Goal: Task Accomplishment & Management: Manage account settings

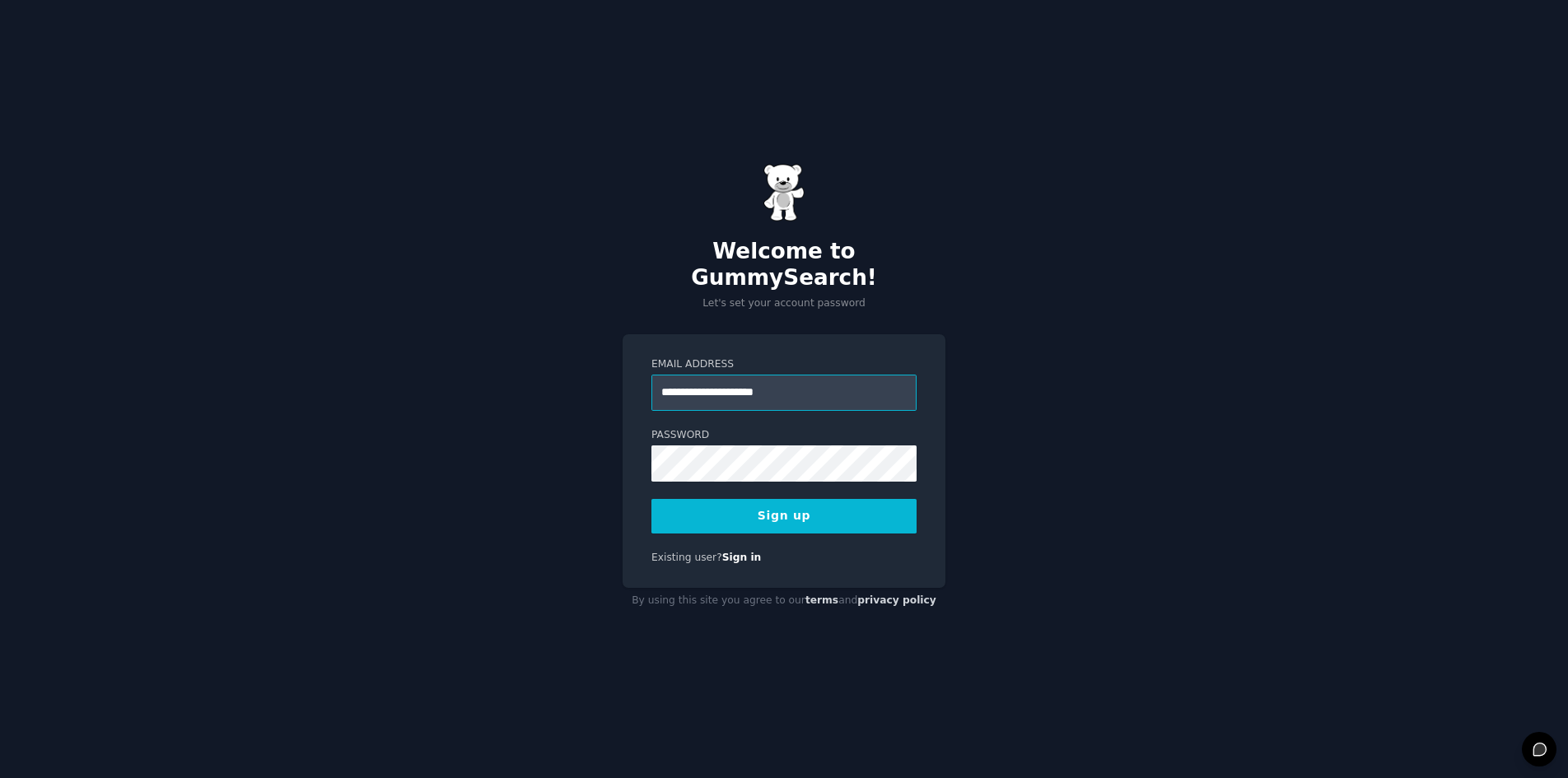
type input "**********"
click at [651, 499] on button "Sign up" at bounding box center [783, 515] width 265 height 34
click at [826, 499] on div "Sign up" at bounding box center [783, 515] width 265 height 34
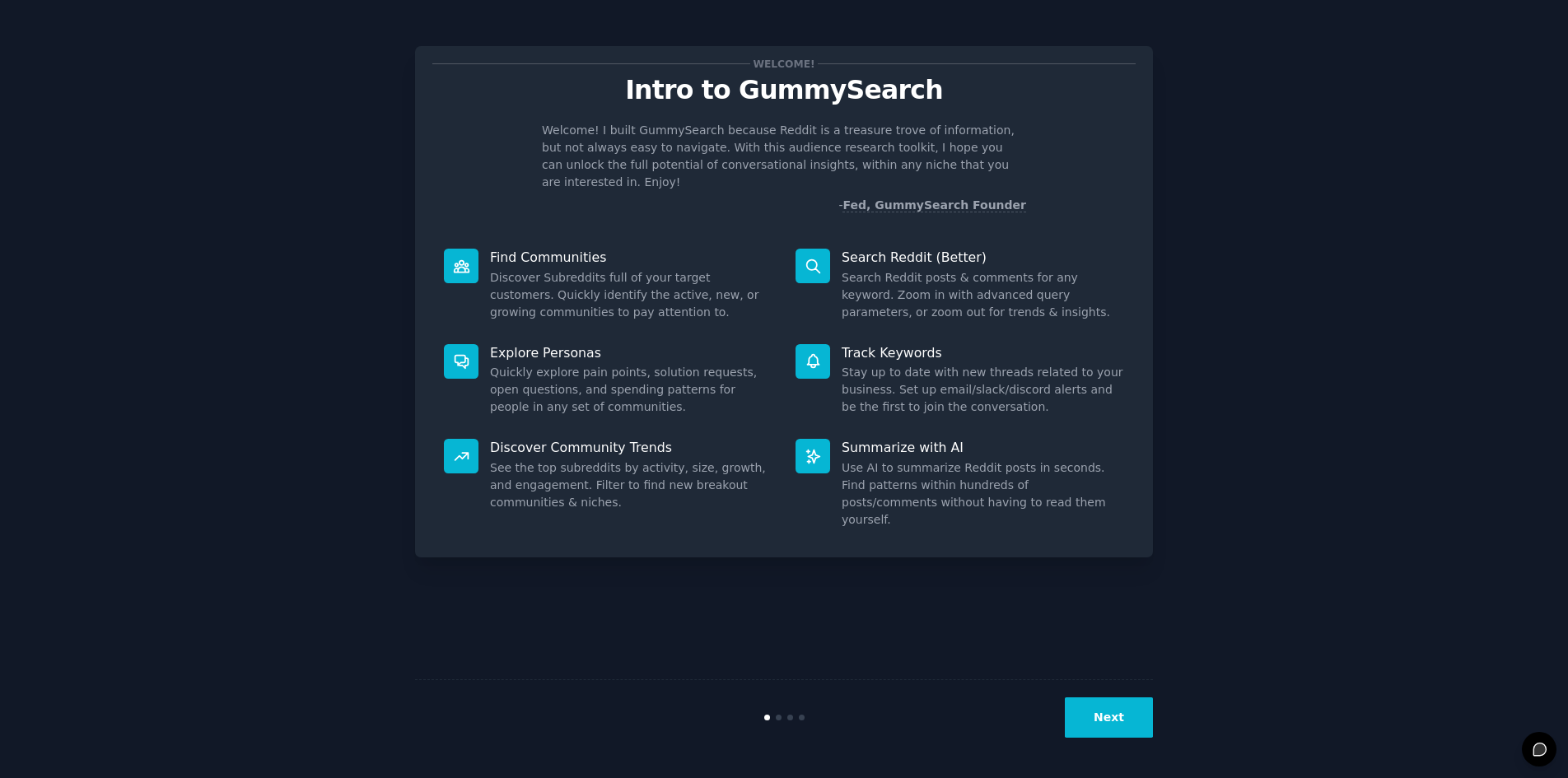
click at [1106, 724] on button "Next" at bounding box center [1109, 718] width 88 height 41
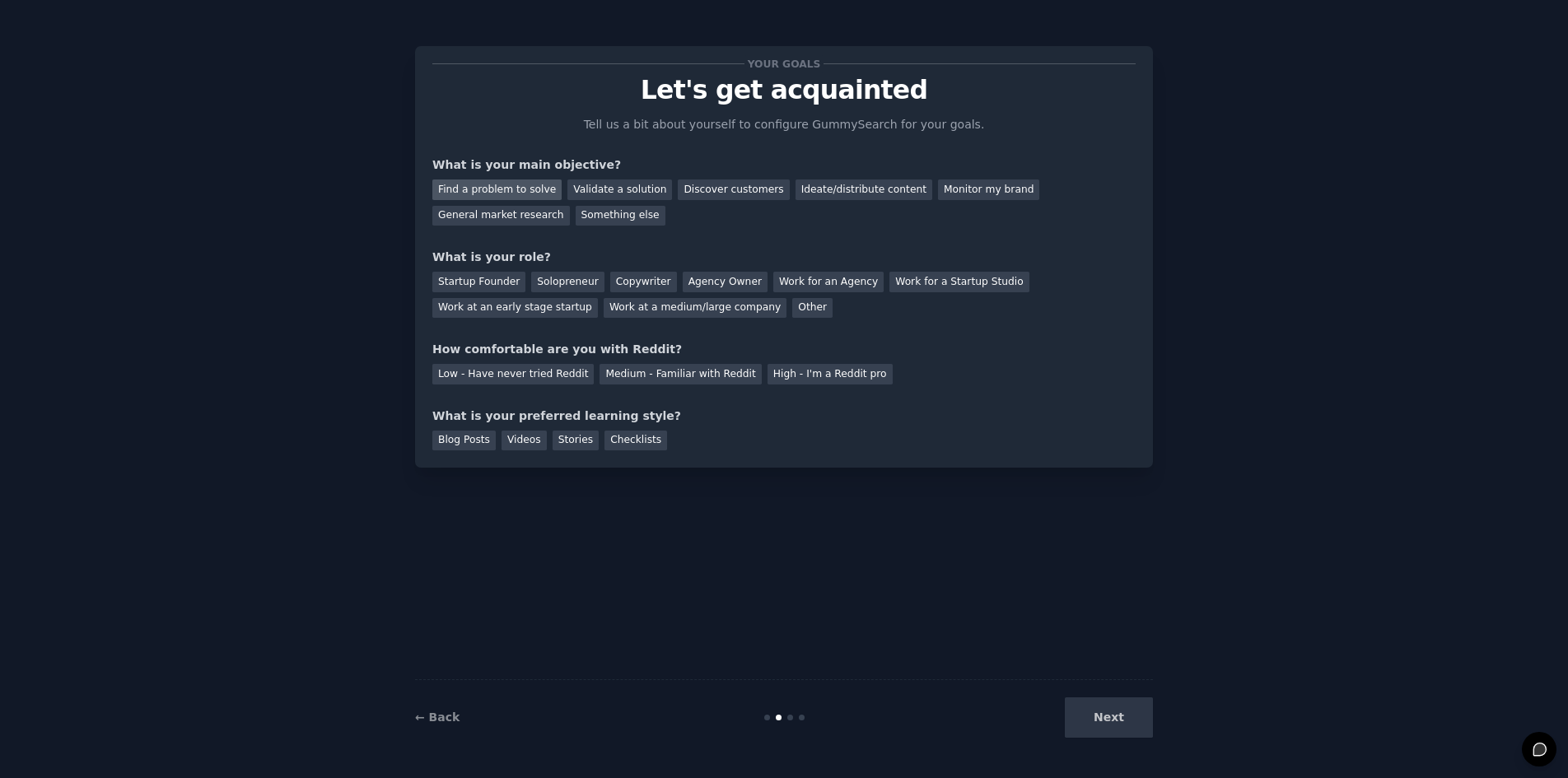
click at [511, 194] on div "Find a problem to solve" at bounding box center [497, 189] width 129 height 20
click at [605, 189] on div "Validate a solution" at bounding box center [619, 189] width 105 height 20
click at [526, 189] on div "Find a problem to solve" at bounding box center [497, 189] width 129 height 20
click at [560, 289] on div "Solopreneur" at bounding box center [567, 281] width 72 height 20
click at [668, 380] on div "Medium - Familiar with Reddit" at bounding box center [679, 374] width 161 height 20
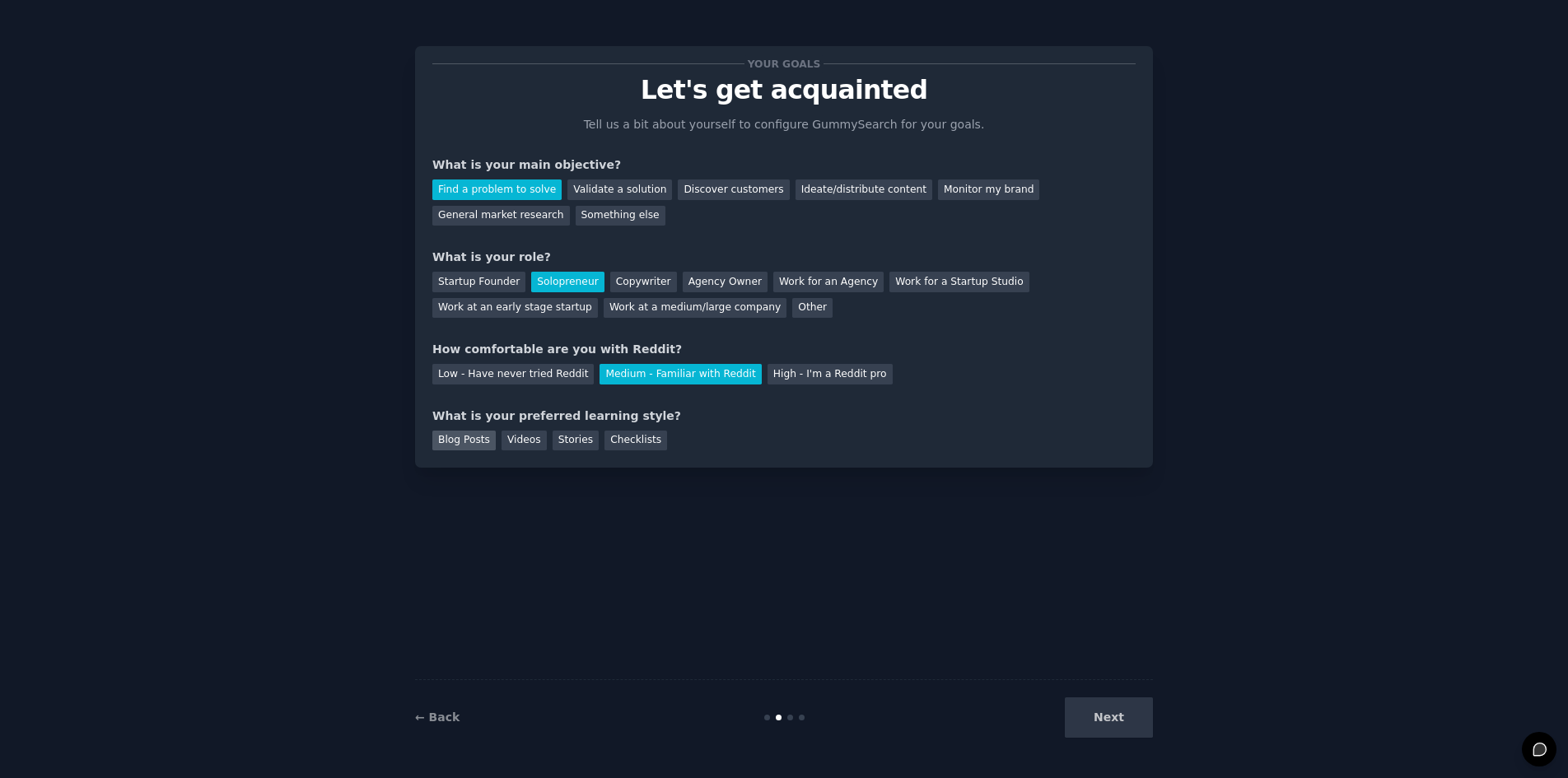
click at [477, 439] on div "Blog Posts" at bounding box center [464, 441] width 63 height 20
click at [515, 441] on div "Videos" at bounding box center [523, 441] width 45 height 20
click at [455, 442] on div "Blog Posts" at bounding box center [464, 441] width 63 height 20
click at [1115, 725] on button "Next" at bounding box center [1109, 718] width 88 height 41
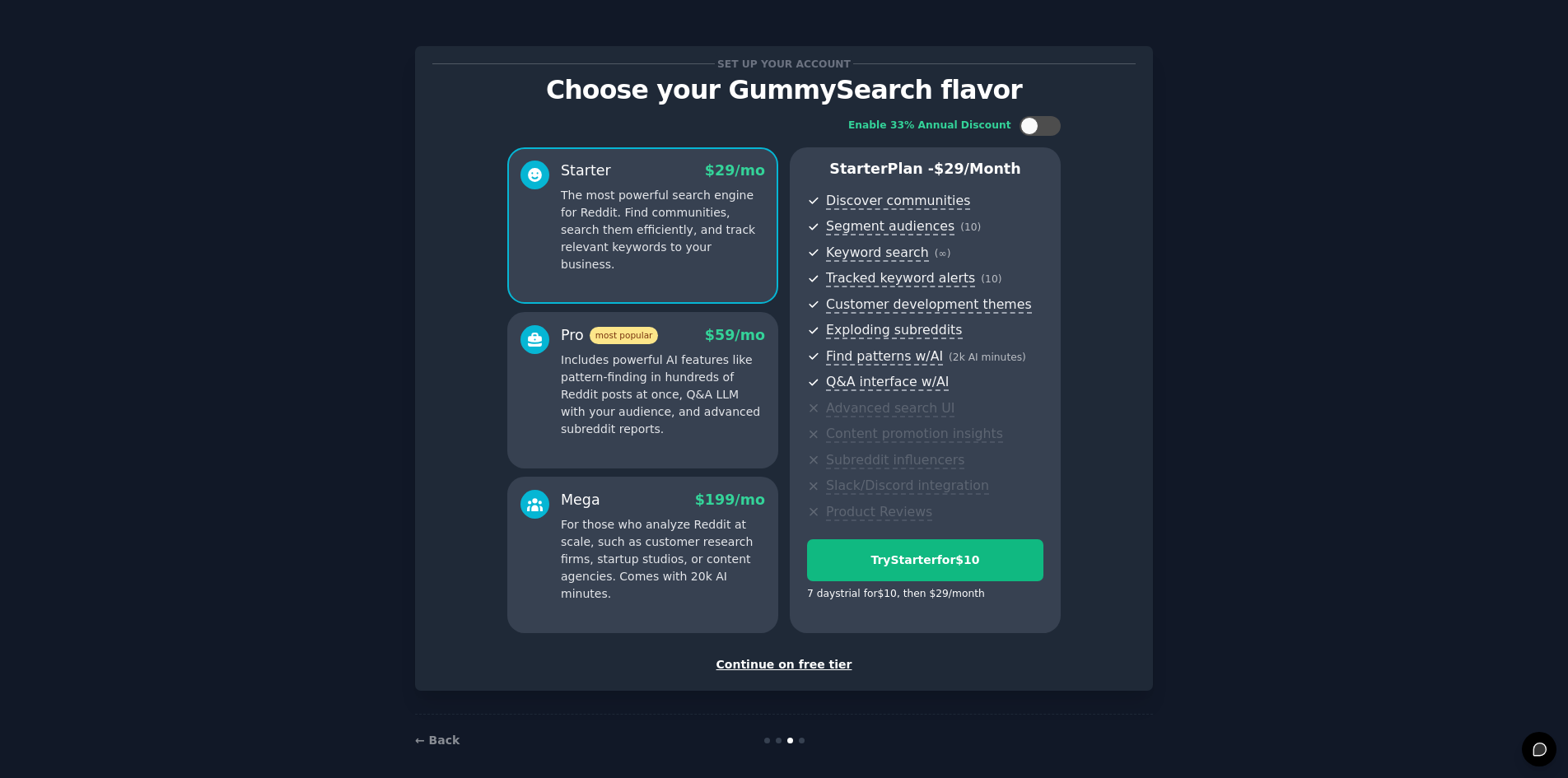
click at [813, 662] on div "Continue on free tier" at bounding box center [784, 665] width 703 height 18
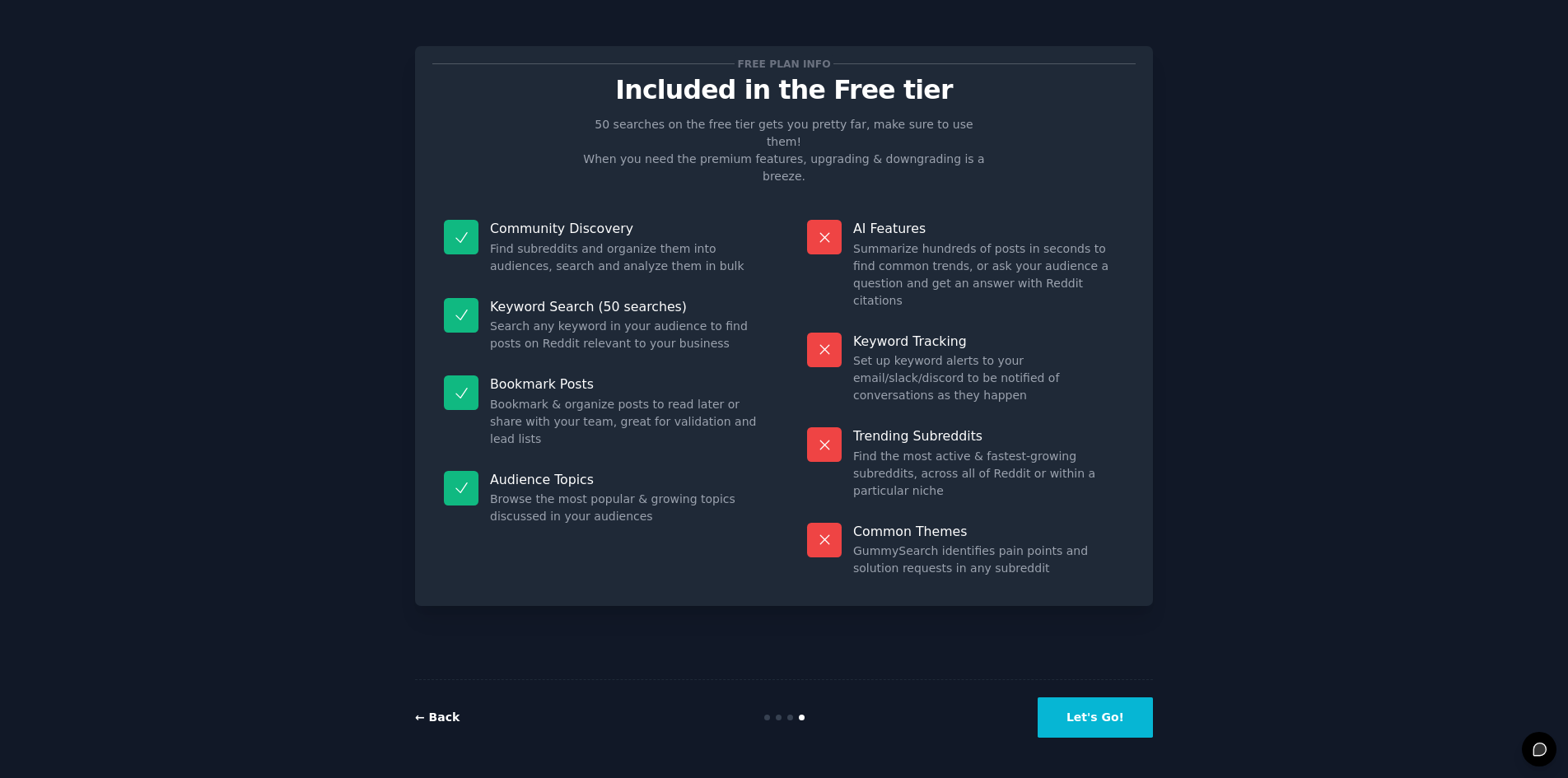
click at [435, 723] on link "← Back" at bounding box center [437, 717] width 44 height 13
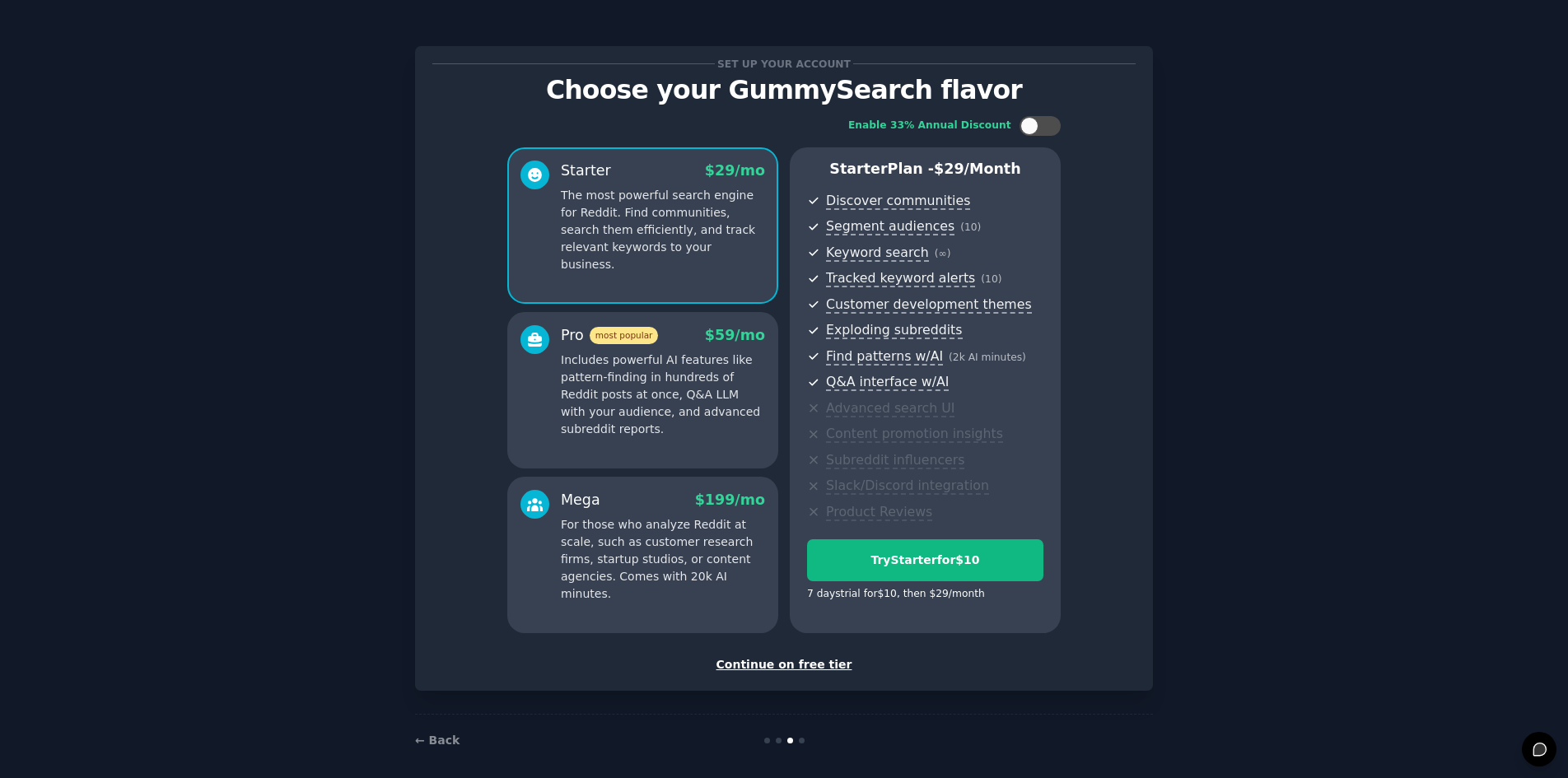
click at [598, 431] on p "Includes powerful AI features like pattern-finding in hundreds of Reddit posts …" at bounding box center [663, 395] width 204 height 86
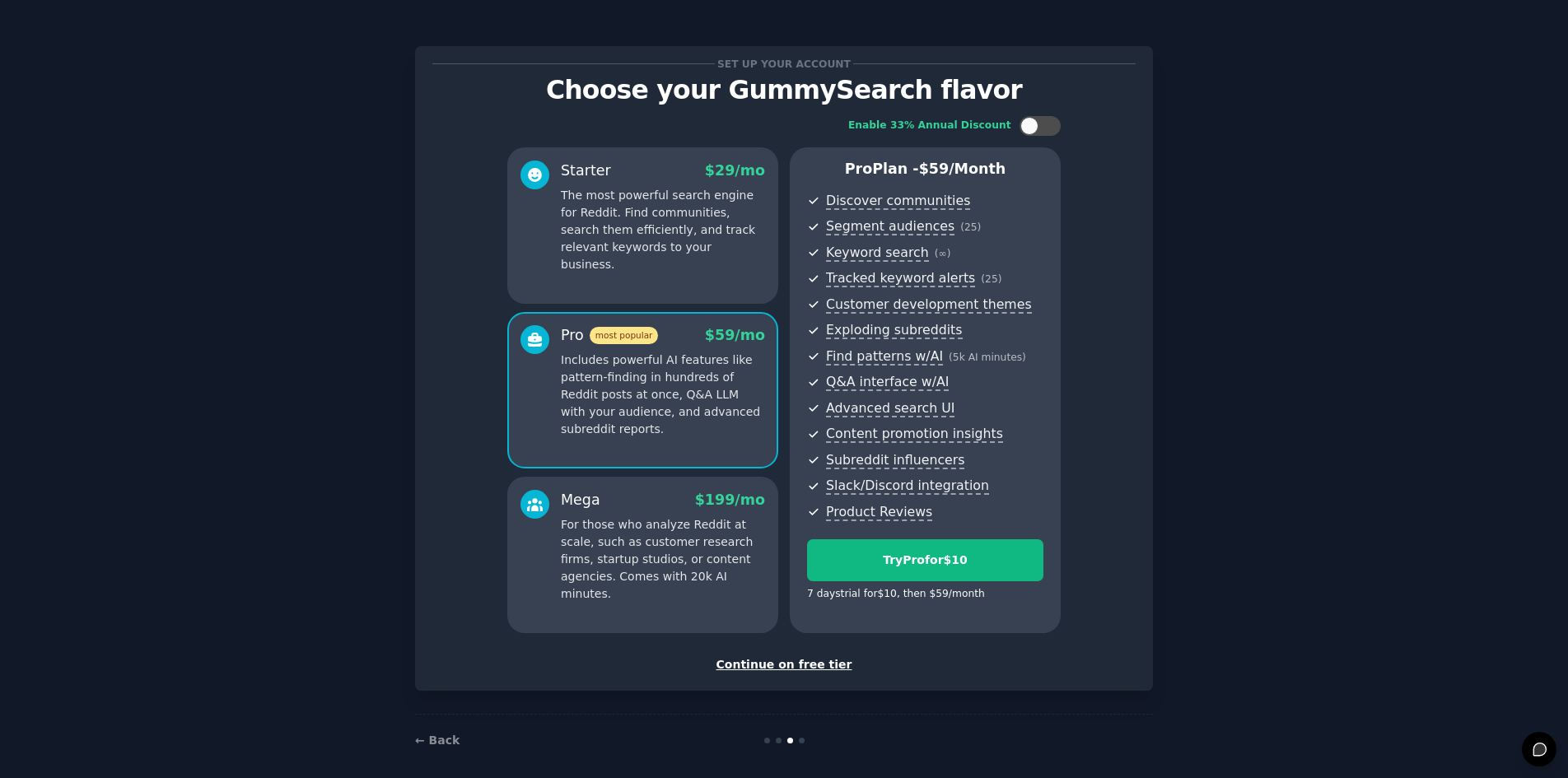
click at [721, 244] on p "The most powerful search engine for Reddit. Find communities, search them effic…" at bounding box center [663, 230] width 204 height 86
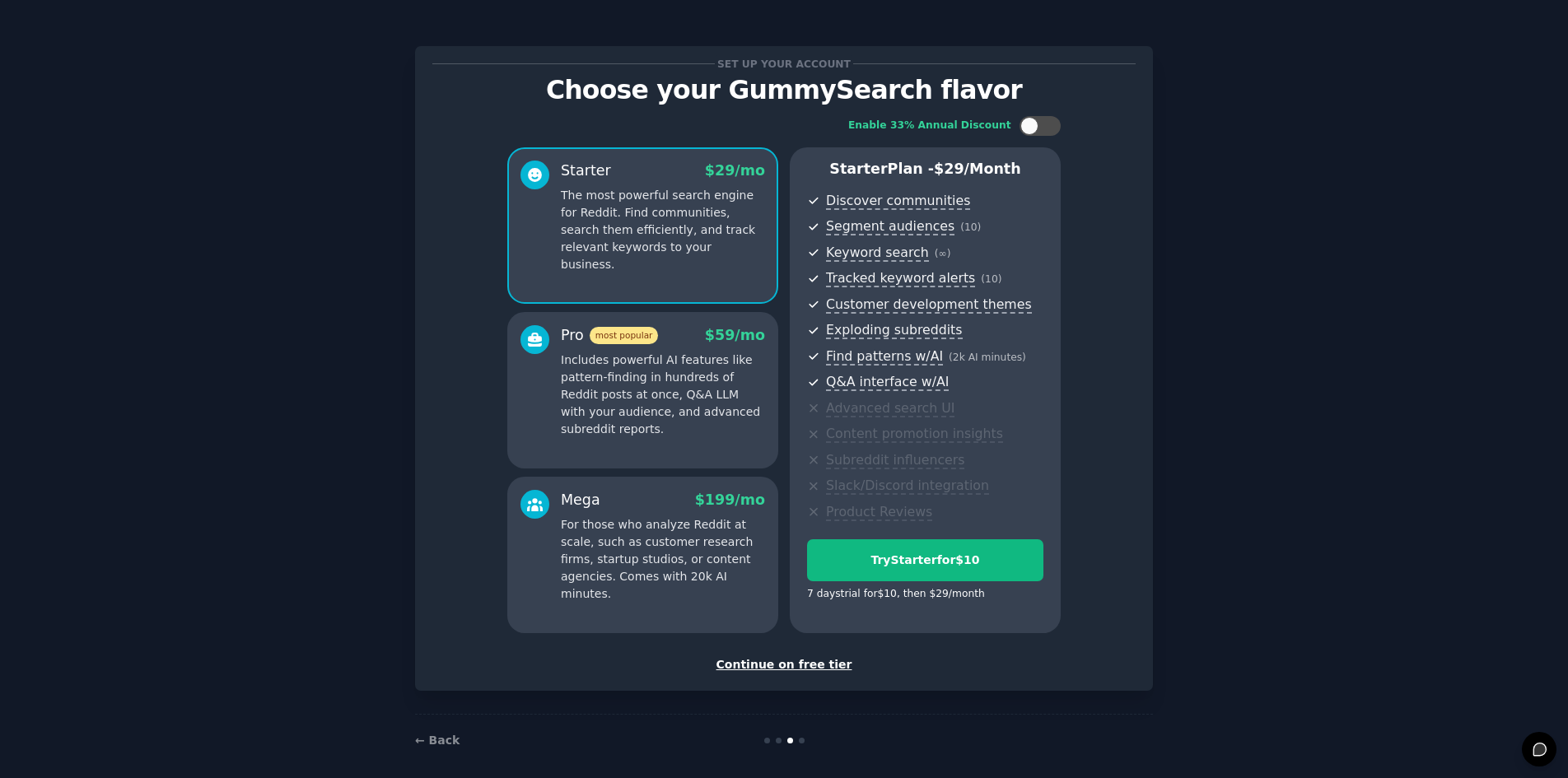
click at [698, 374] on p "Includes powerful AI features like pattern-finding in hundreds of Reddit posts …" at bounding box center [663, 395] width 204 height 86
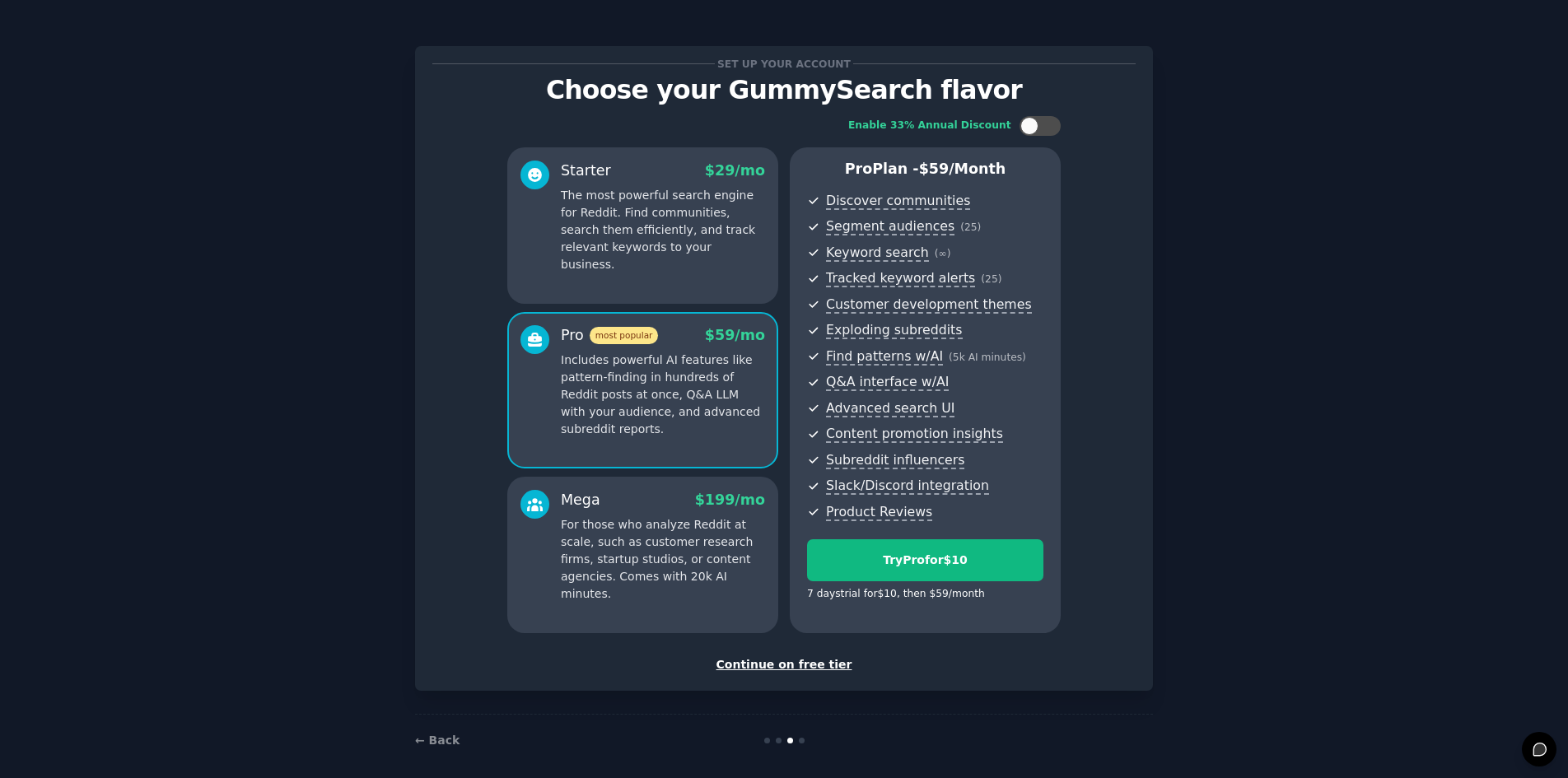
click at [727, 256] on p "The most powerful search engine for Reddit. Find communities, search them effic…" at bounding box center [663, 230] width 204 height 86
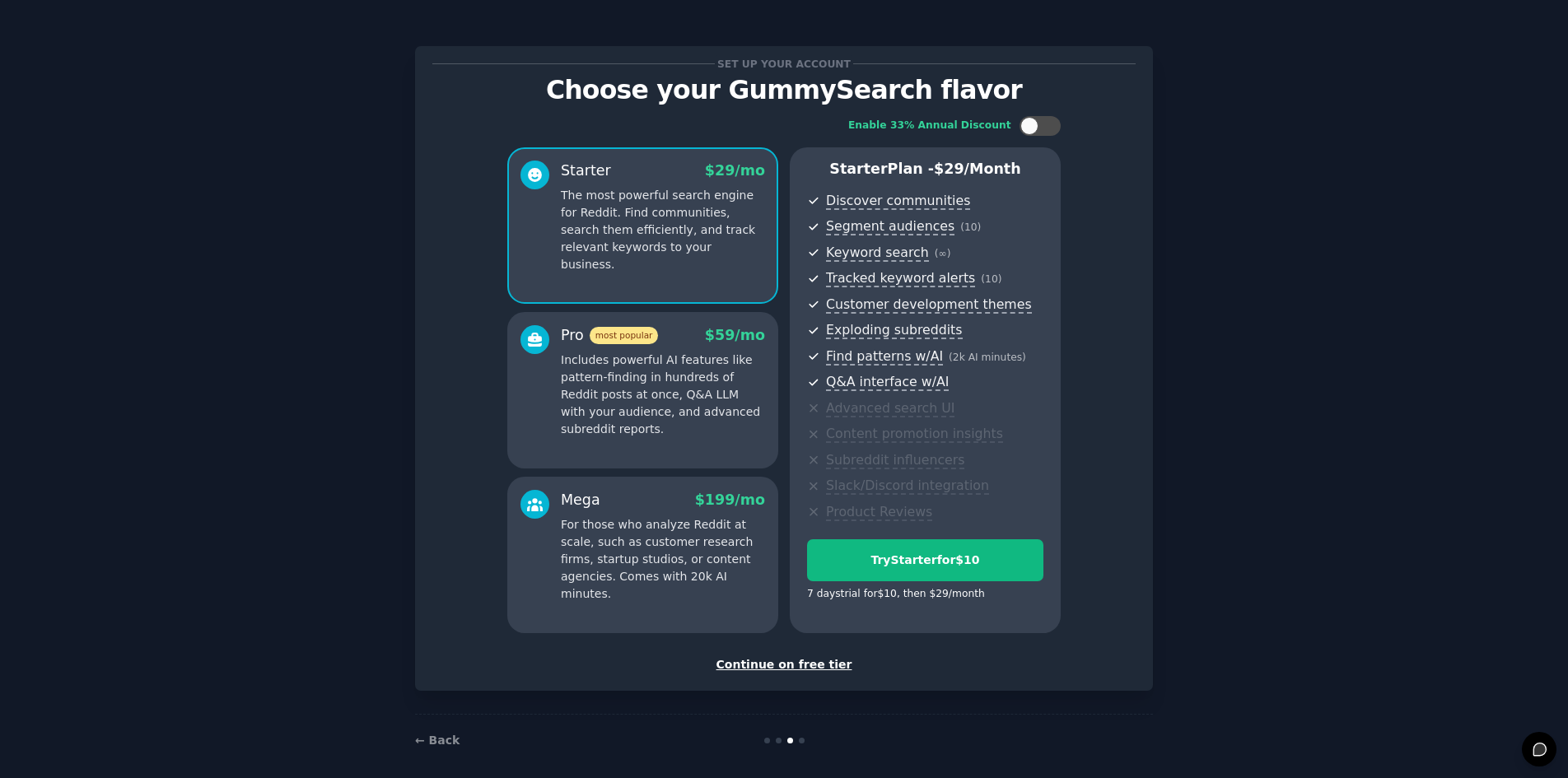
click at [677, 384] on p "Includes powerful AI features like pattern-finding in hundreds of Reddit posts …" at bounding box center [663, 395] width 204 height 86
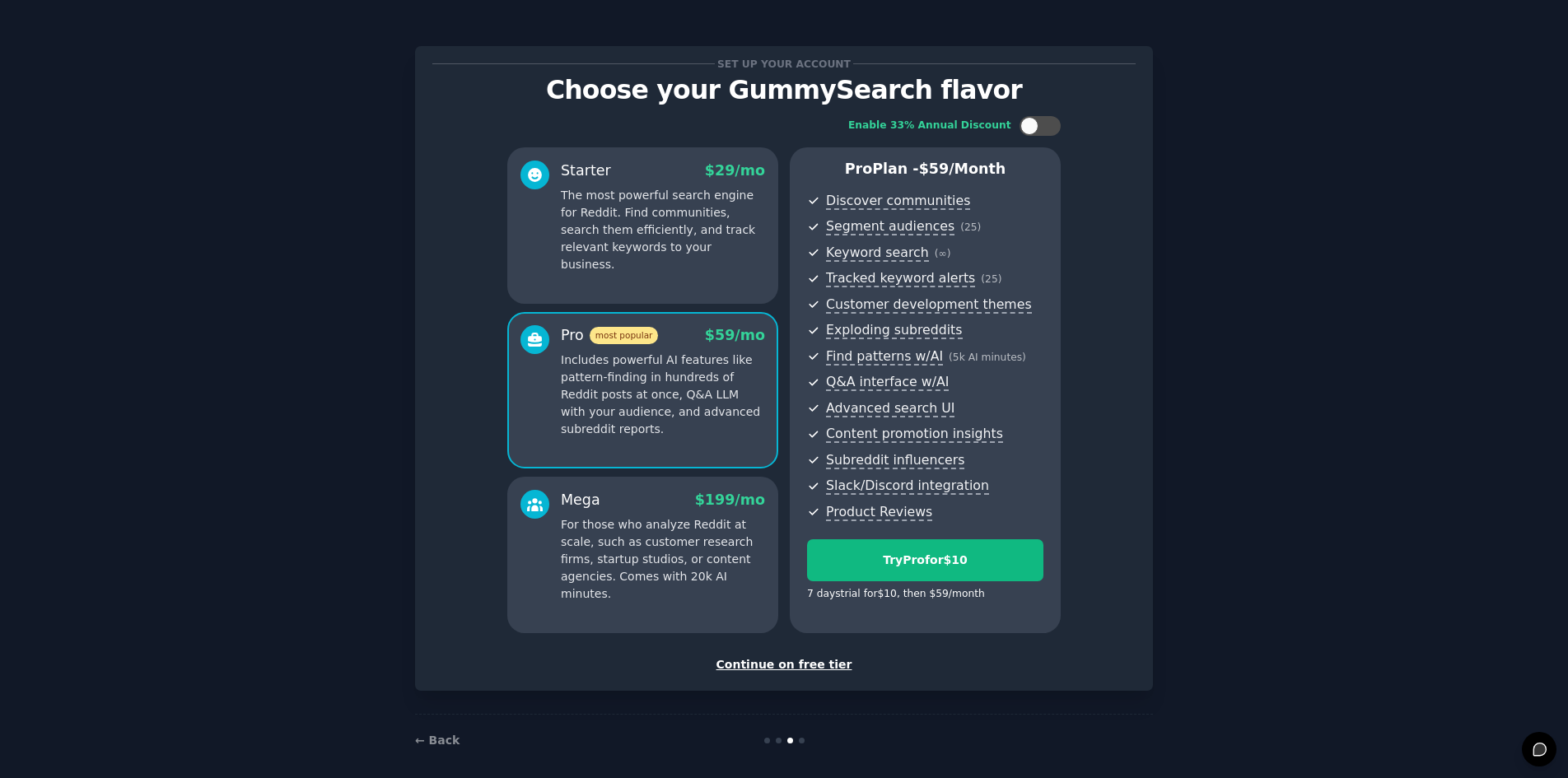
click at [662, 243] on p "The most powerful search engine for Reddit. Find communities, search them effic…" at bounding box center [663, 230] width 204 height 86
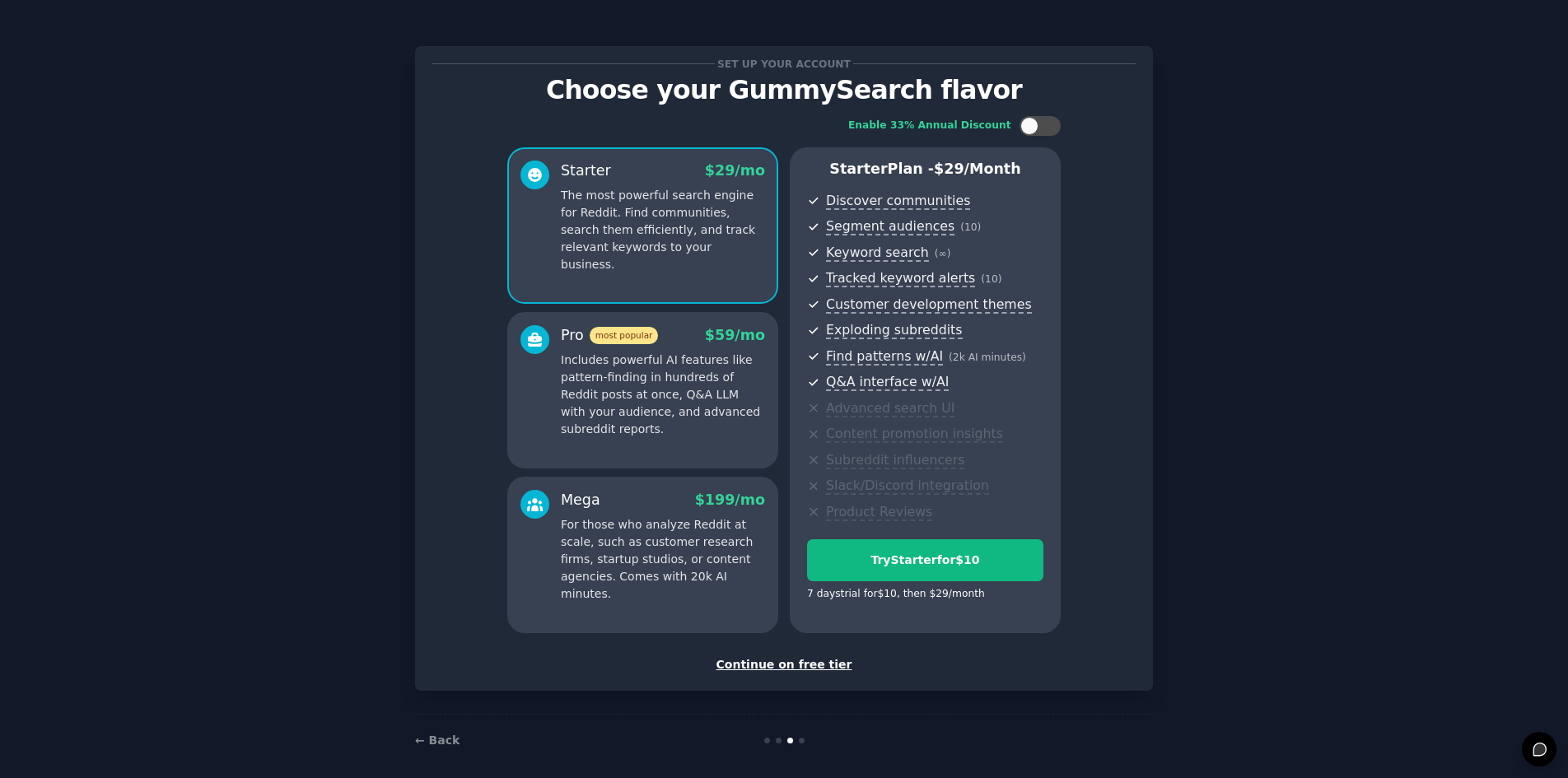
click at [662, 406] on p "Includes powerful AI features like pattern-finding in hundreds of Reddit posts …" at bounding box center [663, 395] width 204 height 86
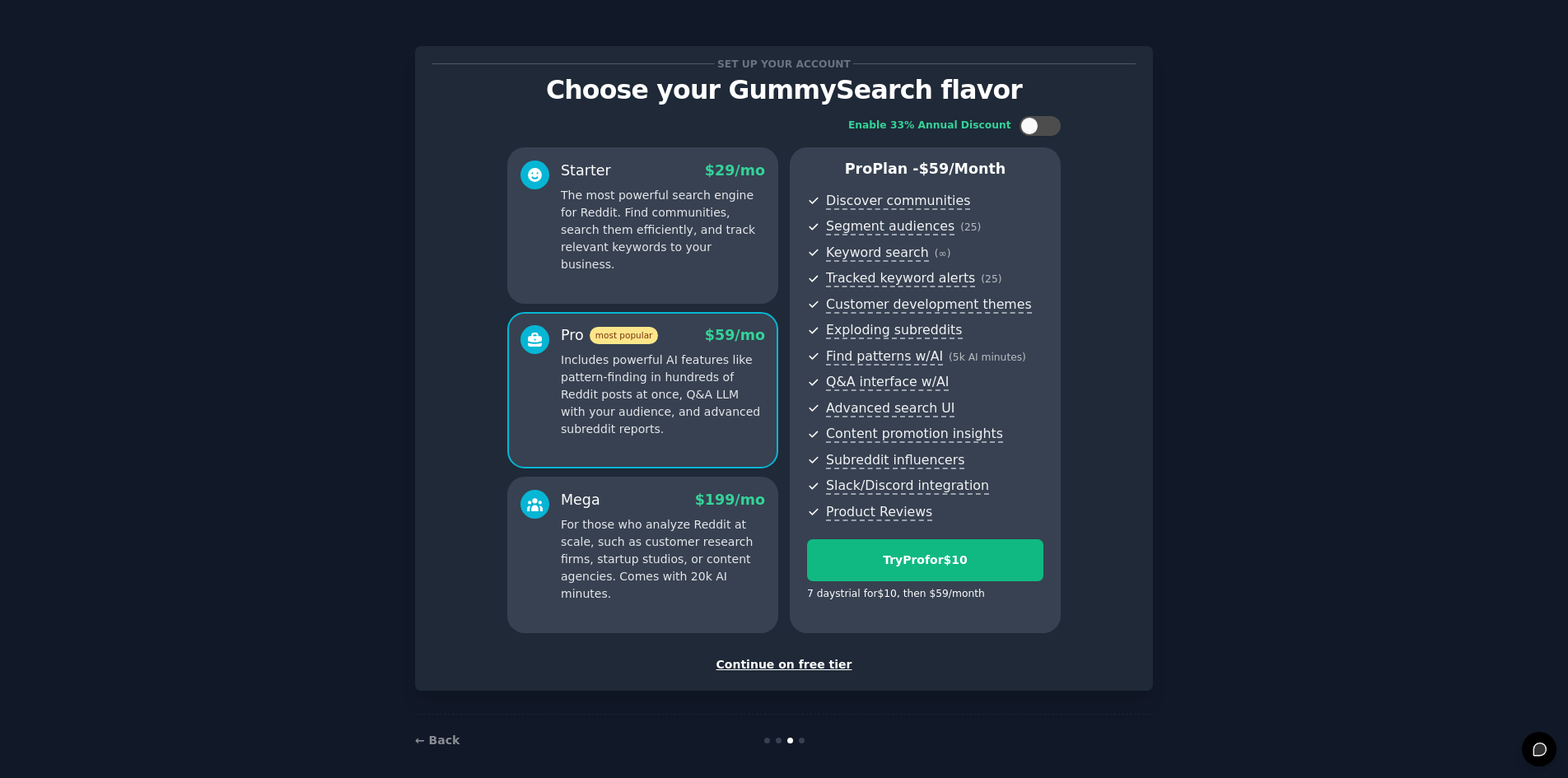
click at [664, 268] on div "Starter $ 29 /mo The most powerful search engine for Reddit. Find communities, …" at bounding box center [643, 226] width 271 height 157
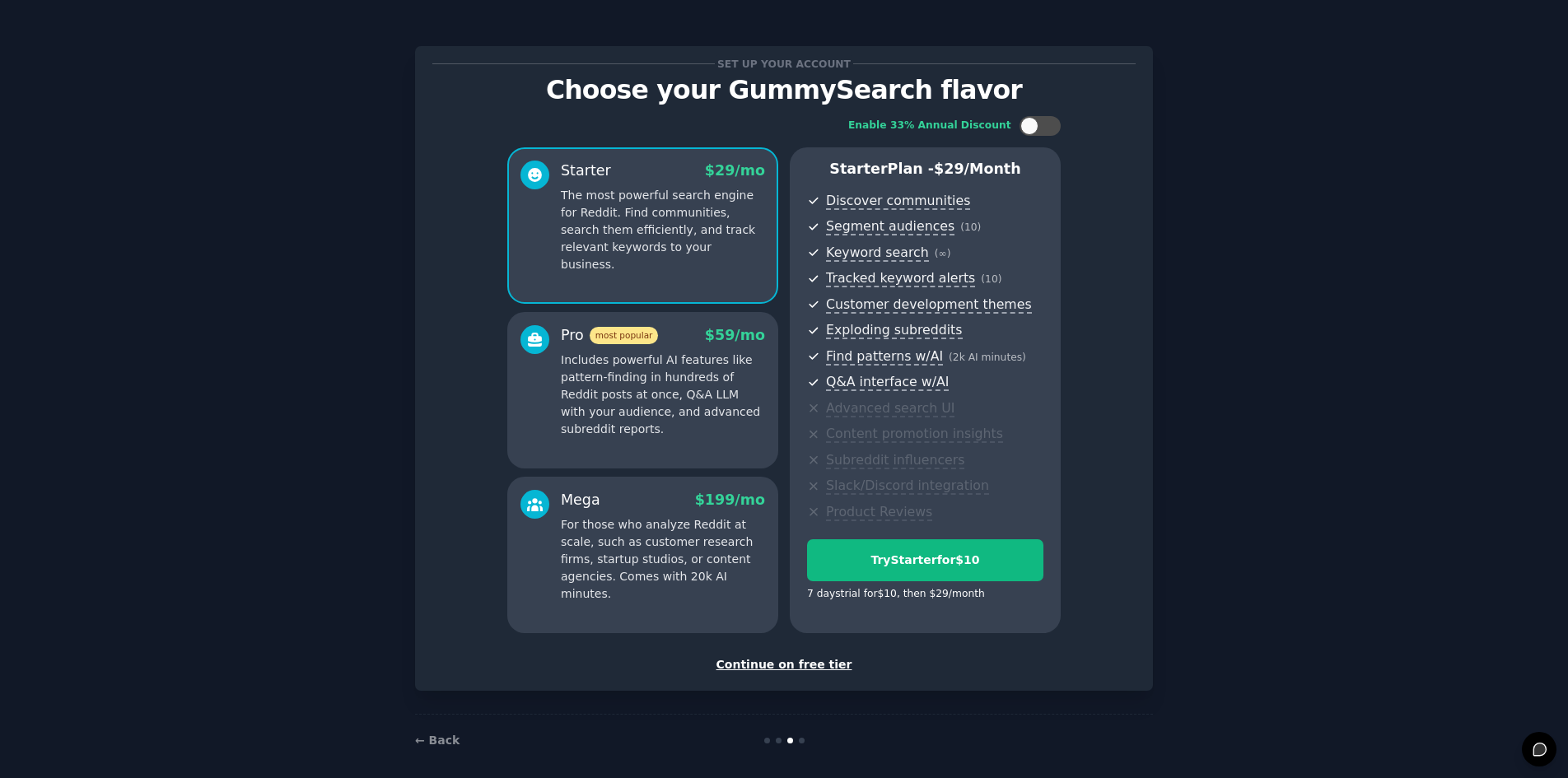
click at [690, 416] on p "Includes powerful AI features like pattern-finding in hundreds of Reddit posts …" at bounding box center [663, 395] width 204 height 86
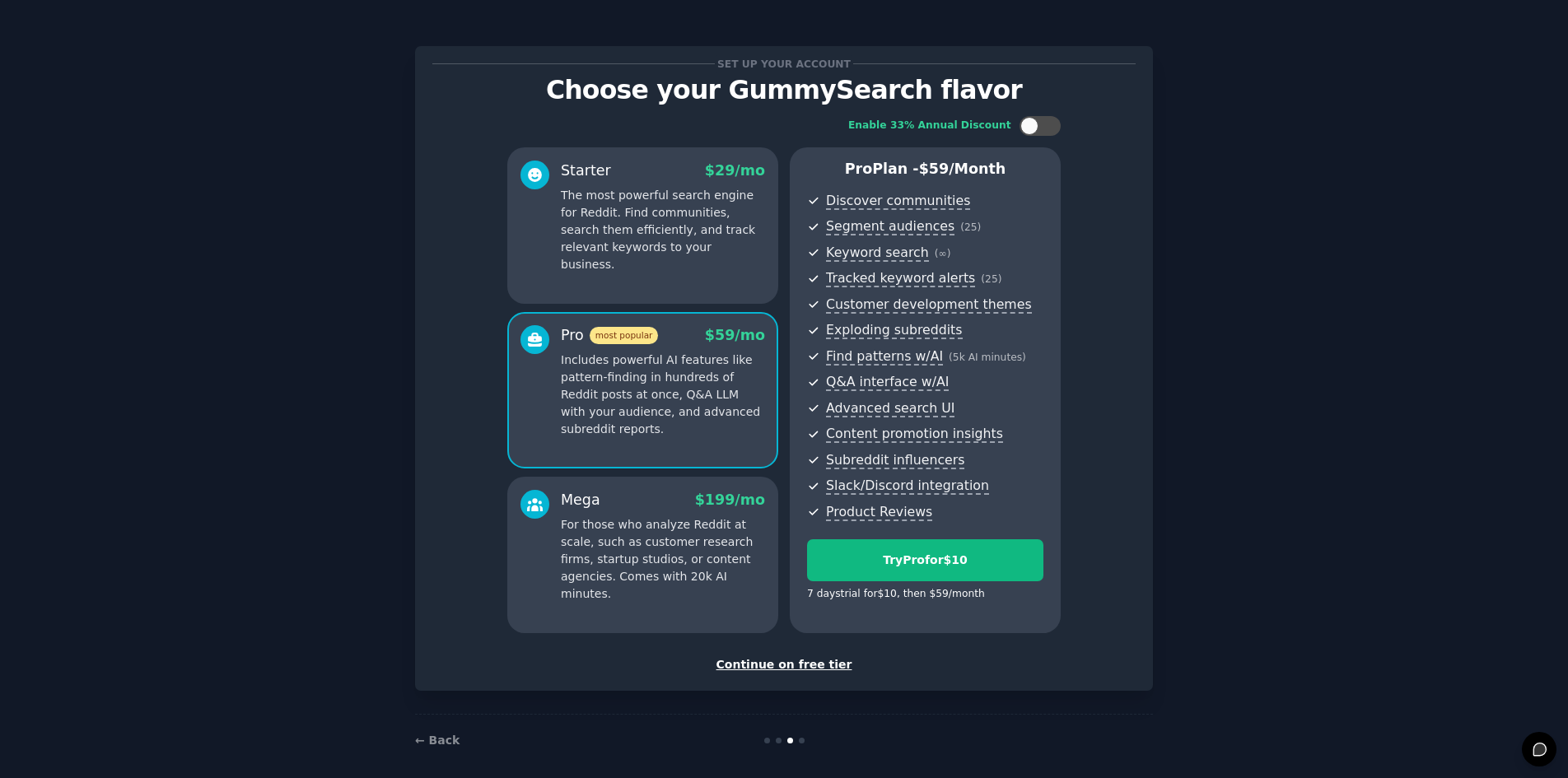
click at [618, 567] on p "For those who analyze Reddit at scale, such as customer research firms, startup…" at bounding box center [663, 559] width 204 height 86
click at [647, 236] on p "The most powerful search engine for Reddit. Find communities, search them effic…" at bounding box center [663, 230] width 204 height 86
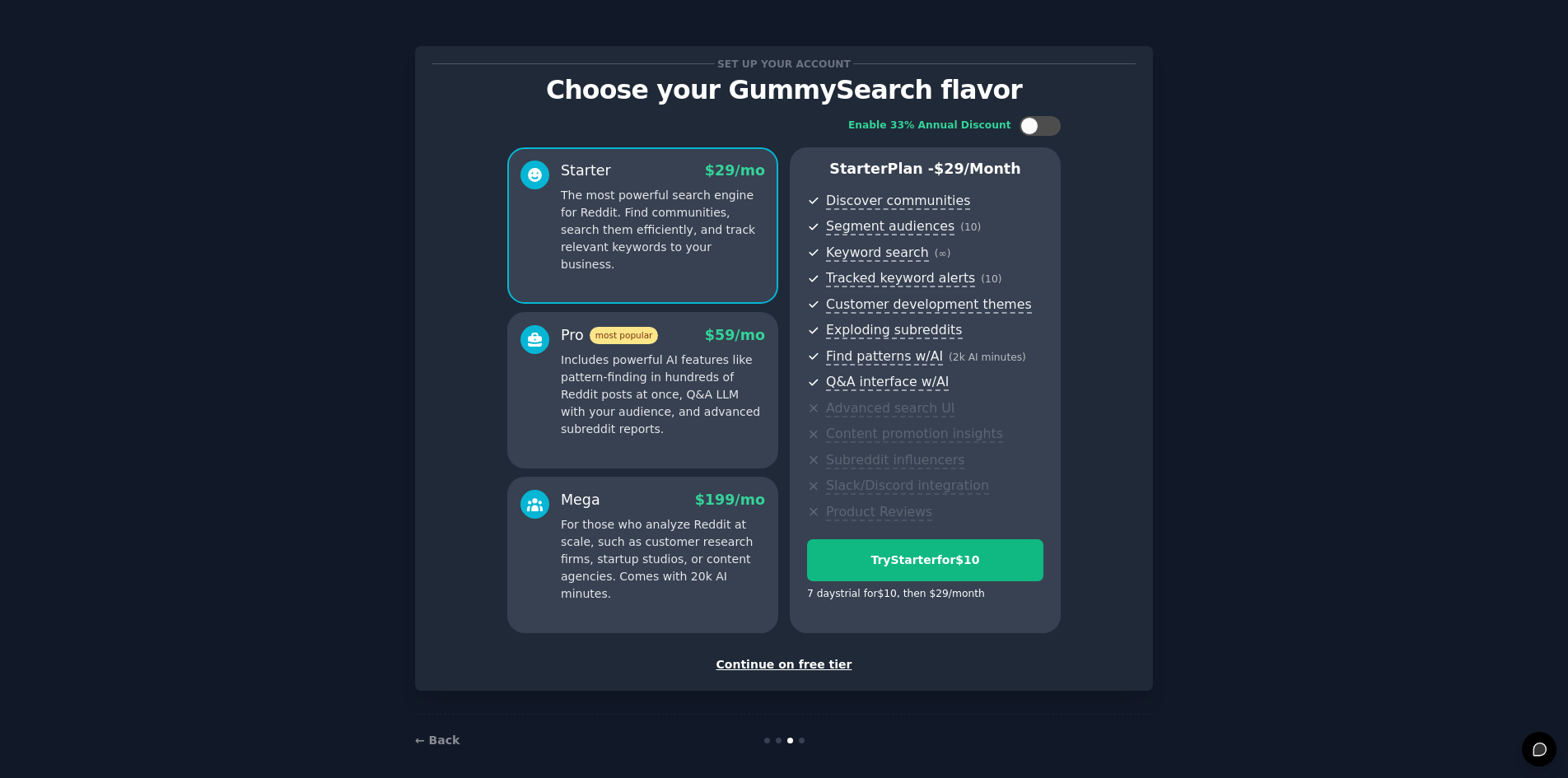
click at [662, 379] on p "Includes powerful AI features like pattern-finding in hundreds of Reddit posts …" at bounding box center [663, 395] width 204 height 86
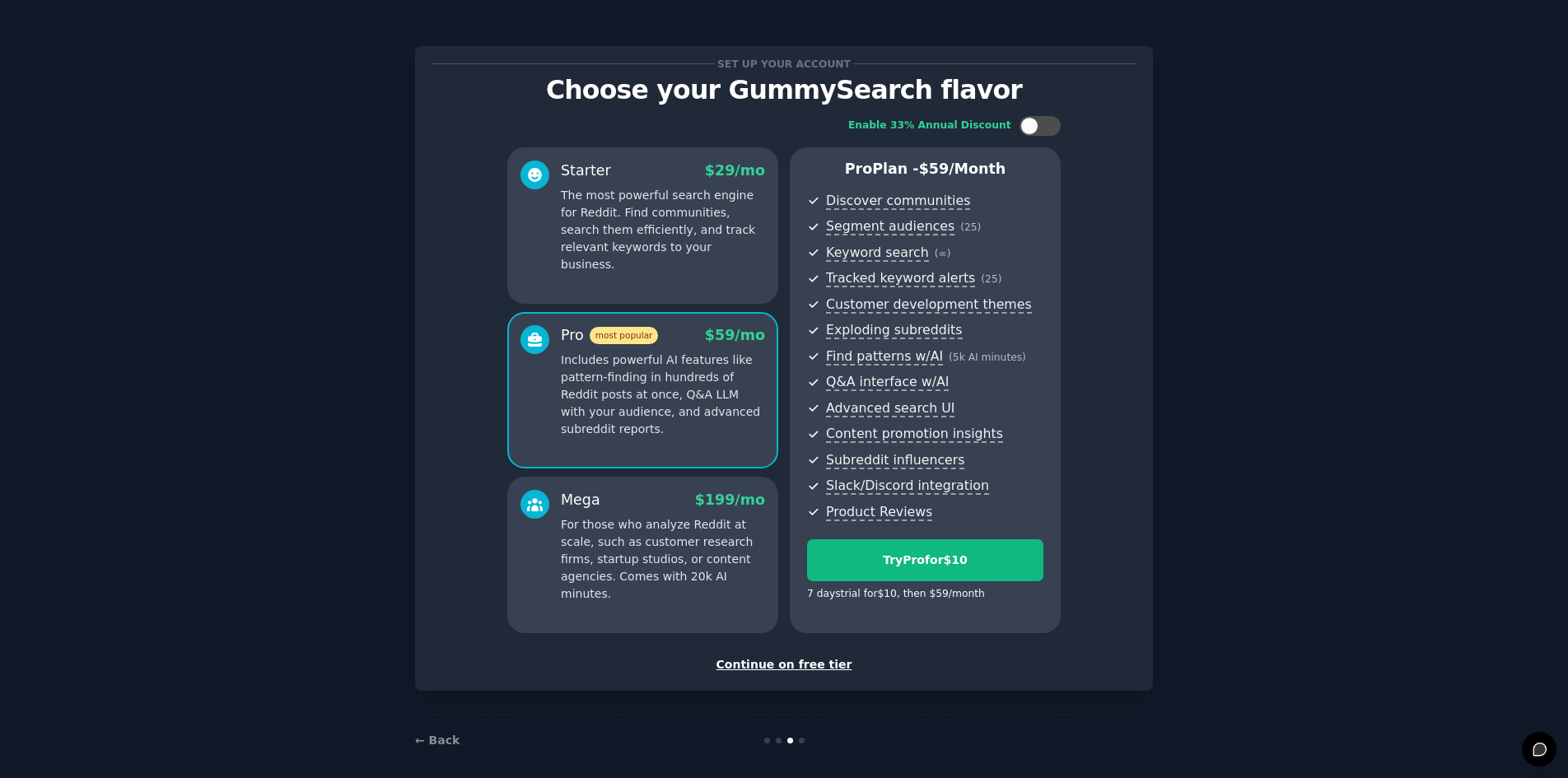
click at [686, 210] on p "The most powerful search engine for Reddit. Find communities, search them effic…" at bounding box center [663, 230] width 204 height 86
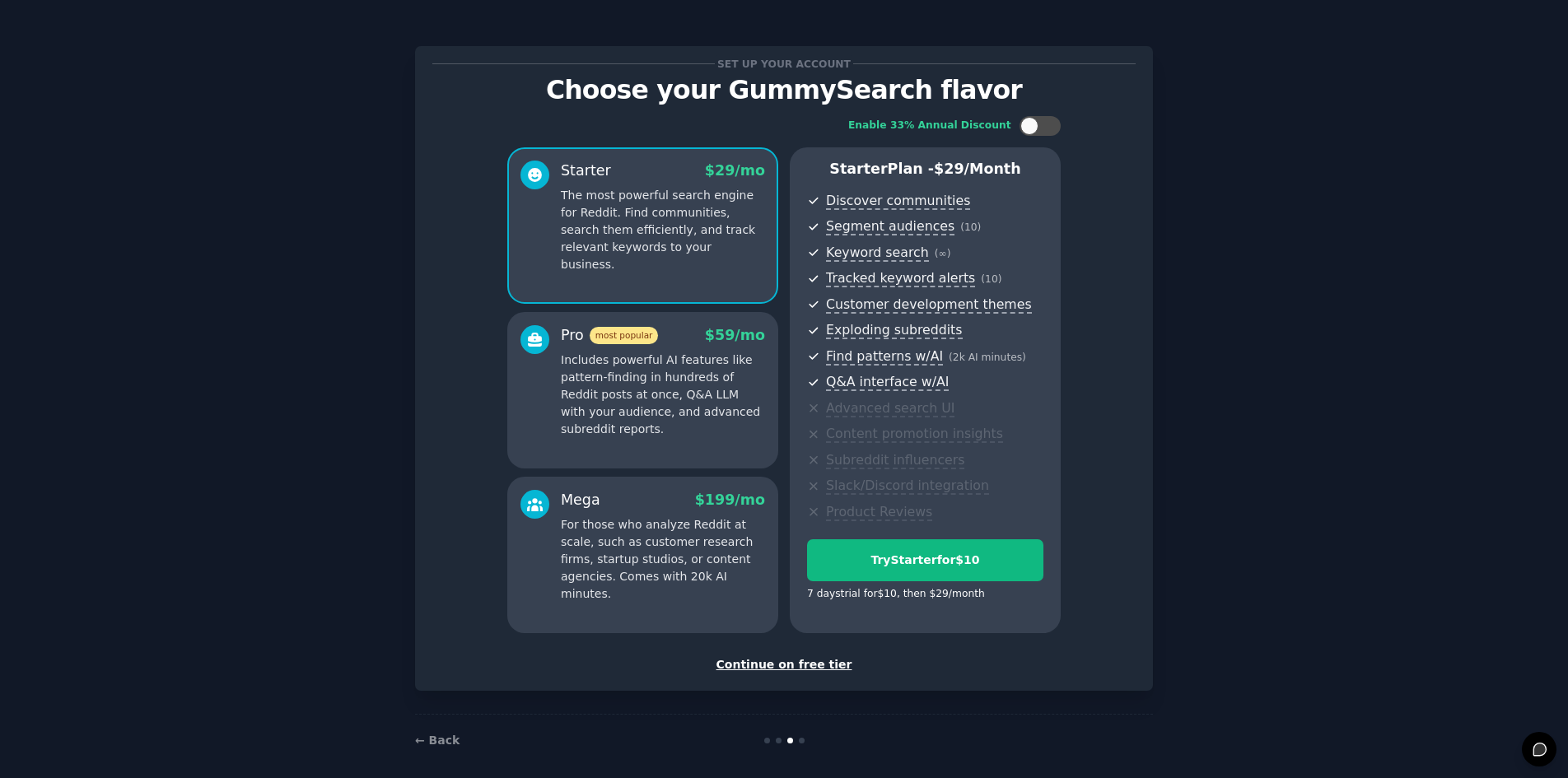
click at [657, 412] on p "Includes powerful AI features like pattern-finding in hundreds of Reddit posts …" at bounding box center [663, 395] width 204 height 86
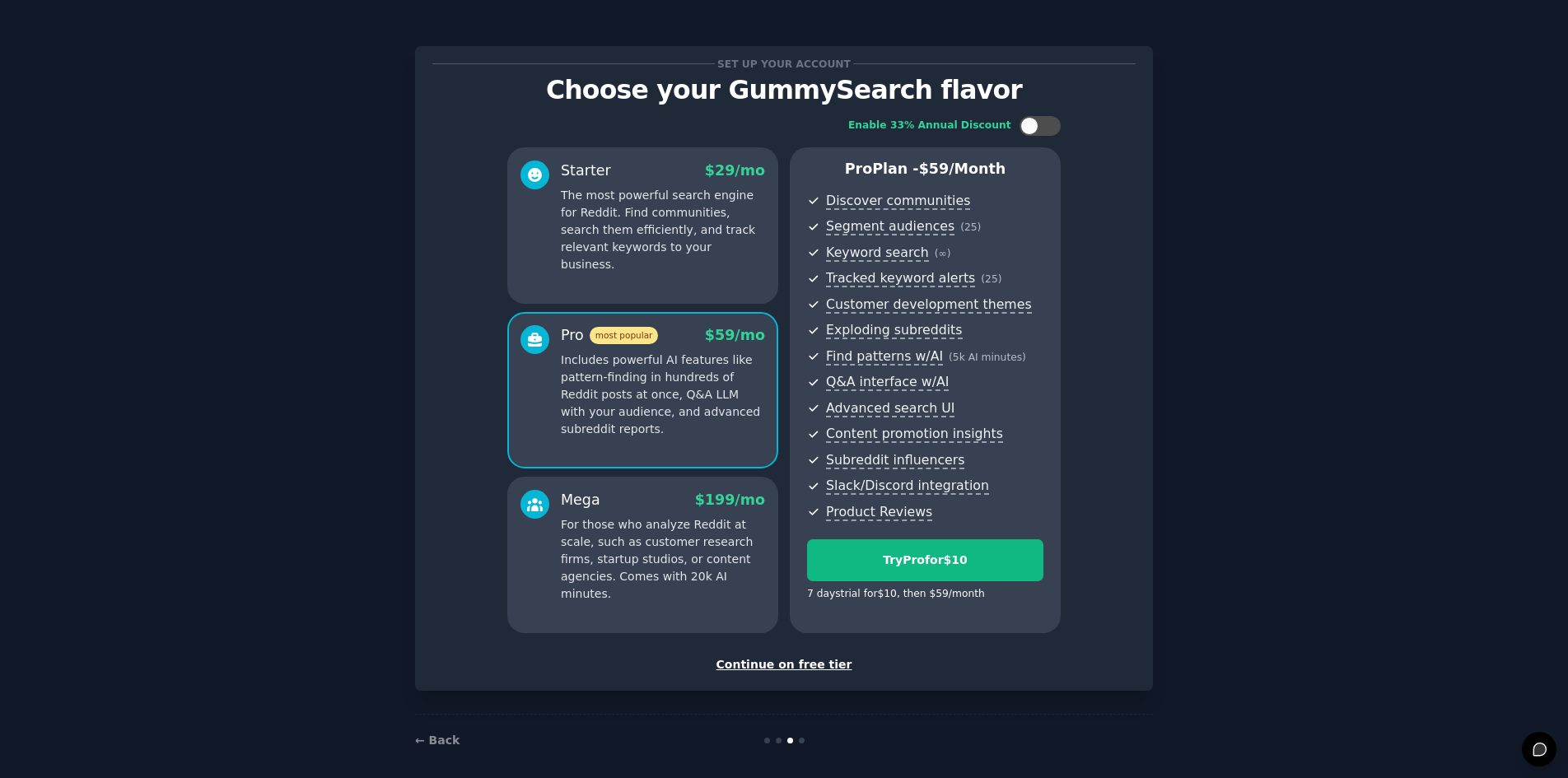
click at [763, 662] on div "Continue on free tier" at bounding box center [784, 665] width 703 height 18
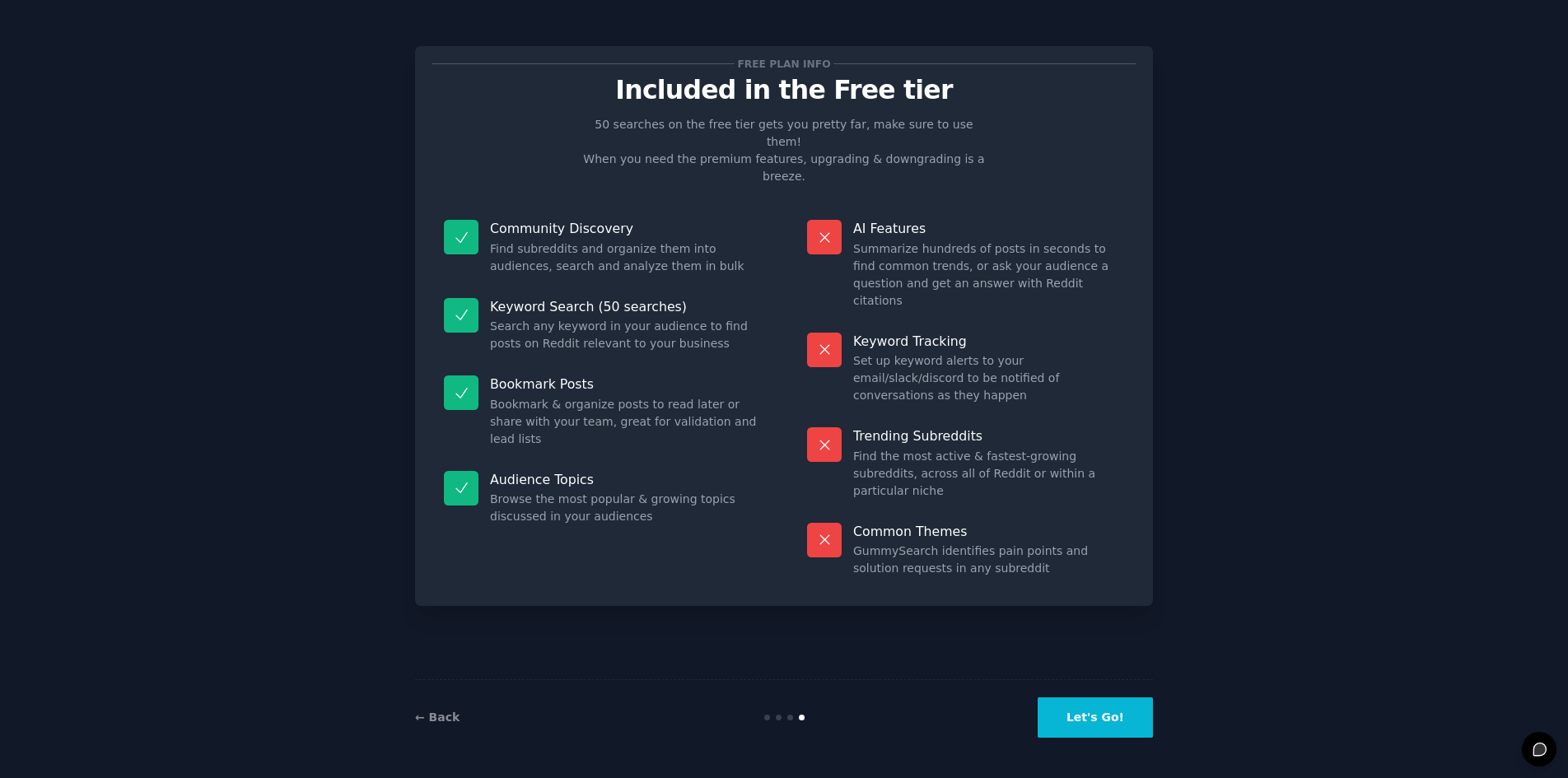
click at [1115, 721] on button "Let's Go!" at bounding box center [1095, 718] width 115 height 41
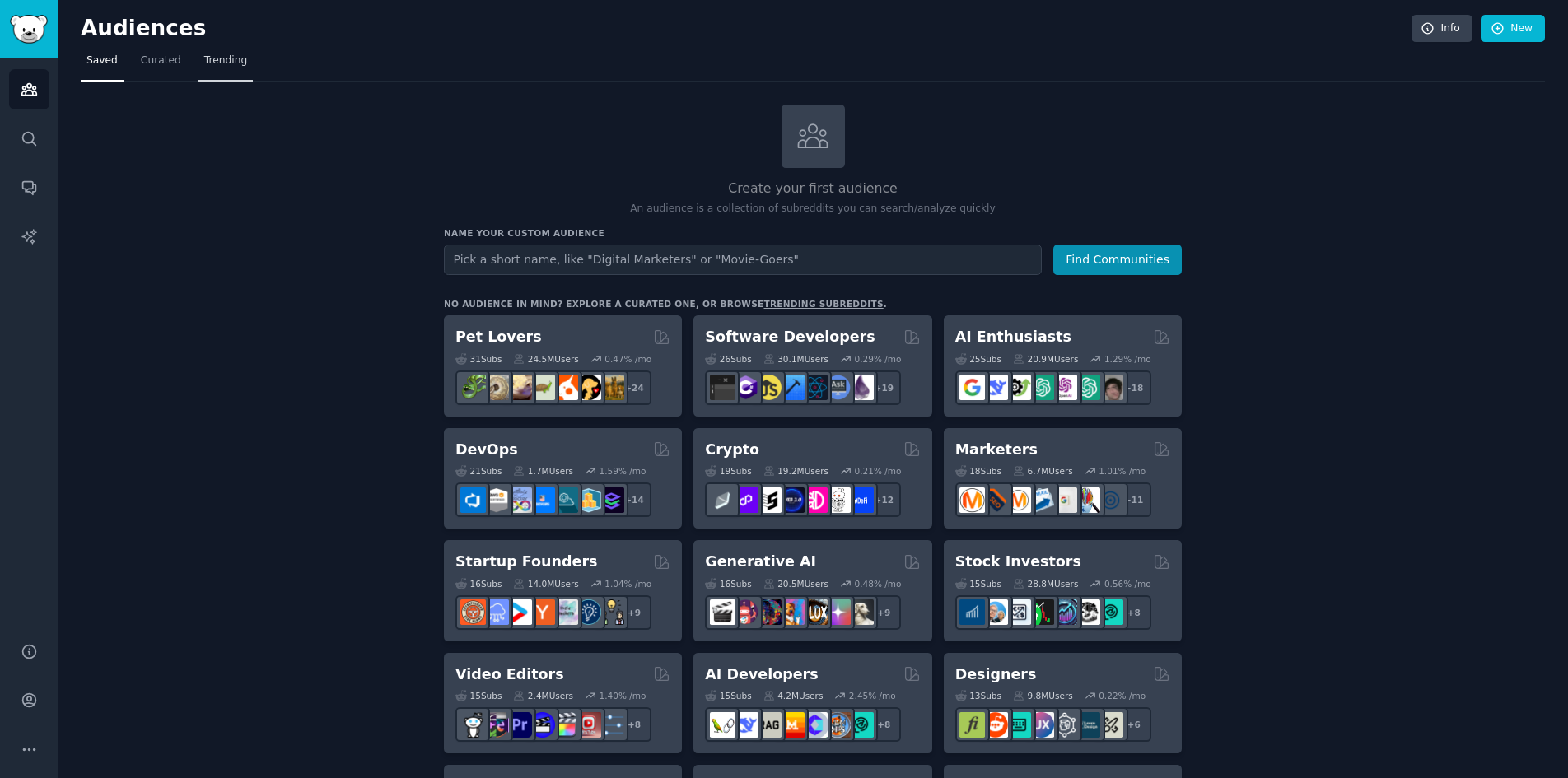
click at [218, 60] on span "Trending" at bounding box center [226, 61] width 43 height 15
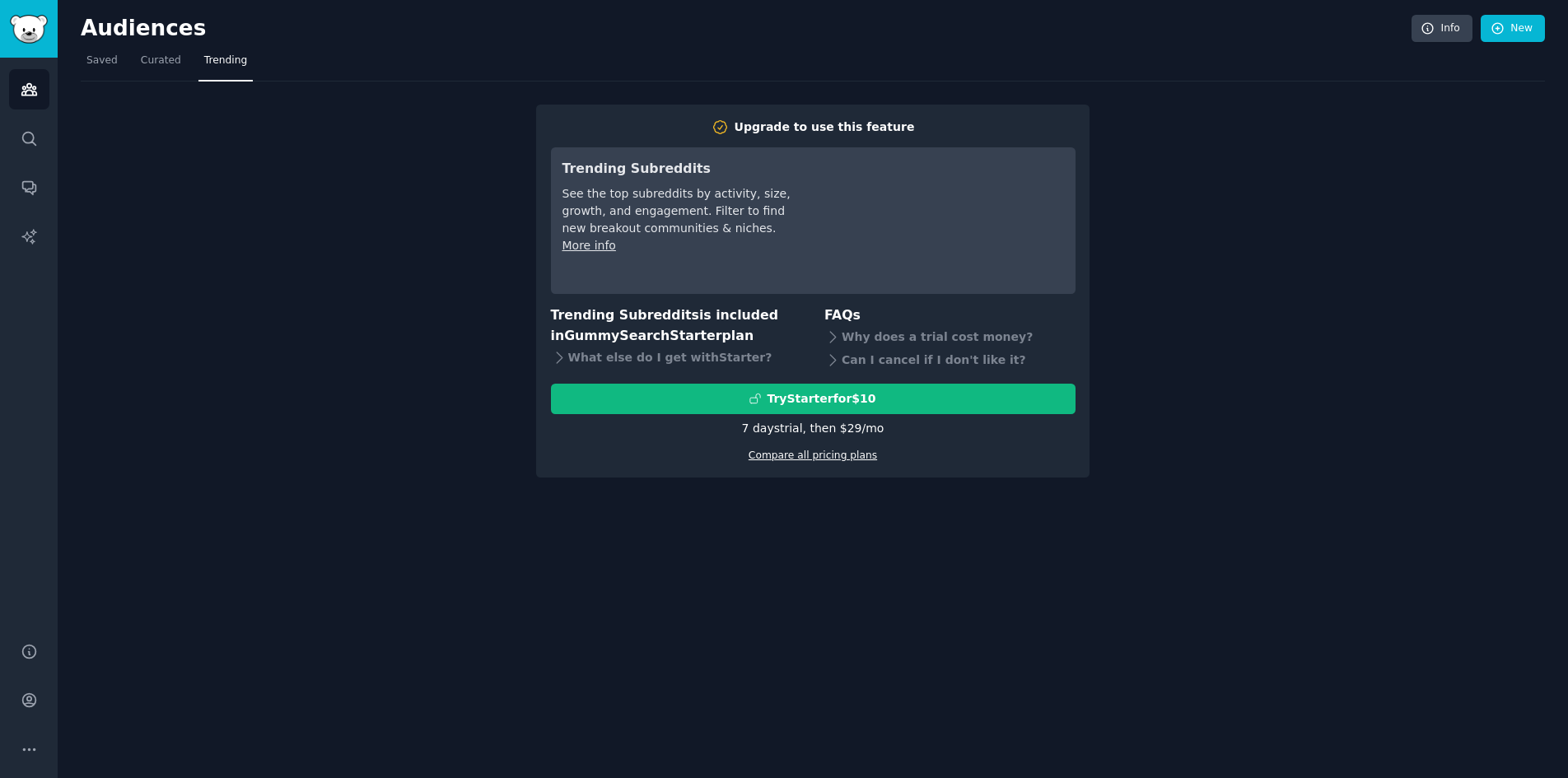
click at [766, 457] on link "Compare all pricing plans" at bounding box center [813, 455] width 129 height 11
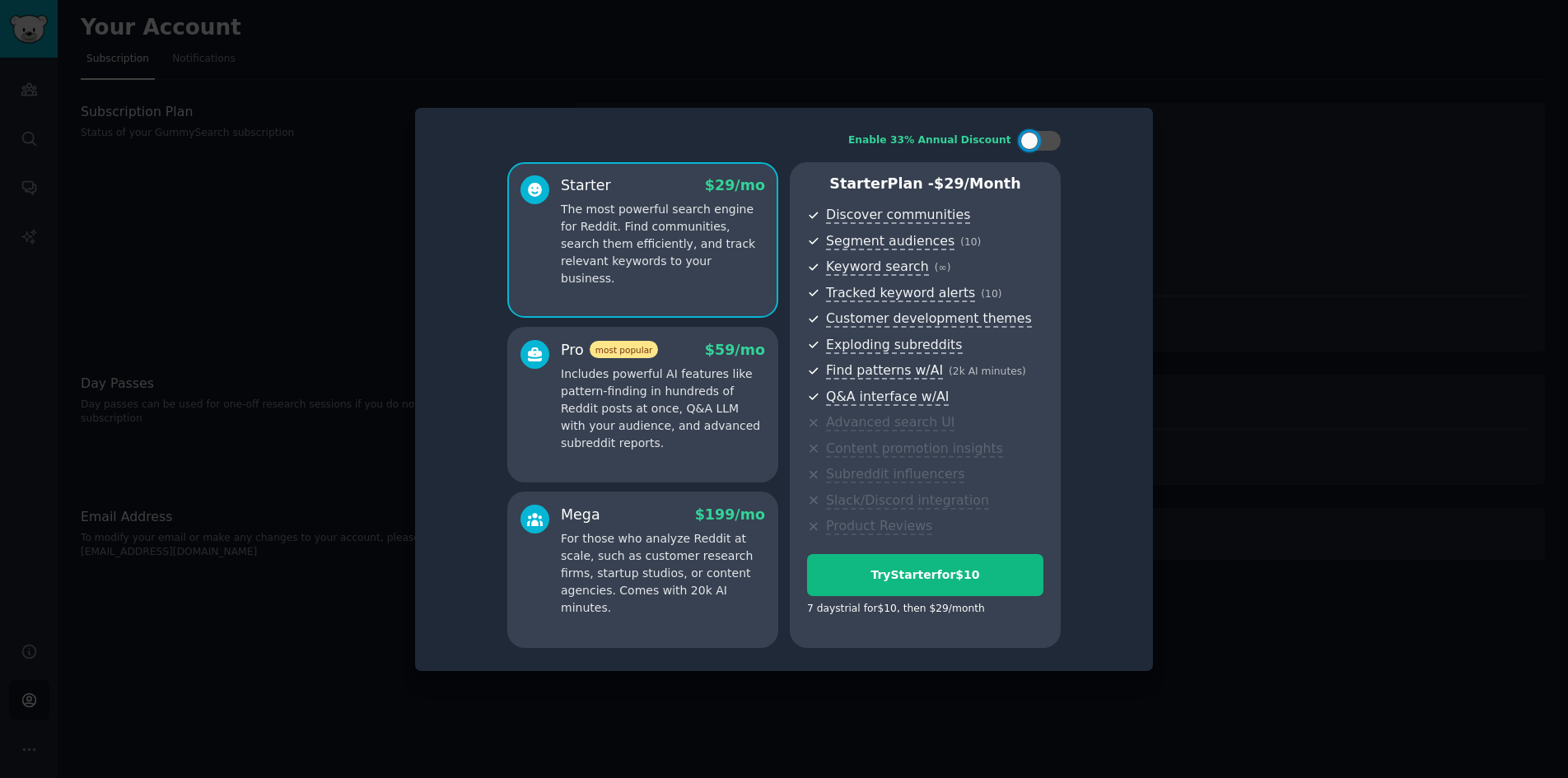
click at [692, 400] on p "Includes powerful AI features like pattern-finding in hundreds of Reddit posts …" at bounding box center [663, 409] width 204 height 86
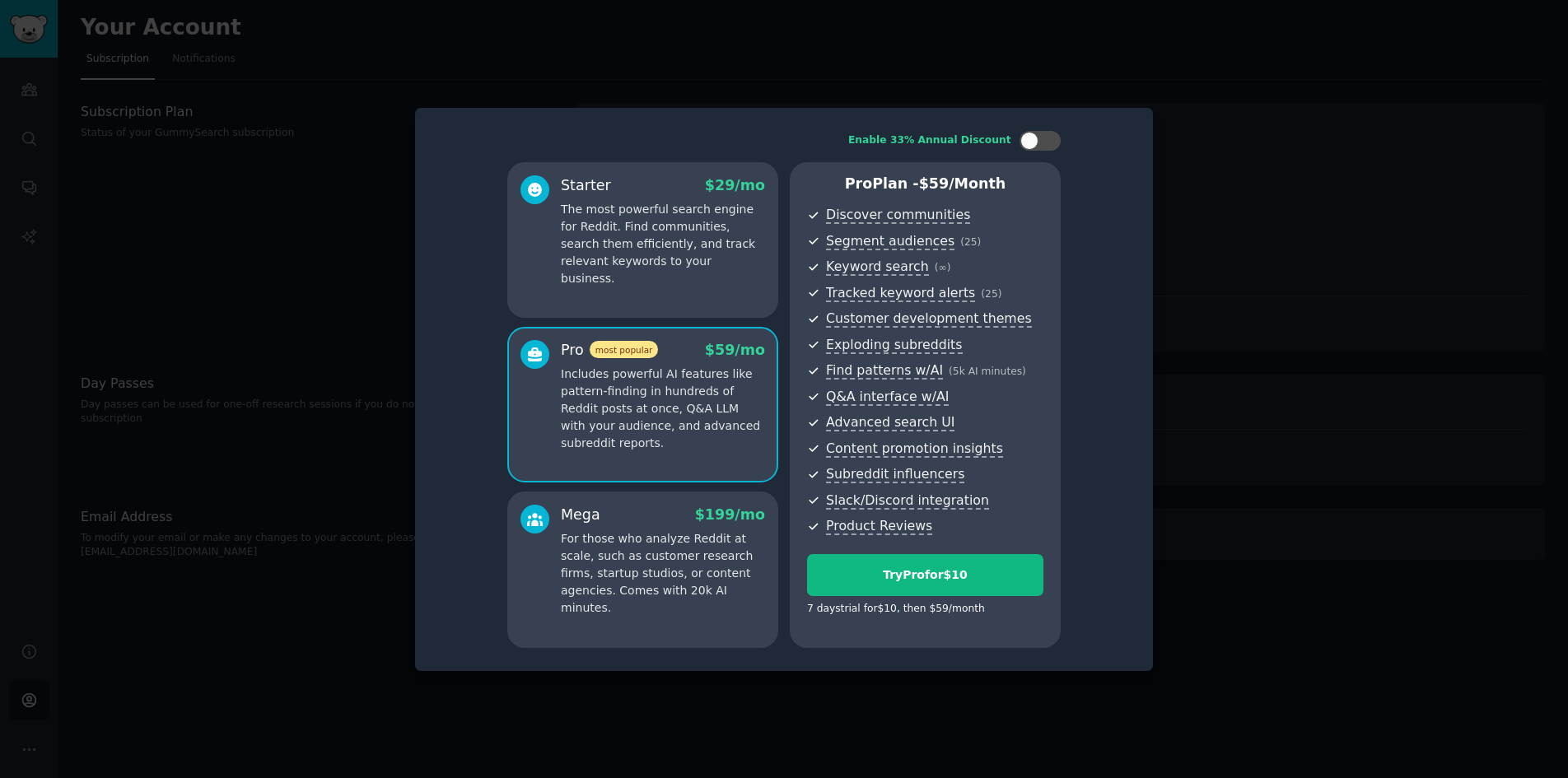
click at [657, 241] on p "The most powerful search engine for Reddit. Find communities, search them effic…" at bounding box center [663, 244] width 204 height 86
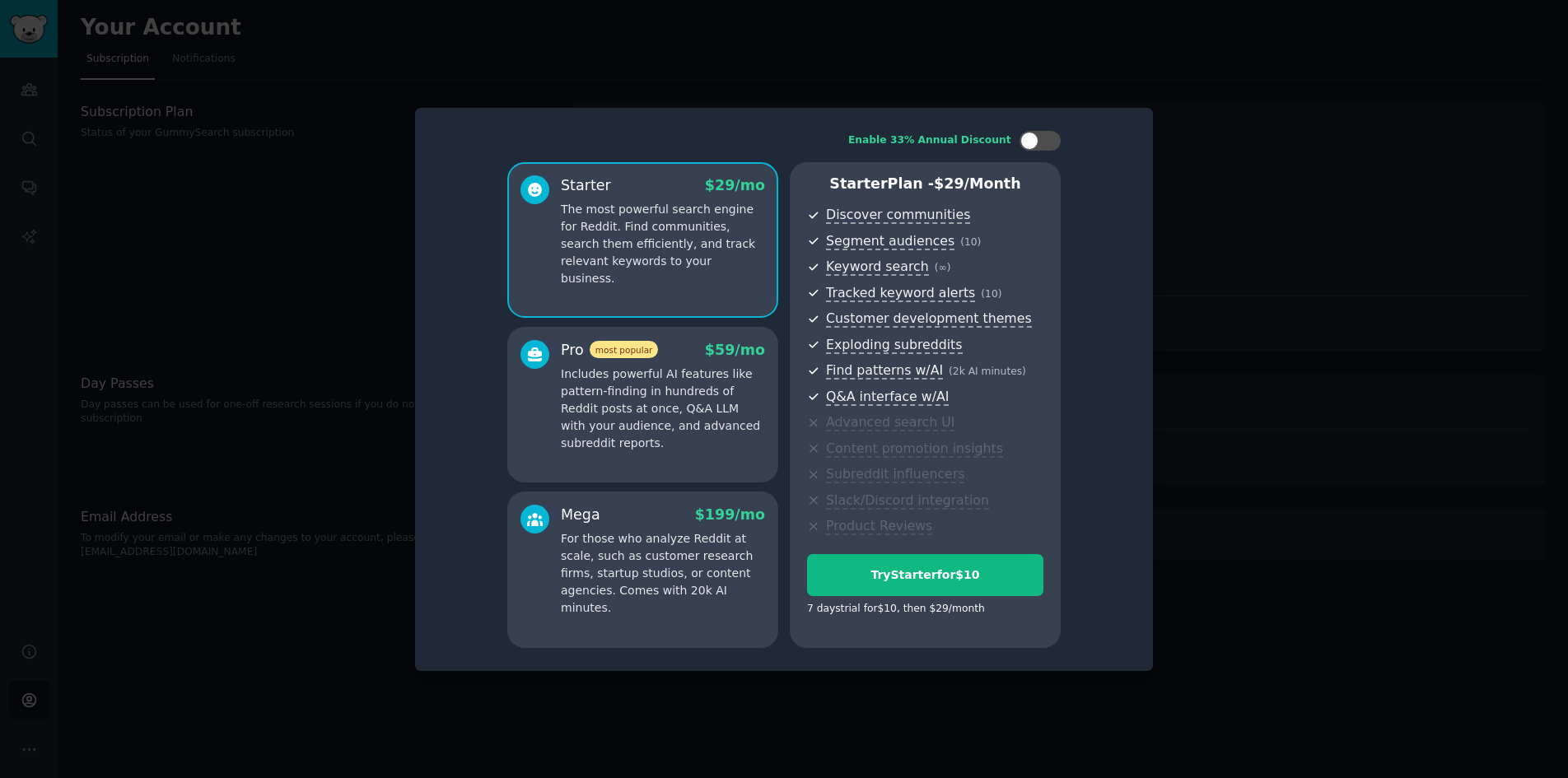
click at [695, 408] on p "Includes powerful AI features like pattern-finding in hundreds of Reddit posts …" at bounding box center [663, 409] width 204 height 86
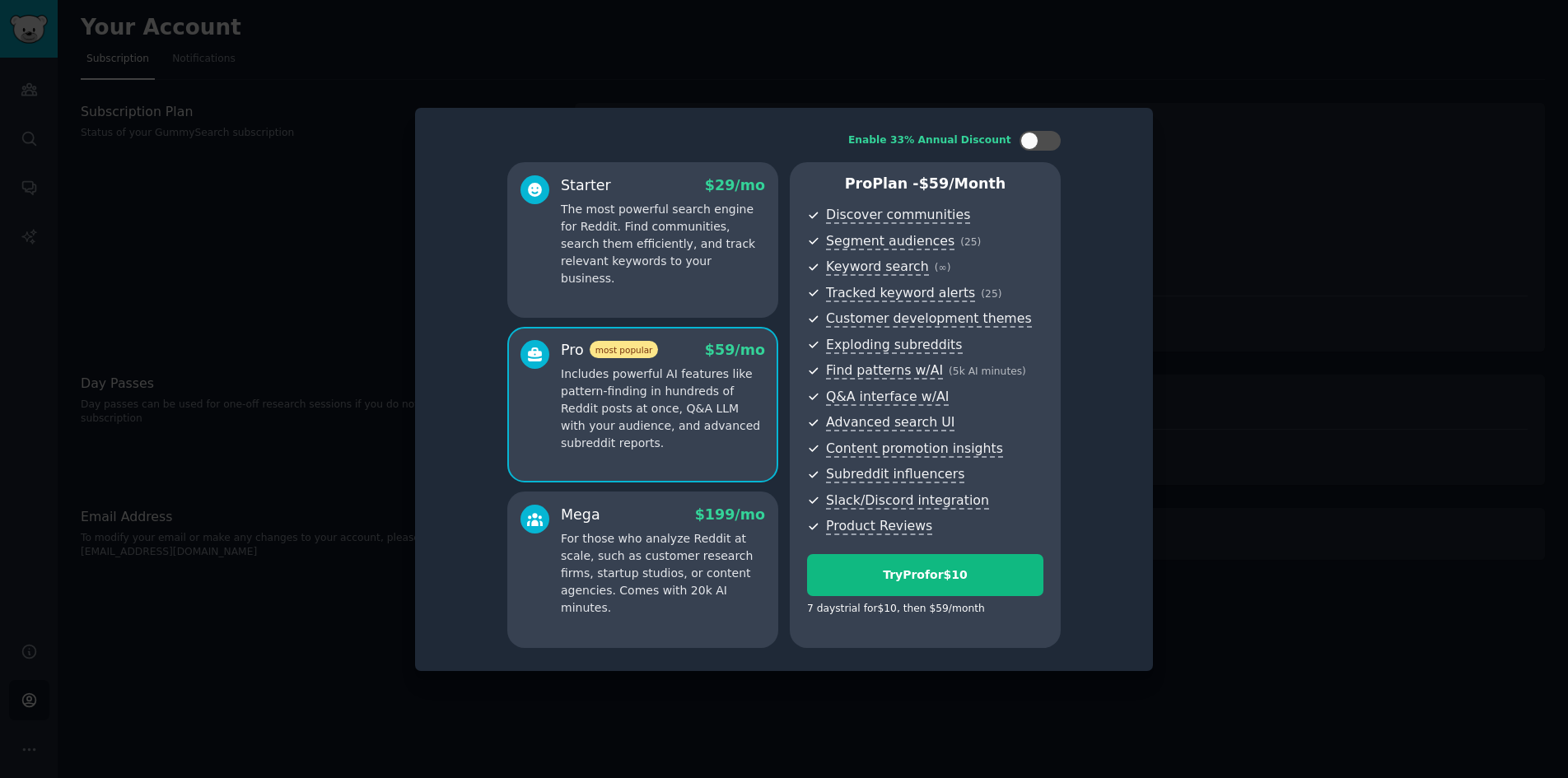
click at [737, 266] on p "The most powerful search engine for Reddit. Find communities, search them effic…" at bounding box center [663, 244] width 204 height 86
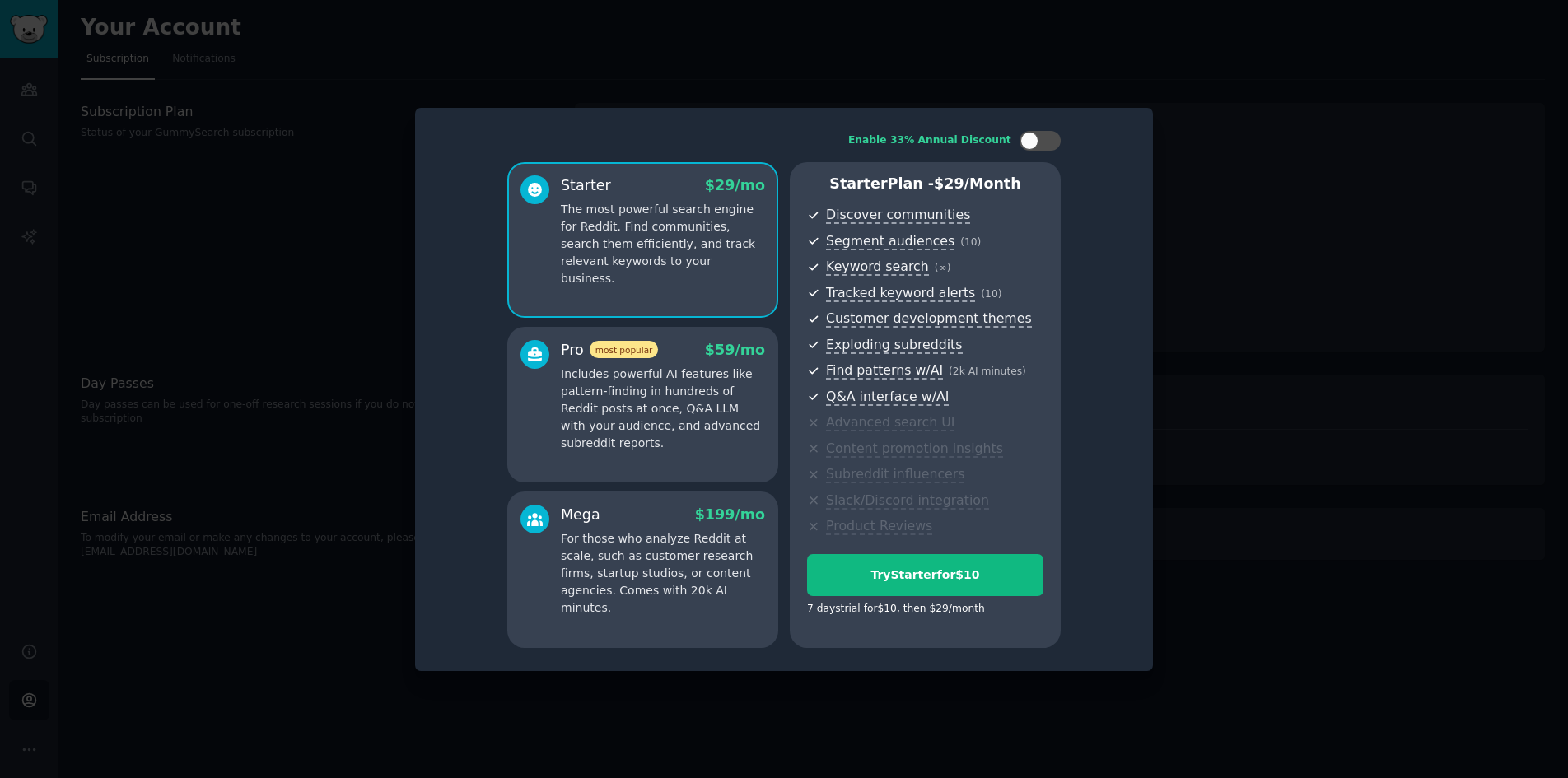
drag, startPoint x: 1180, startPoint y: 759, endPoint x: 1169, endPoint y: 722, distance: 38.6
click at [1180, 759] on div at bounding box center [784, 389] width 1568 height 778
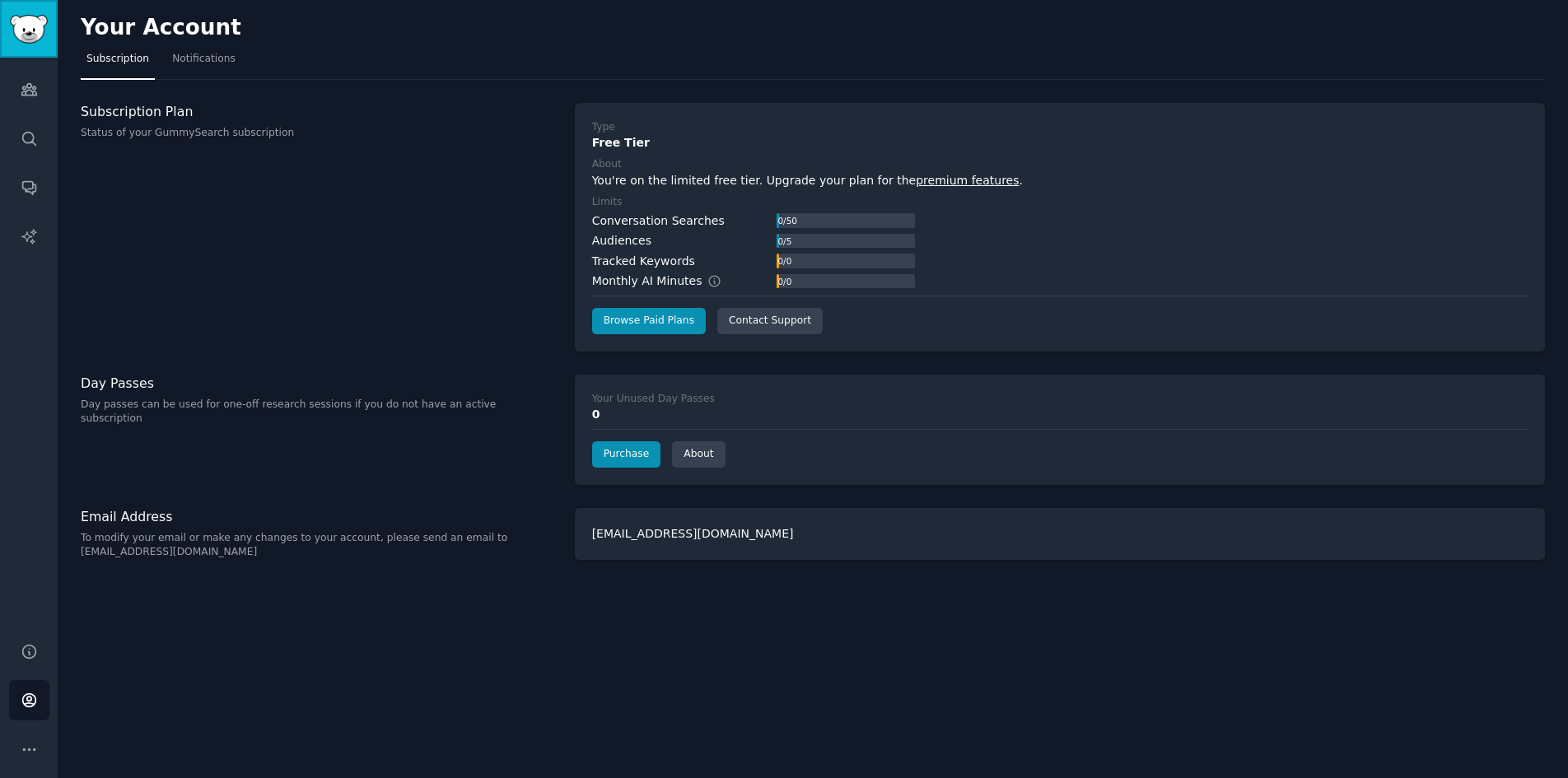
click at [36, 37] on img "Sidebar" at bounding box center [28, 29] width 38 height 29
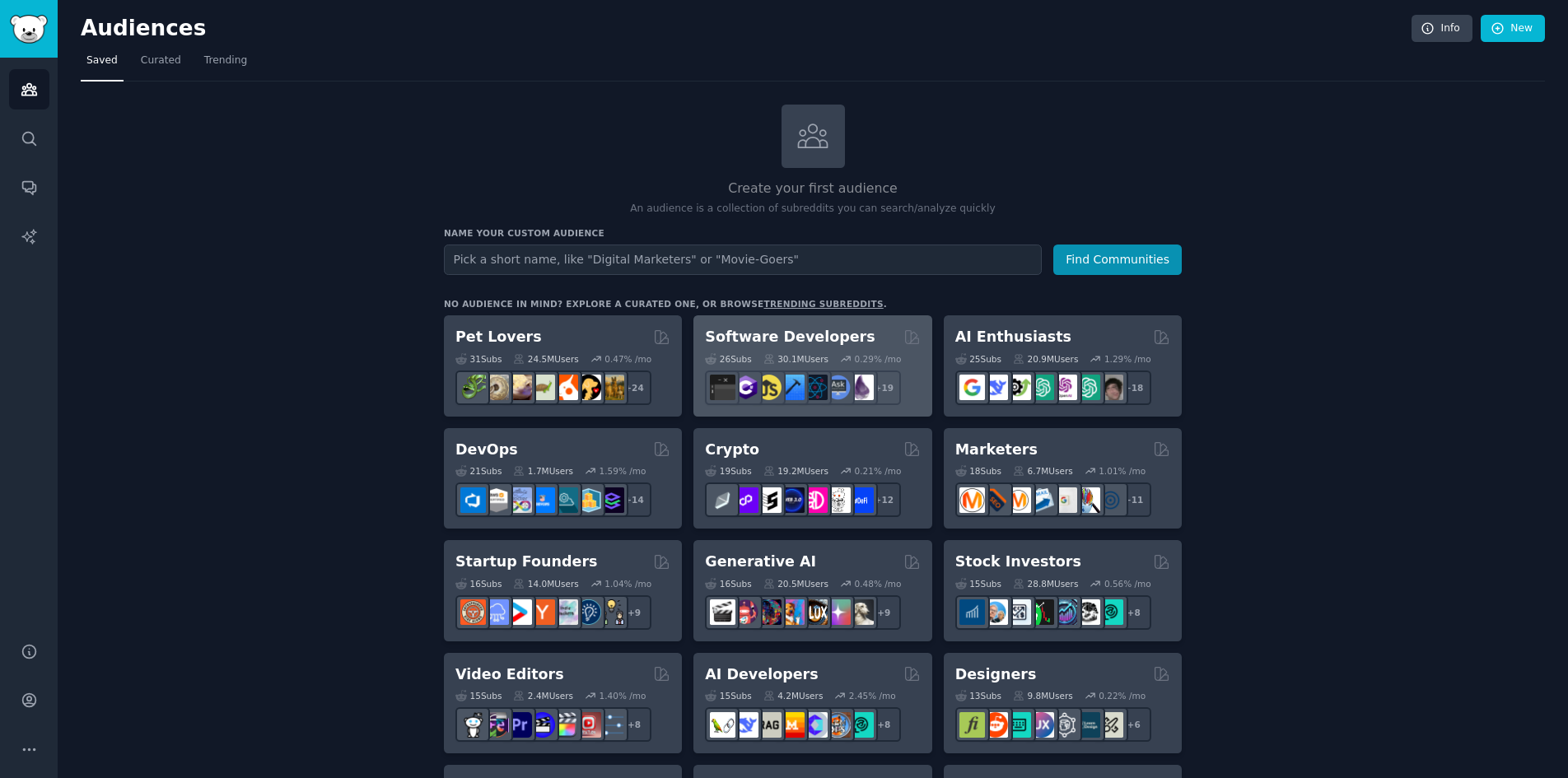
click at [839, 334] on div "Software Developers" at bounding box center [812, 337] width 215 height 20
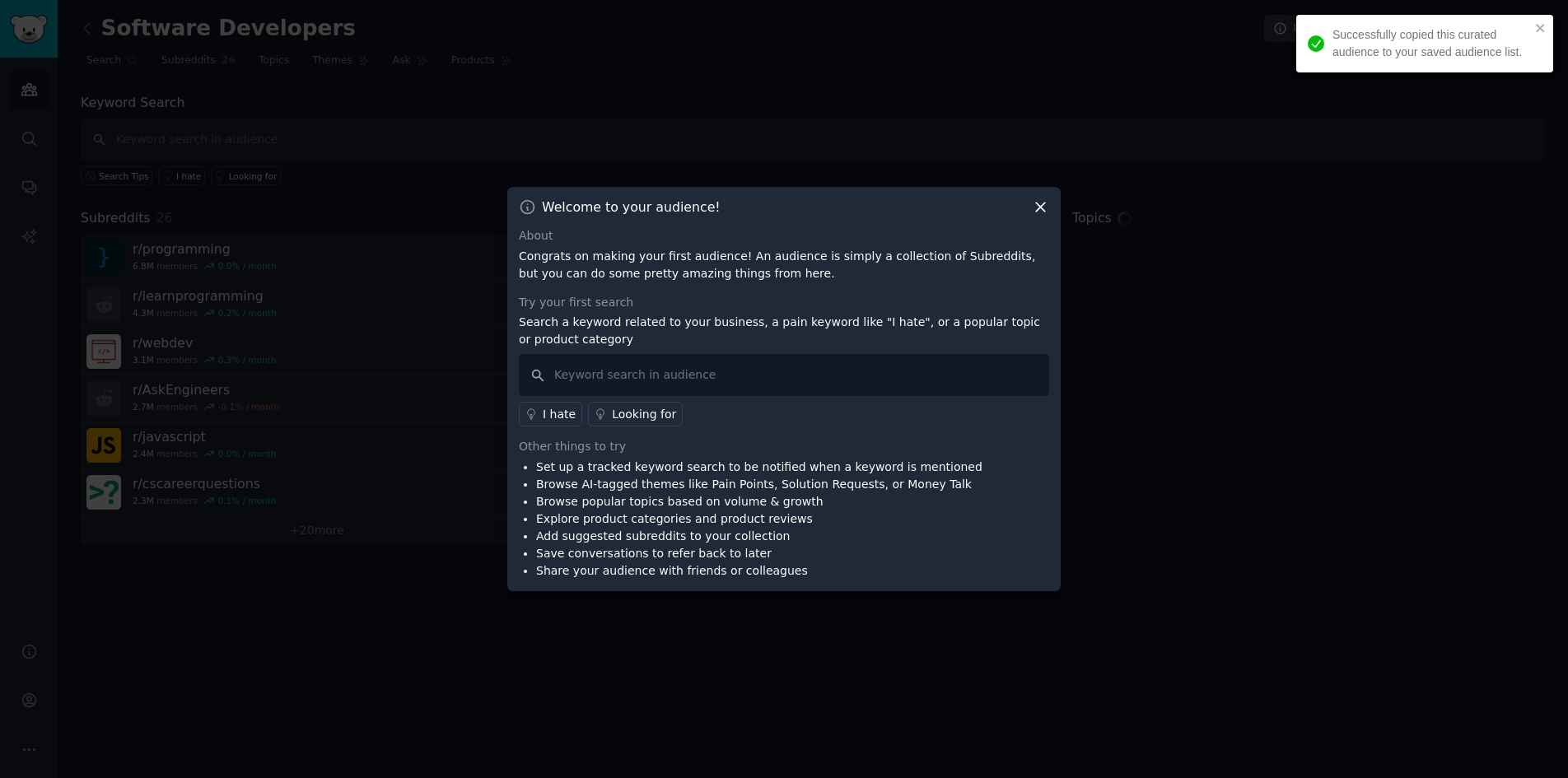
click at [1035, 208] on icon at bounding box center [1040, 207] width 18 height 18
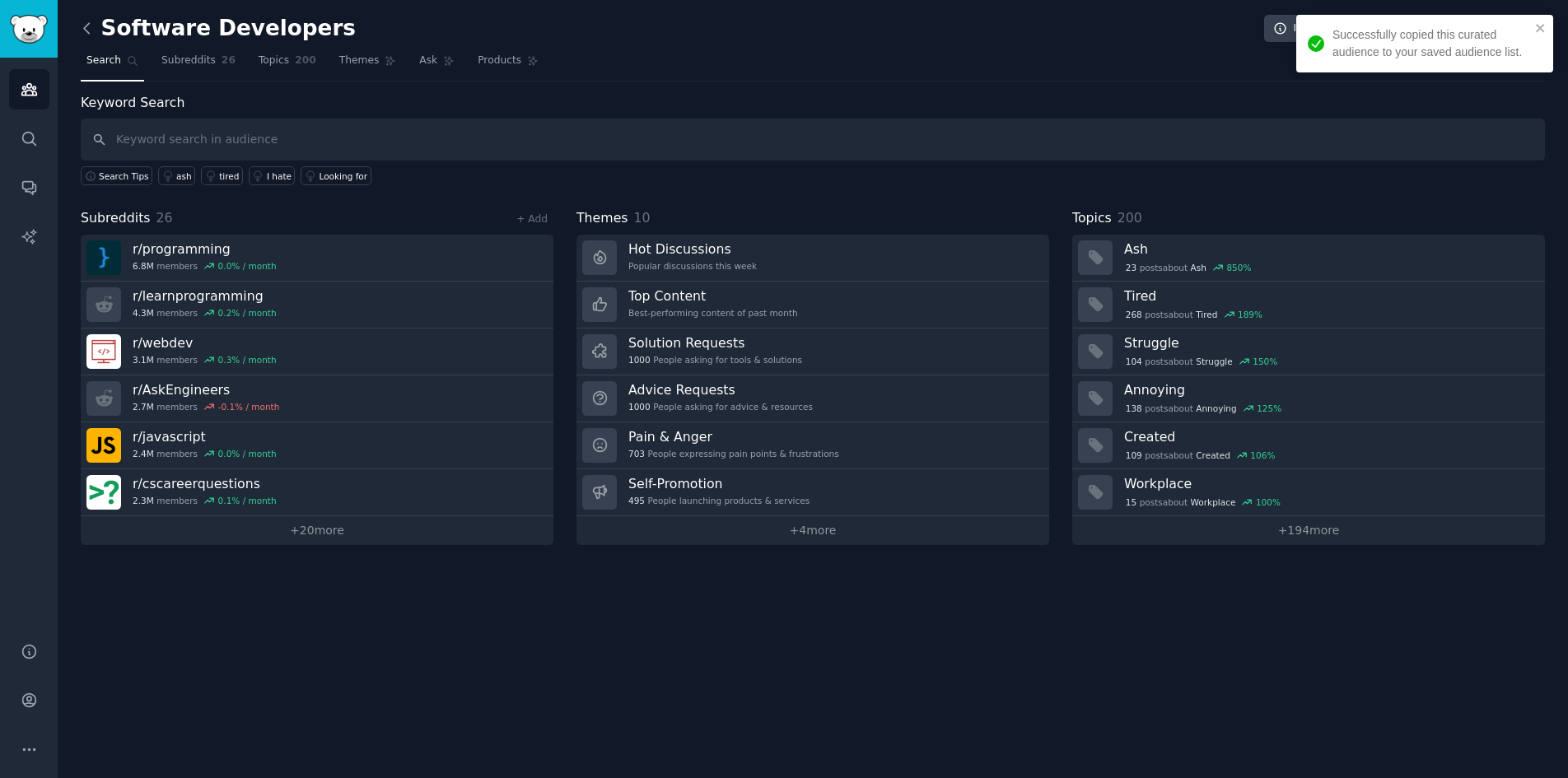
click at [83, 26] on icon at bounding box center [87, 28] width 18 height 18
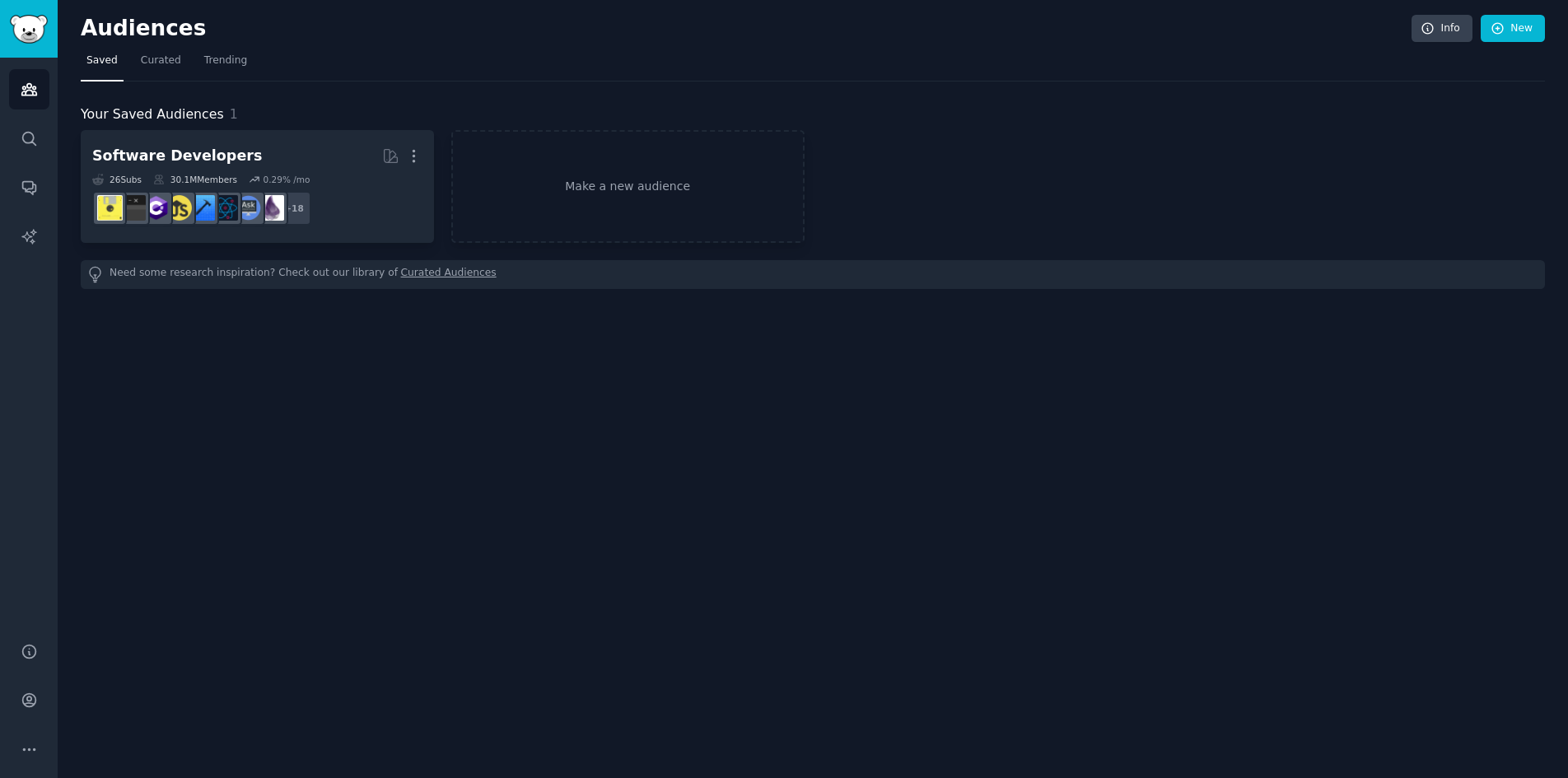
click at [110, 65] on span "Saved" at bounding box center [102, 61] width 32 height 15
click at [509, 196] on link "Make a new audience" at bounding box center [627, 187] width 353 height 113
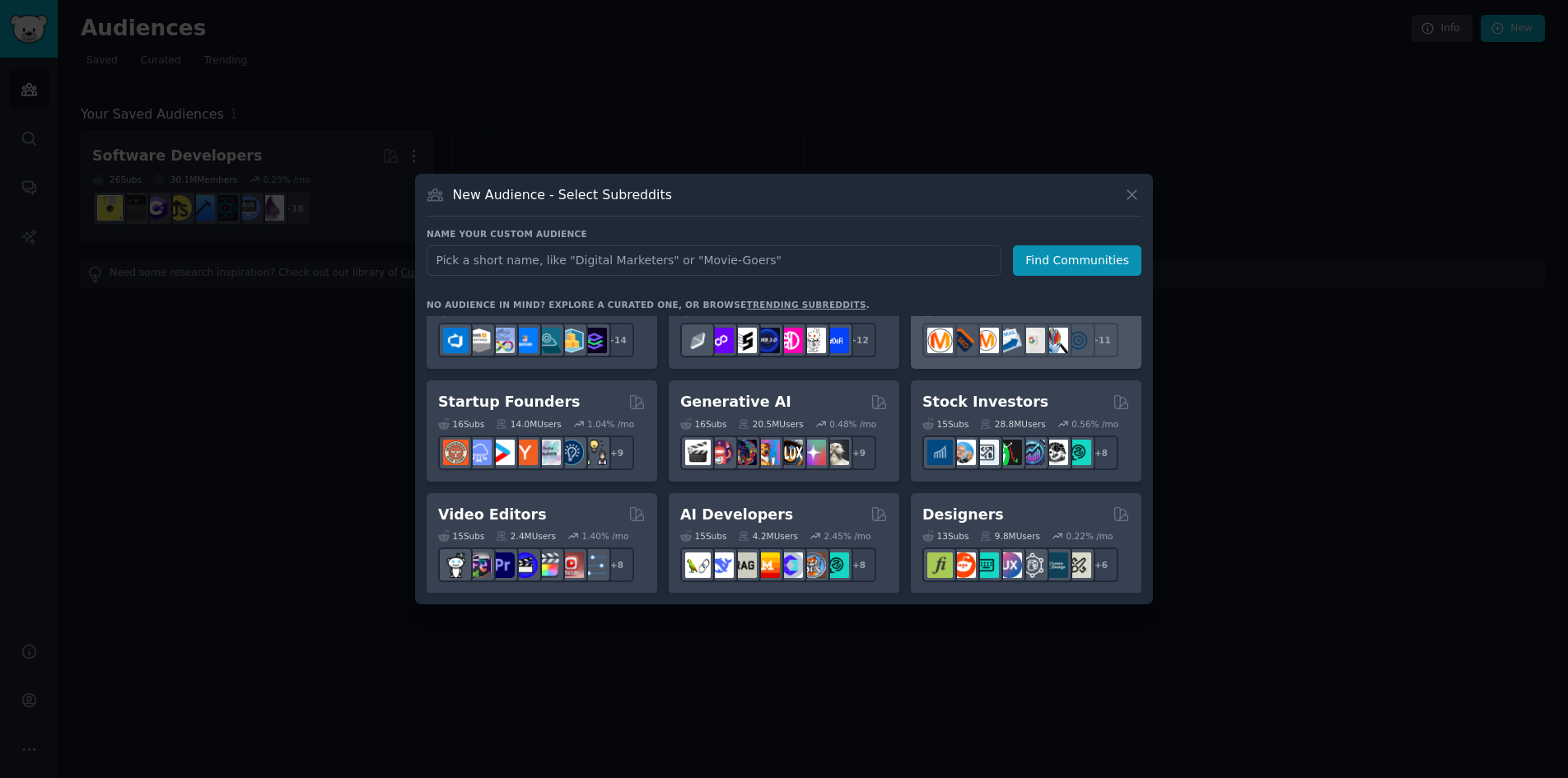
scroll to position [247, 0]
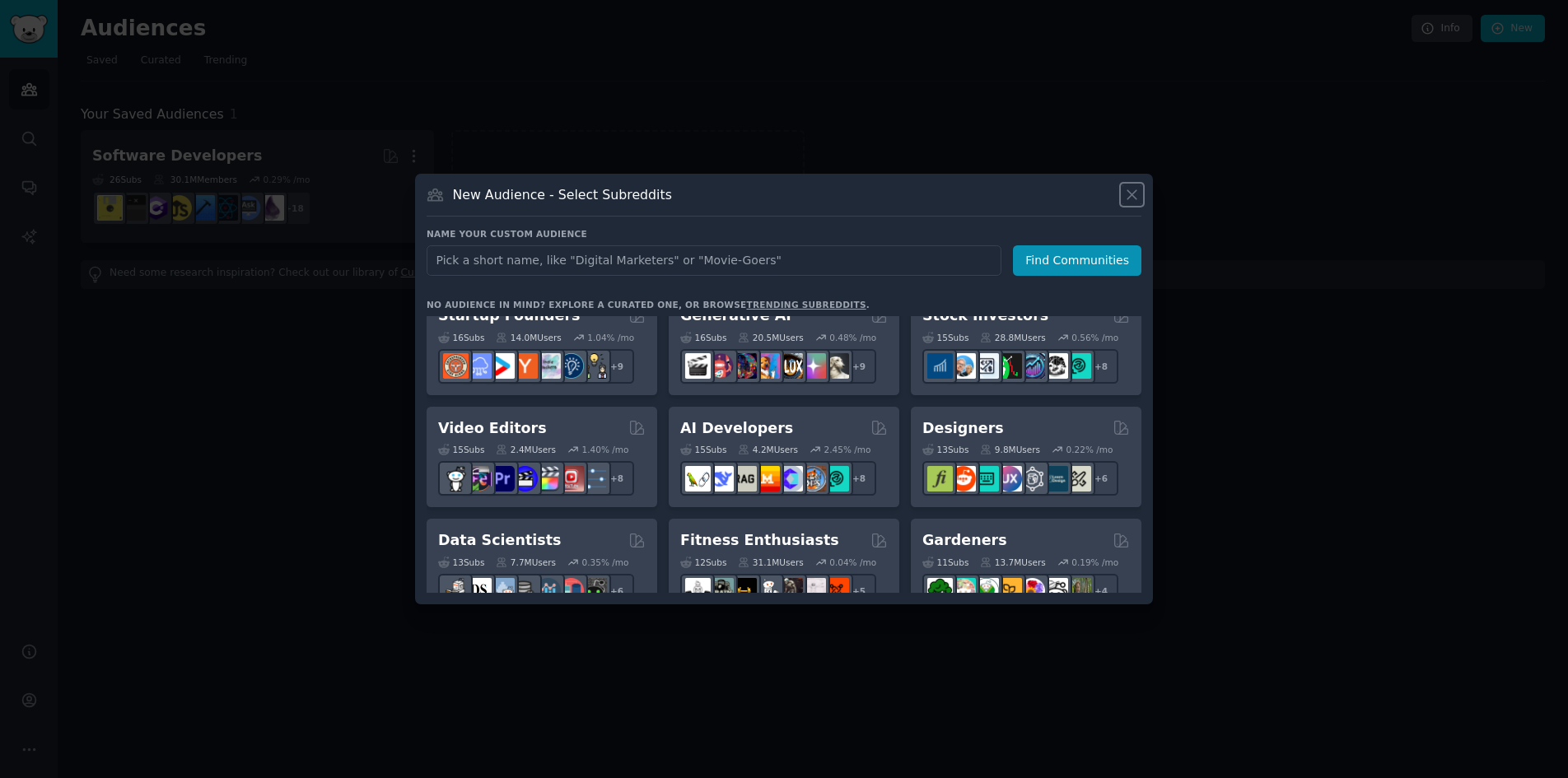
click at [1133, 196] on icon at bounding box center [1132, 195] width 9 height 9
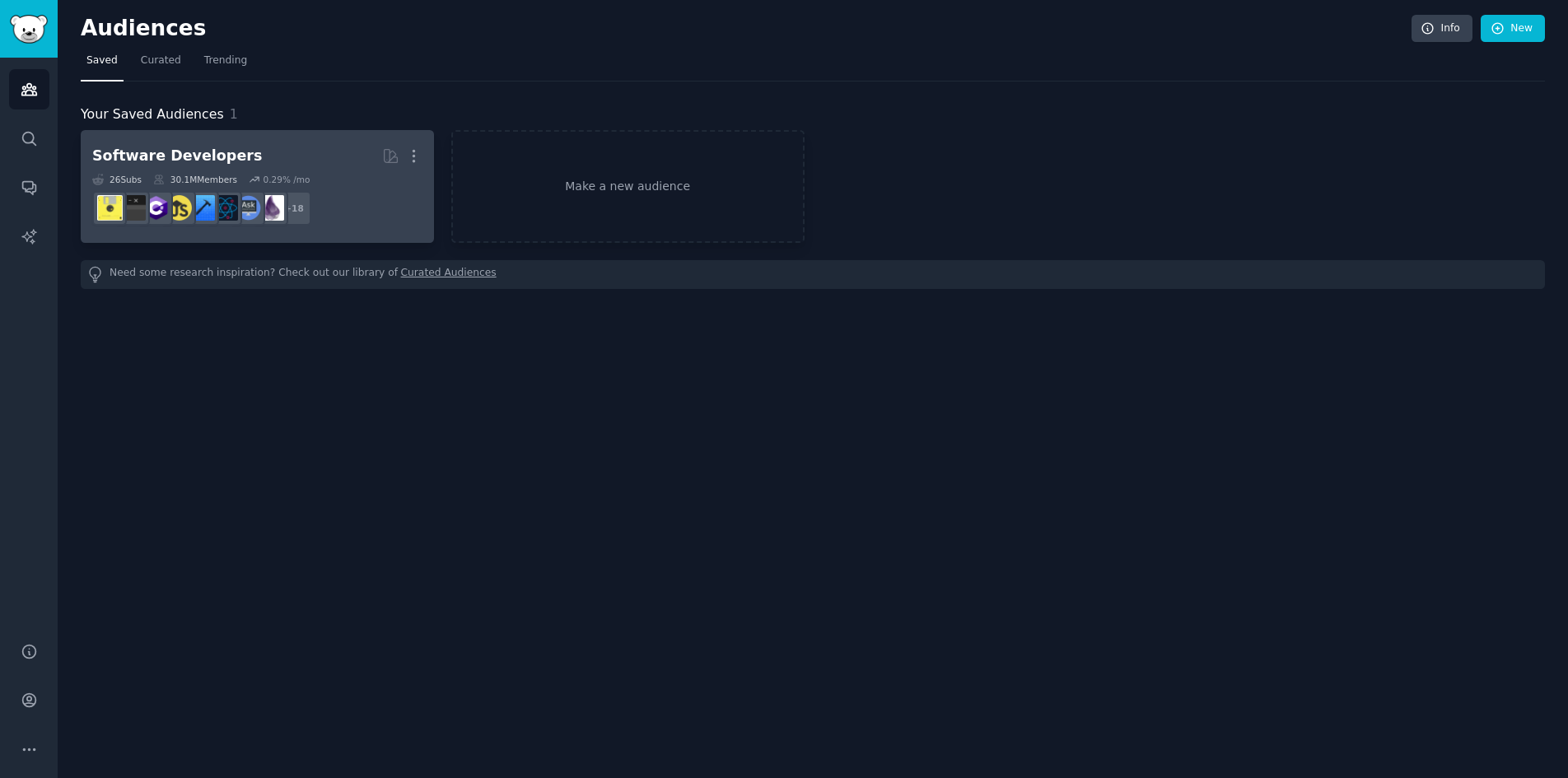
click at [344, 194] on dd "r/csharp + 18" at bounding box center [257, 208] width 330 height 46
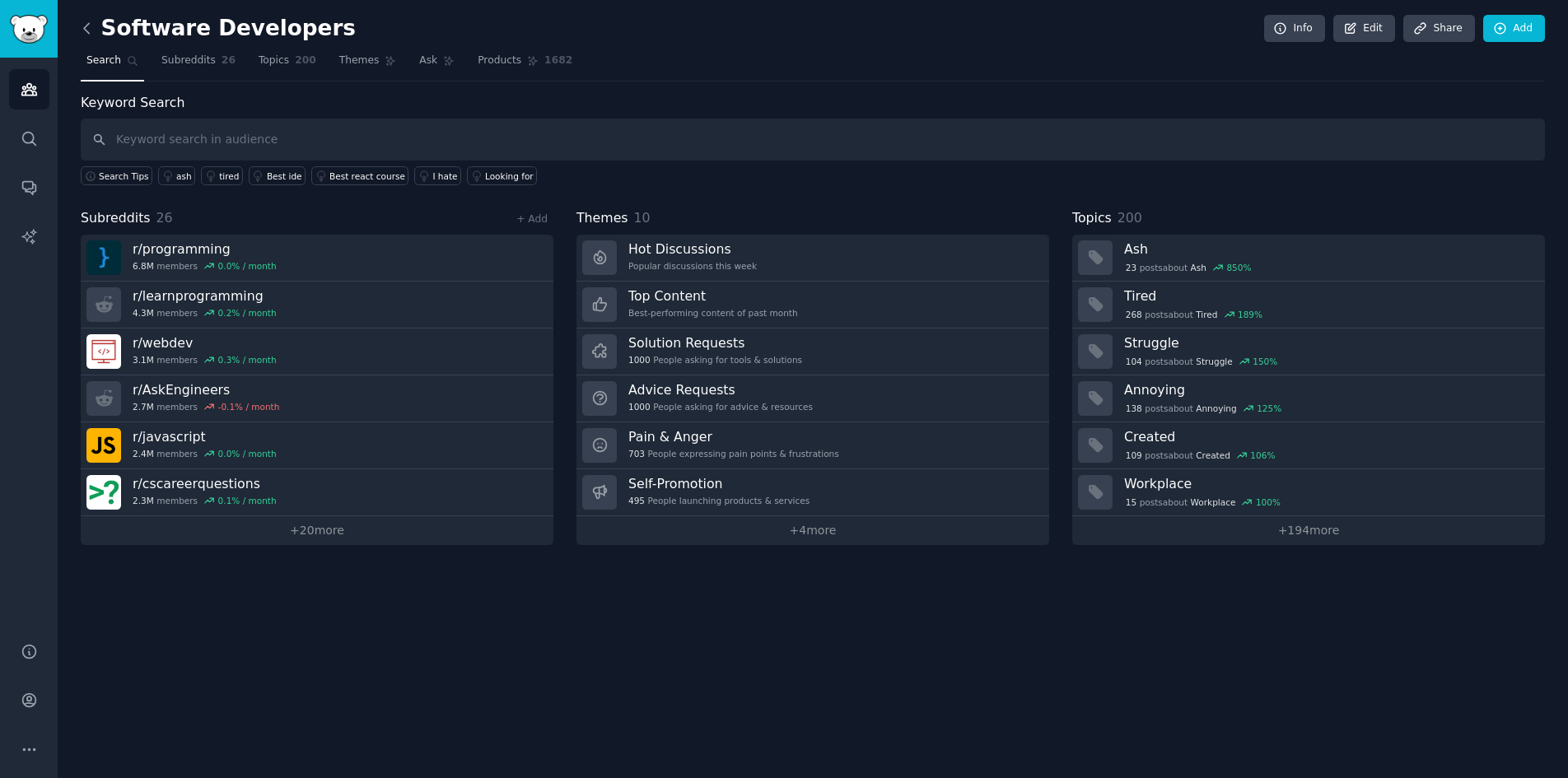
click at [94, 20] on icon at bounding box center [87, 28] width 18 height 18
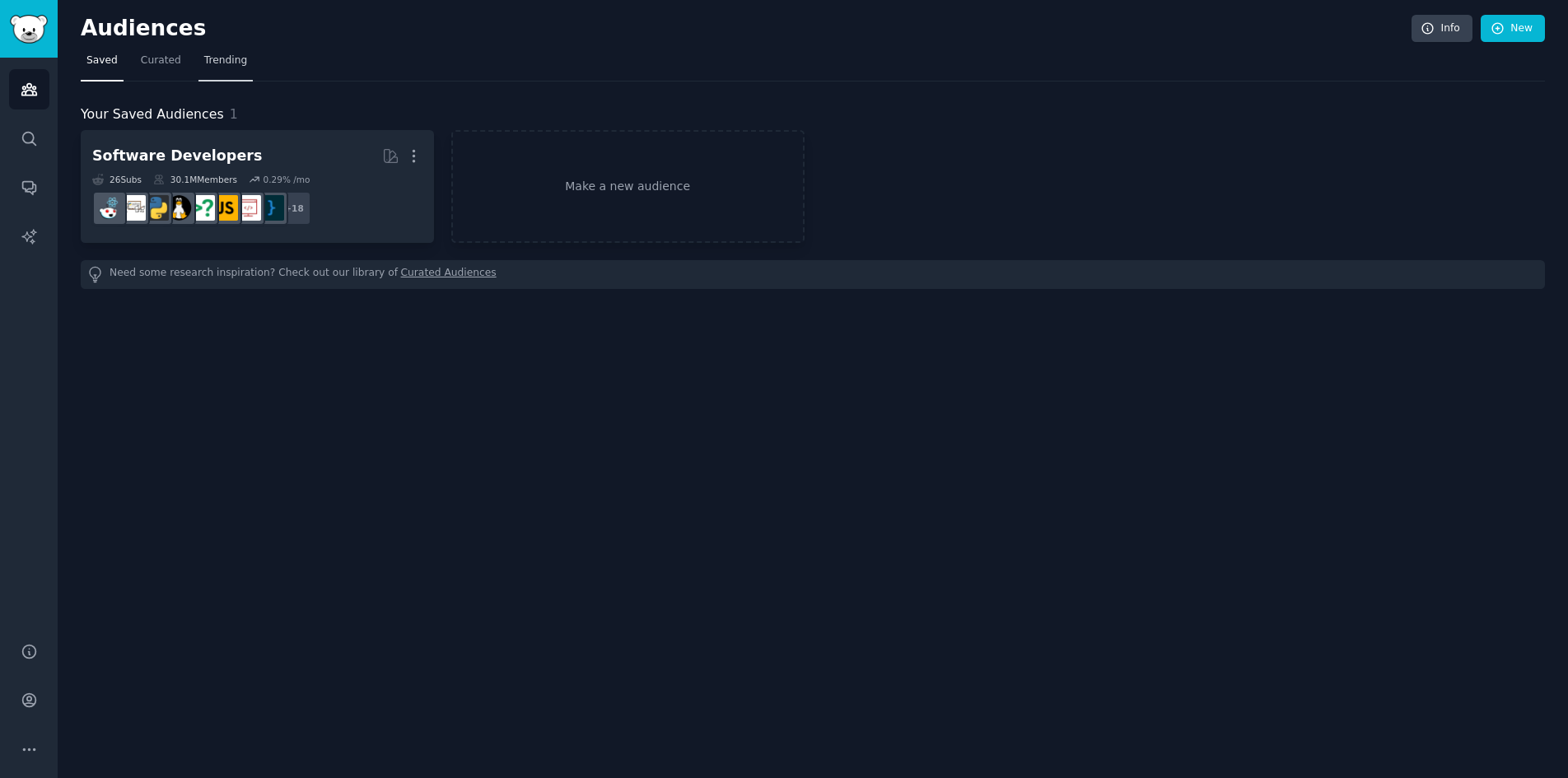
click at [217, 70] on link "Trending" at bounding box center [226, 64] width 55 height 33
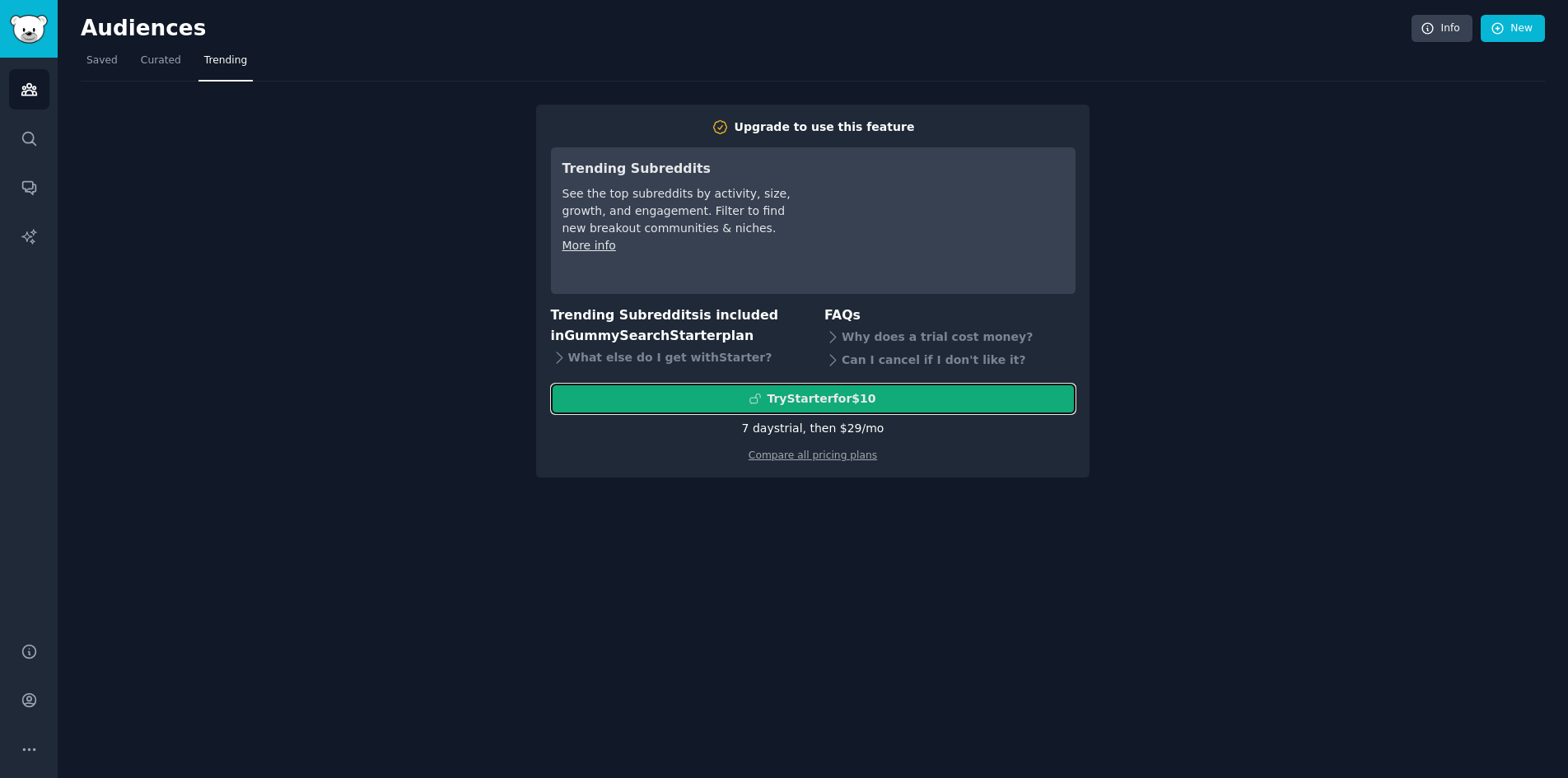
click at [830, 406] on div "Try Starter for $10" at bounding box center [820, 399] width 108 height 18
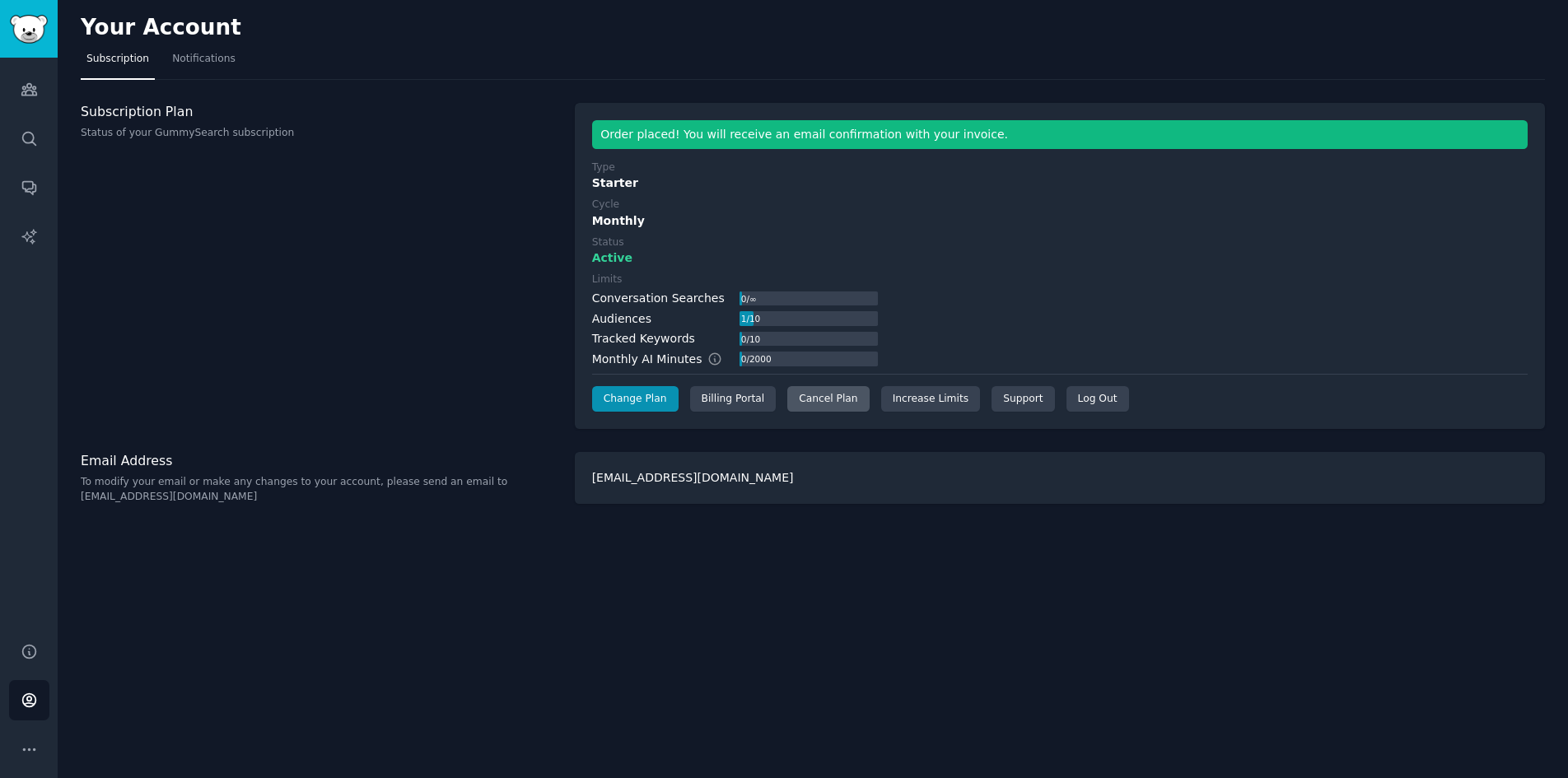
click at [827, 405] on div "Cancel Plan" at bounding box center [828, 399] width 82 height 26
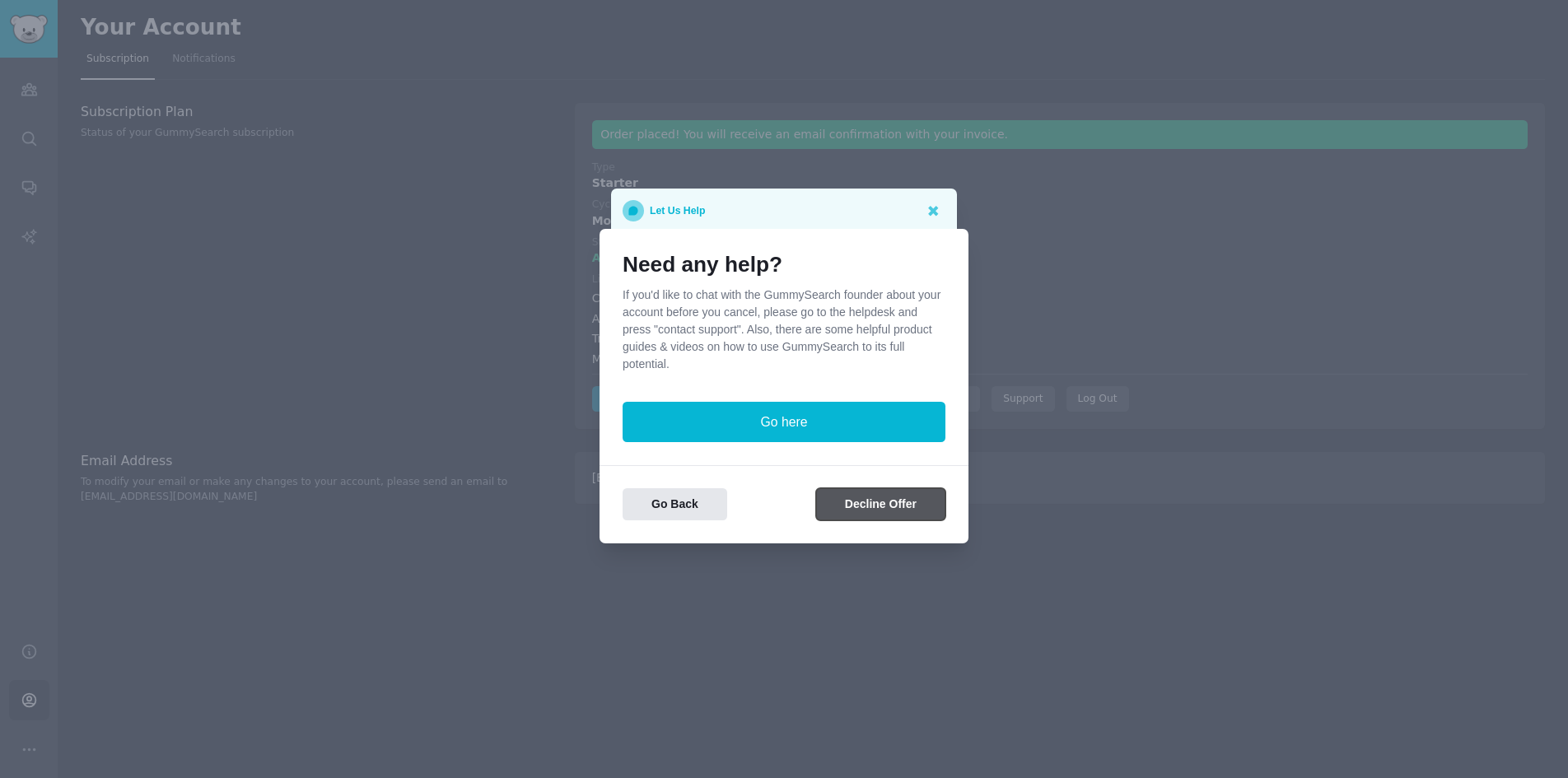
click at [842, 499] on button "Decline Offer" at bounding box center [880, 504] width 129 height 32
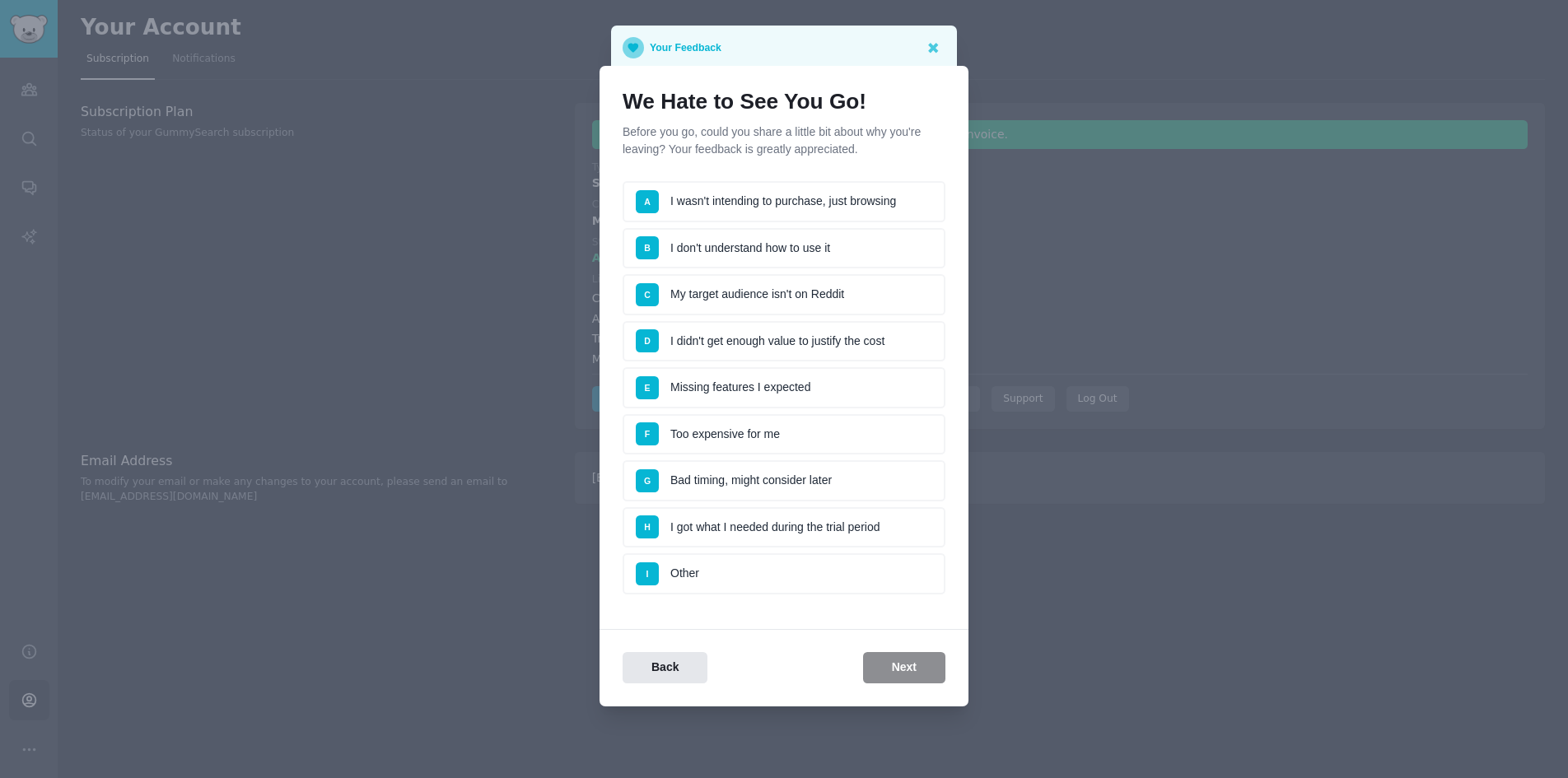
click at [820, 525] on li "H I got what I needed during the trial period" at bounding box center [784, 528] width 322 height 41
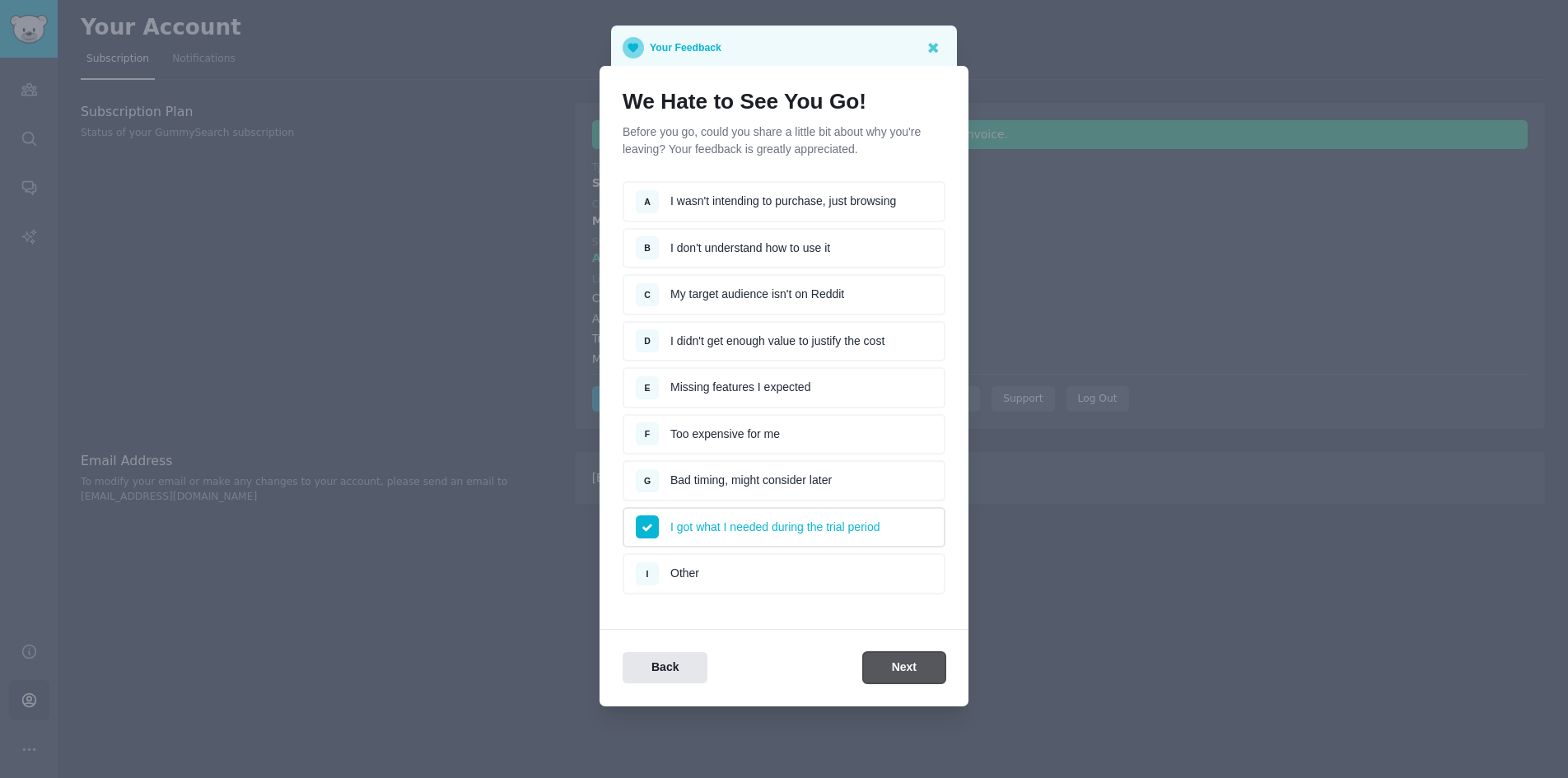
click at [891, 659] on button "Next" at bounding box center [904, 668] width 82 height 32
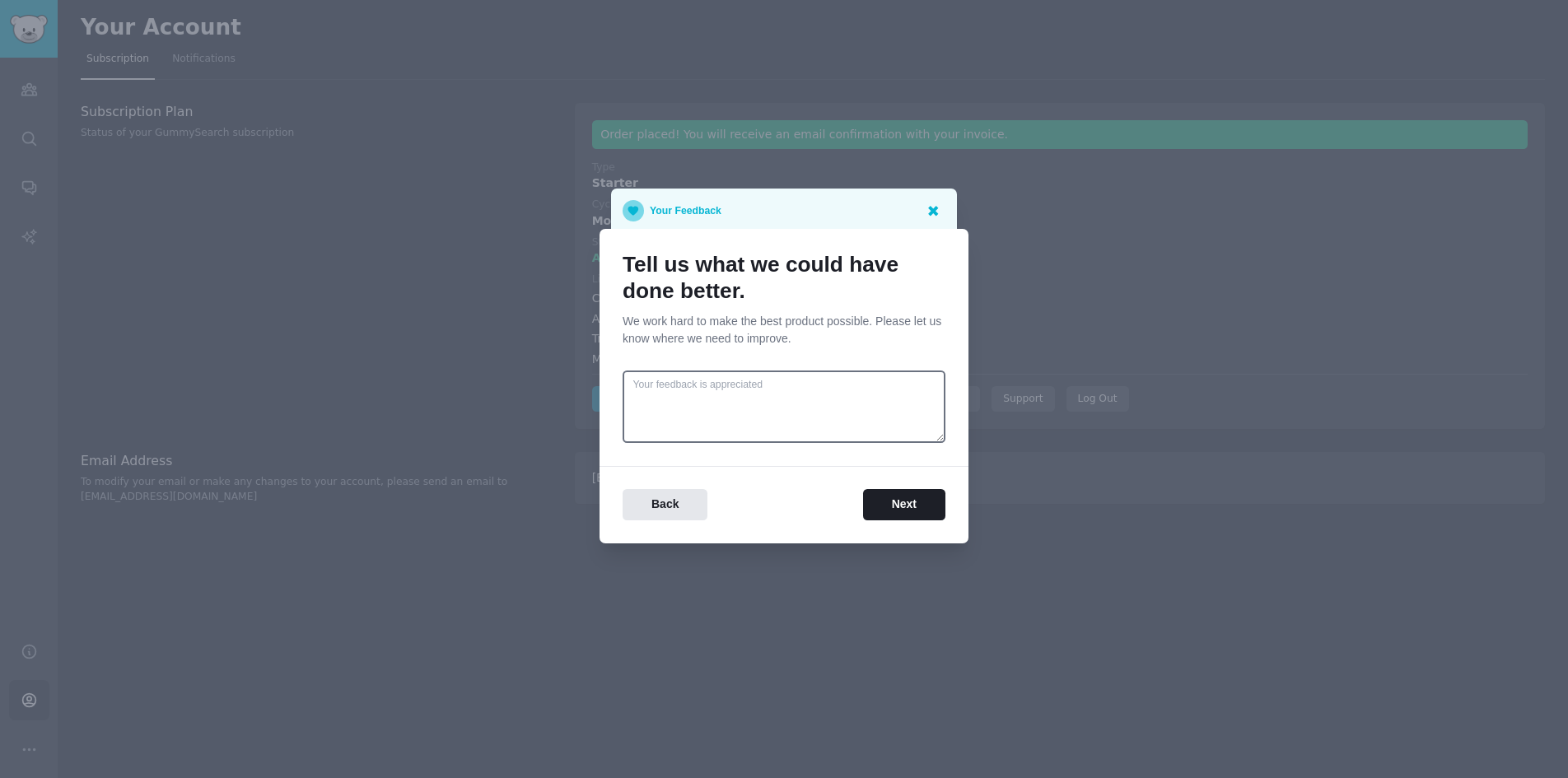
click at [931, 213] on icon at bounding box center [932, 211] width 10 height 10
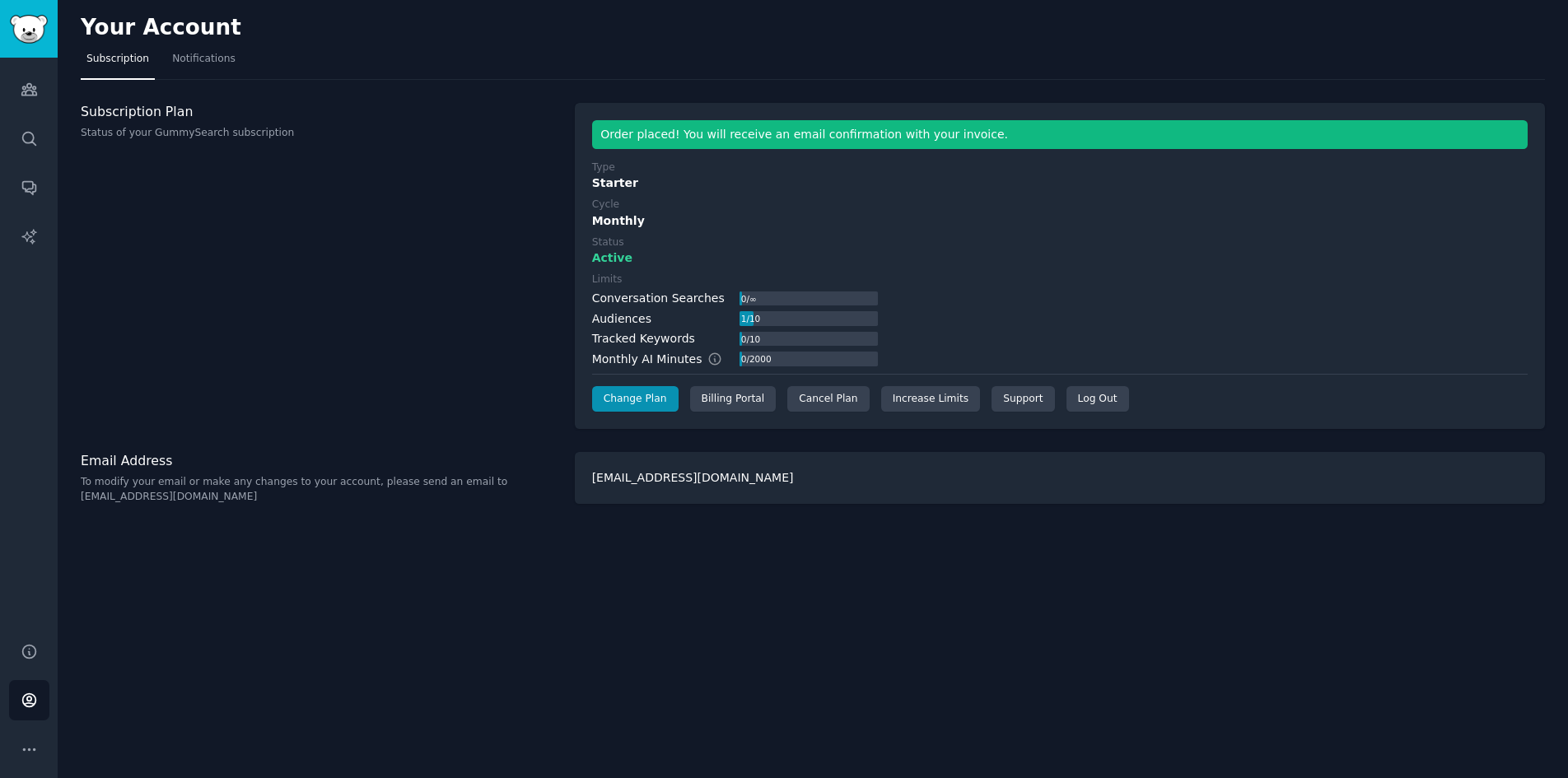
click at [936, 214] on div "Monthly" at bounding box center [1060, 221] width 936 height 18
click at [42, 33] on img "Sidebar" at bounding box center [28, 29] width 38 height 29
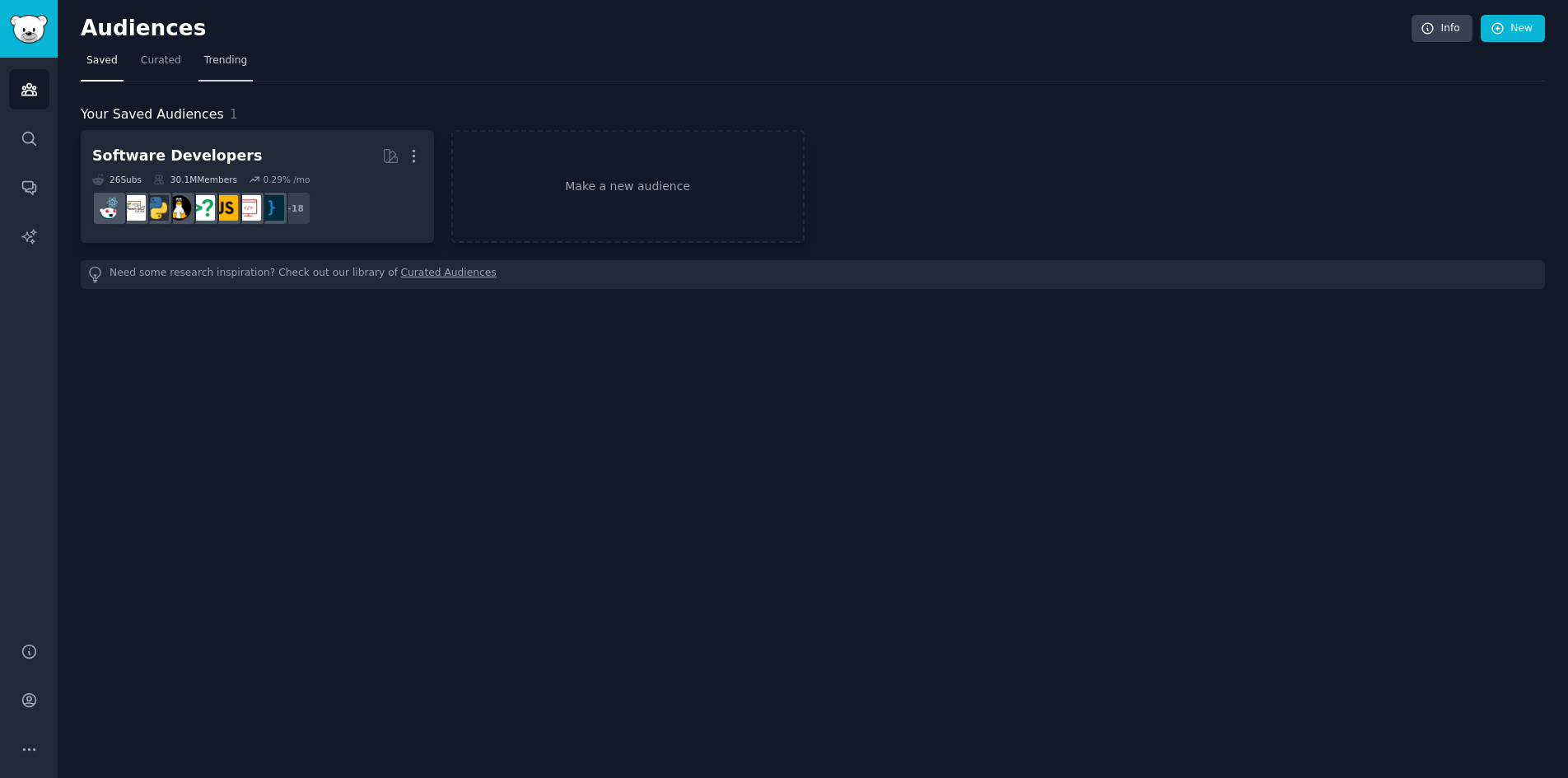
click at [210, 63] on span "Trending" at bounding box center [226, 61] width 43 height 15
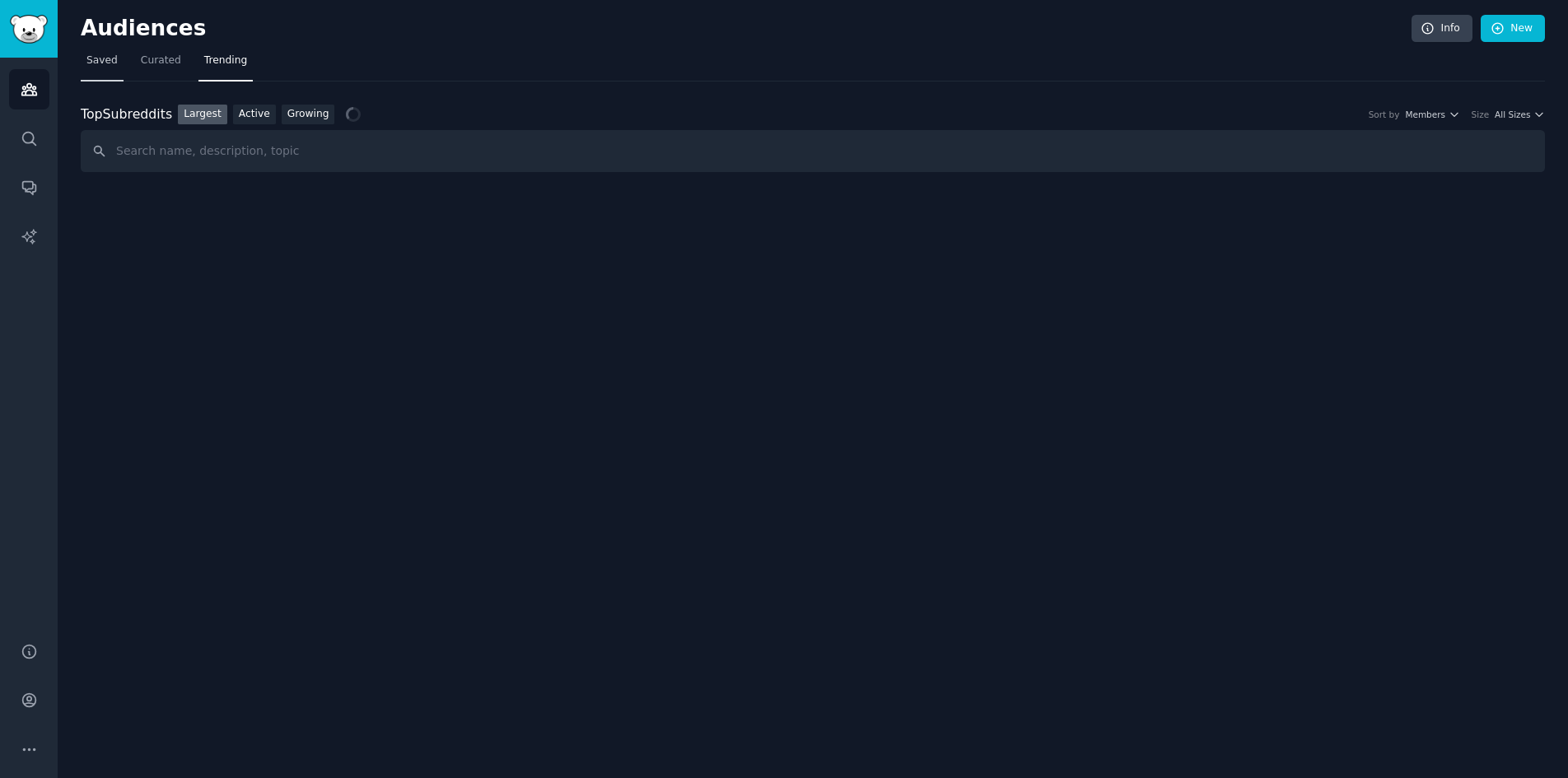
click at [101, 63] on span "Saved" at bounding box center [102, 61] width 32 height 15
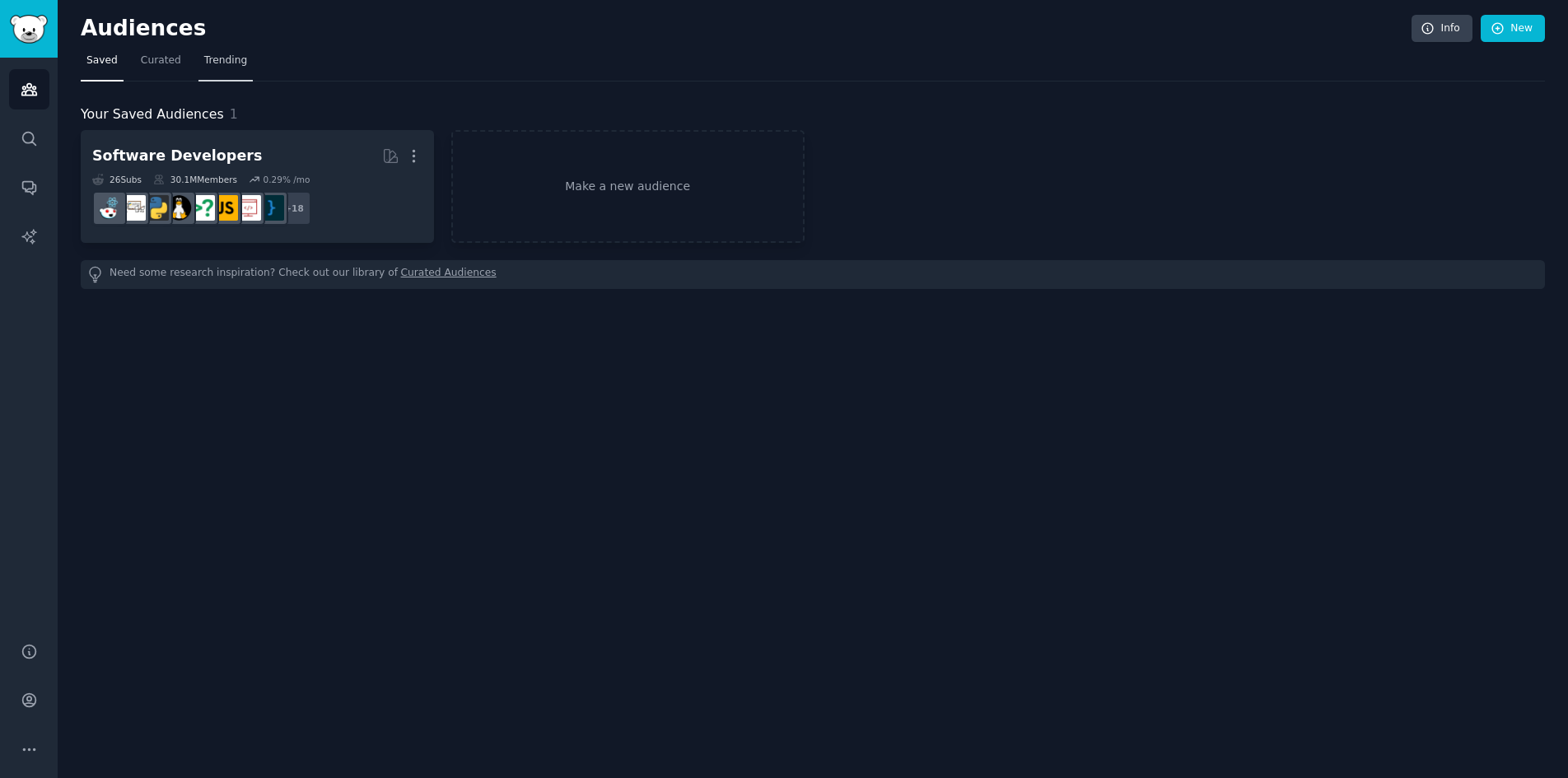
click at [213, 56] on span "Trending" at bounding box center [226, 61] width 43 height 15
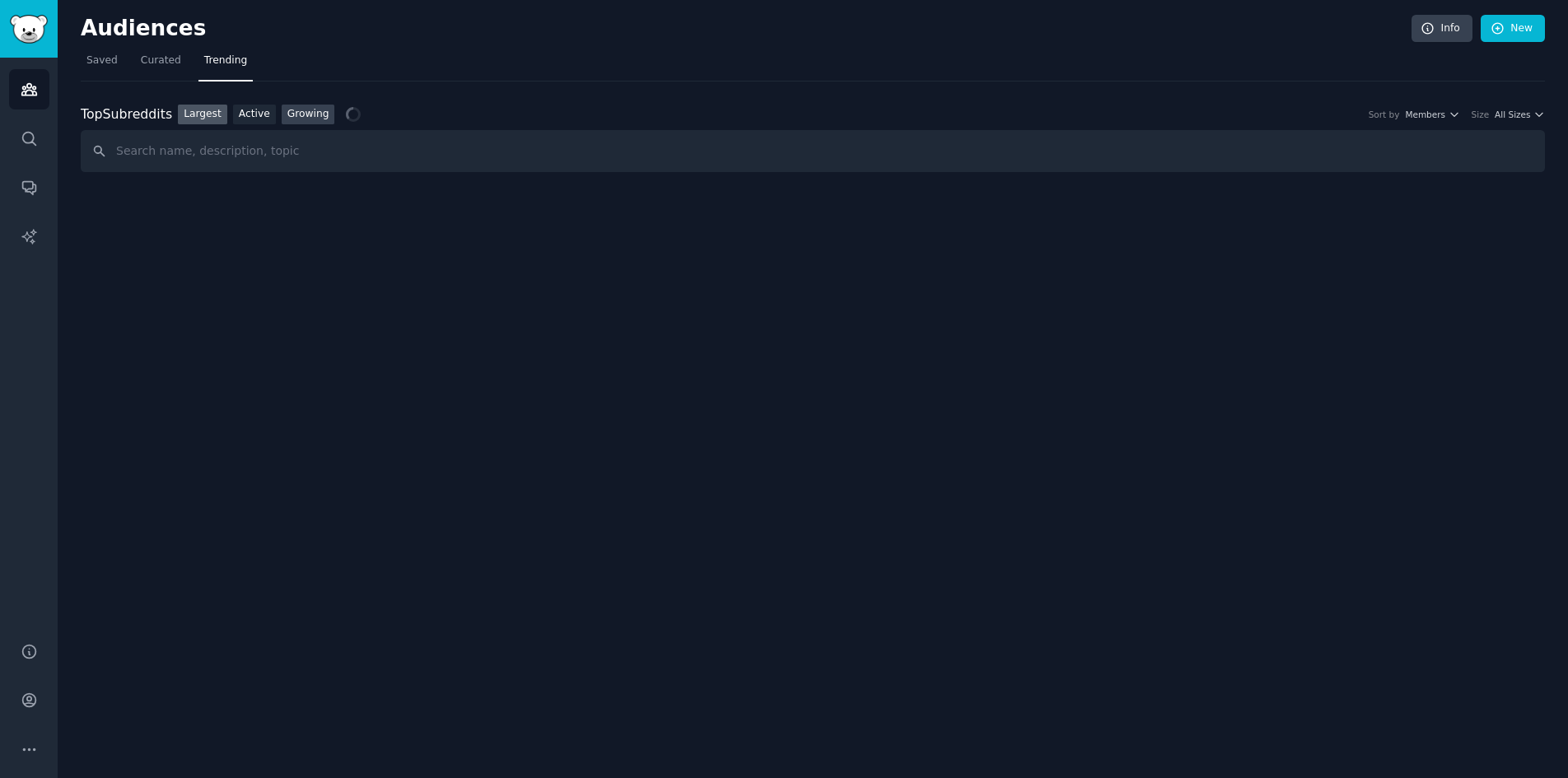
click at [298, 120] on link "Growing" at bounding box center [308, 115] width 54 height 20
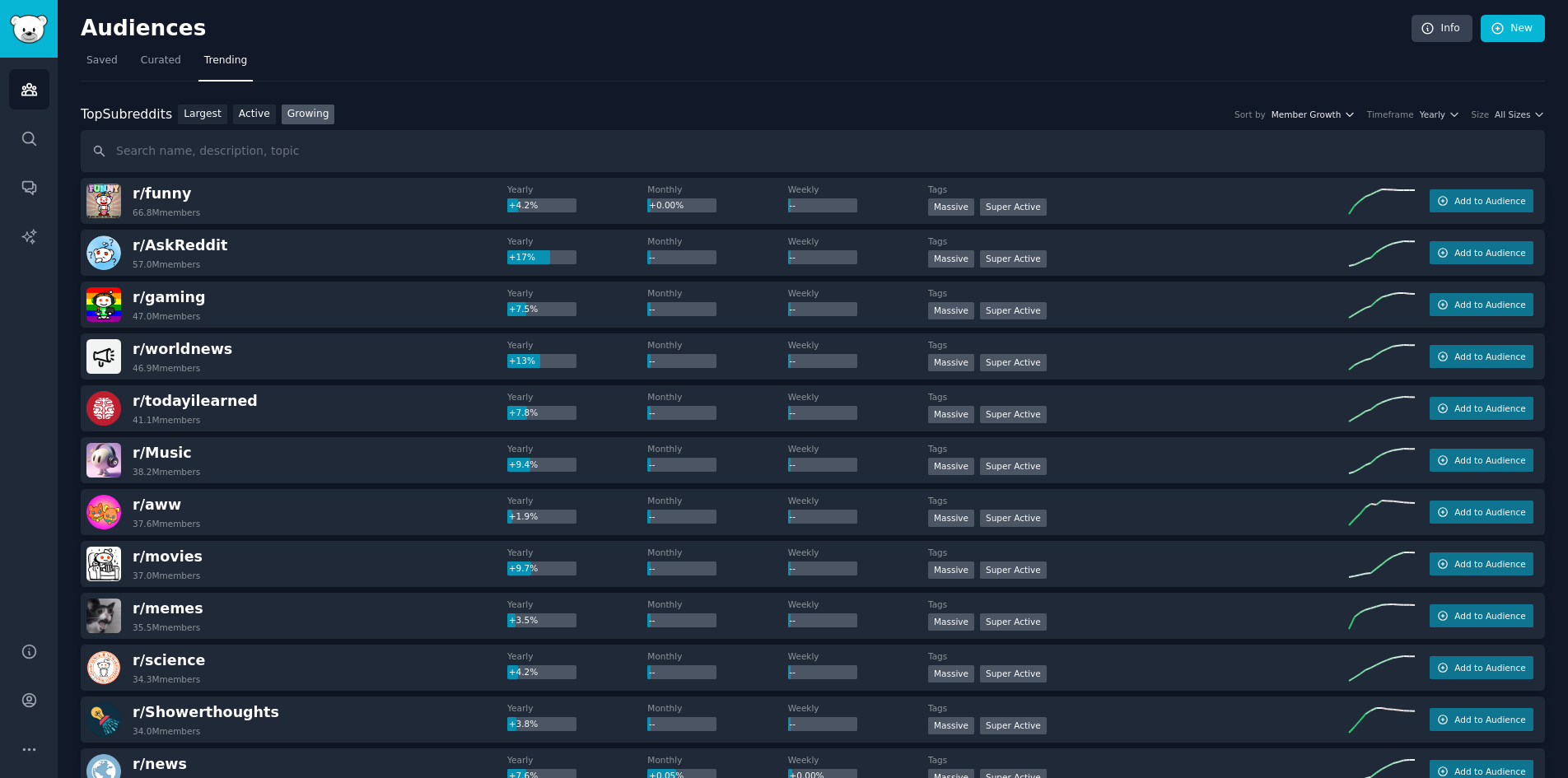
click at [1324, 116] on span "Member Growth" at bounding box center [1305, 114] width 70 height 11
click at [1511, 112] on span "All Sizes" at bounding box center [1512, 114] width 35 height 11
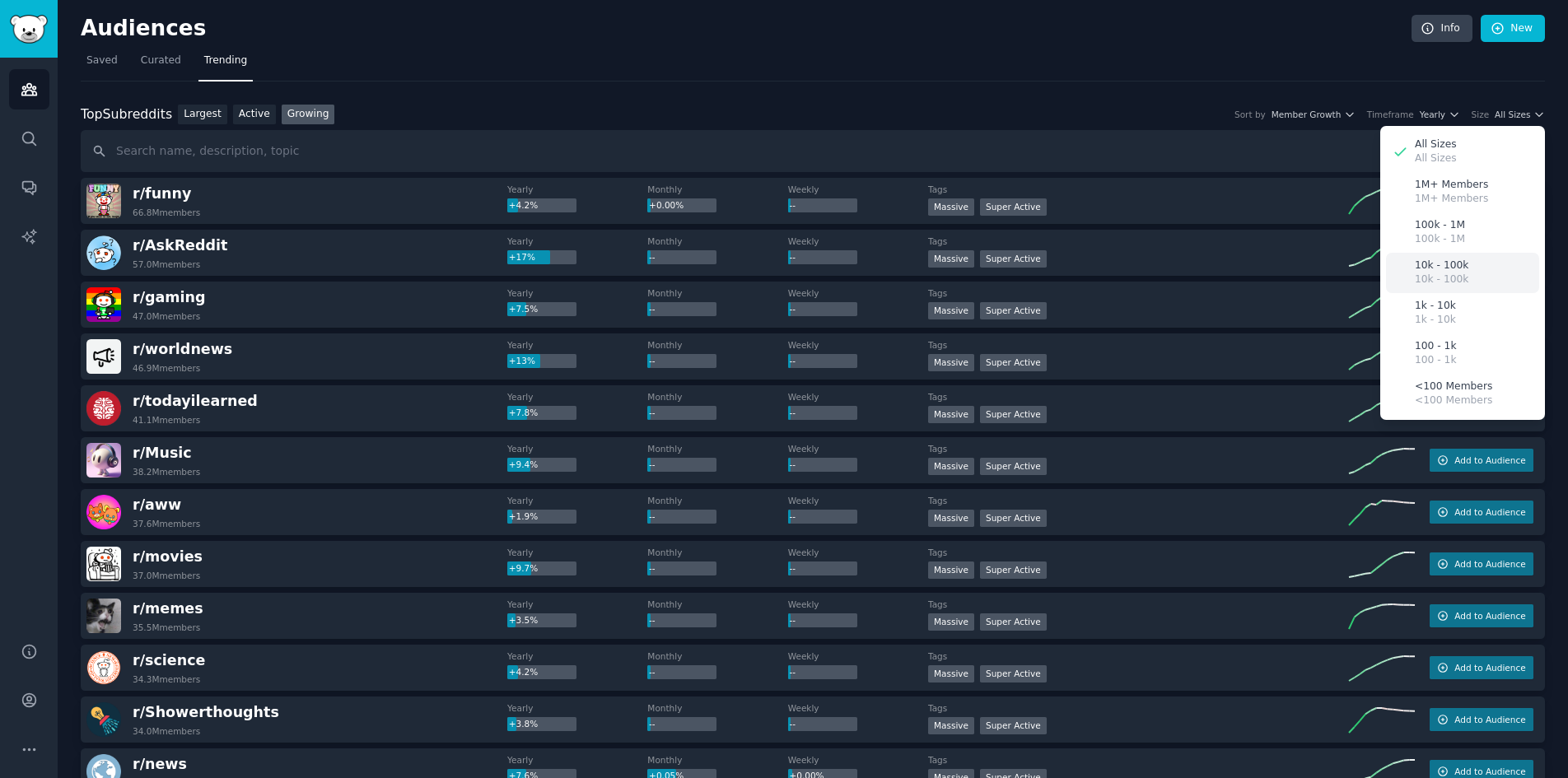
click at [1449, 278] on p "10k - 100k" at bounding box center [1441, 279] width 54 height 15
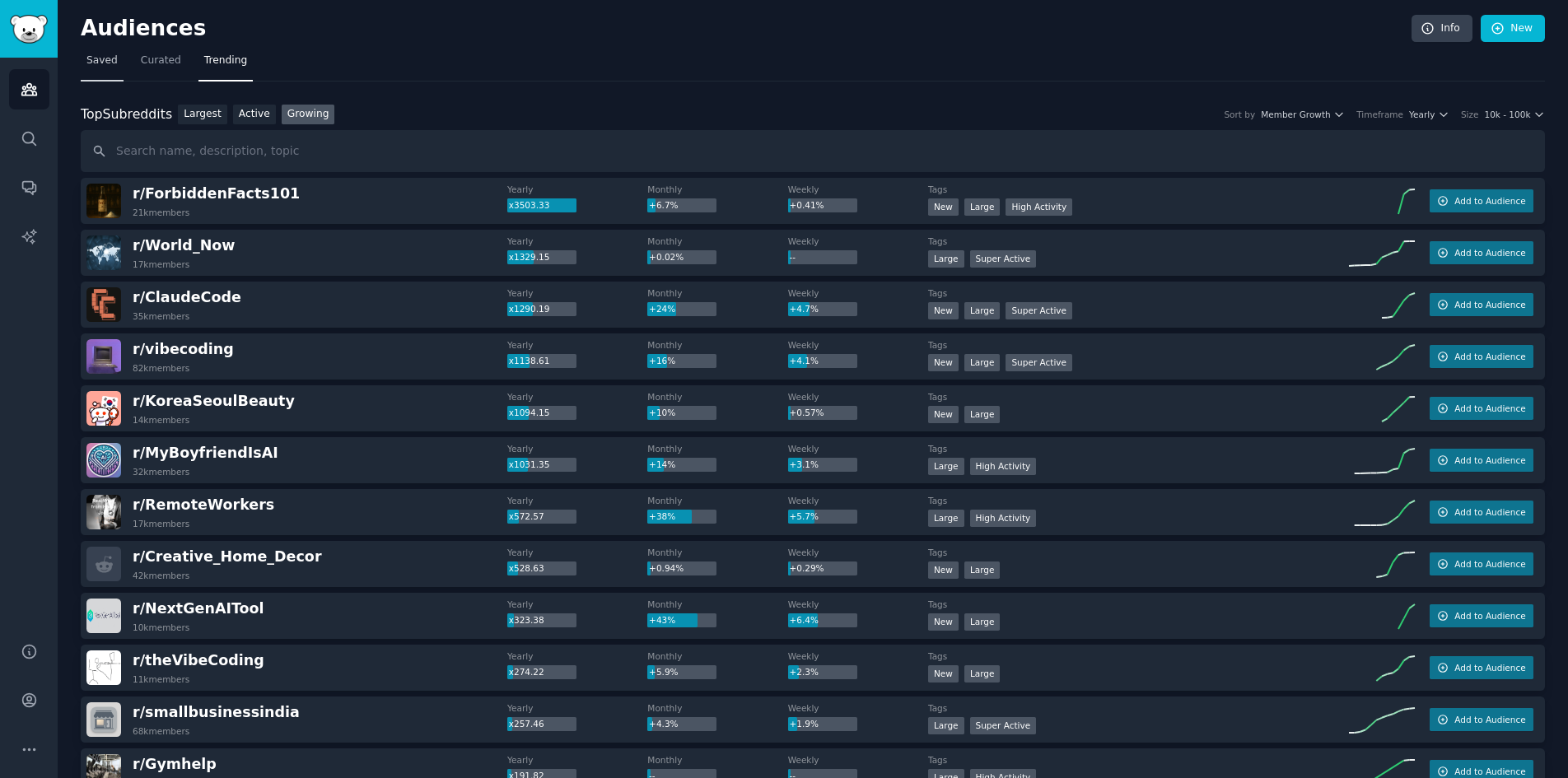
click at [105, 72] on link "Saved" at bounding box center [102, 64] width 43 height 33
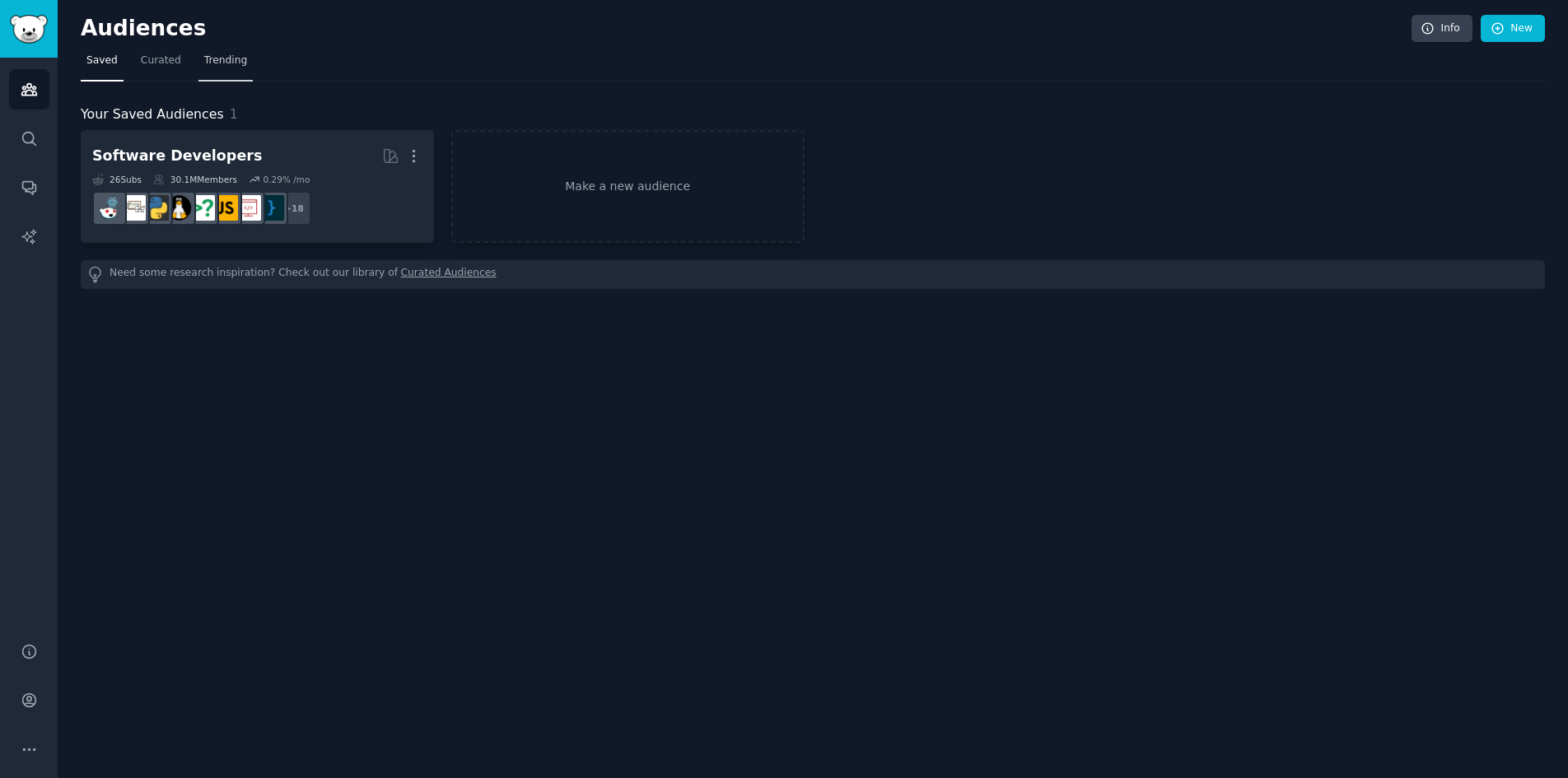
click at [226, 69] on link "Trending" at bounding box center [226, 64] width 55 height 33
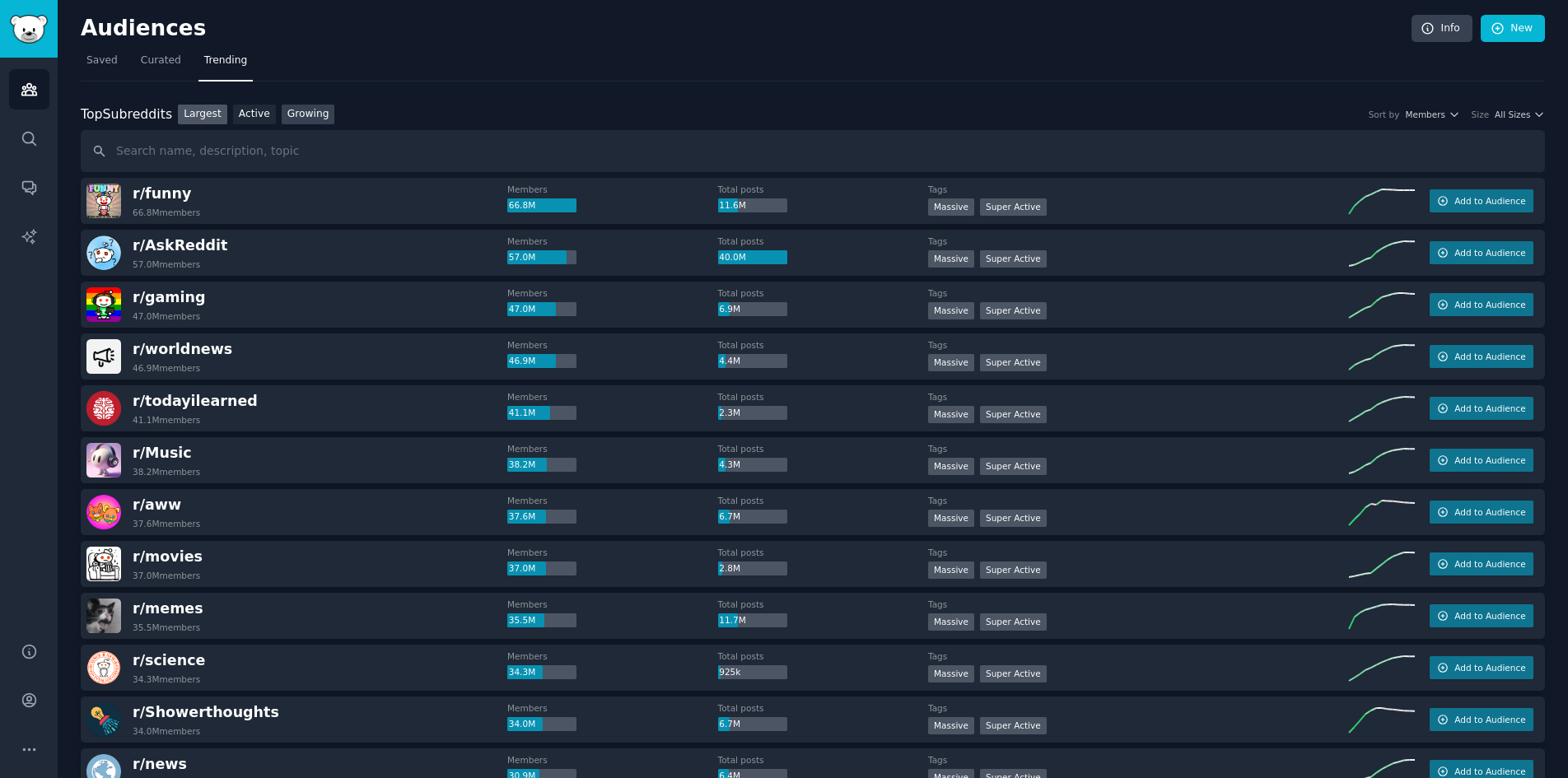
click at [307, 121] on link "Growing" at bounding box center [308, 115] width 54 height 20
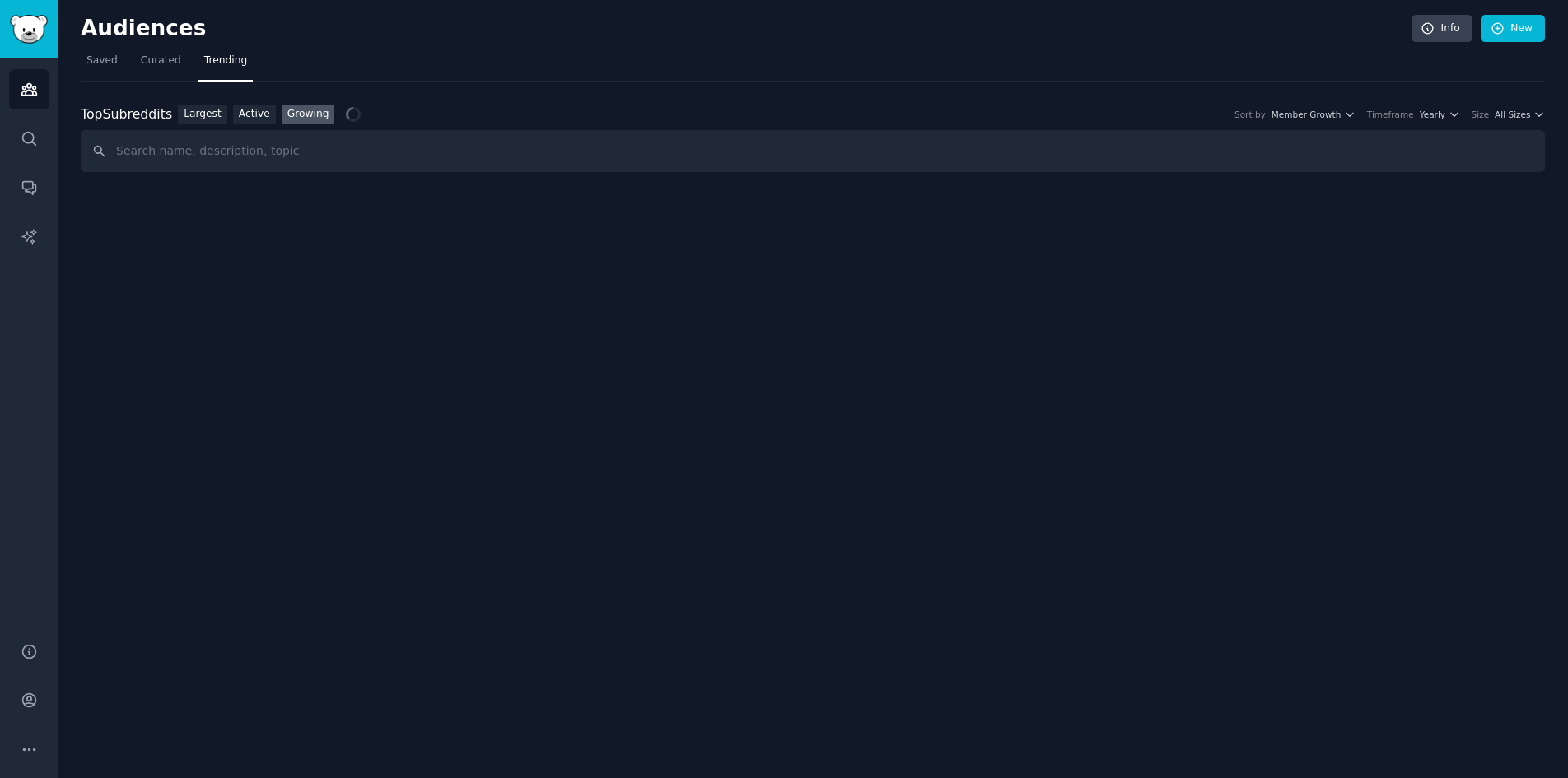
click at [1512, 121] on div "Top Subreddits Top Subreddits Largest Active Growing Sort by Member Growth Time…" at bounding box center [813, 115] width 1464 height 20
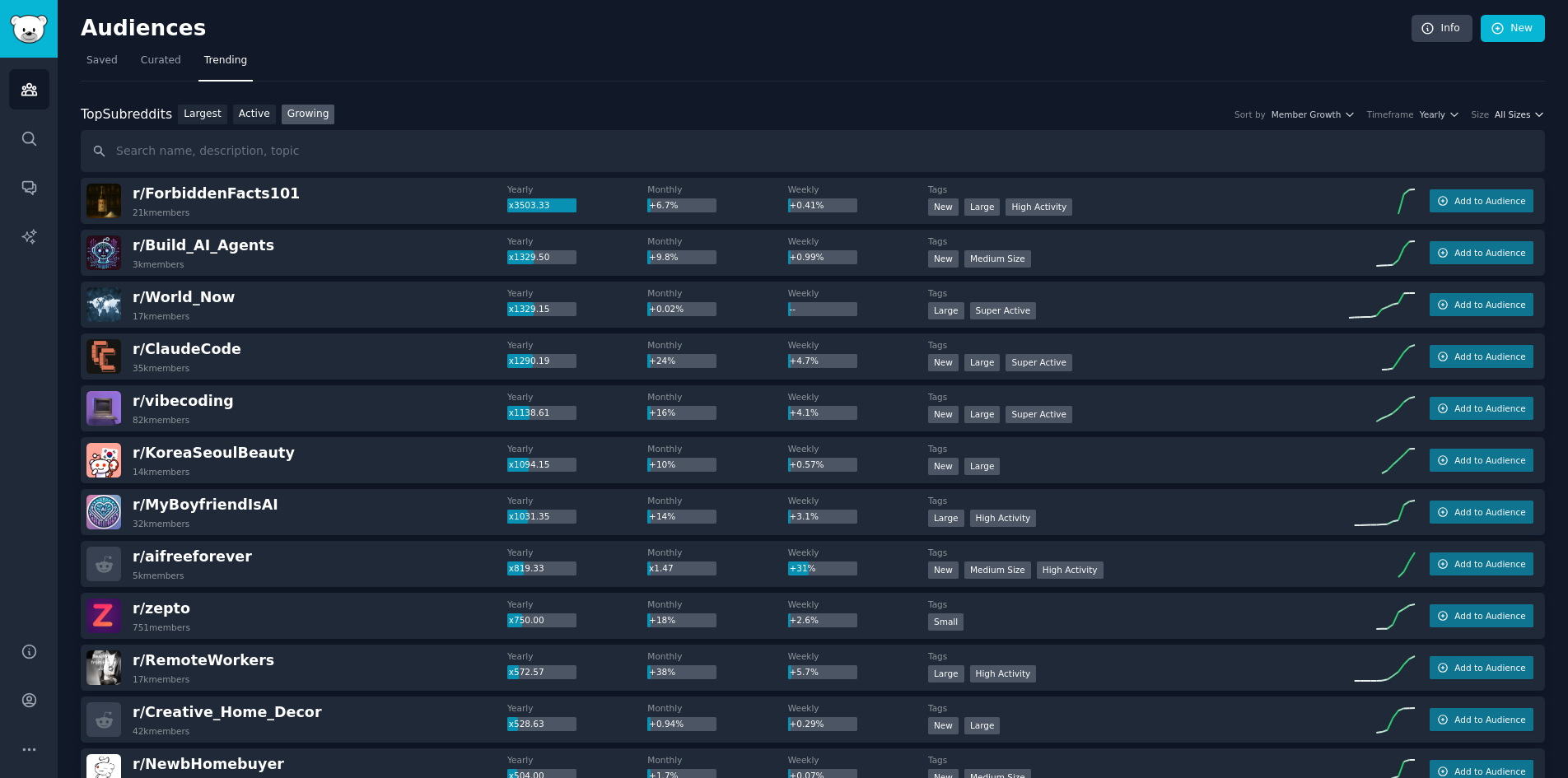
click at [1511, 110] on span "All Sizes" at bounding box center [1512, 114] width 35 height 11
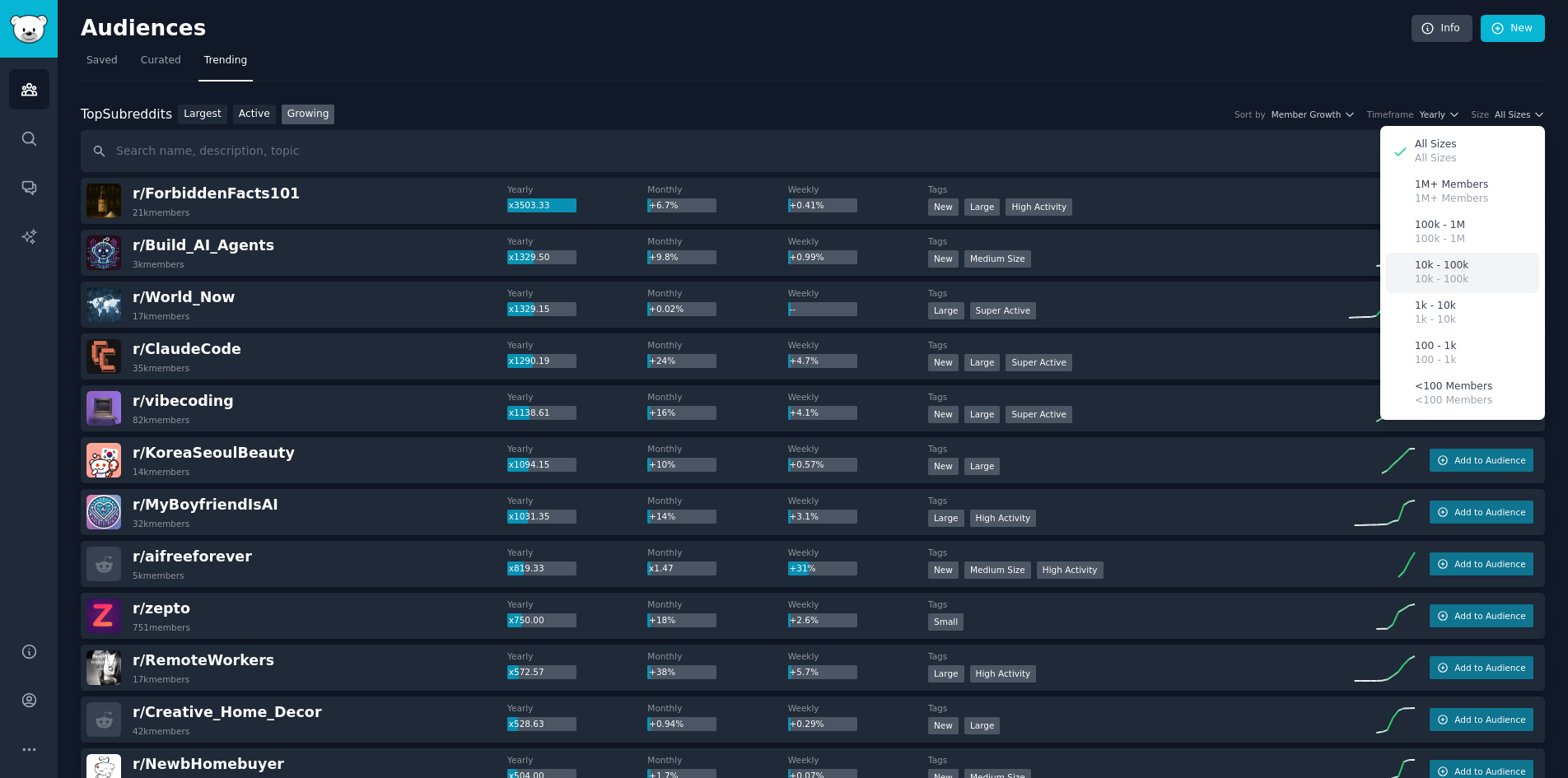
click at [1456, 273] on p "10k - 100k" at bounding box center [1441, 279] width 54 height 15
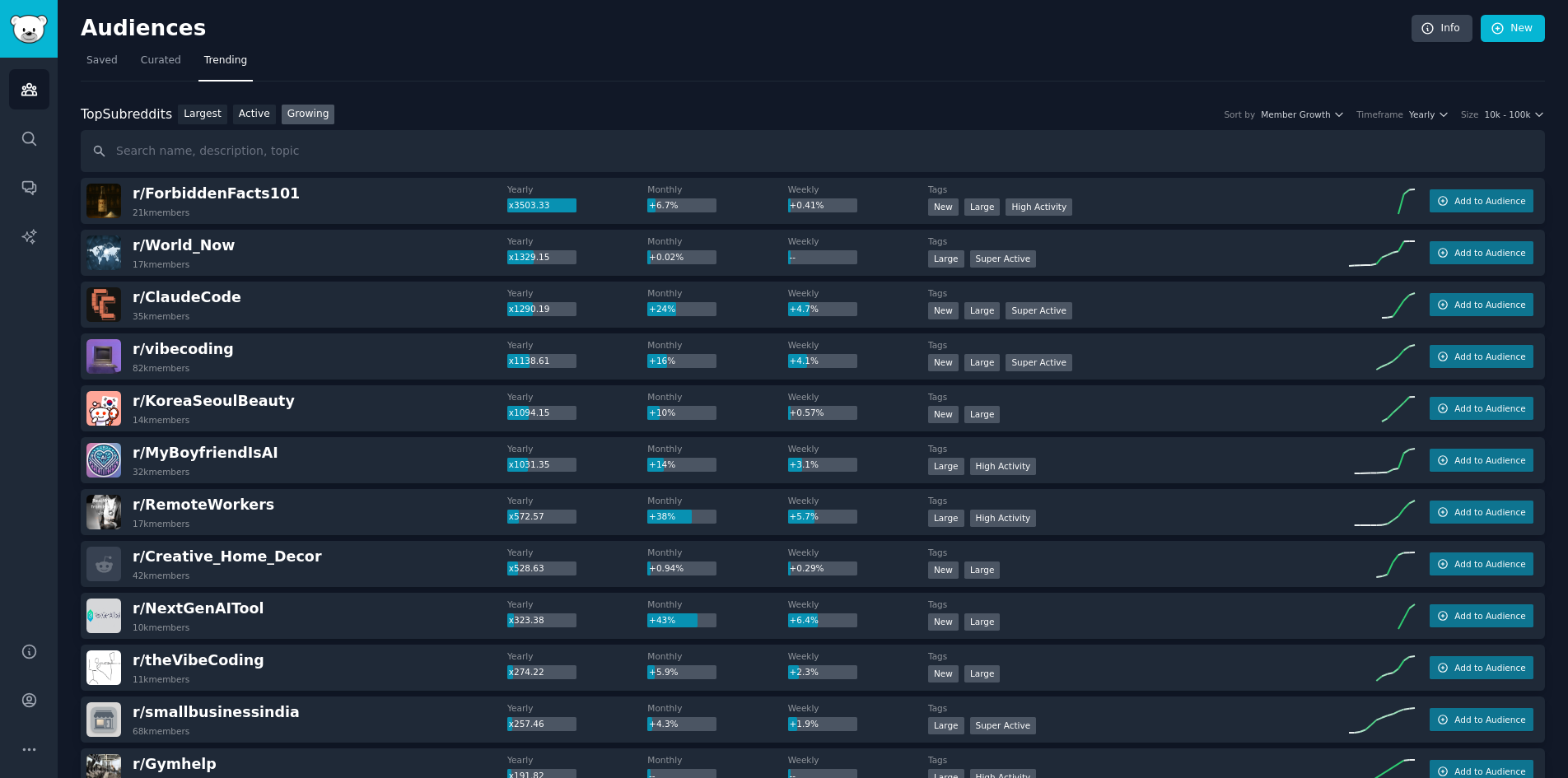
click at [1312, 120] on div "Top Subreddits Top Subreddits Largest Active Growing Sort by Member Growth Time…" at bounding box center [813, 115] width 1464 height 20
click at [1316, 112] on span "Member Growth" at bounding box center [1295, 114] width 70 height 11
click at [1420, 110] on span "Yearly" at bounding box center [1421, 114] width 26 height 11
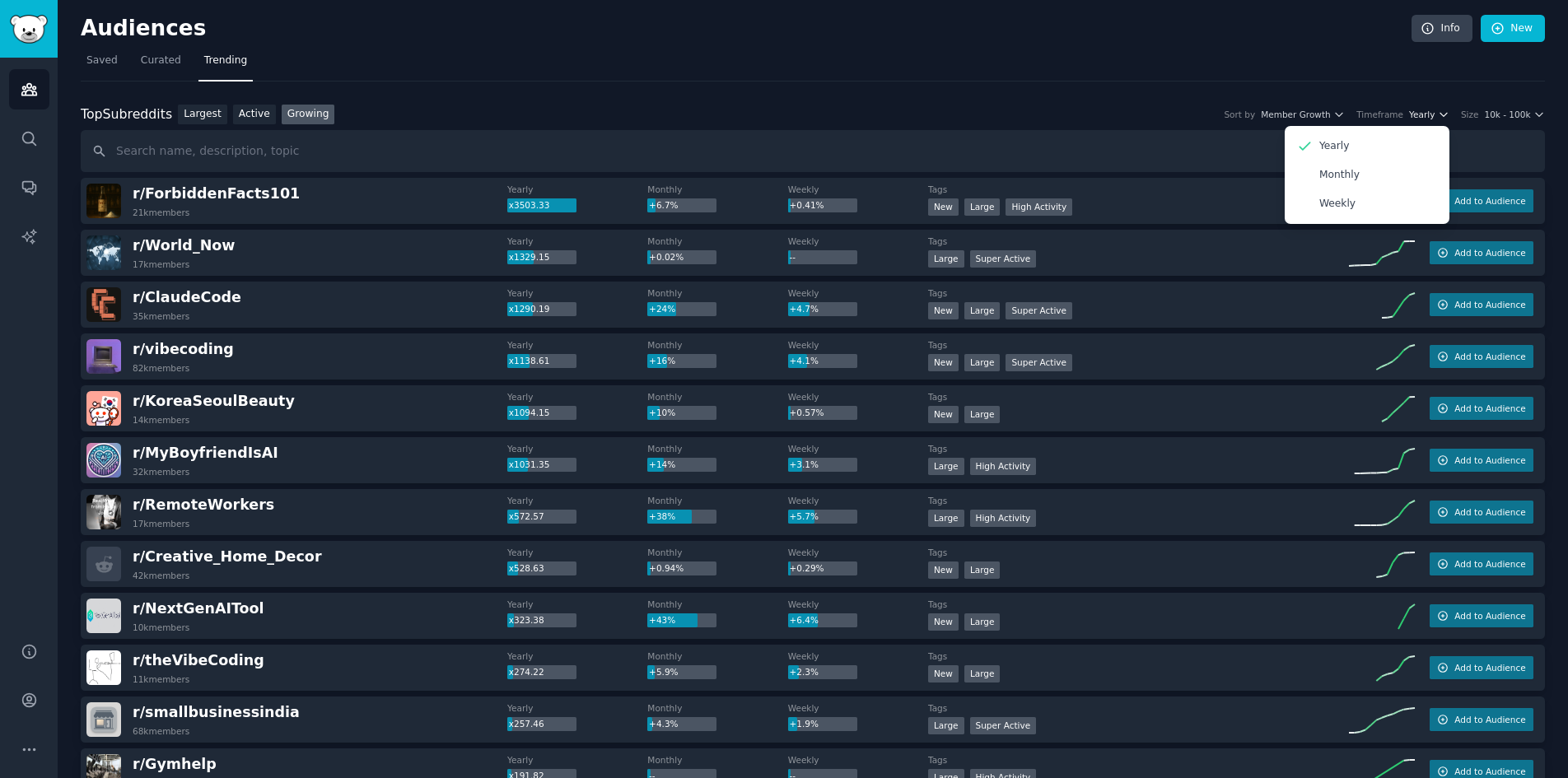
click at [1426, 111] on span "Yearly" at bounding box center [1421, 114] width 26 height 11
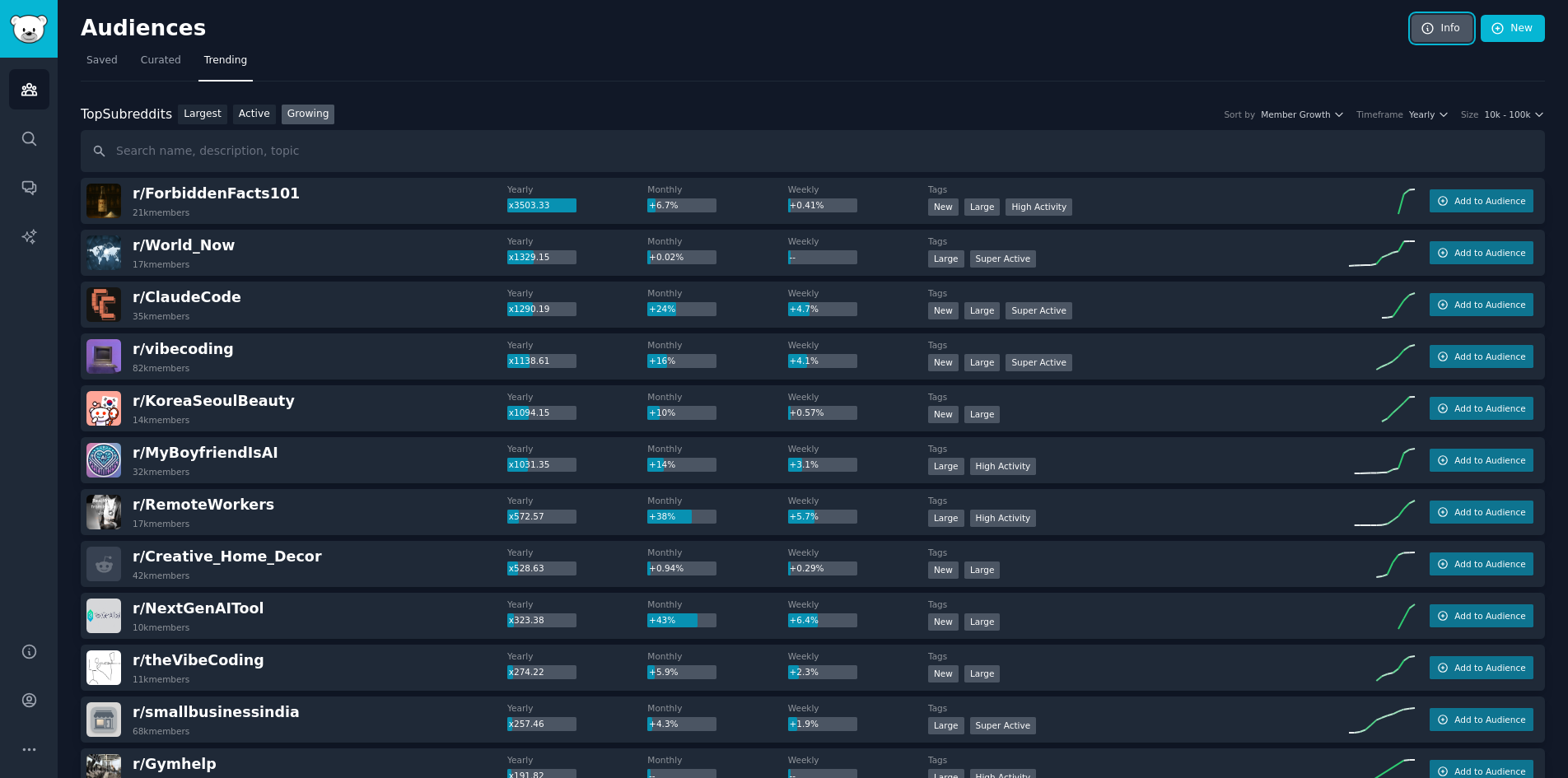
click at [1430, 27] on icon at bounding box center [1427, 28] width 15 height 15
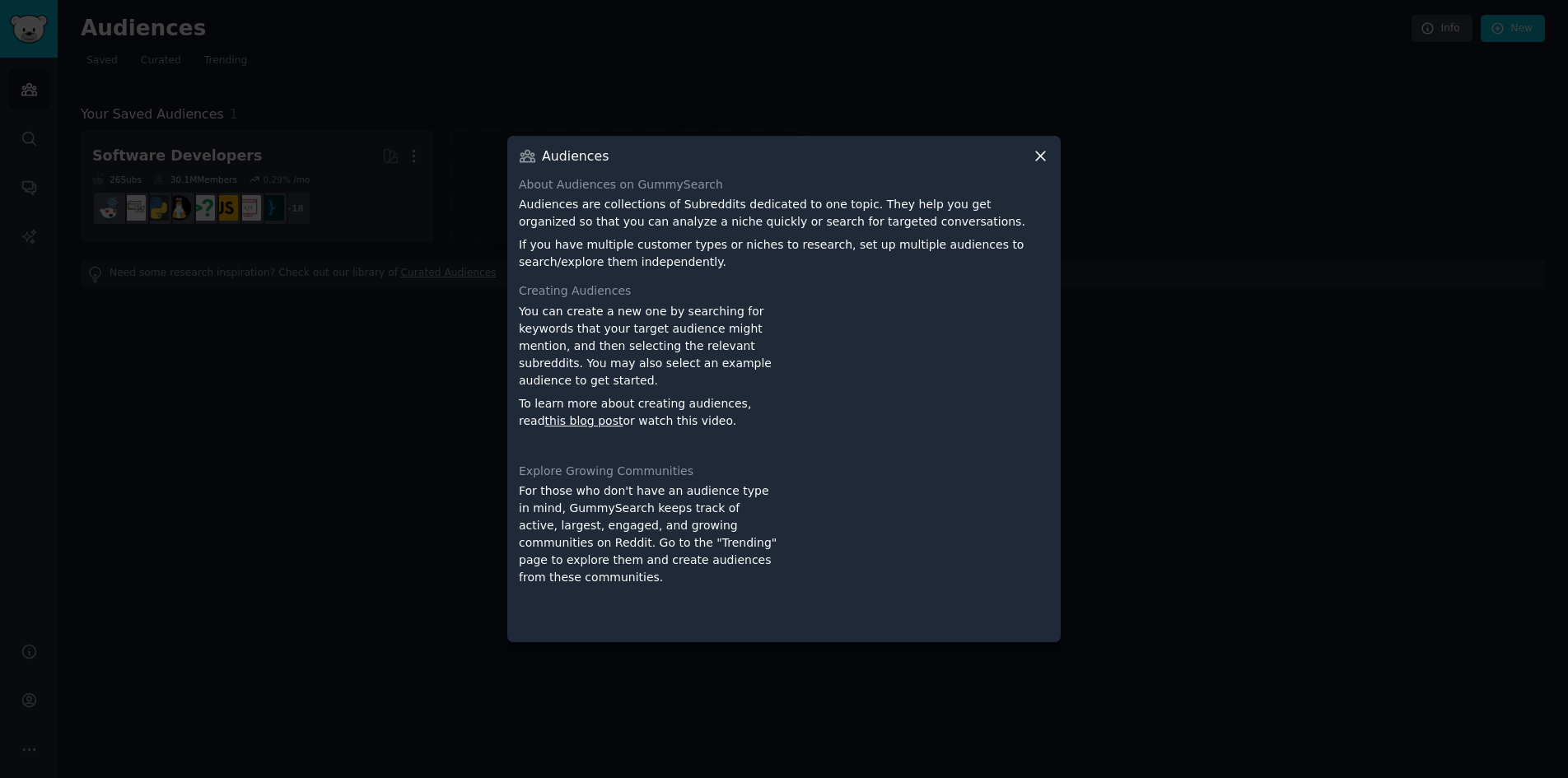
click at [1044, 151] on icon at bounding box center [1040, 156] width 18 height 18
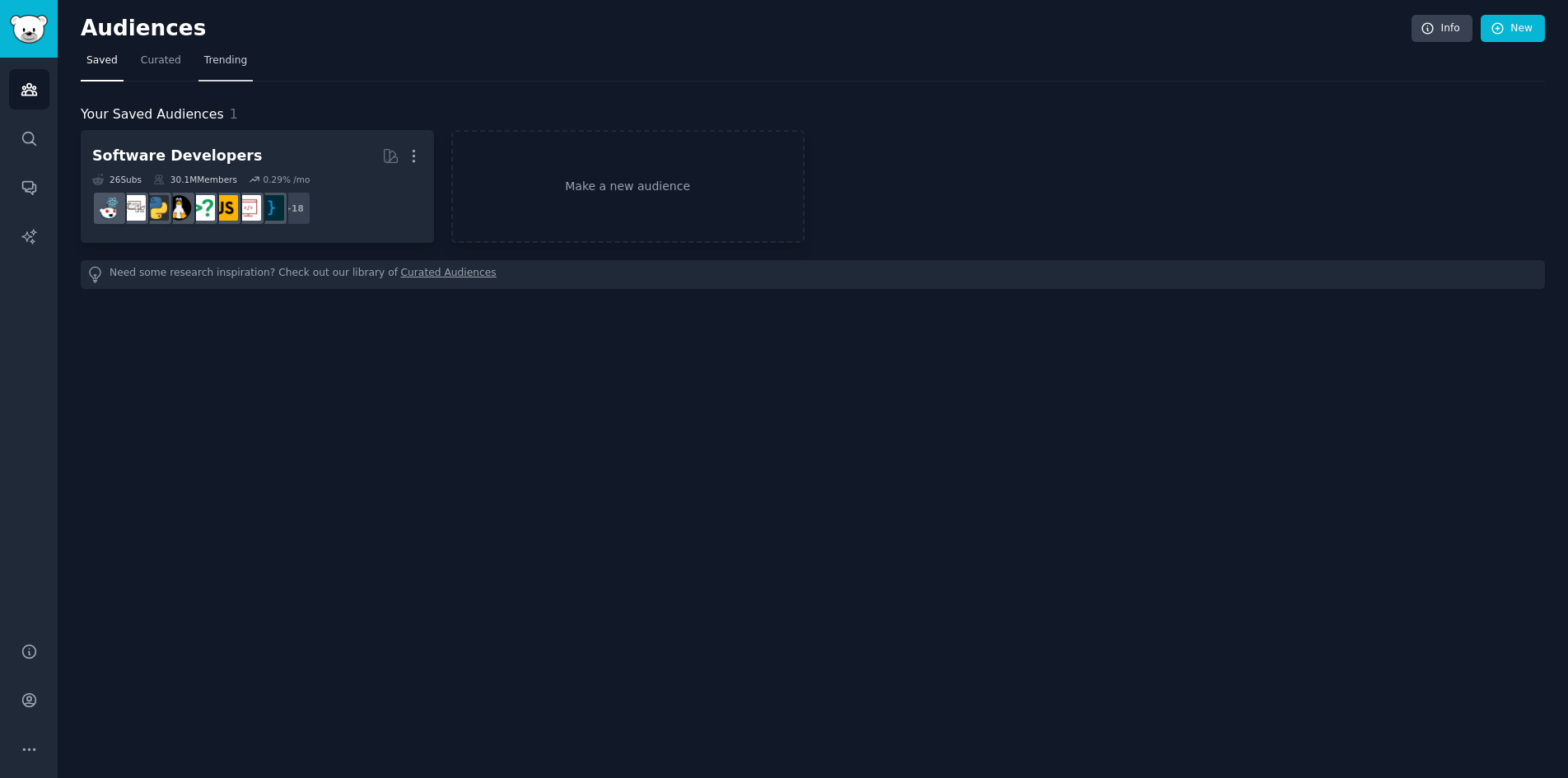
click at [224, 62] on span "Trending" at bounding box center [226, 61] width 43 height 15
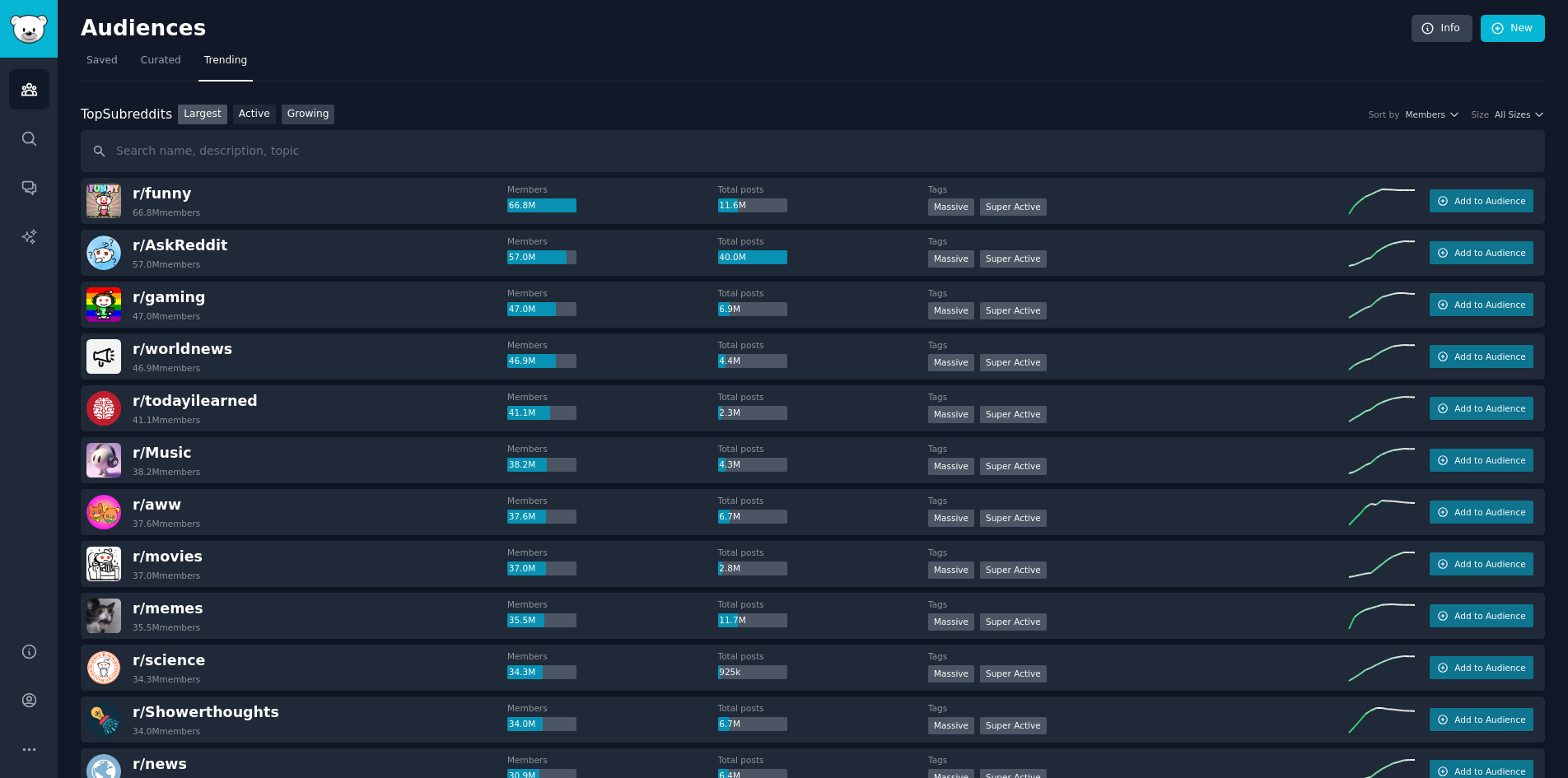
click at [282, 109] on link "Growing" at bounding box center [308, 115] width 54 height 20
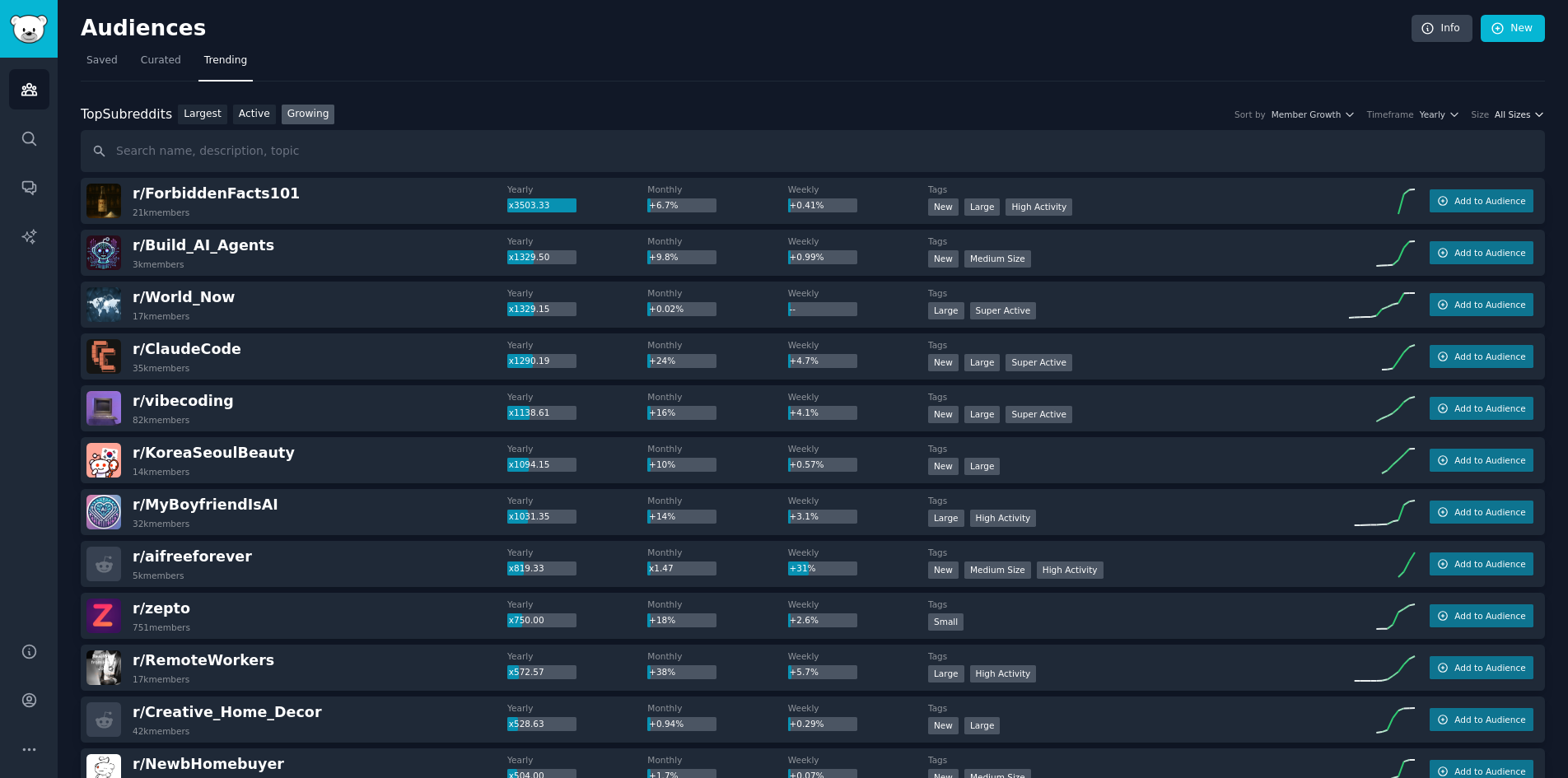
click at [1520, 114] on span "All Sizes" at bounding box center [1512, 114] width 35 height 11
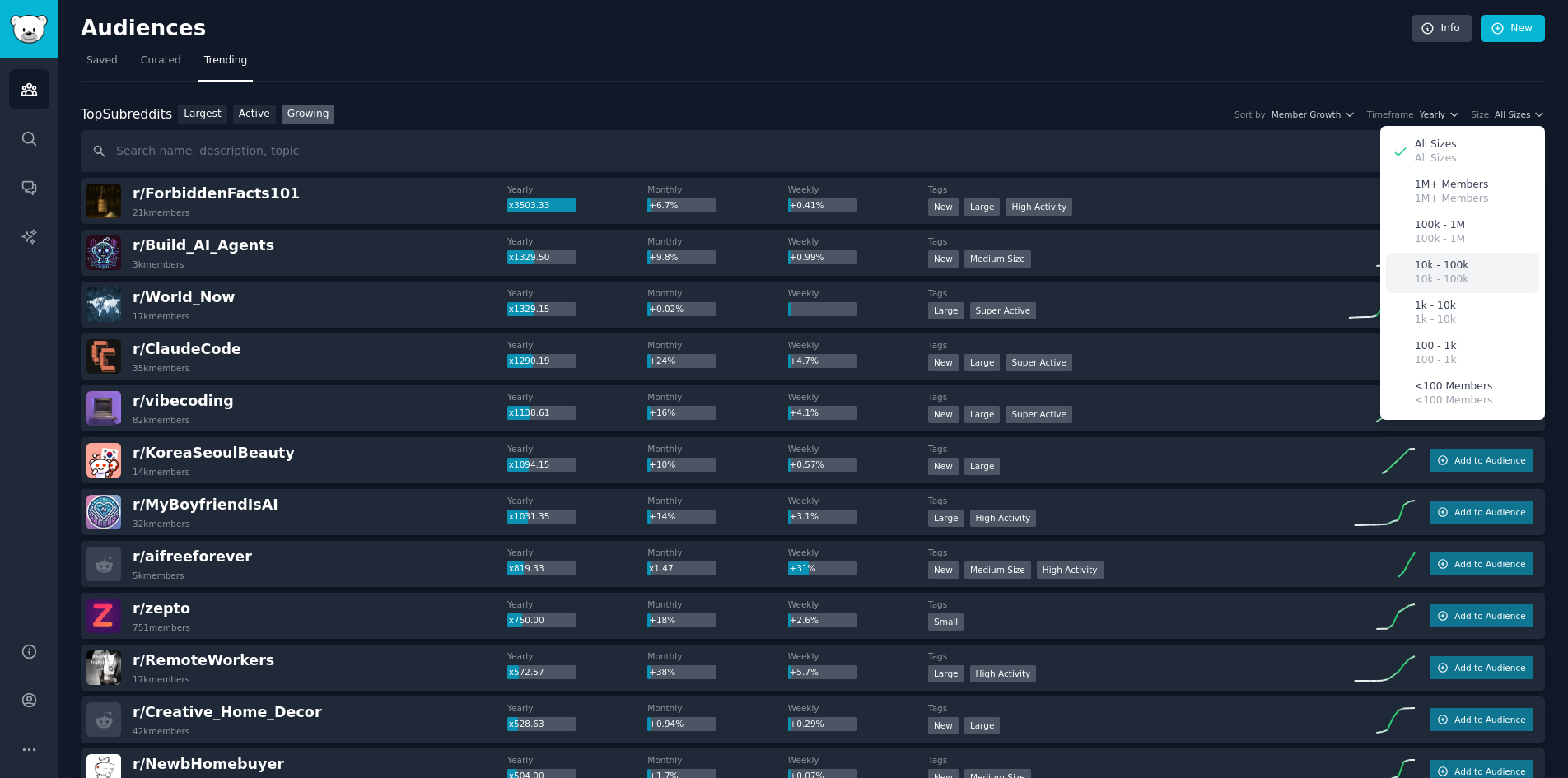
click at [1456, 271] on p "10k - 100k" at bounding box center [1441, 265] width 54 height 15
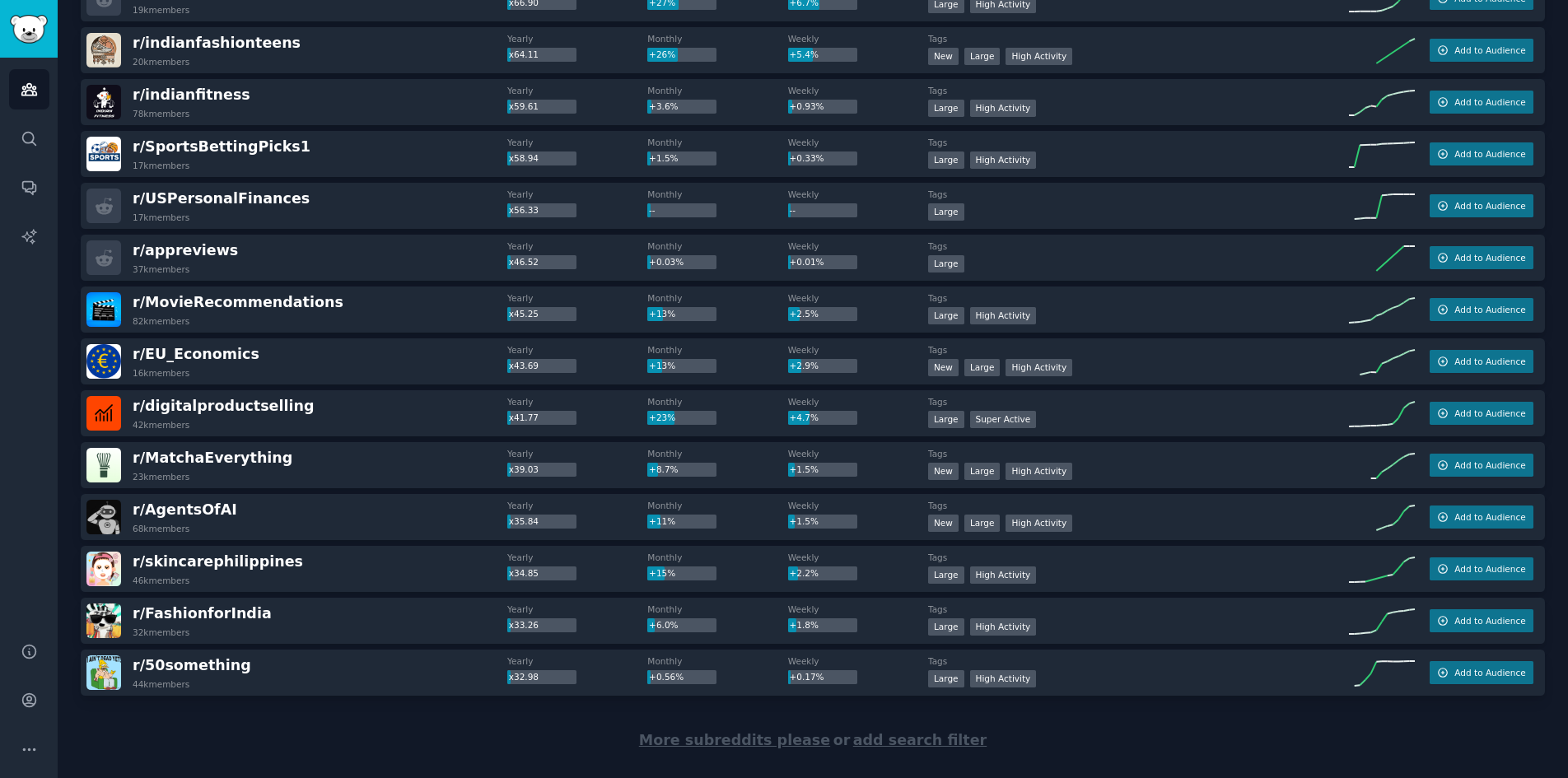
scroll to position [2101, 0]
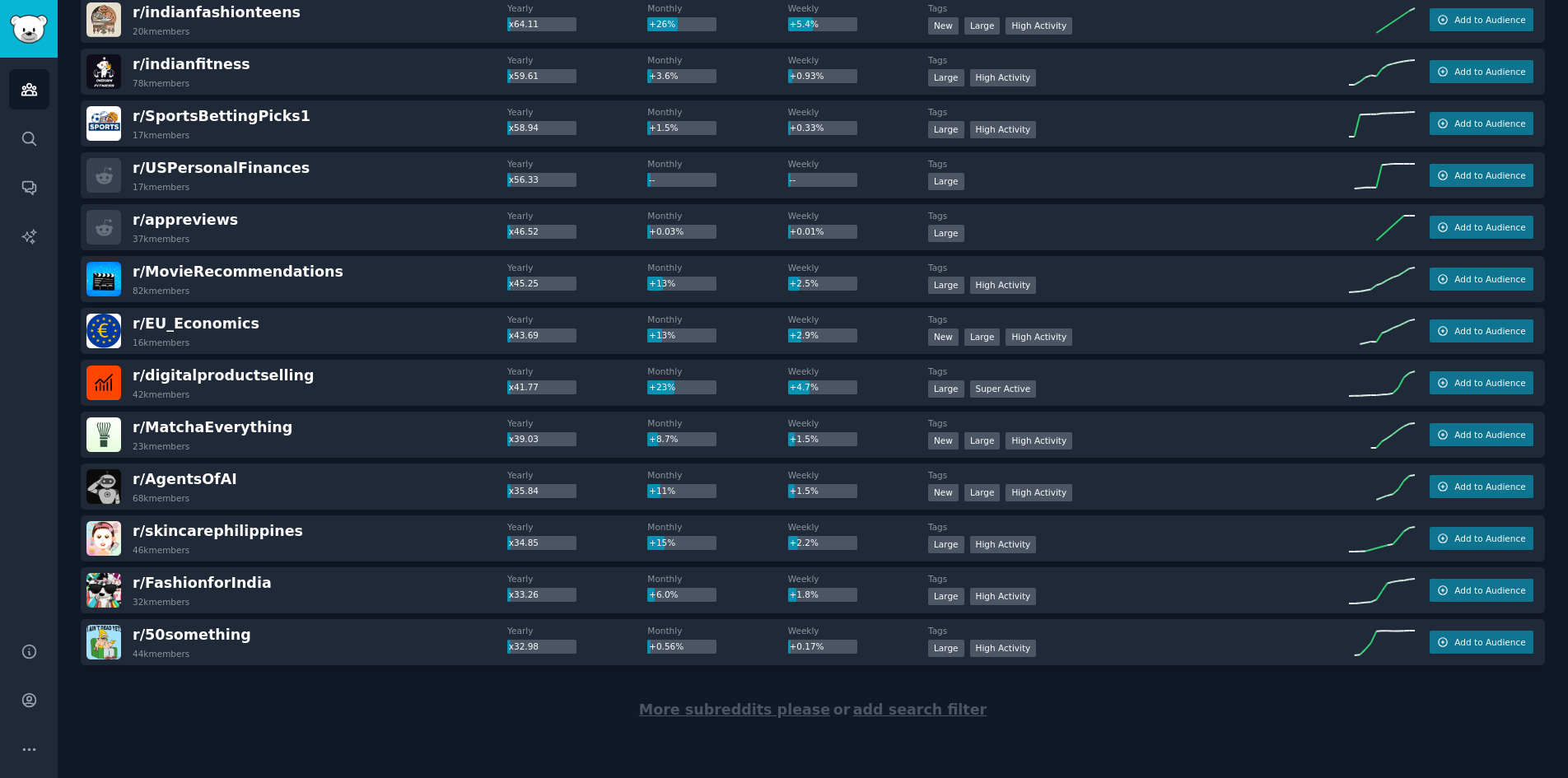
click at [935, 701] on span "add search filter" at bounding box center [919, 709] width 133 height 17
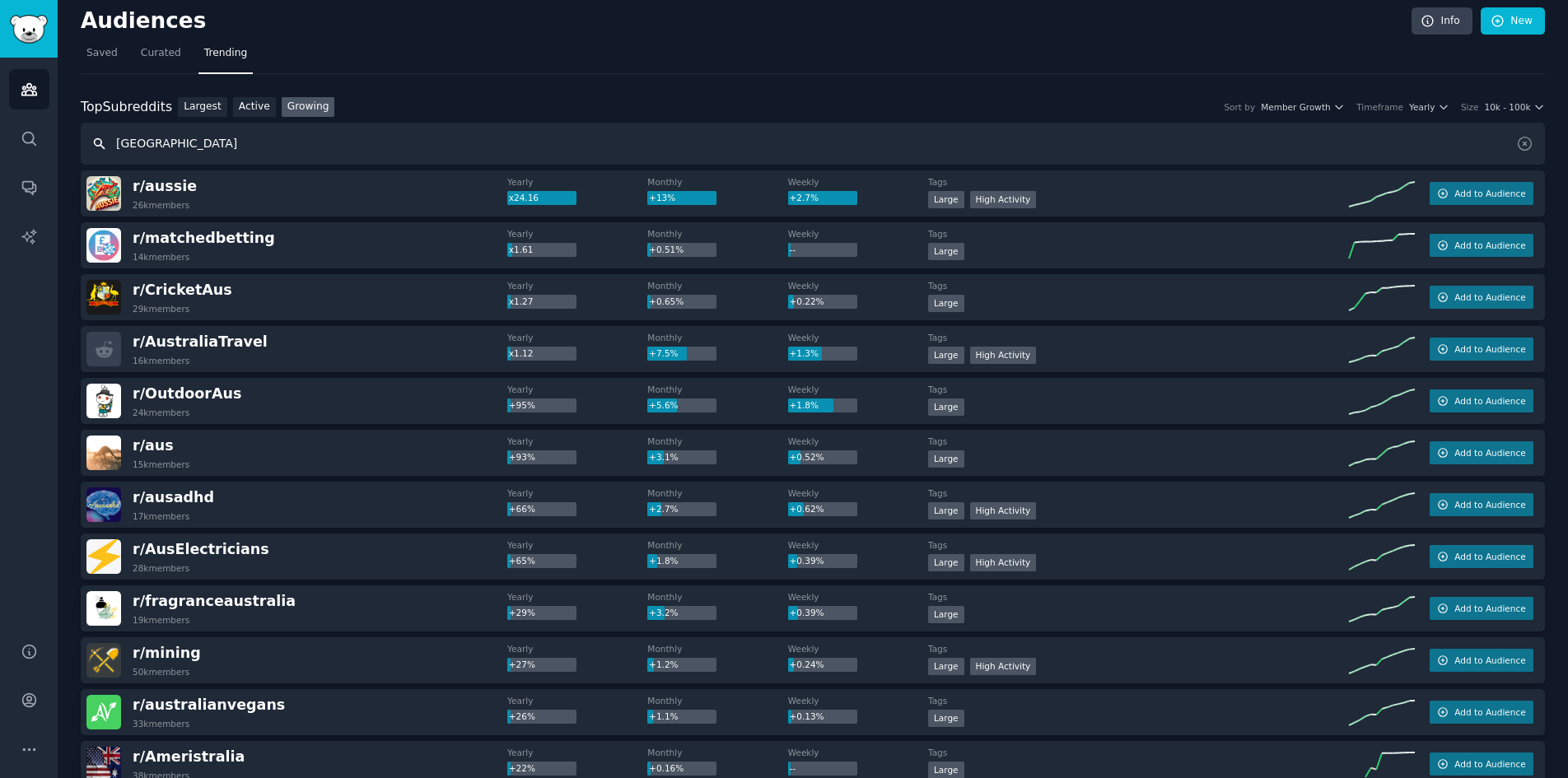
scroll to position [0, 0]
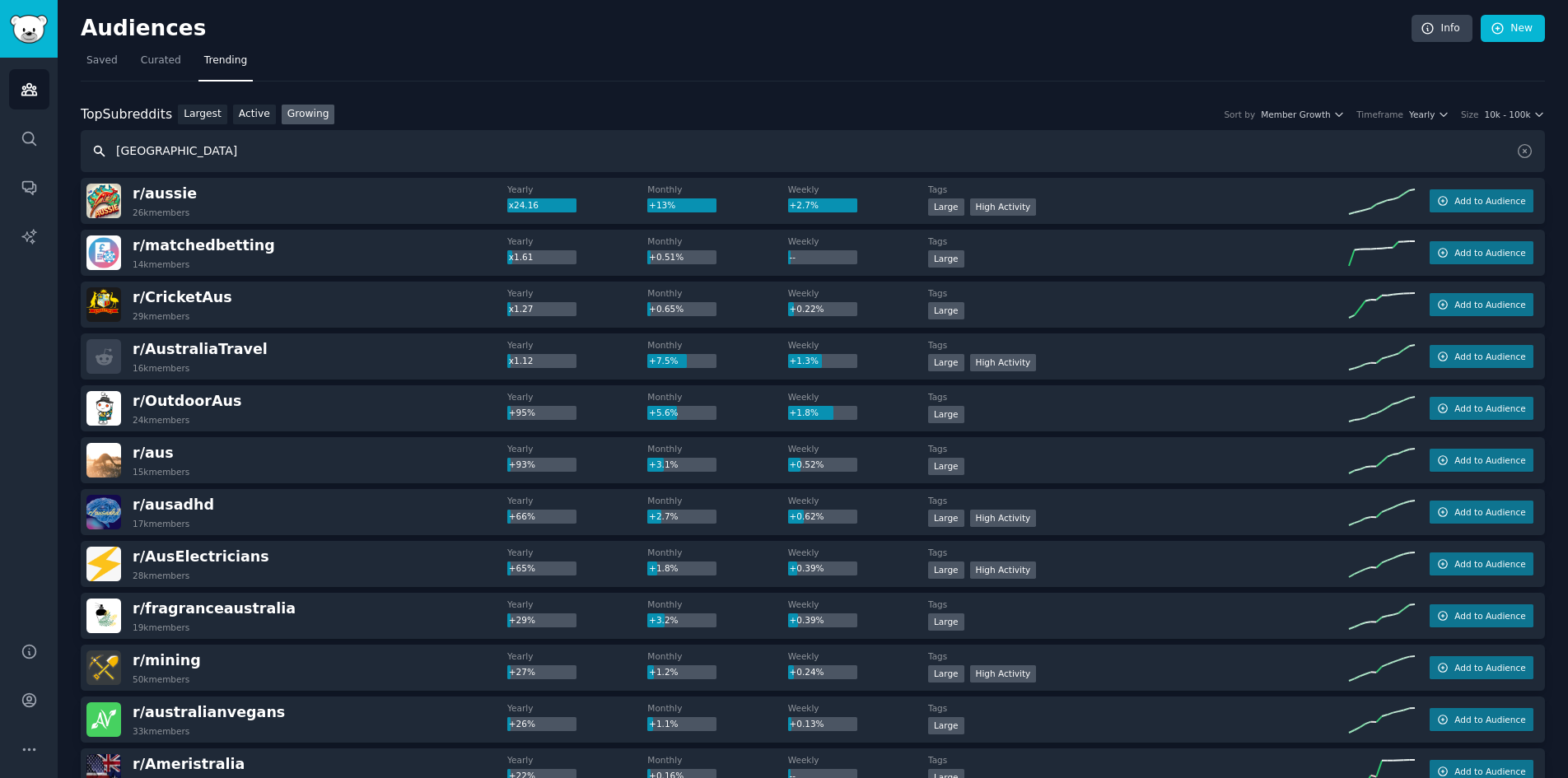
drag, startPoint x: 273, startPoint y: 152, endPoint x: -6, endPoint y: 152, distance: 279.0
click at [0, 152] on html "Advanced Search Audiences Search Conversations AI Reports Help Account More Aud…" at bounding box center [784, 389] width 1568 height 778
type input "d"
type input "b"
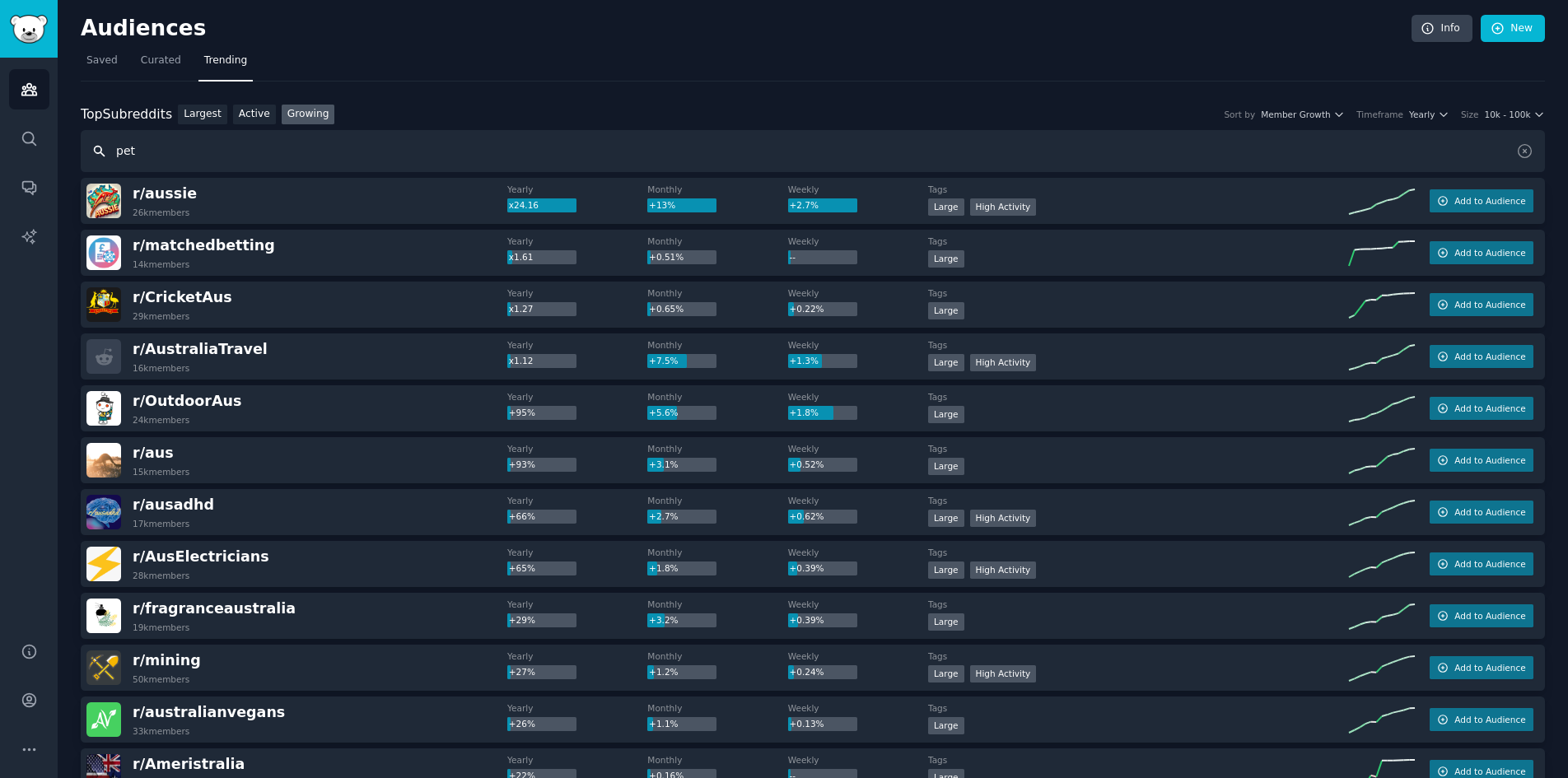
type input "pet"
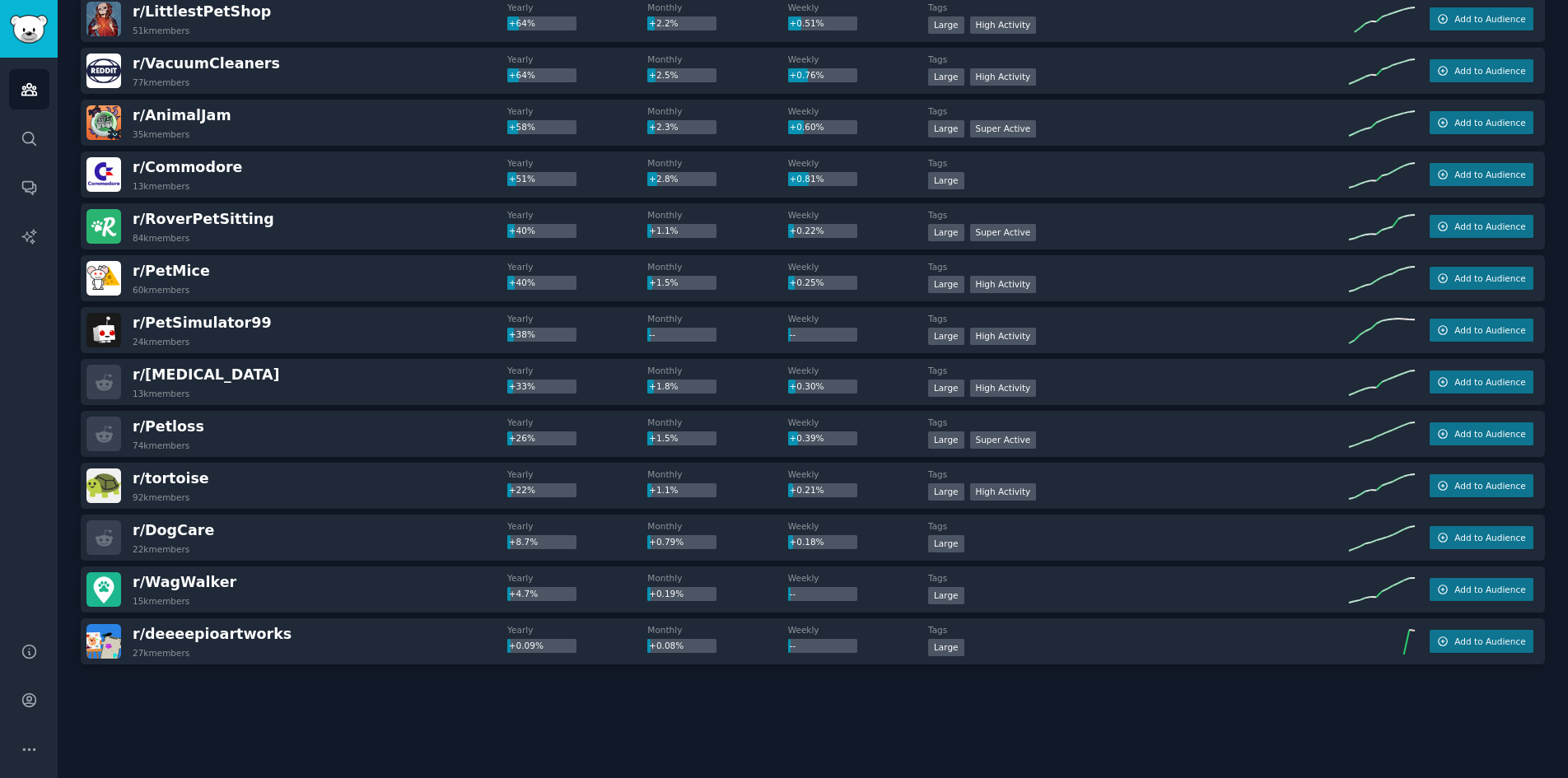
scroll to position [495, 0]
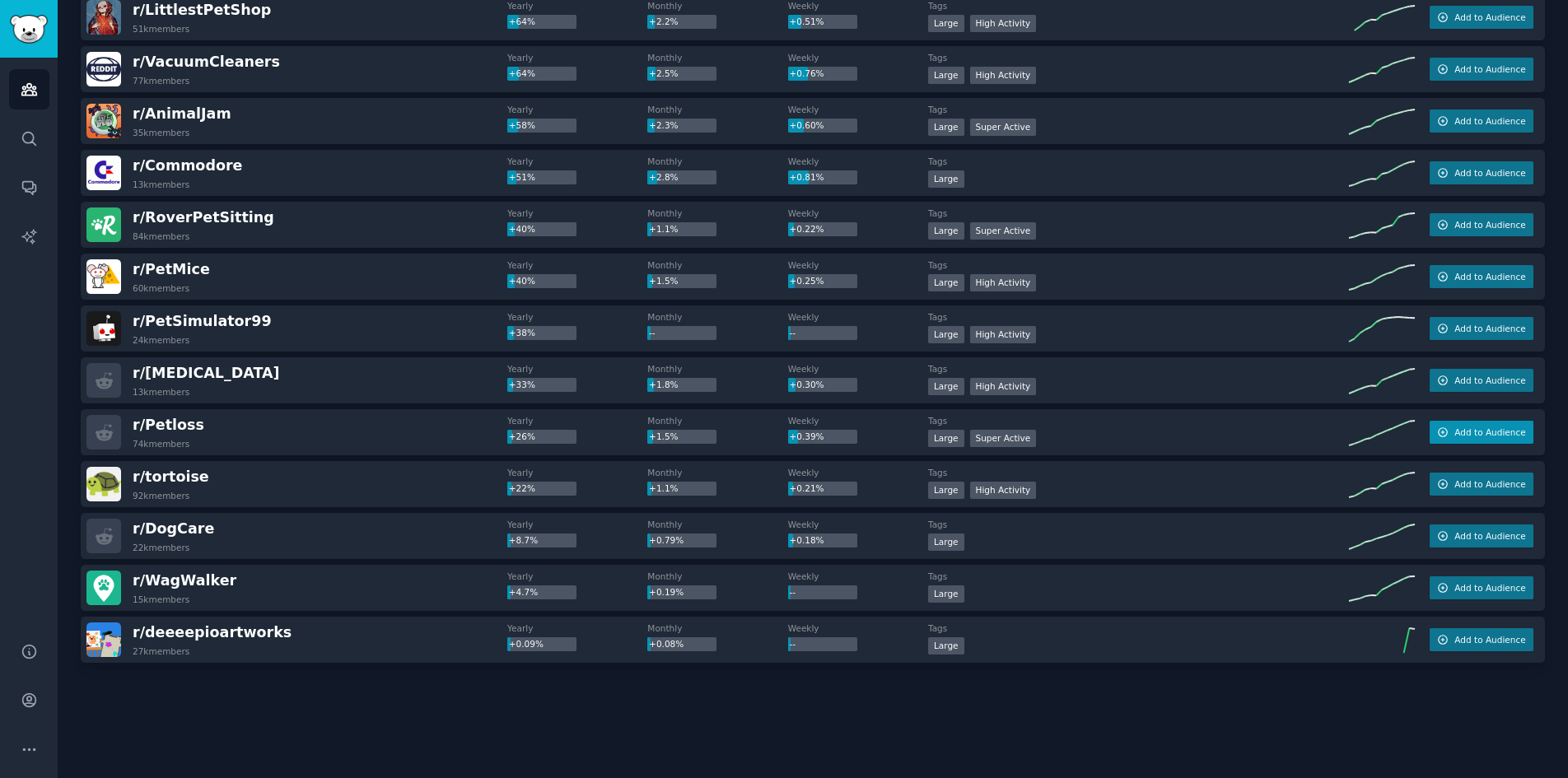
click at [1502, 429] on span "Add to Audience" at bounding box center [1490, 432] width 70 height 11
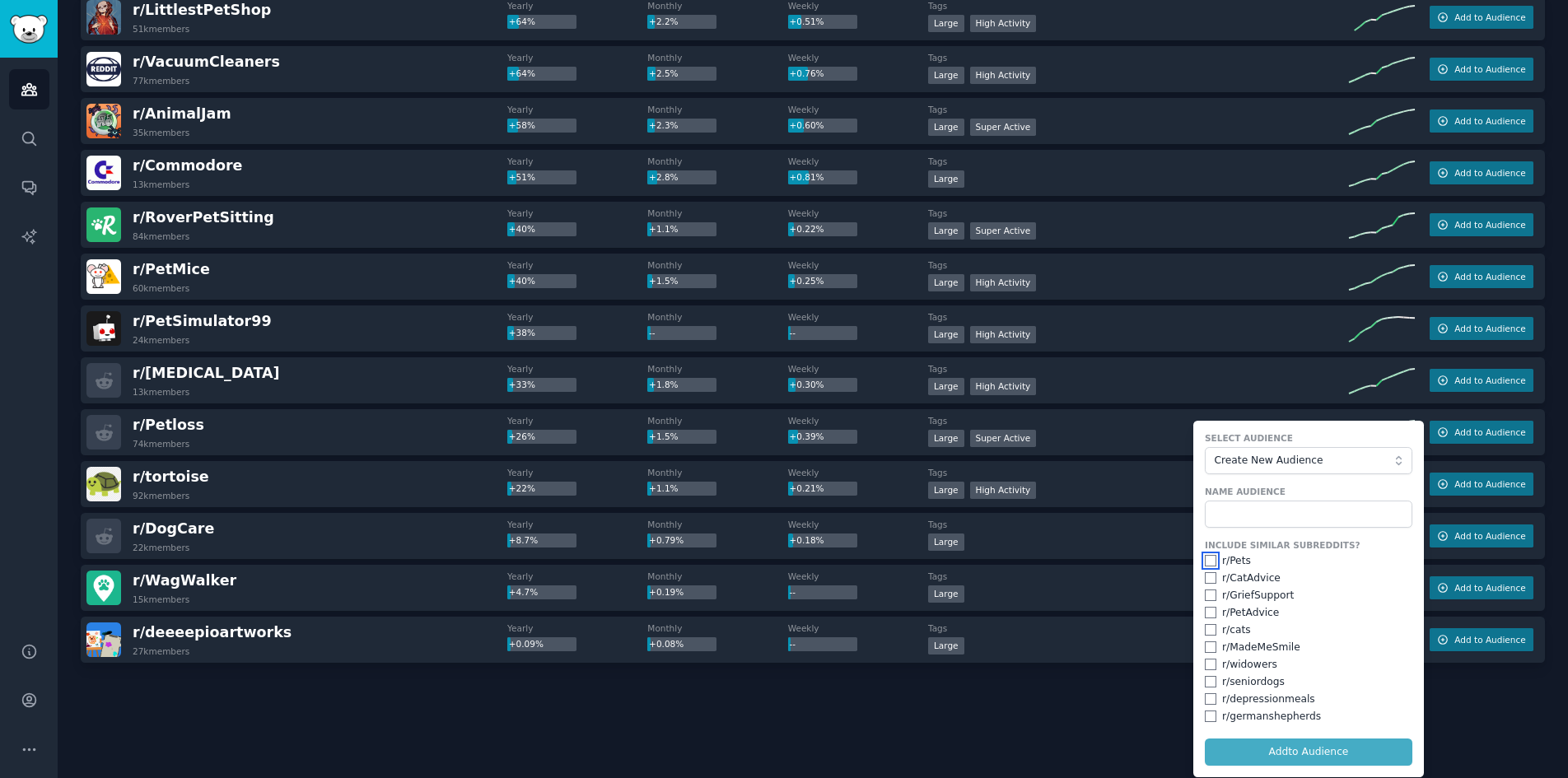
click at [1207, 562] on input "checkbox" at bounding box center [1209, 560] width 11 height 11
checkbox input "true"
click at [1204, 575] on input "checkbox" at bounding box center [1209, 578] width 11 height 11
checkbox input "true"
click at [1206, 596] on input "checkbox" at bounding box center [1209, 595] width 11 height 11
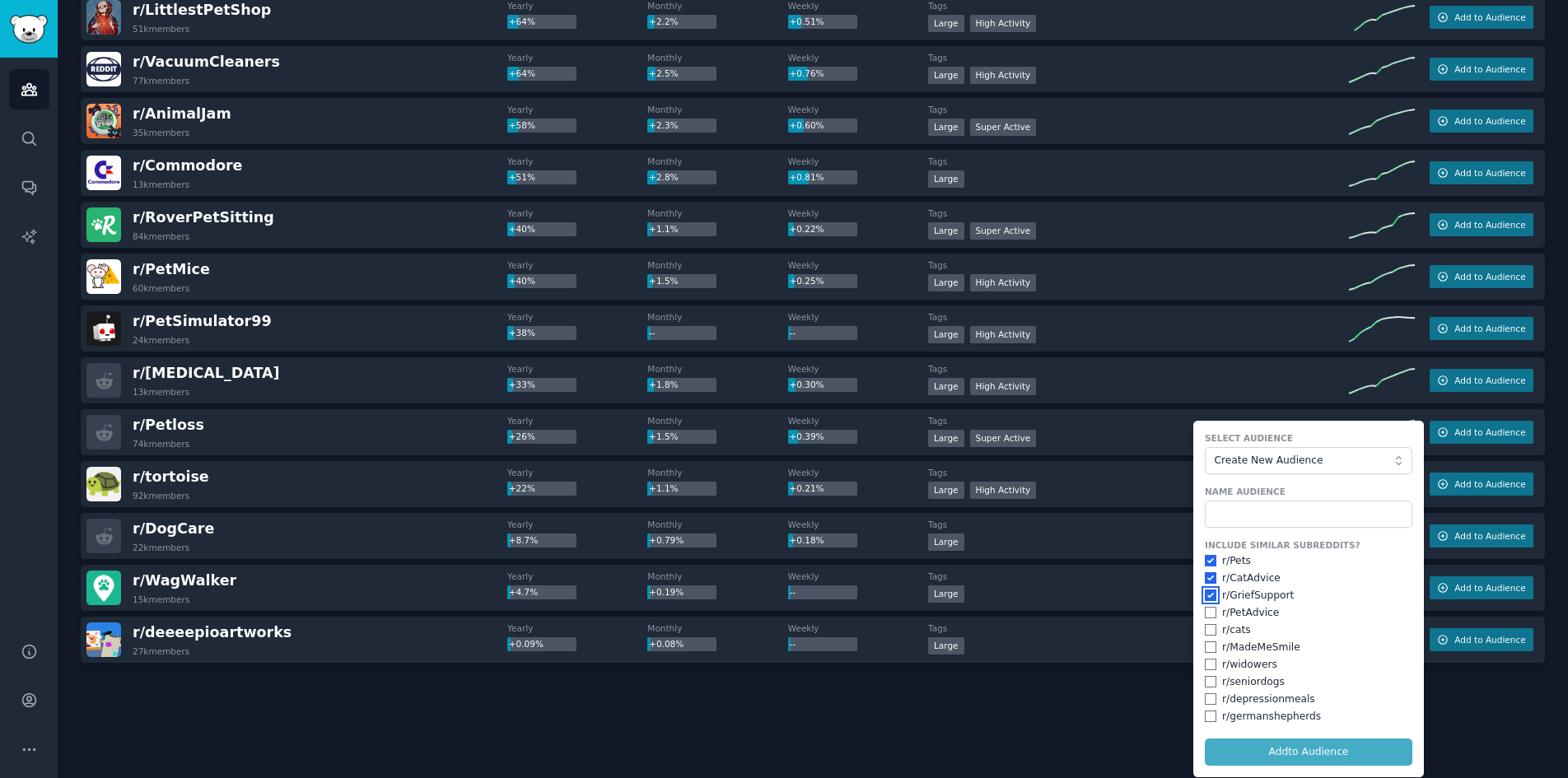
checkbox input "true"
click at [1208, 607] on input "checkbox" at bounding box center [1209, 612] width 11 height 11
click at [1205, 617] on input "checkbox" at bounding box center [1209, 612] width 11 height 11
click at [1205, 638] on div "Include Similar Subreddits? r/ Pets r/ CatAdvice r/ GriefSupport r/ PetAdvice r…" at bounding box center [1308, 631] width 208 height 184
click at [1206, 624] on div "r/ cats" at bounding box center [1308, 631] width 208 height 15
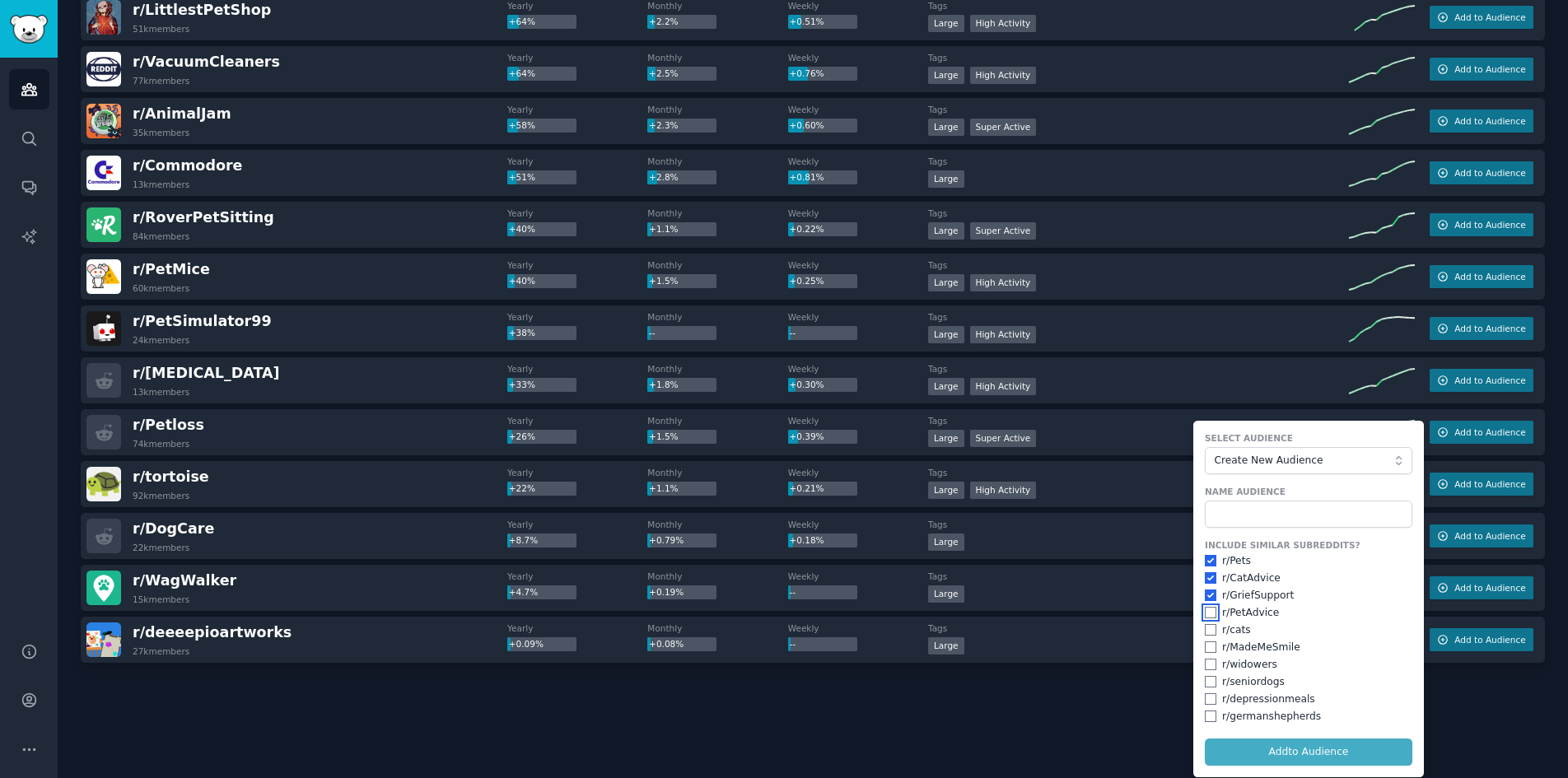
click at [1208, 611] on input "checkbox" at bounding box center [1209, 612] width 11 height 11
checkbox input "true"
click at [1208, 635] on input "checkbox" at bounding box center [1209, 629] width 11 height 11
checkbox input "true"
click at [1208, 658] on div "r/ widowers" at bounding box center [1308, 665] width 208 height 15
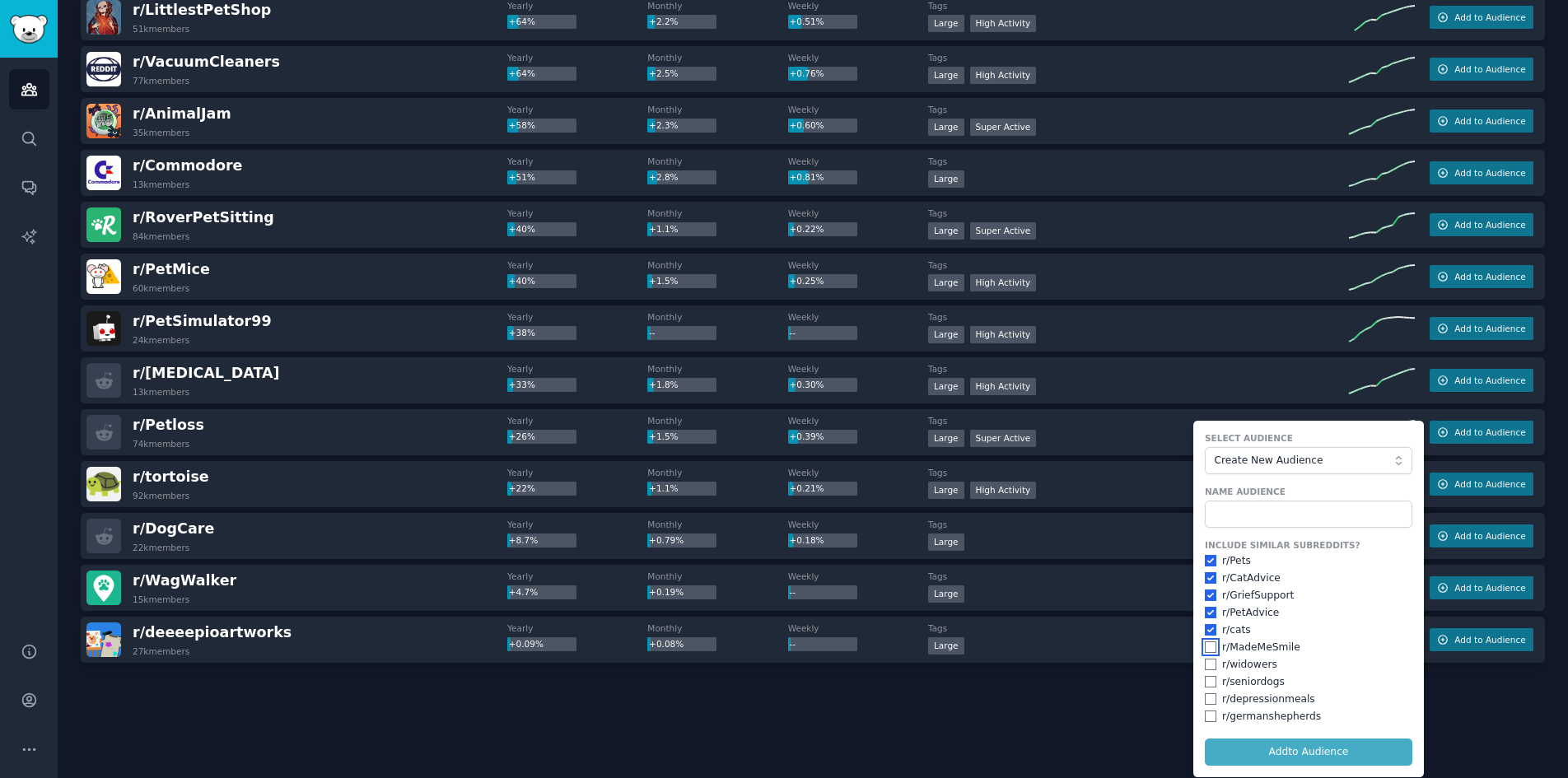
click at [1207, 644] on input "checkbox" at bounding box center [1209, 647] width 11 height 11
checkbox input "true"
click at [1208, 665] on input "checkbox" at bounding box center [1209, 664] width 11 height 11
checkbox input "true"
click at [1207, 680] on input "checkbox" at bounding box center [1209, 681] width 11 height 11
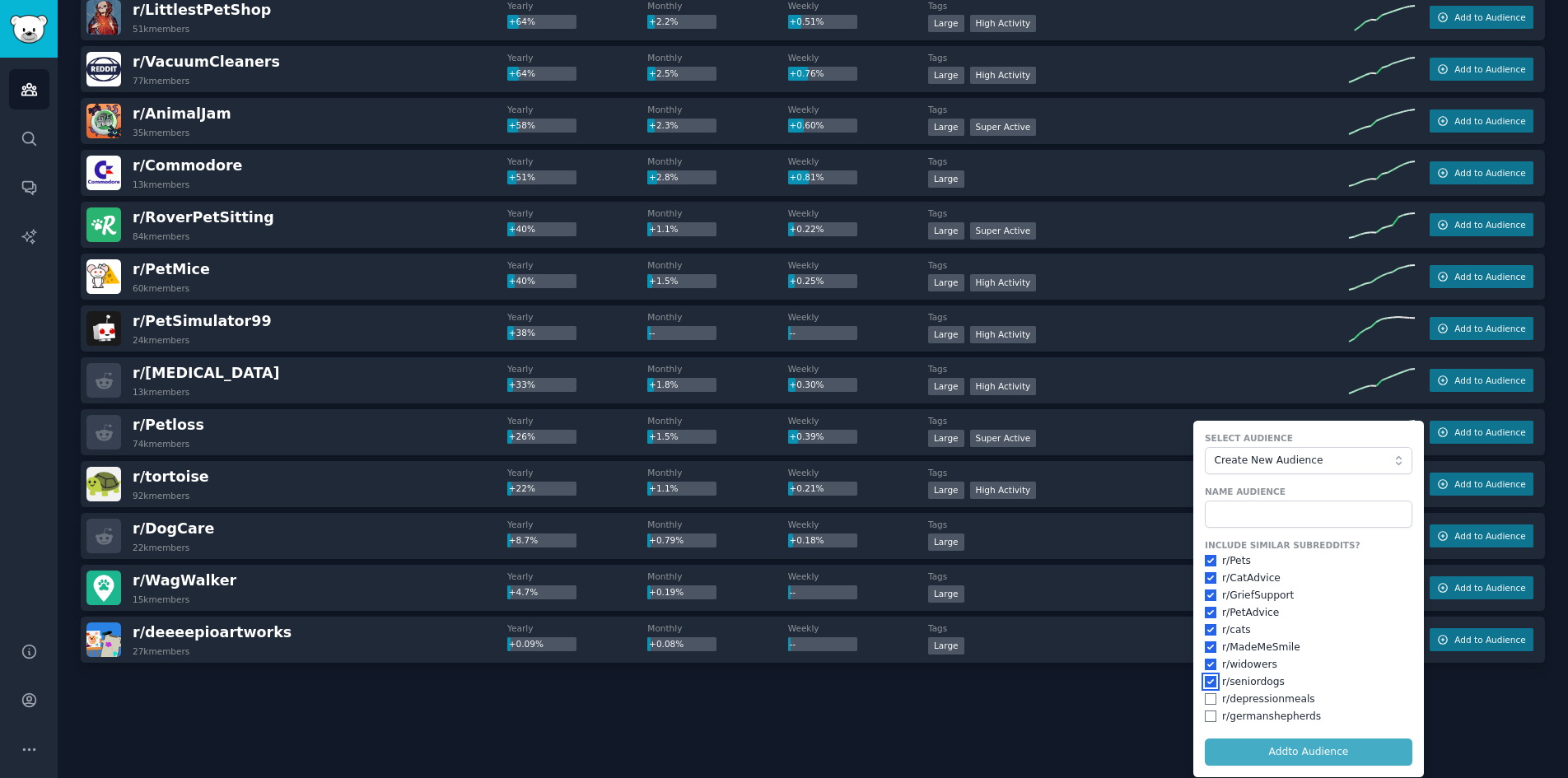
checkbox input "true"
click at [1204, 699] on input "checkbox" at bounding box center [1209, 699] width 11 height 11
checkbox input "true"
click at [1204, 717] on input "checkbox" at bounding box center [1209, 716] width 11 height 11
checkbox input "true"
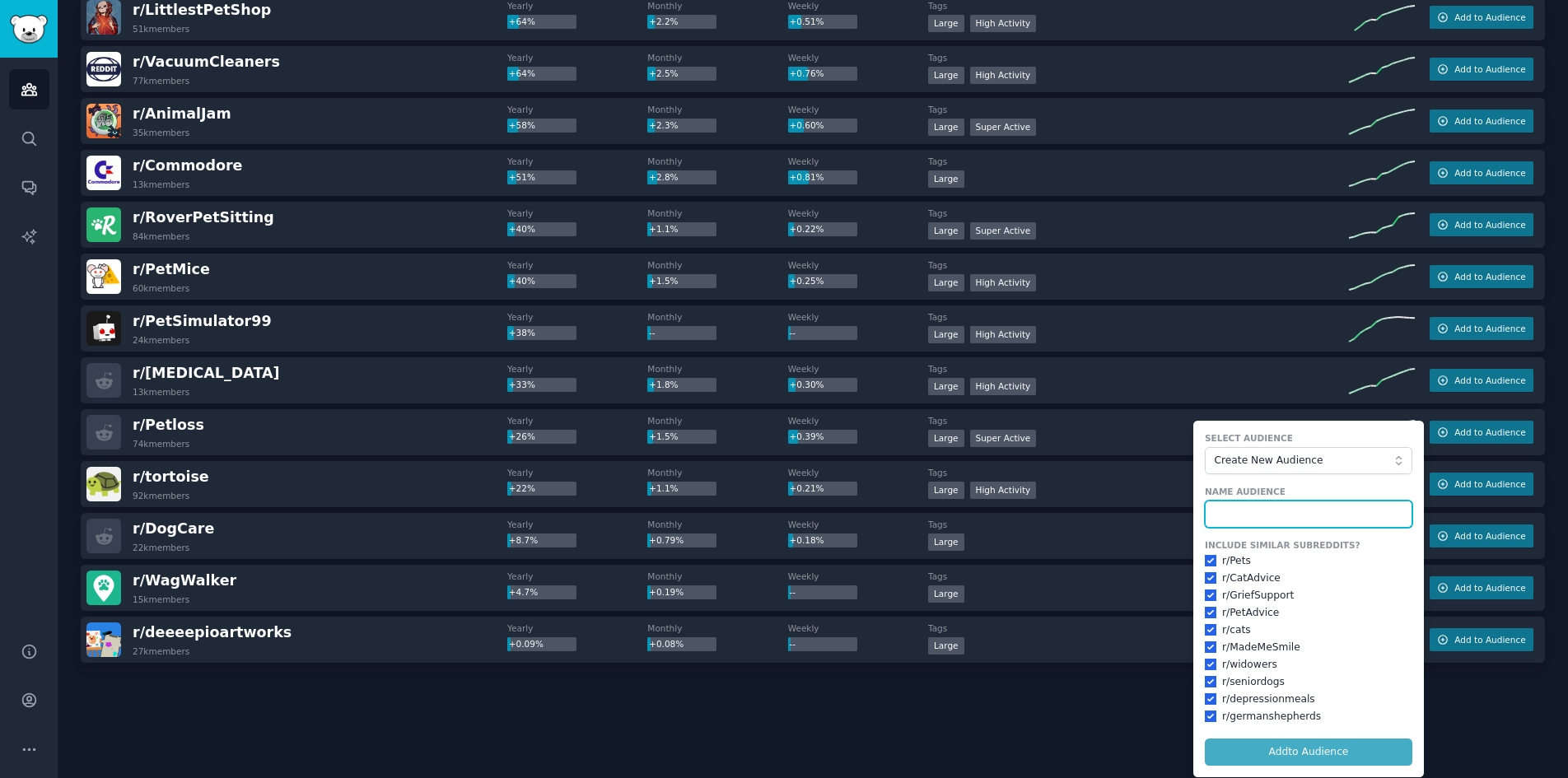
click at [1246, 511] on input "text" at bounding box center [1308, 515] width 208 height 28
type input "petloss"
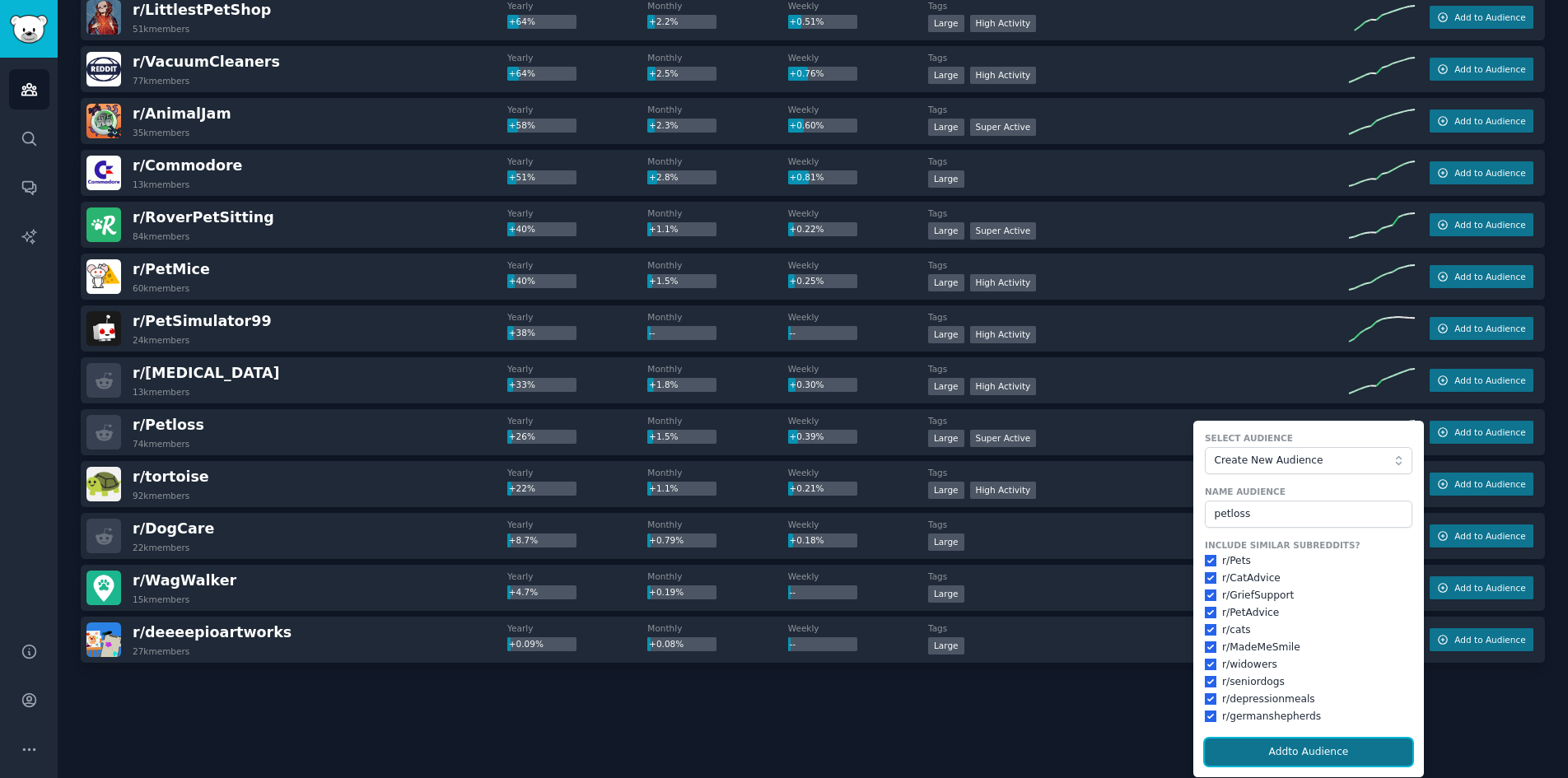
click at [1309, 740] on button "Add to Audience" at bounding box center [1308, 752] width 208 height 28
checkbox input "false"
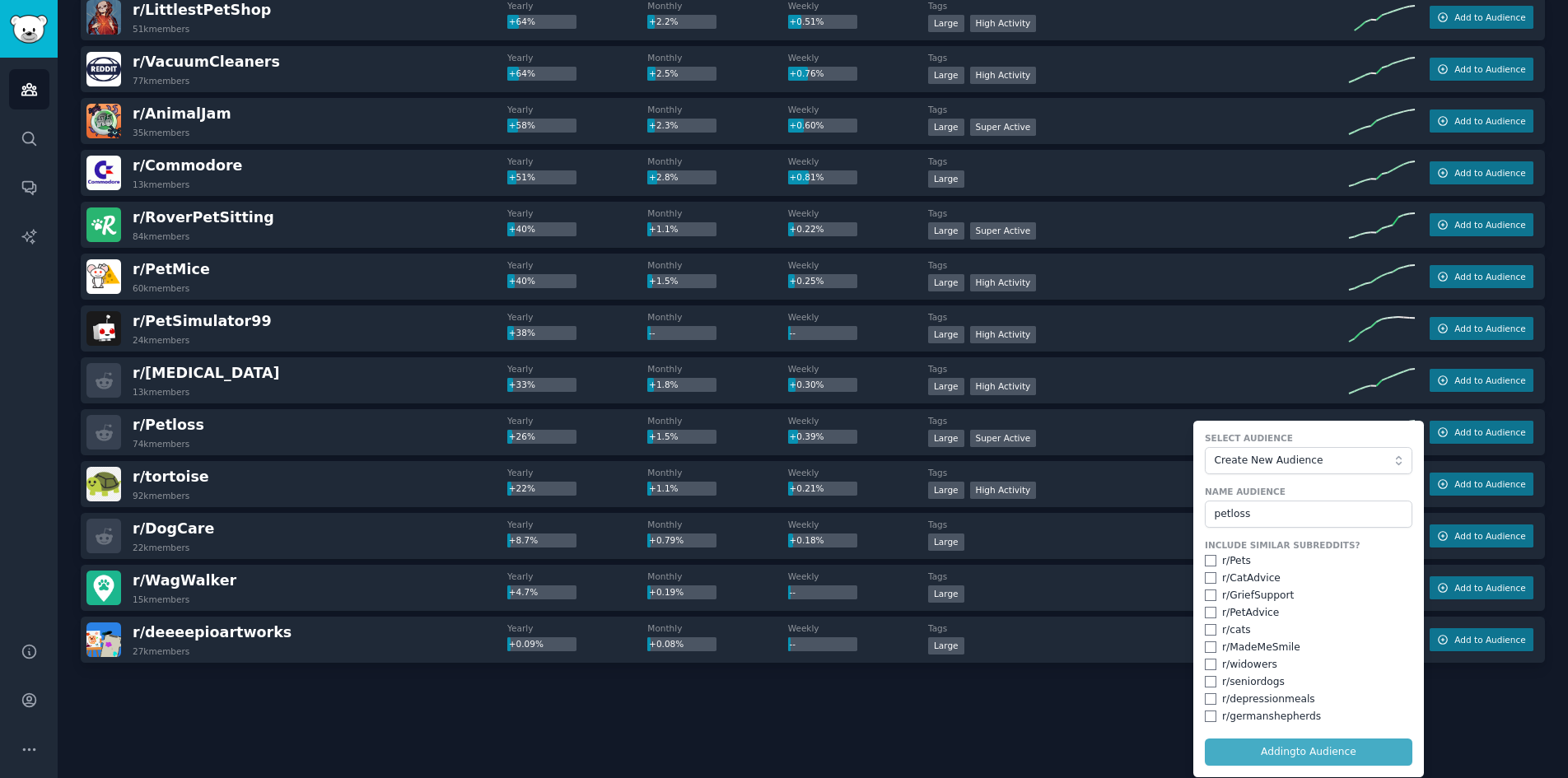
checkbox input "false"
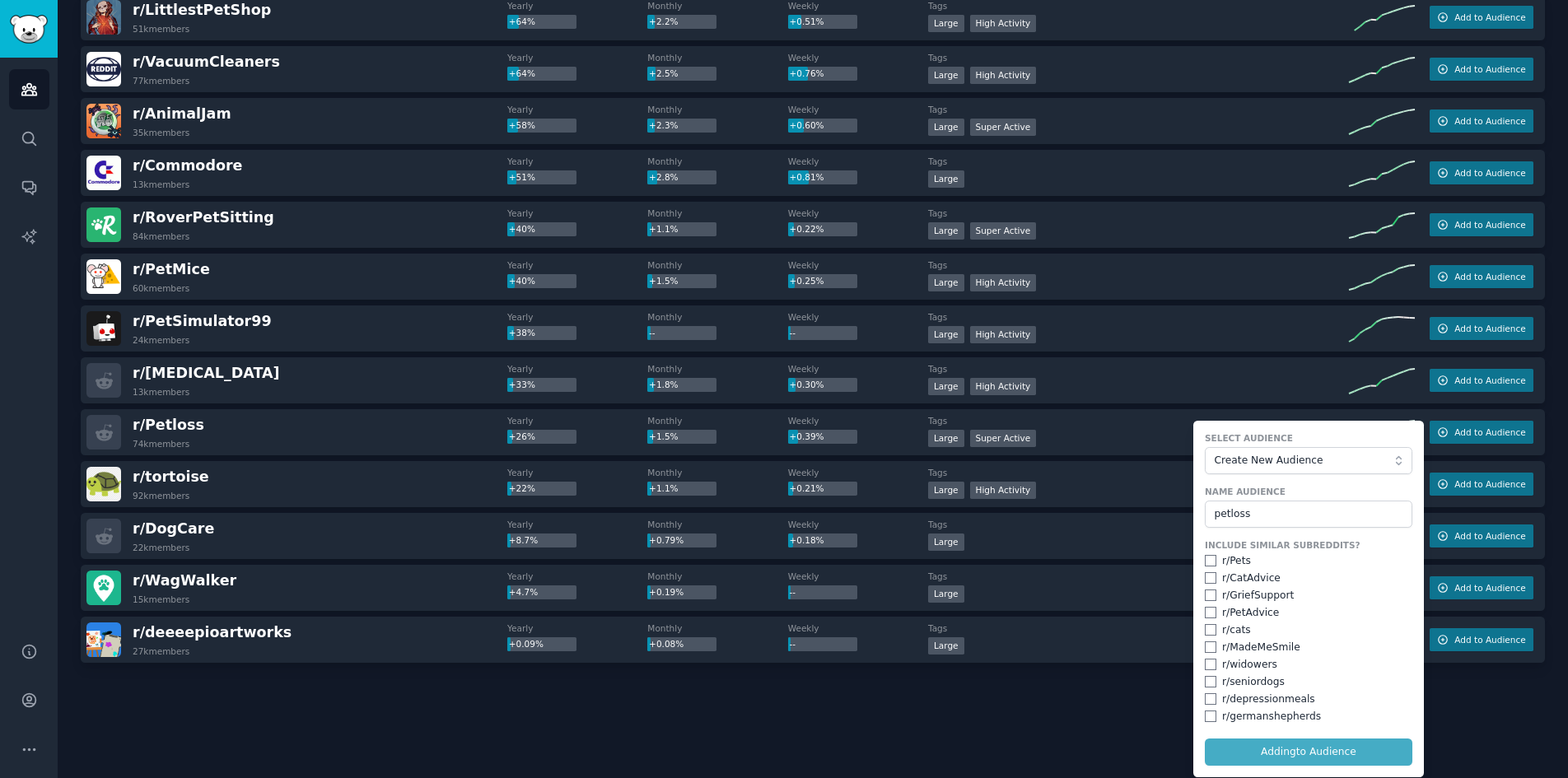
checkbox input "false"
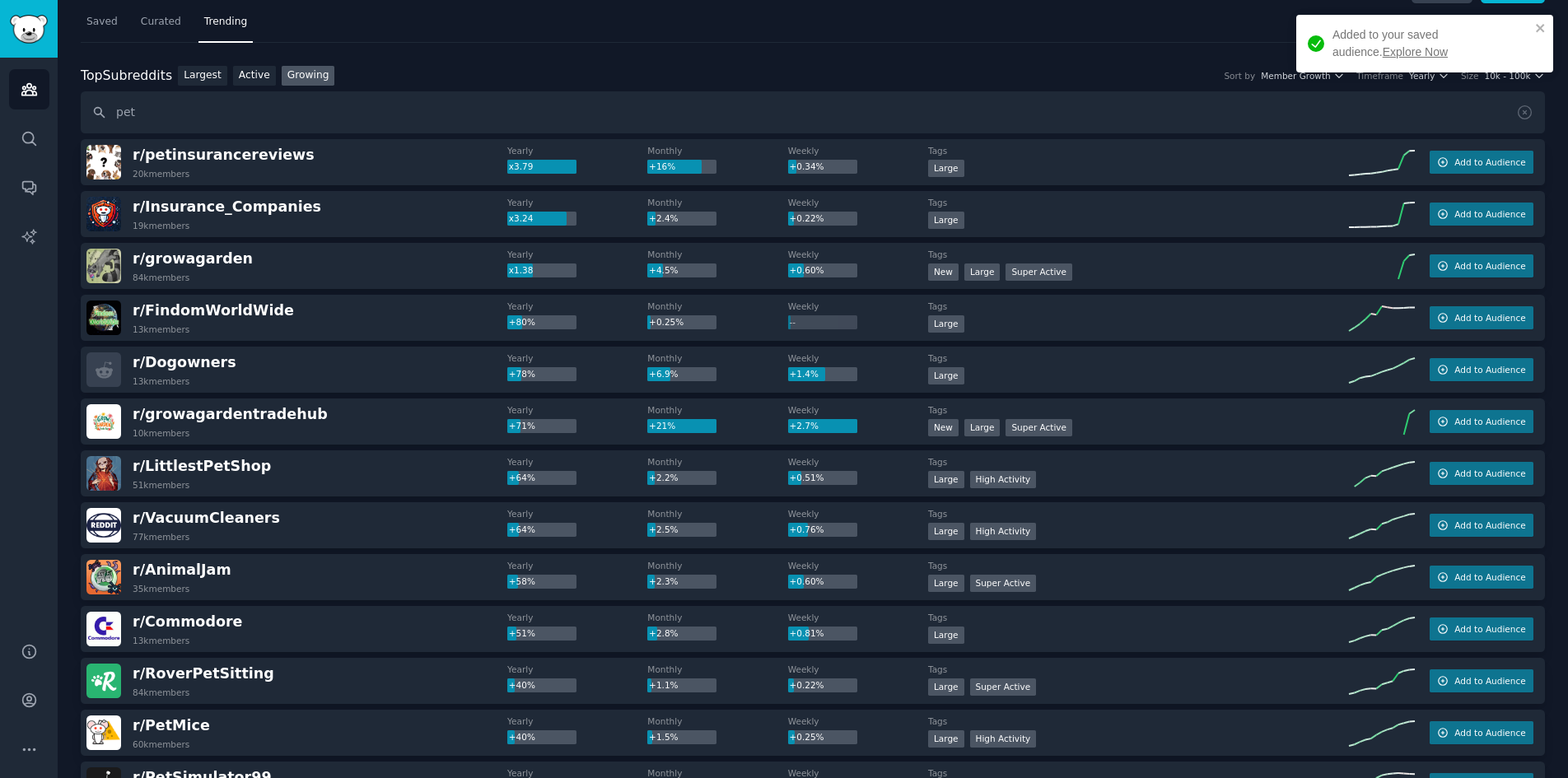
scroll to position [0, 0]
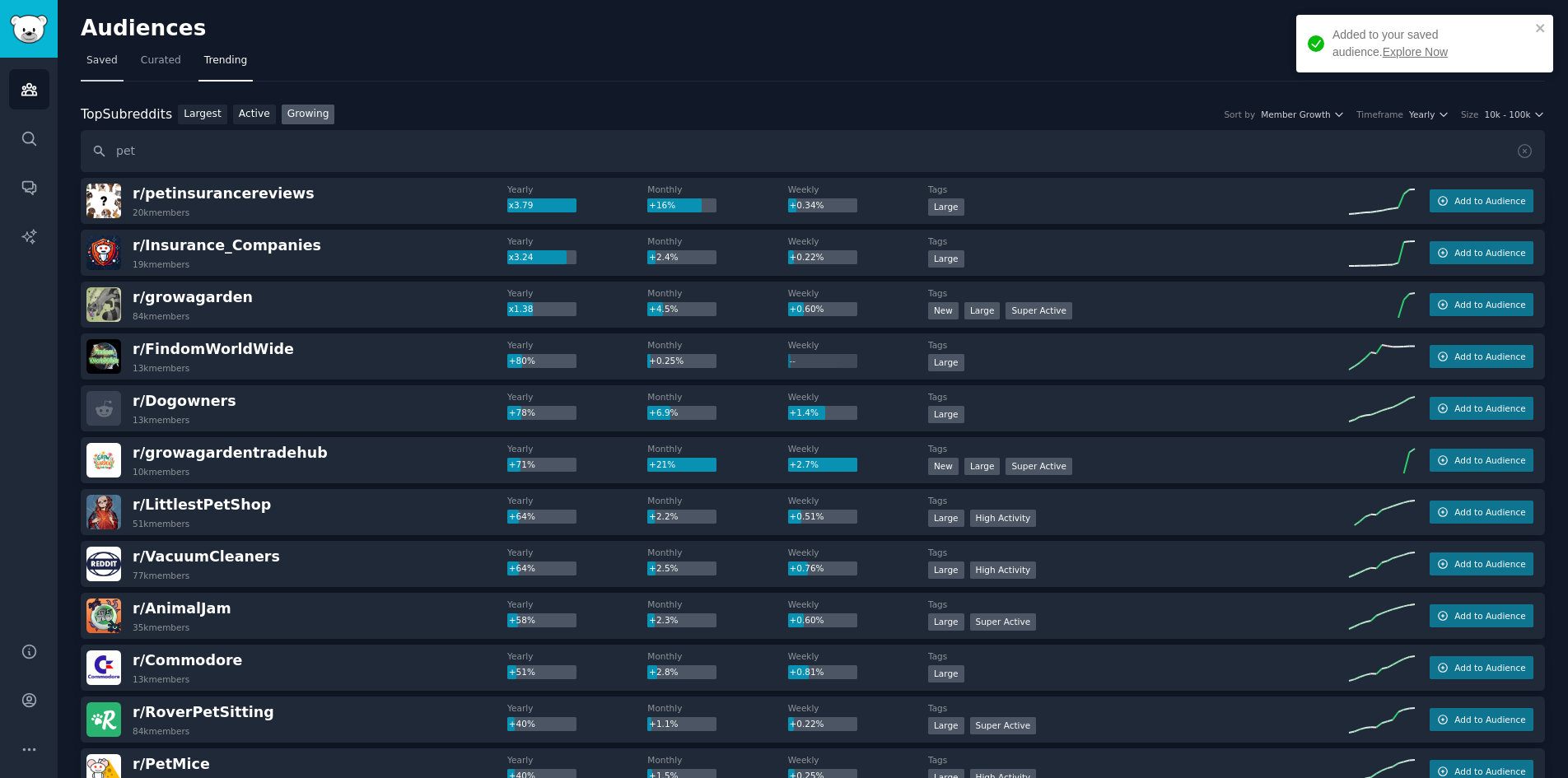
click at [100, 59] on span "Saved" at bounding box center [102, 61] width 32 height 15
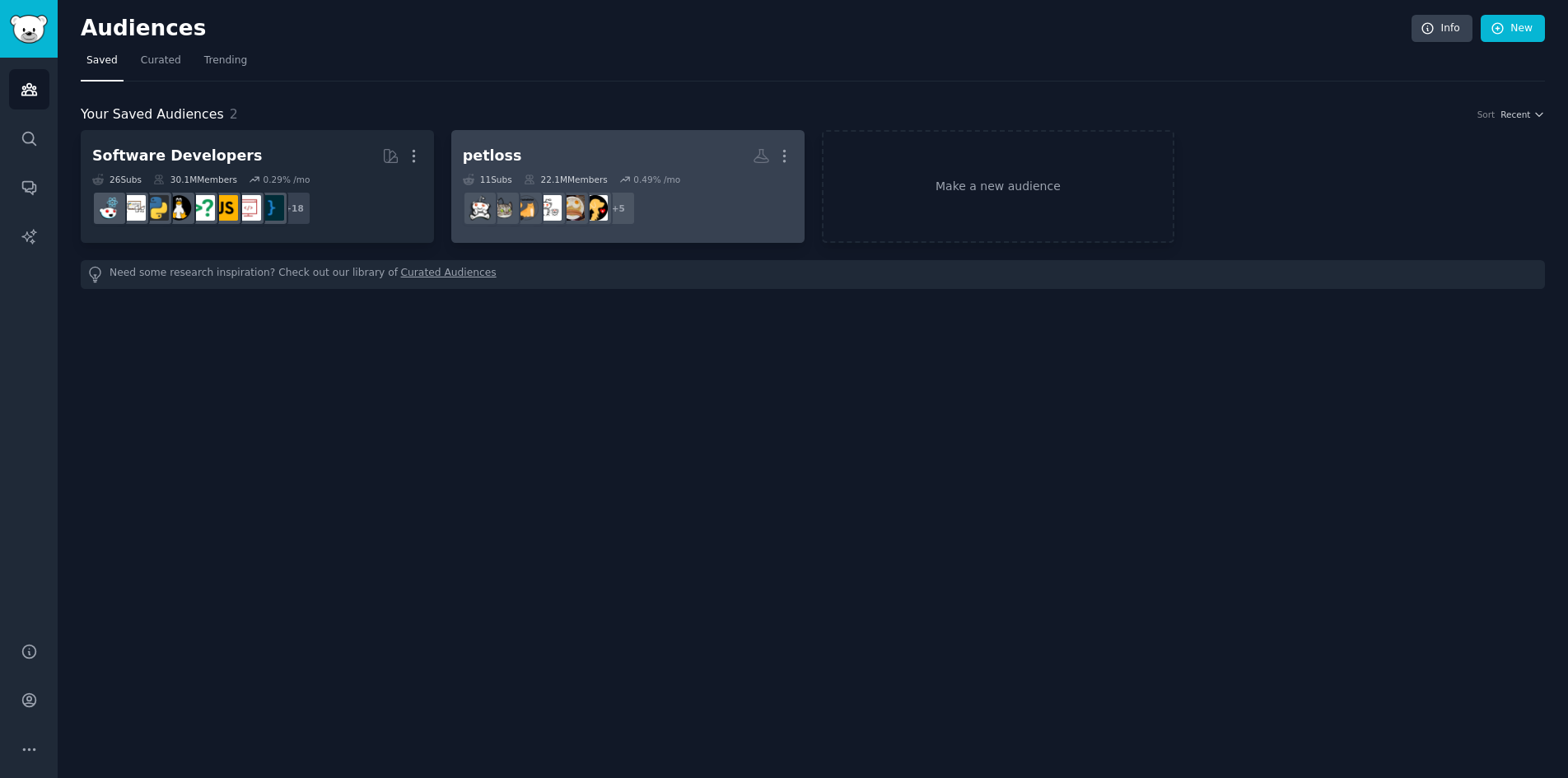
click at [614, 155] on h2 "petloss More" at bounding box center [627, 156] width 330 height 29
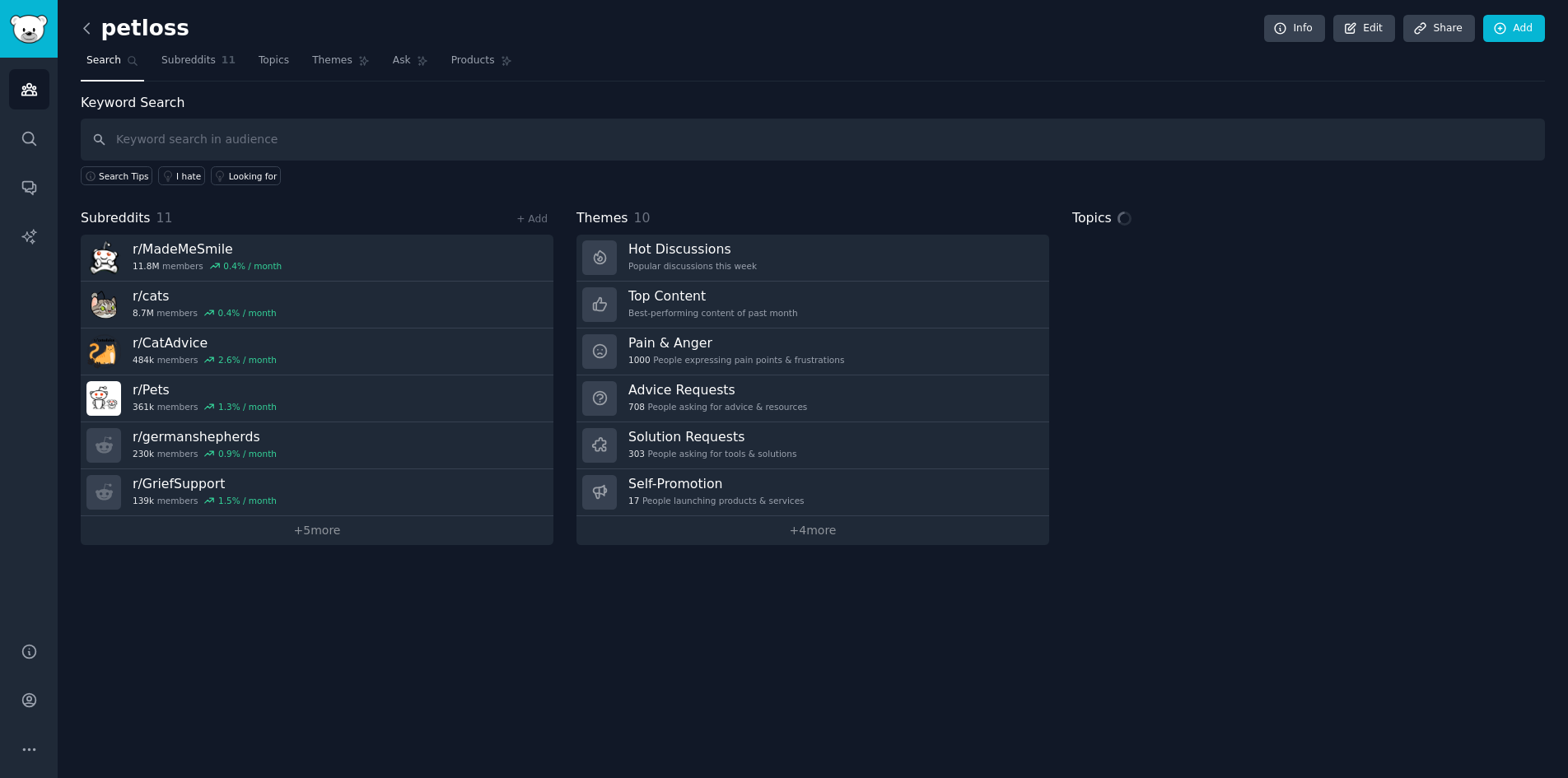
click at [85, 32] on icon at bounding box center [87, 28] width 18 height 18
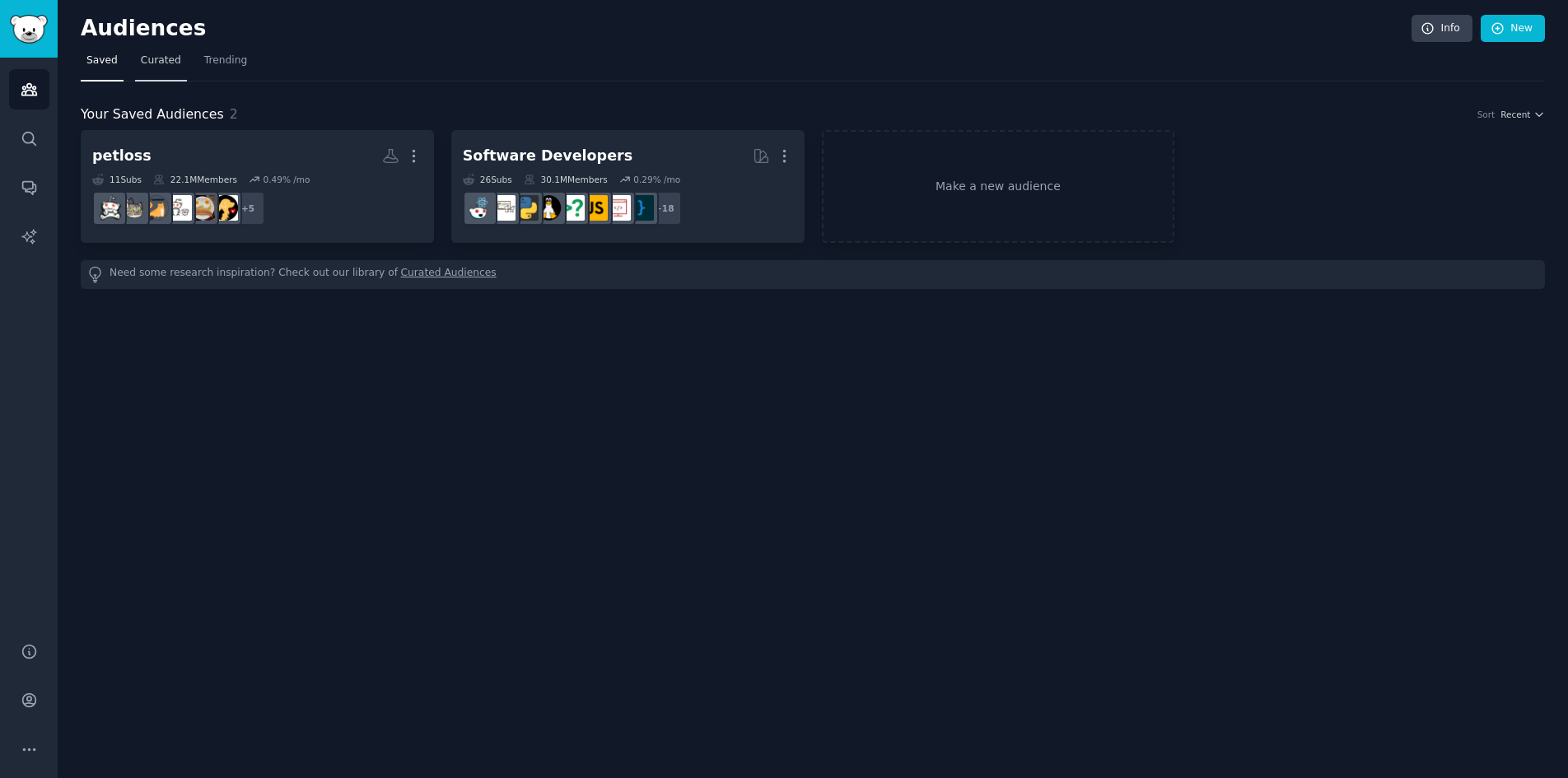
click at [161, 63] on span "Curated" at bounding box center [161, 61] width 41 height 15
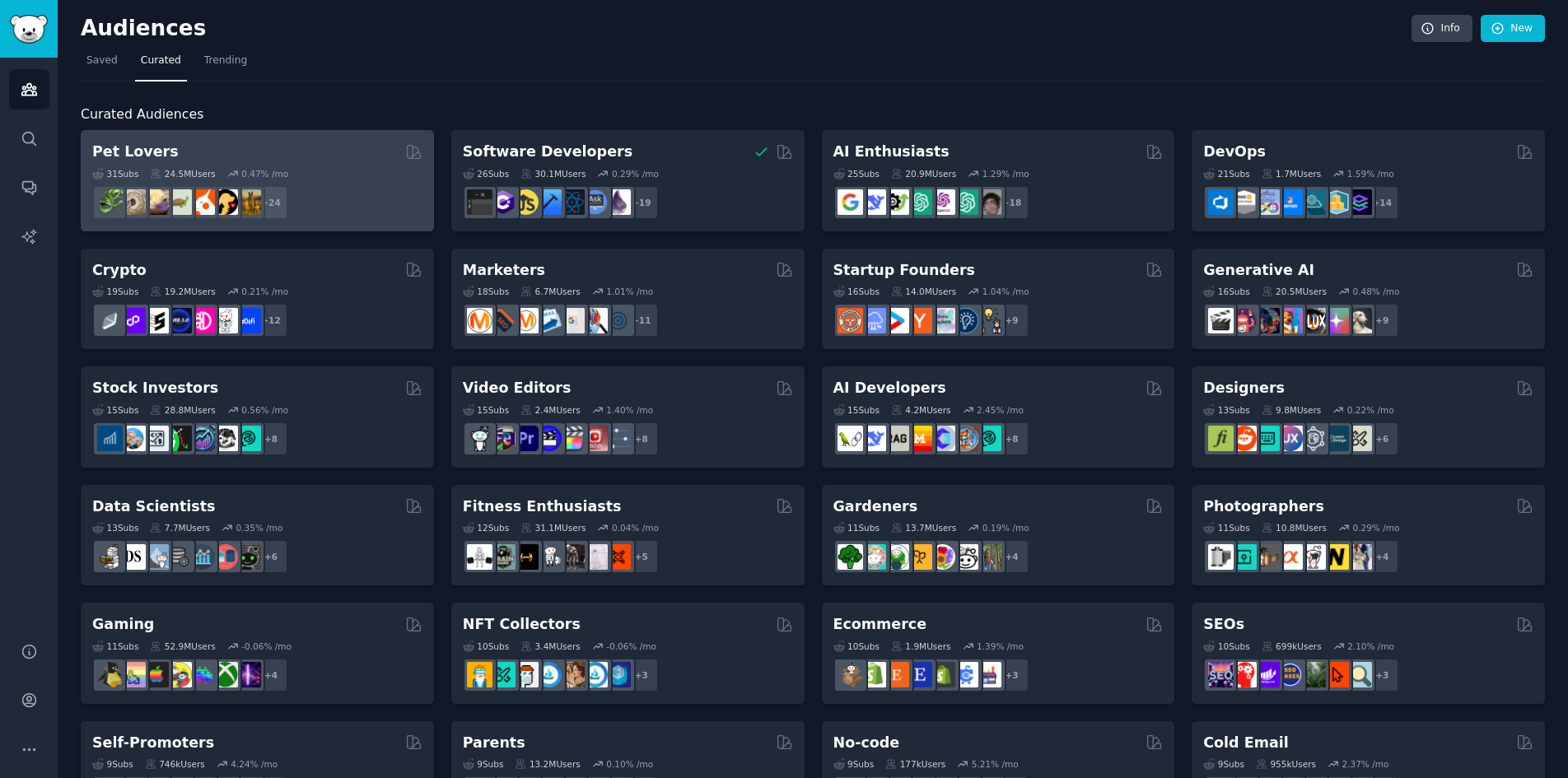
click at [390, 167] on div "31 Sub s 24.5M Users 0.47 % /mo + 24" at bounding box center [257, 190] width 330 height 57
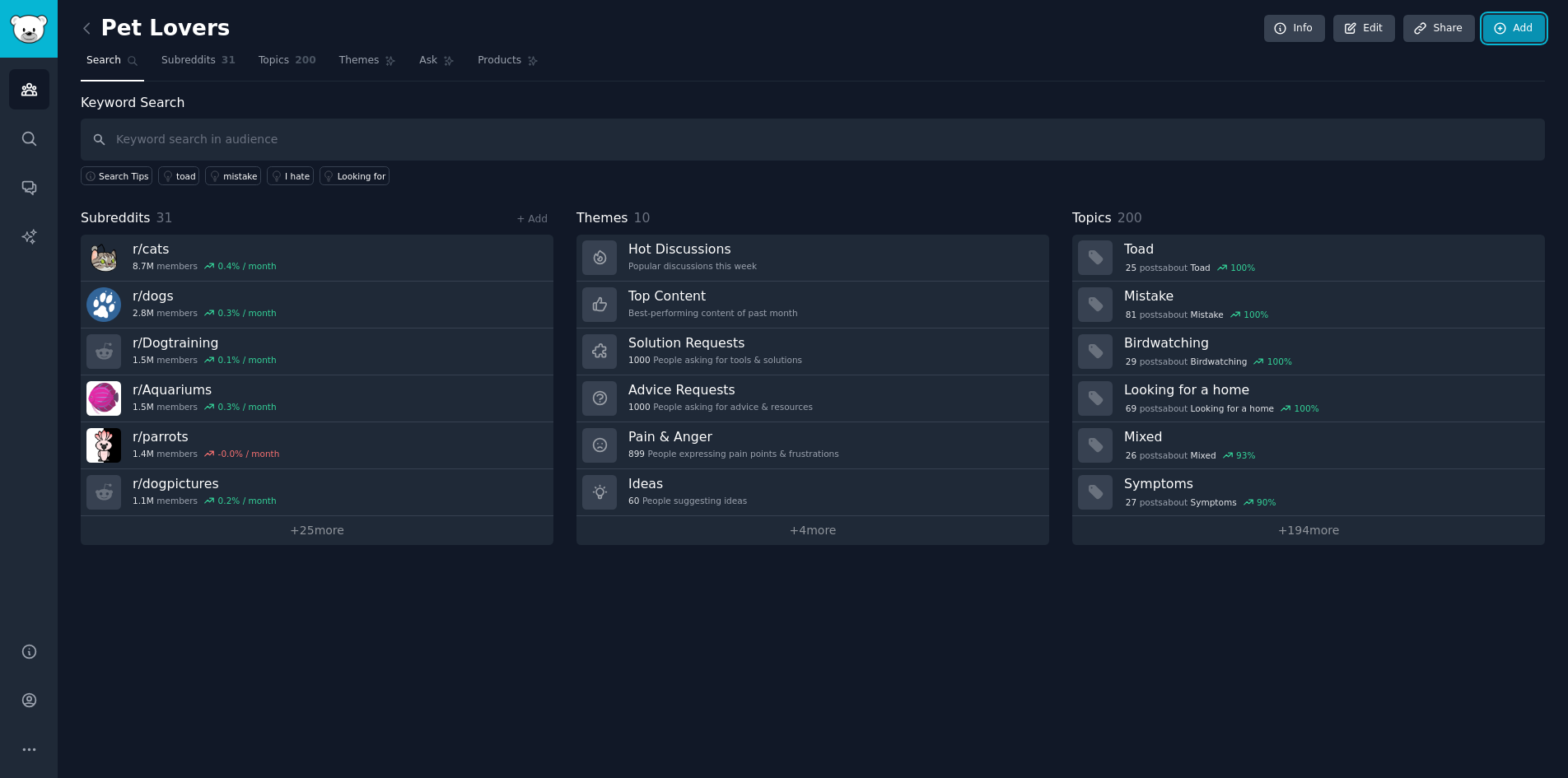
click at [1520, 37] on link "Add" at bounding box center [1513, 29] width 62 height 28
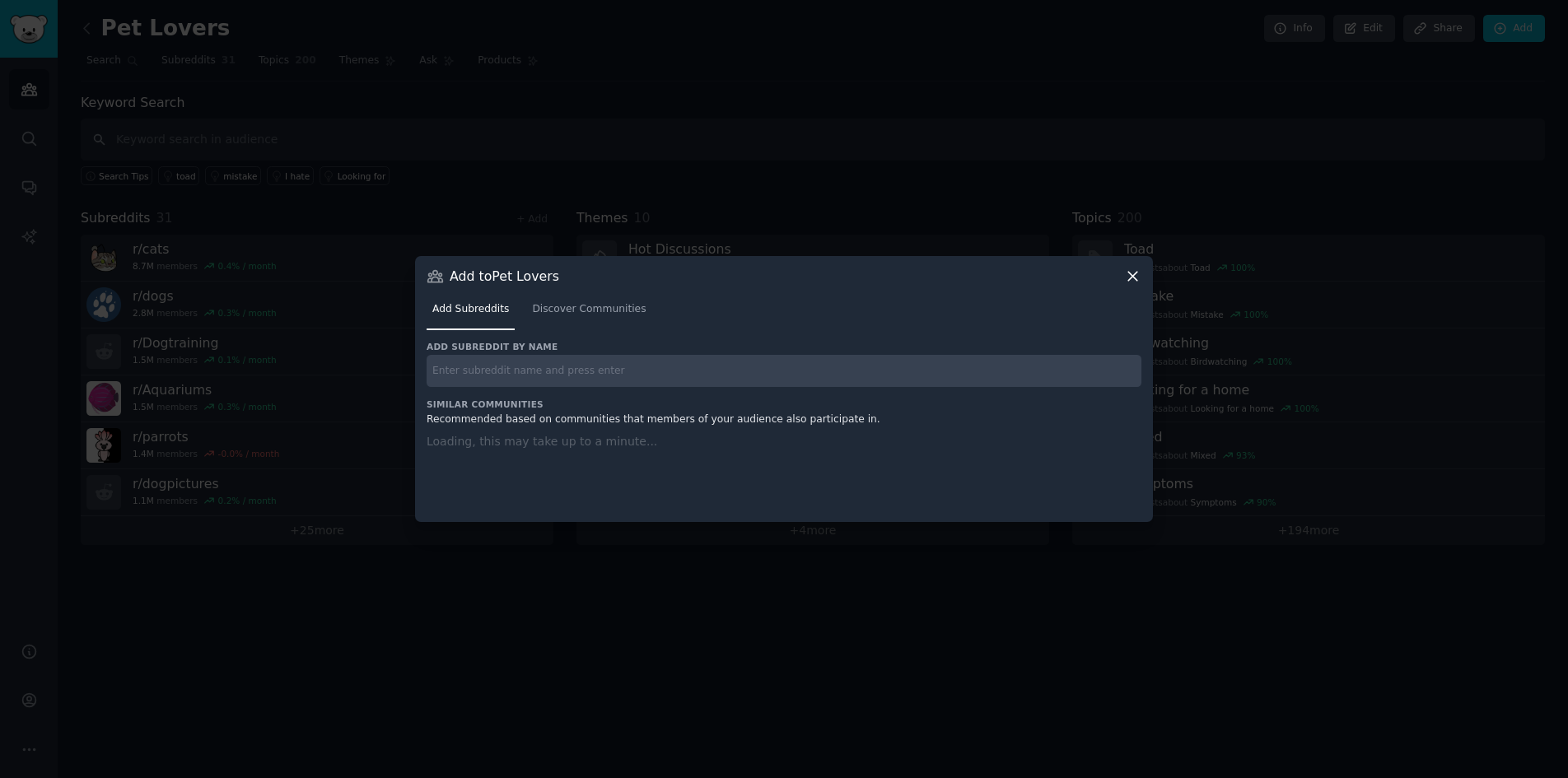
click at [725, 368] on input "text" at bounding box center [783, 371] width 714 height 32
click at [1133, 274] on icon at bounding box center [1133, 277] width 18 height 18
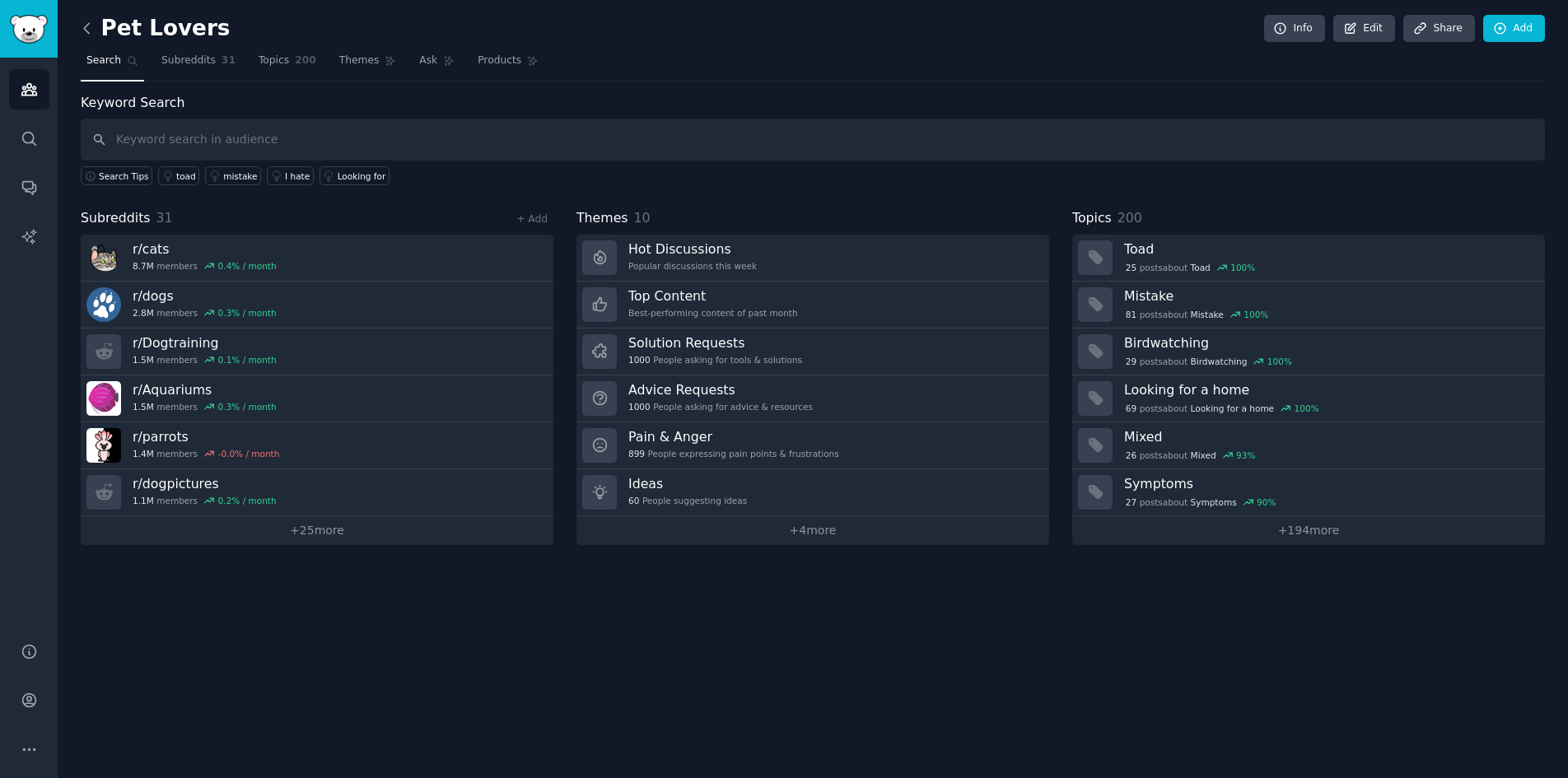
click at [87, 24] on icon at bounding box center [86, 27] width 5 height 10
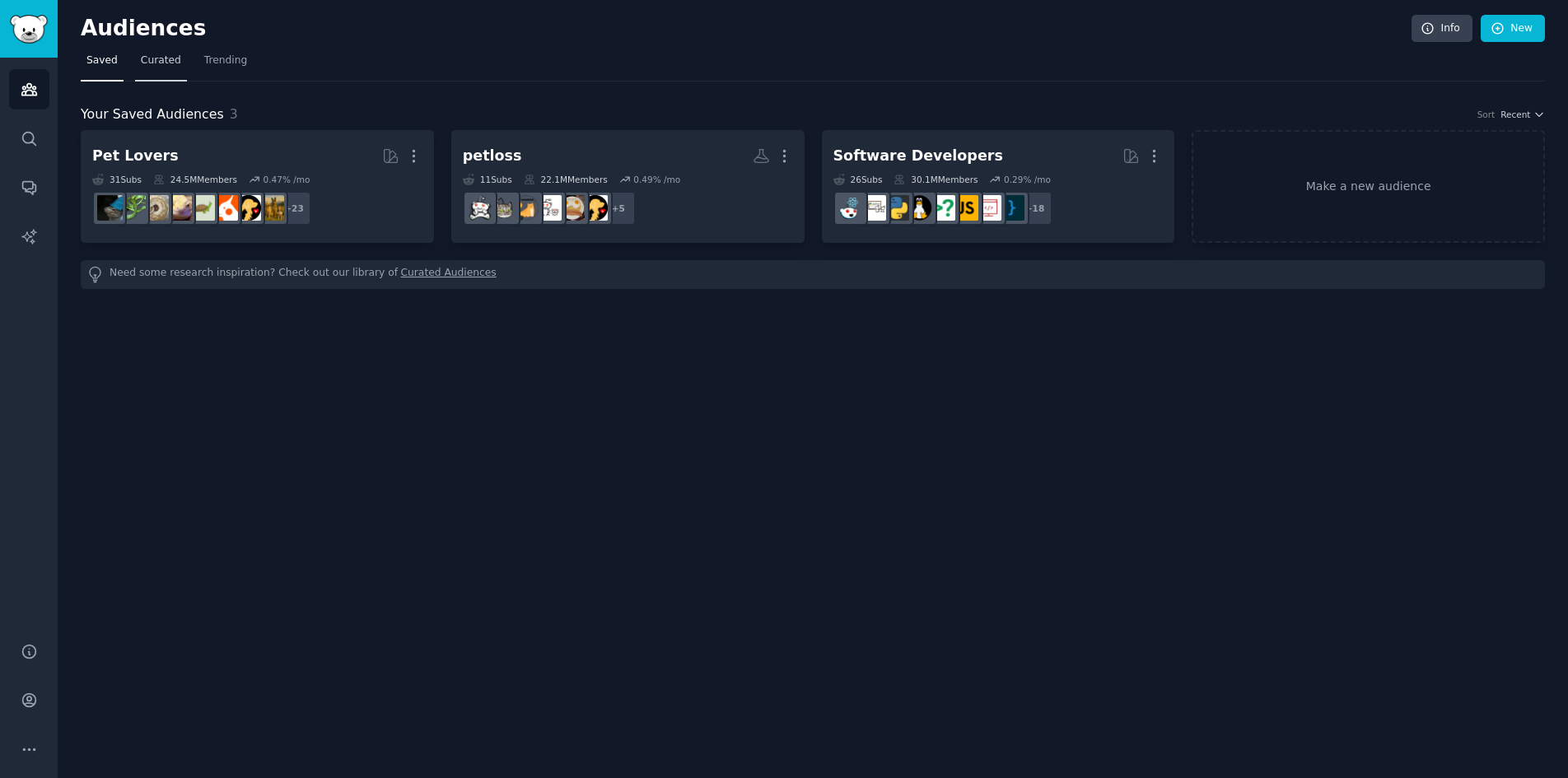
click at [166, 68] on span "Curated" at bounding box center [161, 61] width 41 height 15
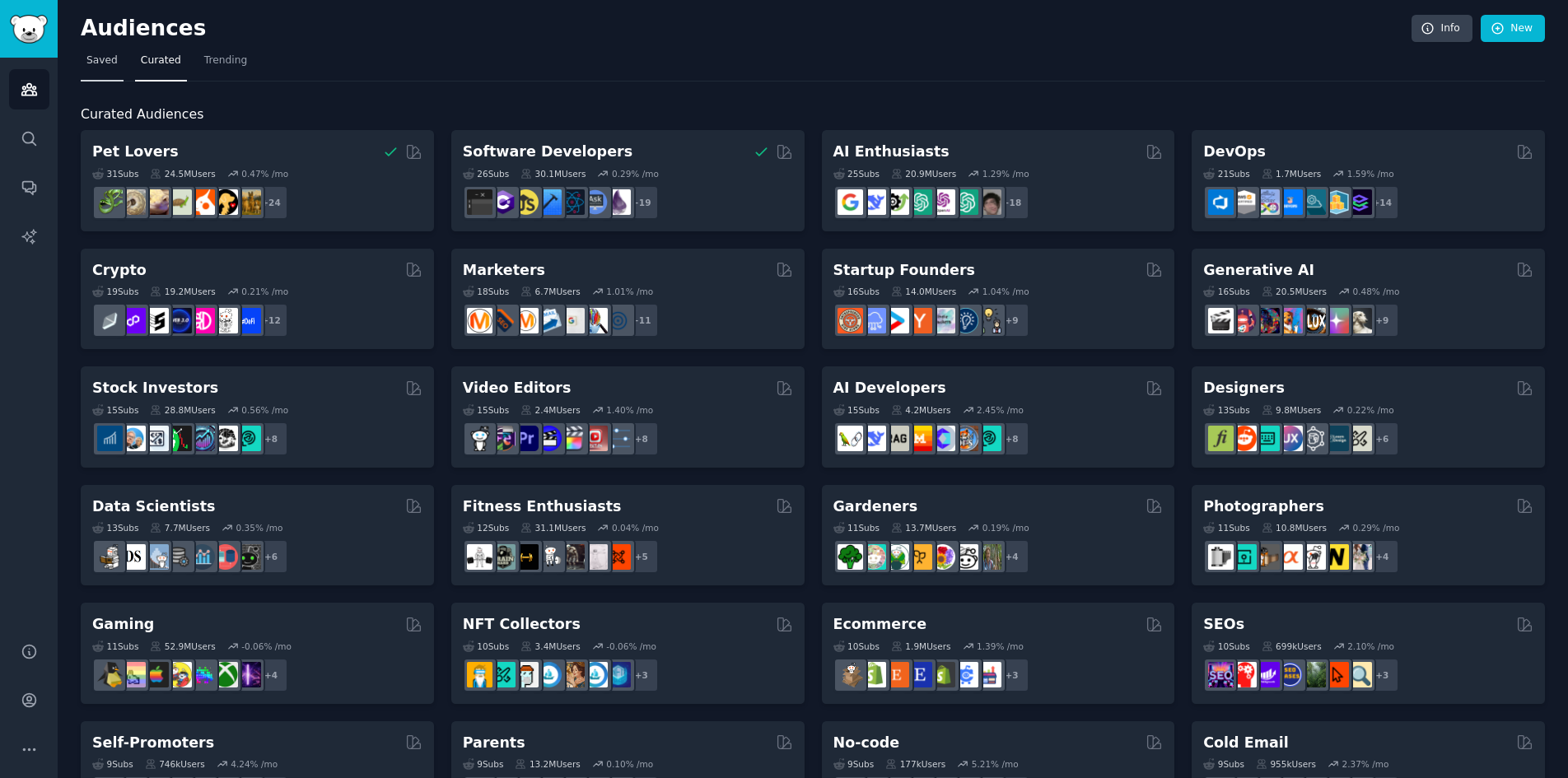
click at [102, 69] on link "Saved" at bounding box center [102, 64] width 43 height 33
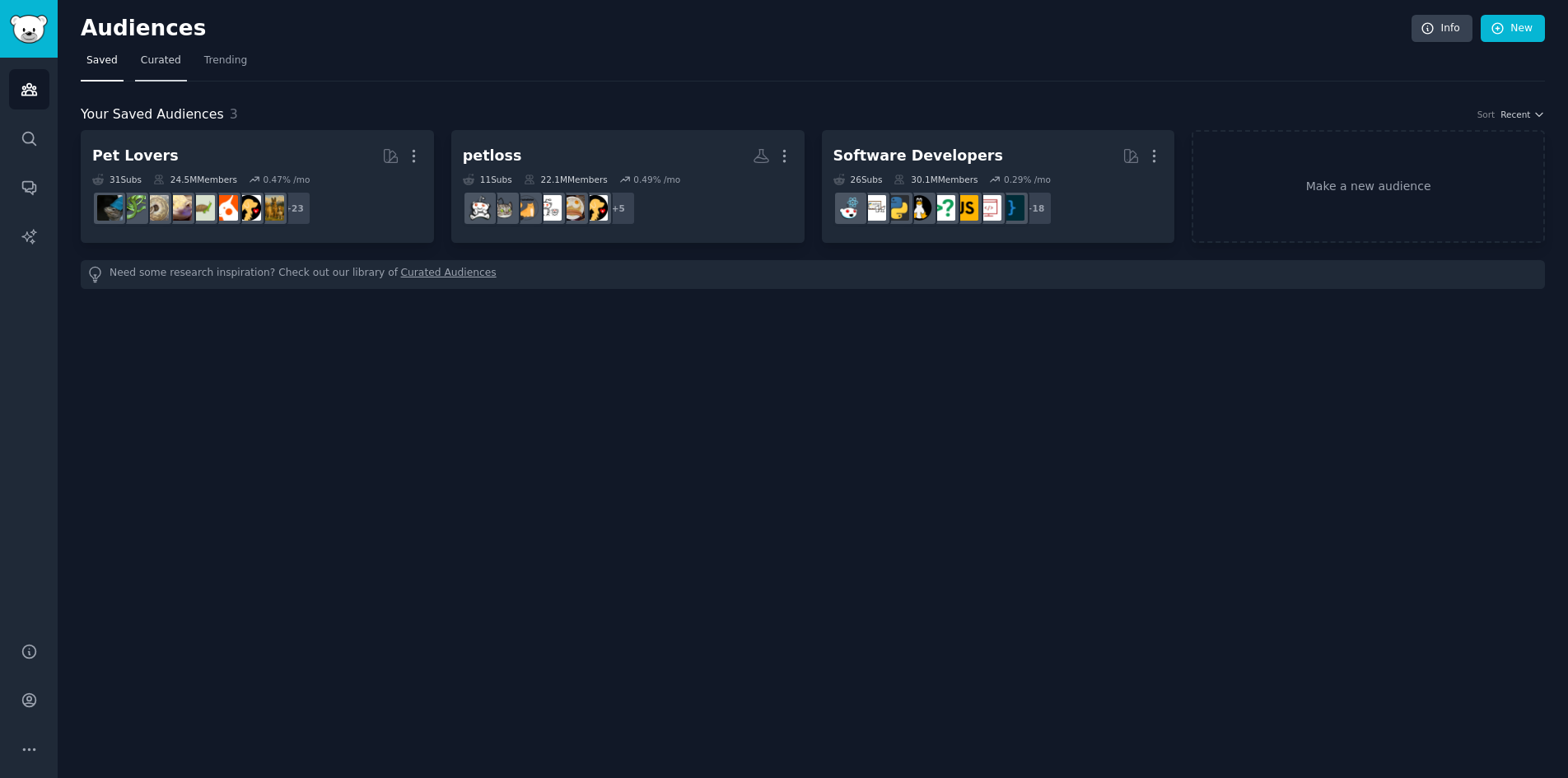
click at [159, 70] on link "Curated" at bounding box center [160, 64] width 52 height 33
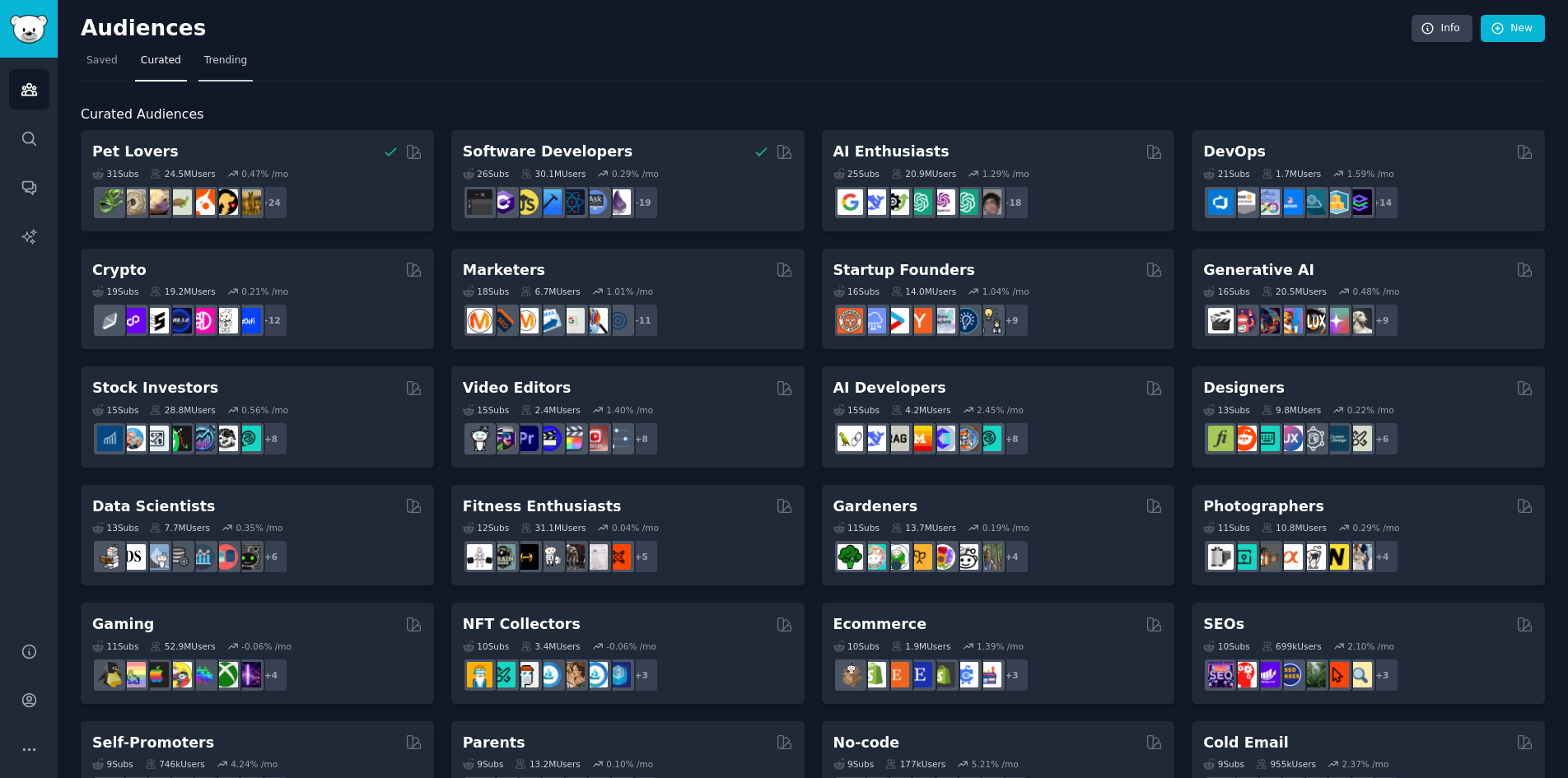
click at [237, 57] on link "Trending" at bounding box center [226, 64] width 55 height 33
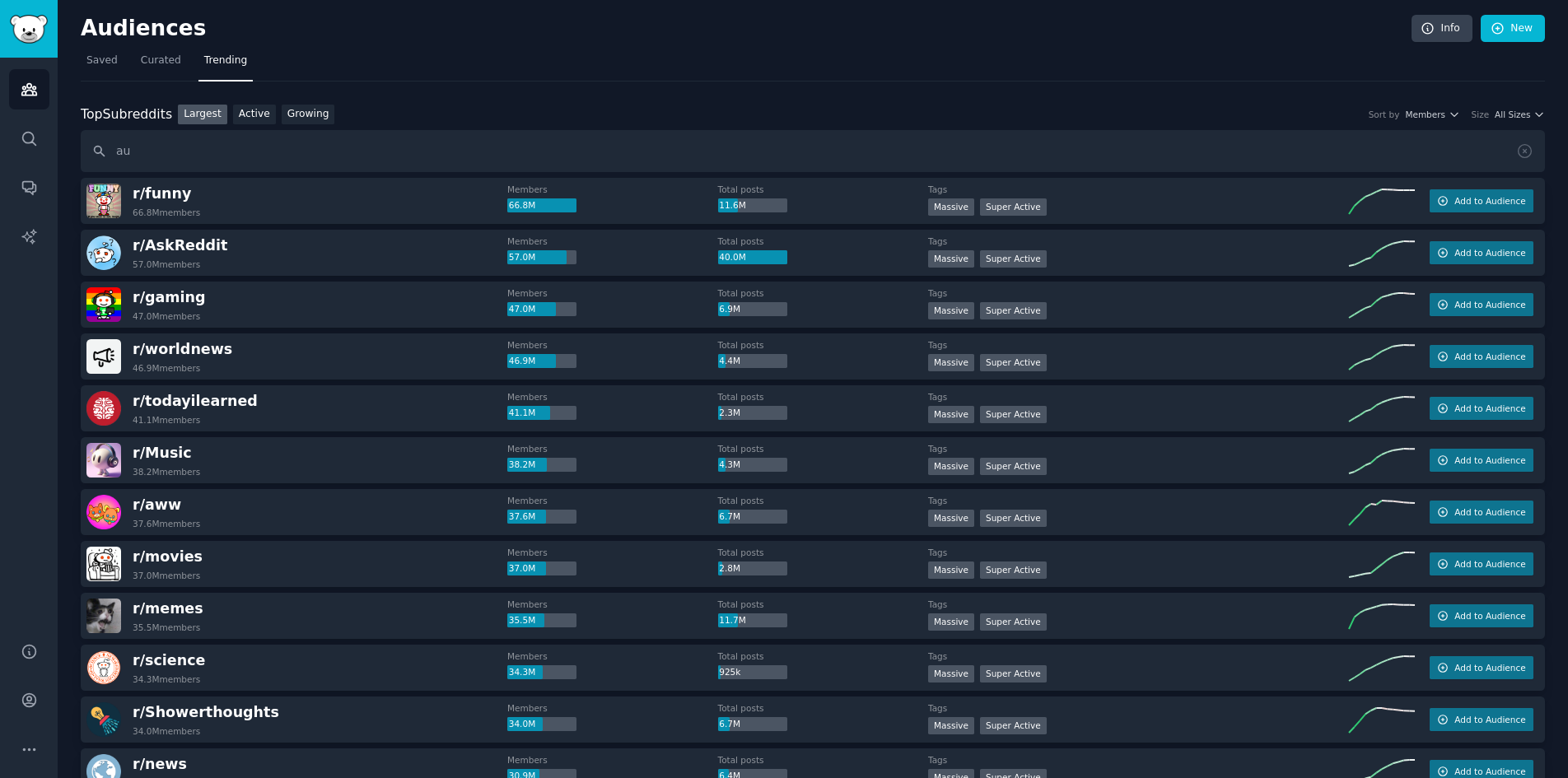
type input "a"
type input "brisbane"
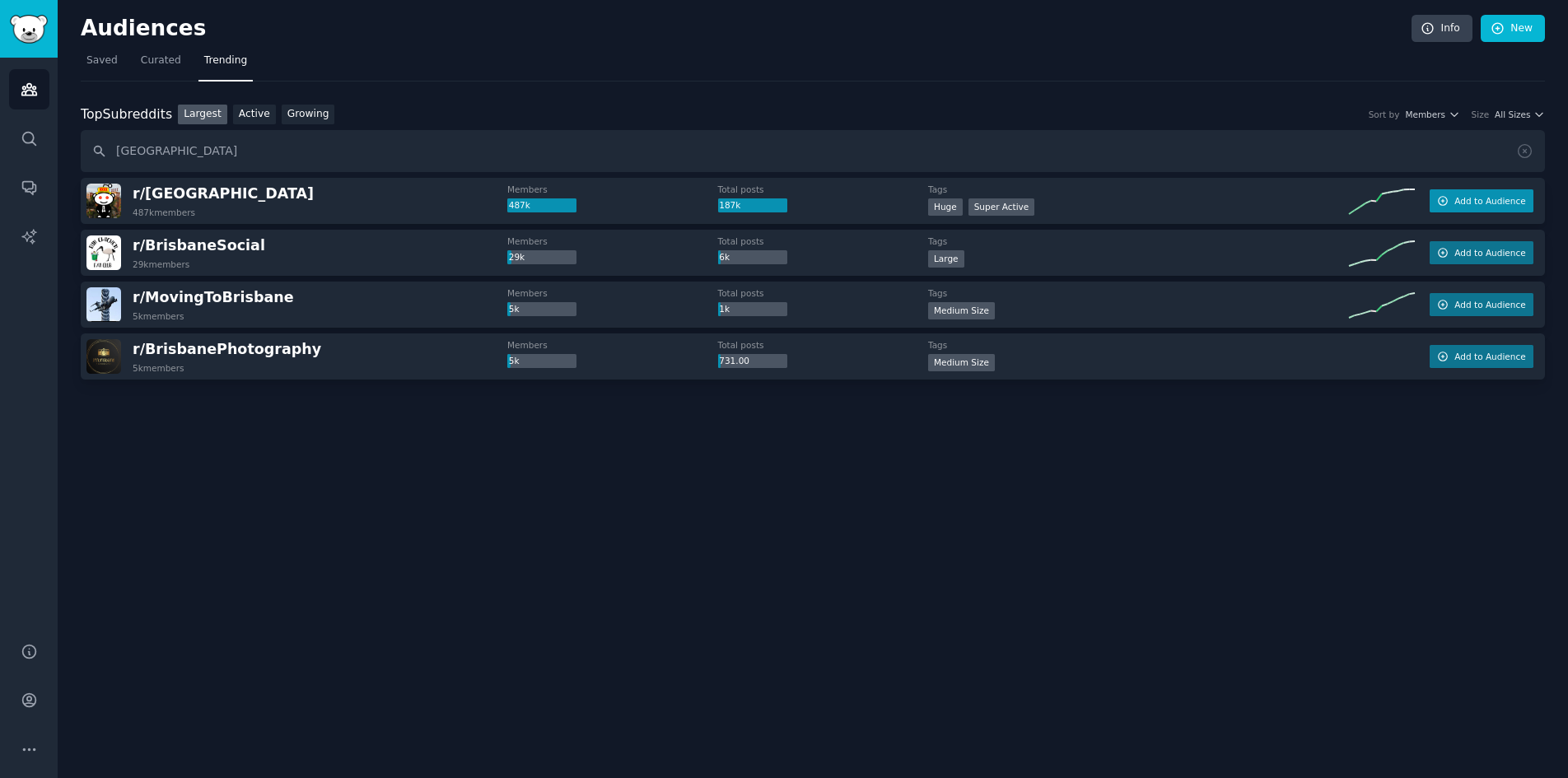
click at [1497, 201] on span "Add to Audience" at bounding box center [1490, 201] width 70 height 11
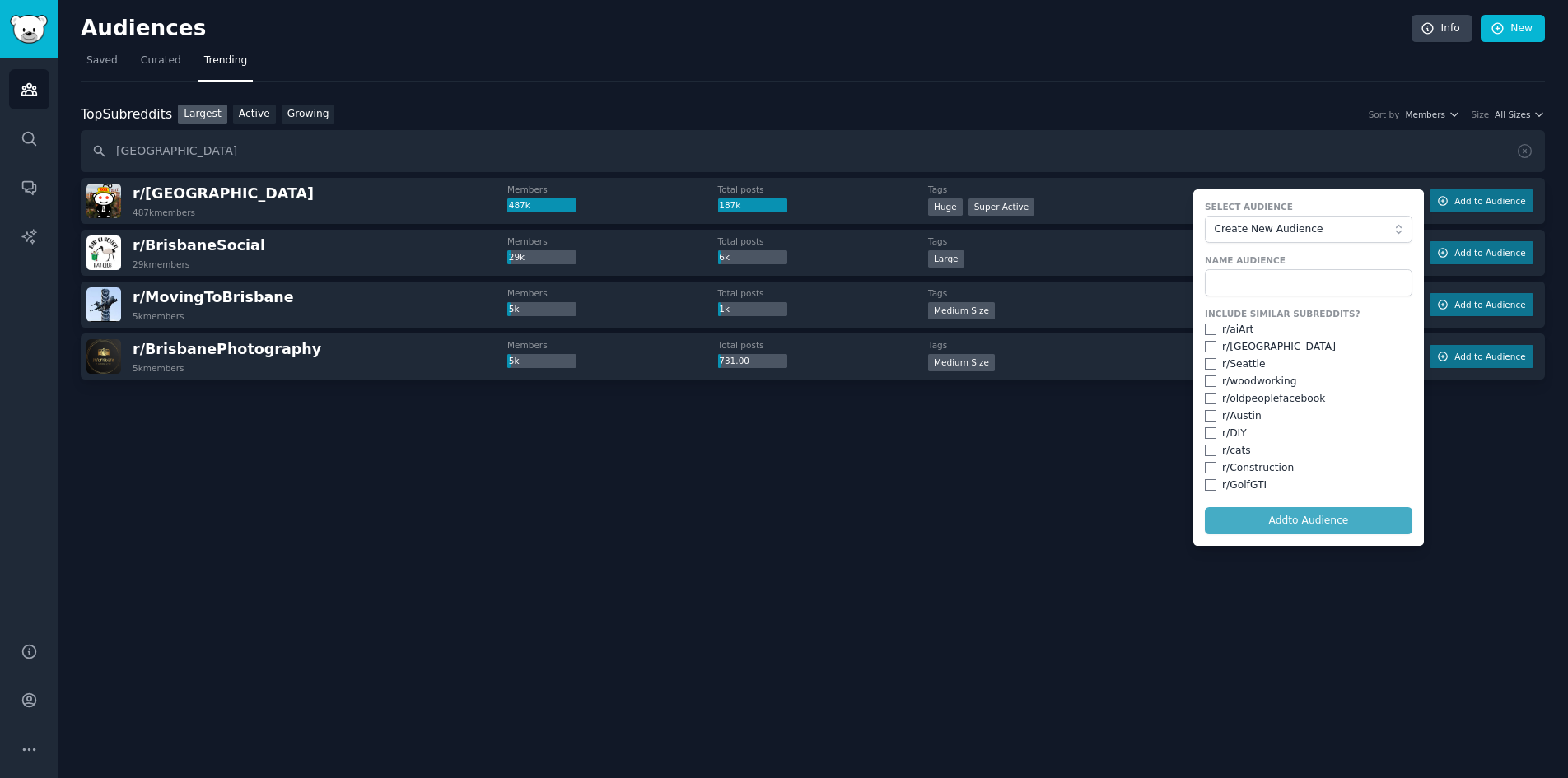
click at [1138, 204] on div "100,000 - 1,000,000 members Huge Super Active" at bounding box center [1138, 208] width 421 height 20
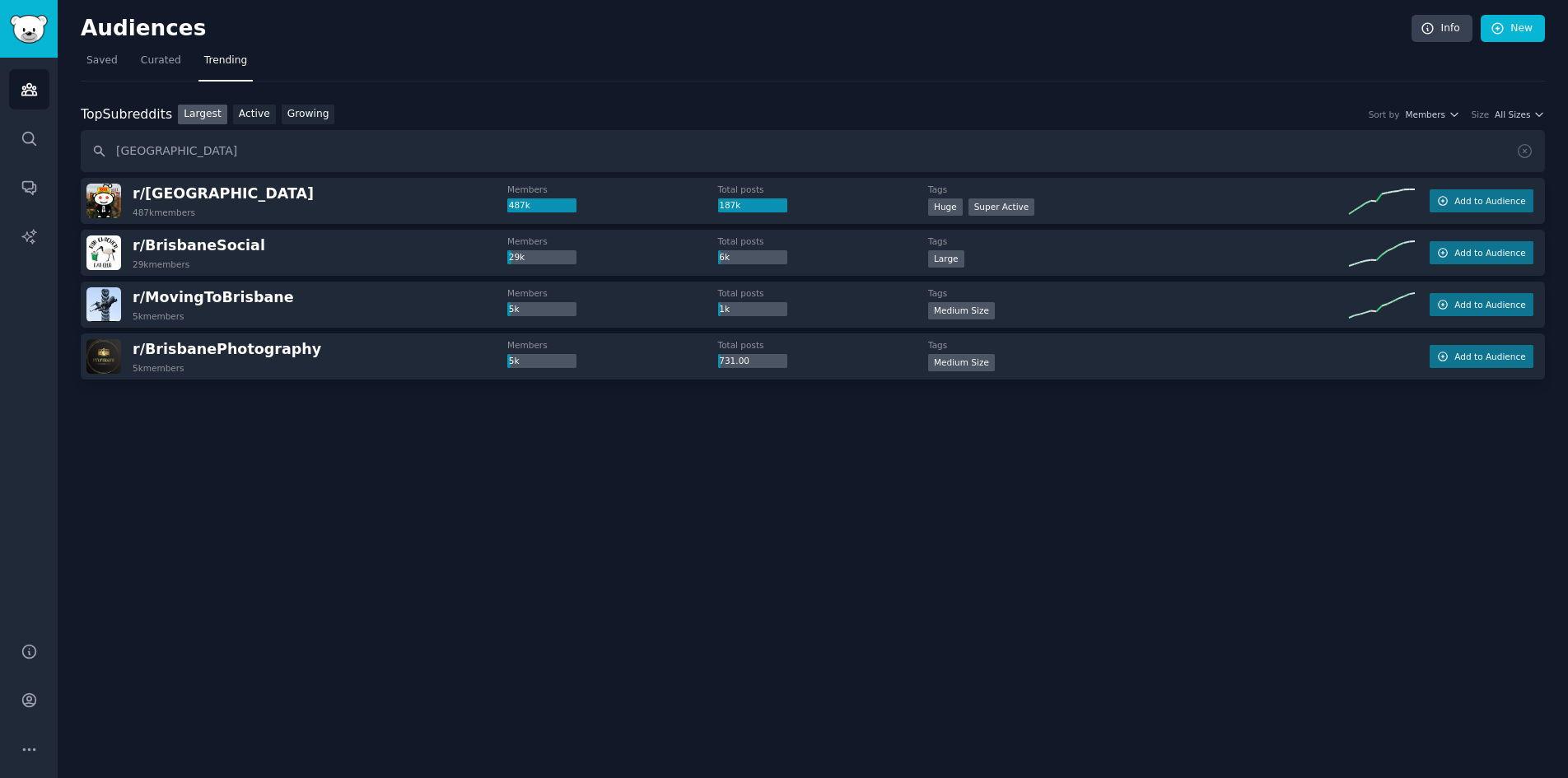
click at [1138, 204] on div "100,000 - 1,000,000 members Huge Super Active" at bounding box center [1138, 208] width 421 height 20
drag, startPoint x: 236, startPoint y: 198, endPoint x: 211, endPoint y: 197, distance: 25.0
click at [228, 198] on div "r/ brisbane 487k members" at bounding box center [297, 200] width 421 height 34
click at [149, 196] on span "r/ brisbane" at bounding box center [223, 193] width 181 height 17
click at [181, 196] on span "r/ brisbane" at bounding box center [223, 193] width 181 height 17
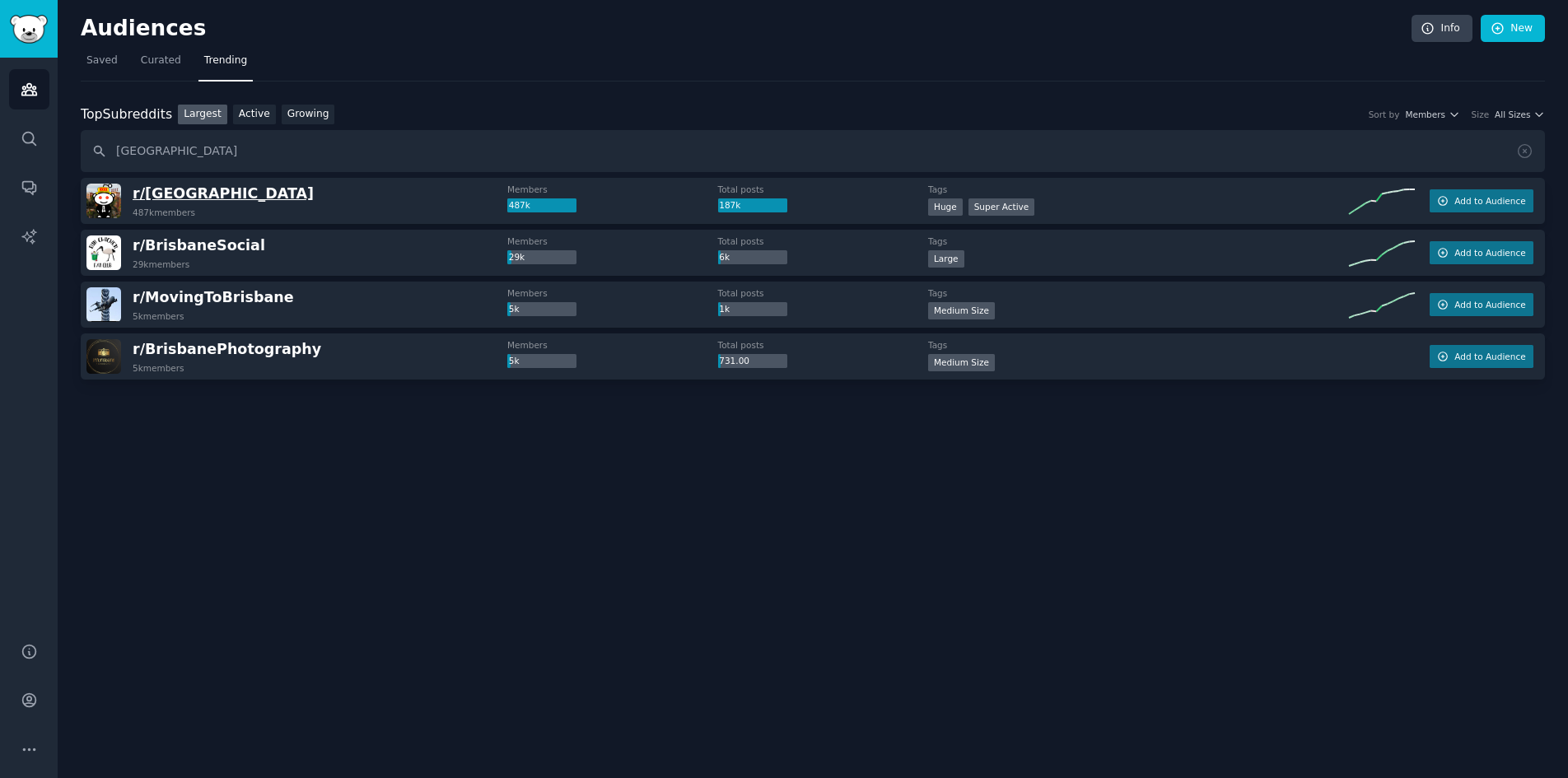
click at [173, 195] on span "r/ brisbane" at bounding box center [223, 193] width 181 height 17
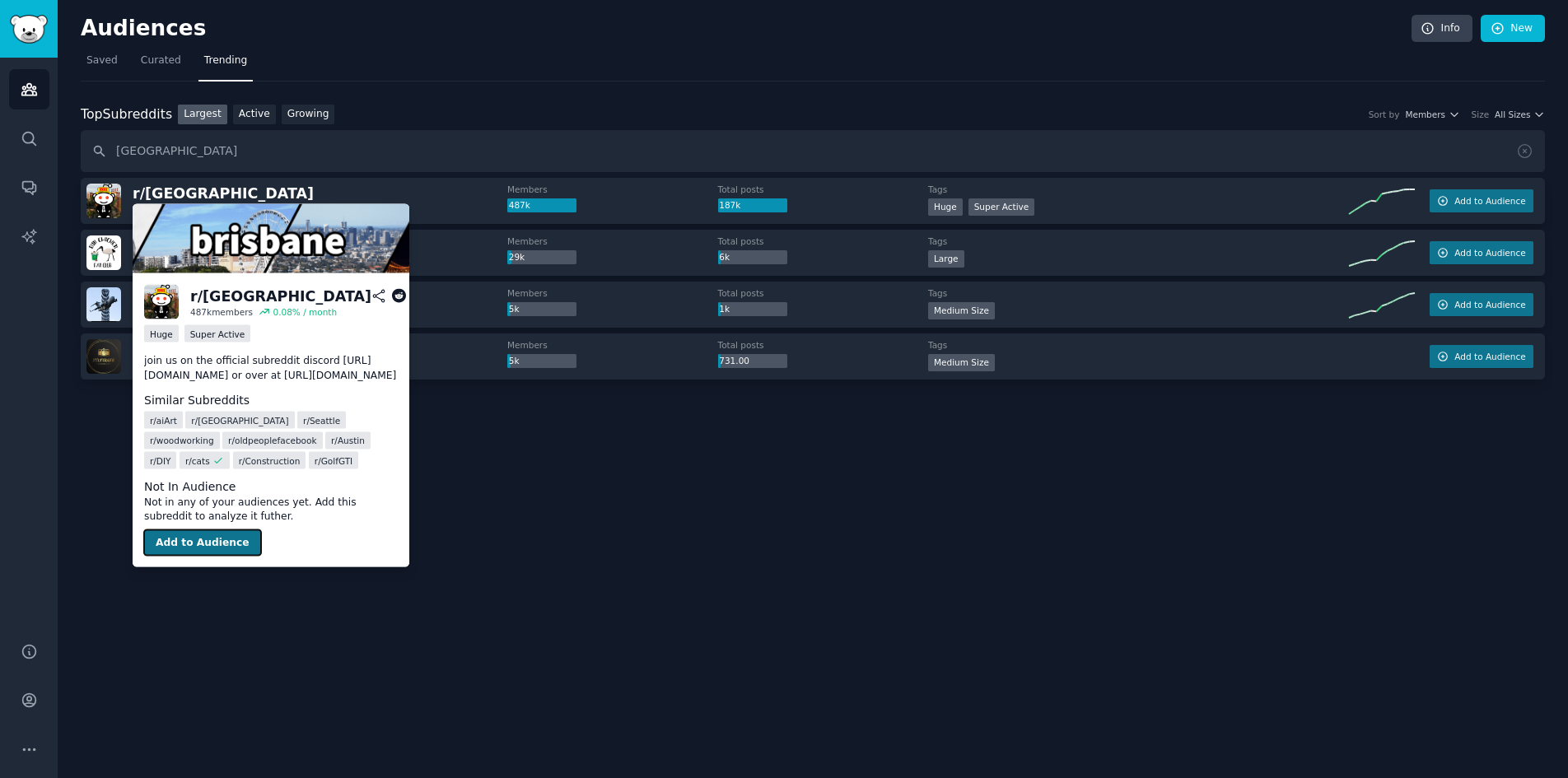
click at [212, 556] on button "Add to Audience" at bounding box center [203, 543] width 117 height 26
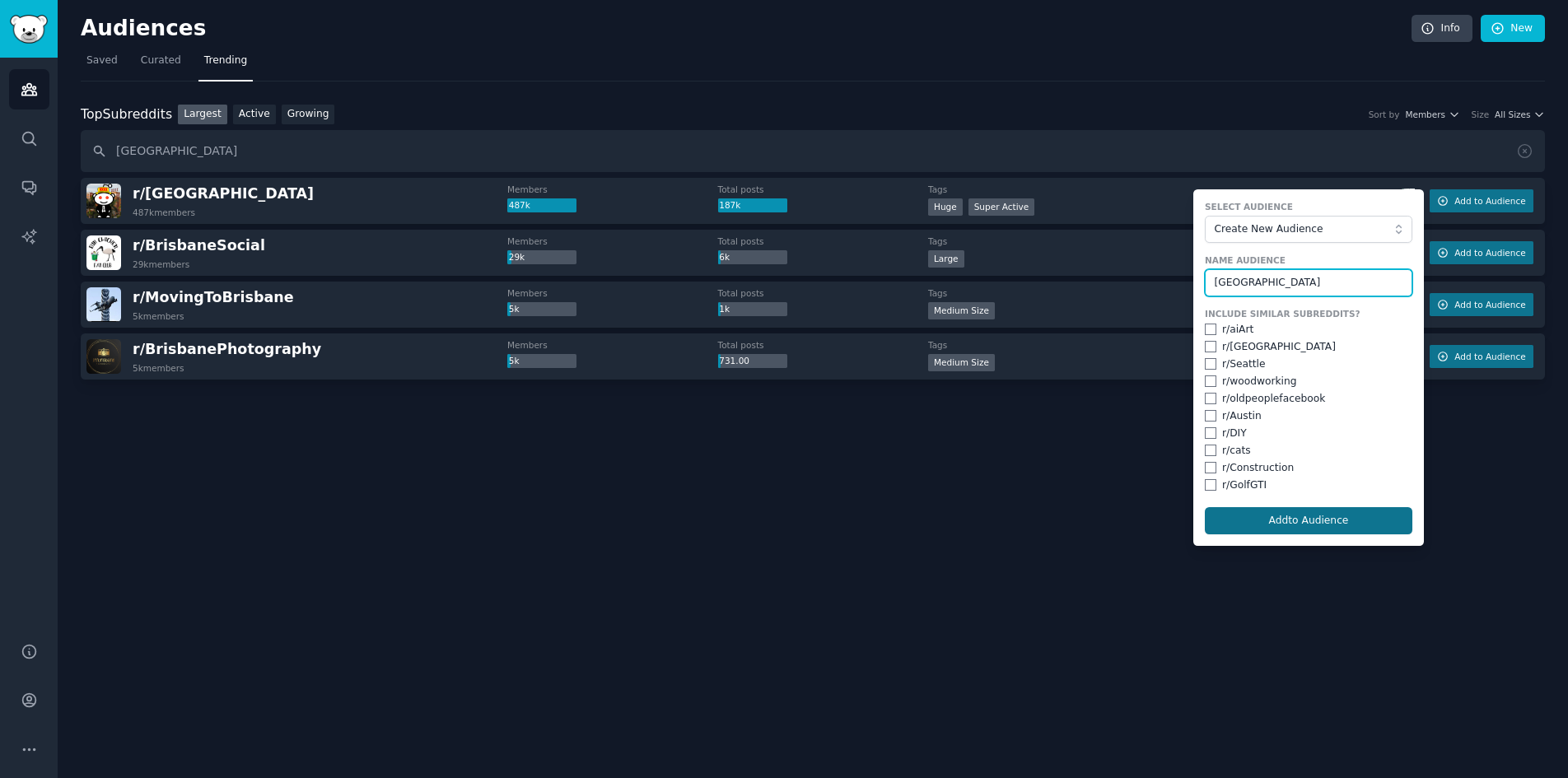
type input "brisbane"
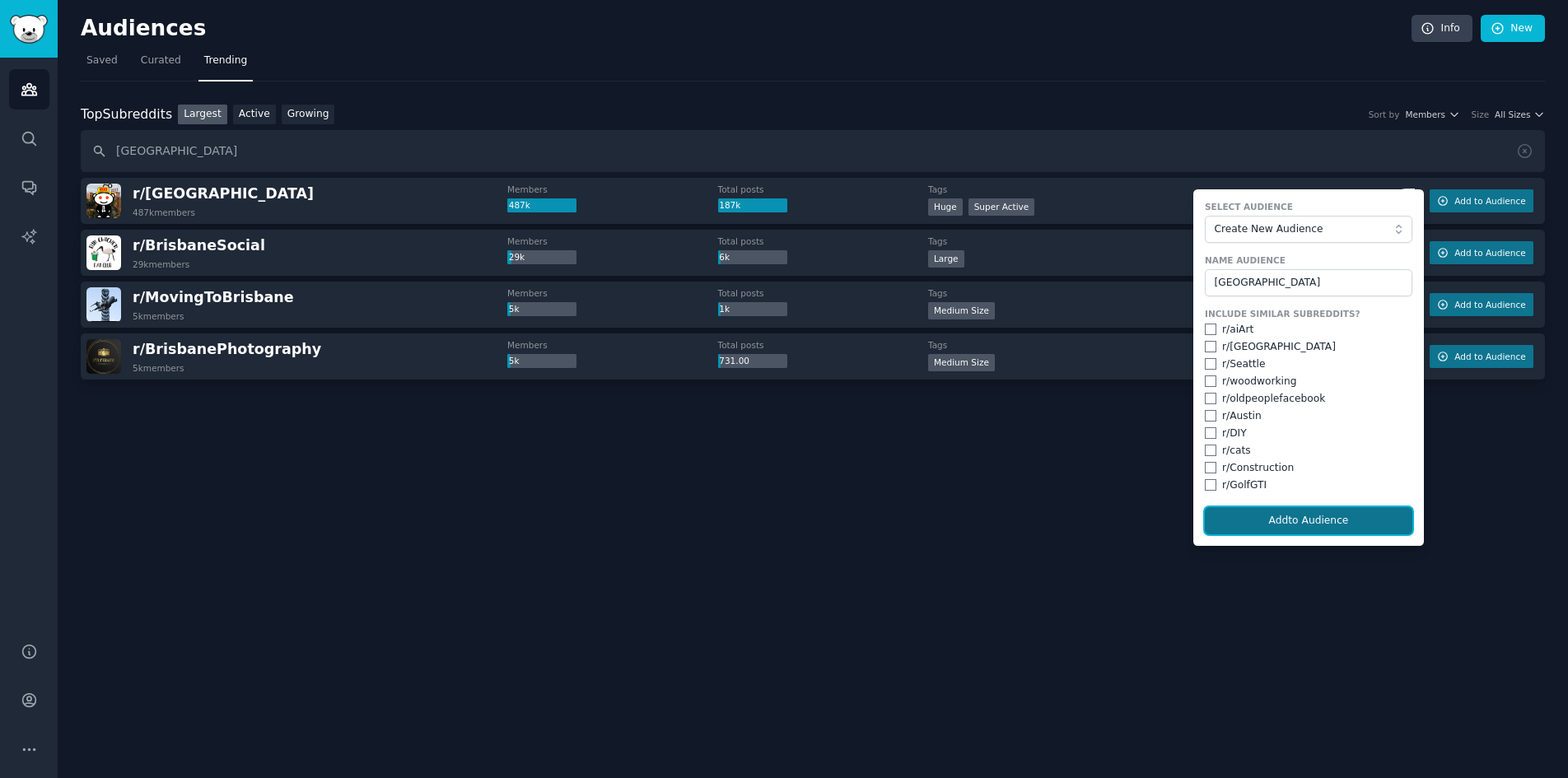
click at [1261, 518] on button "Add to Audience" at bounding box center [1308, 522] width 208 height 28
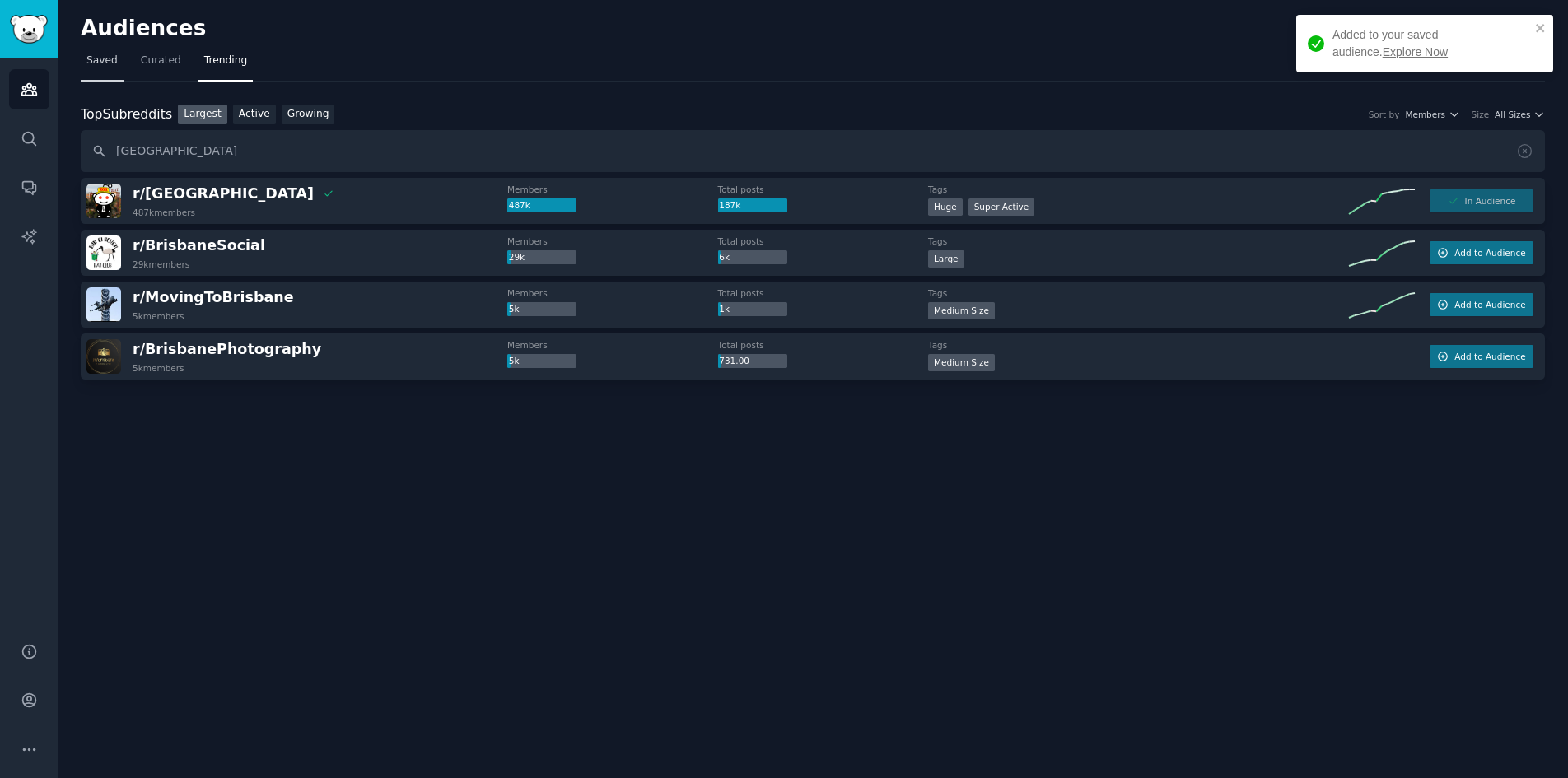
click at [108, 58] on span "Saved" at bounding box center [102, 61] width 32 height 15
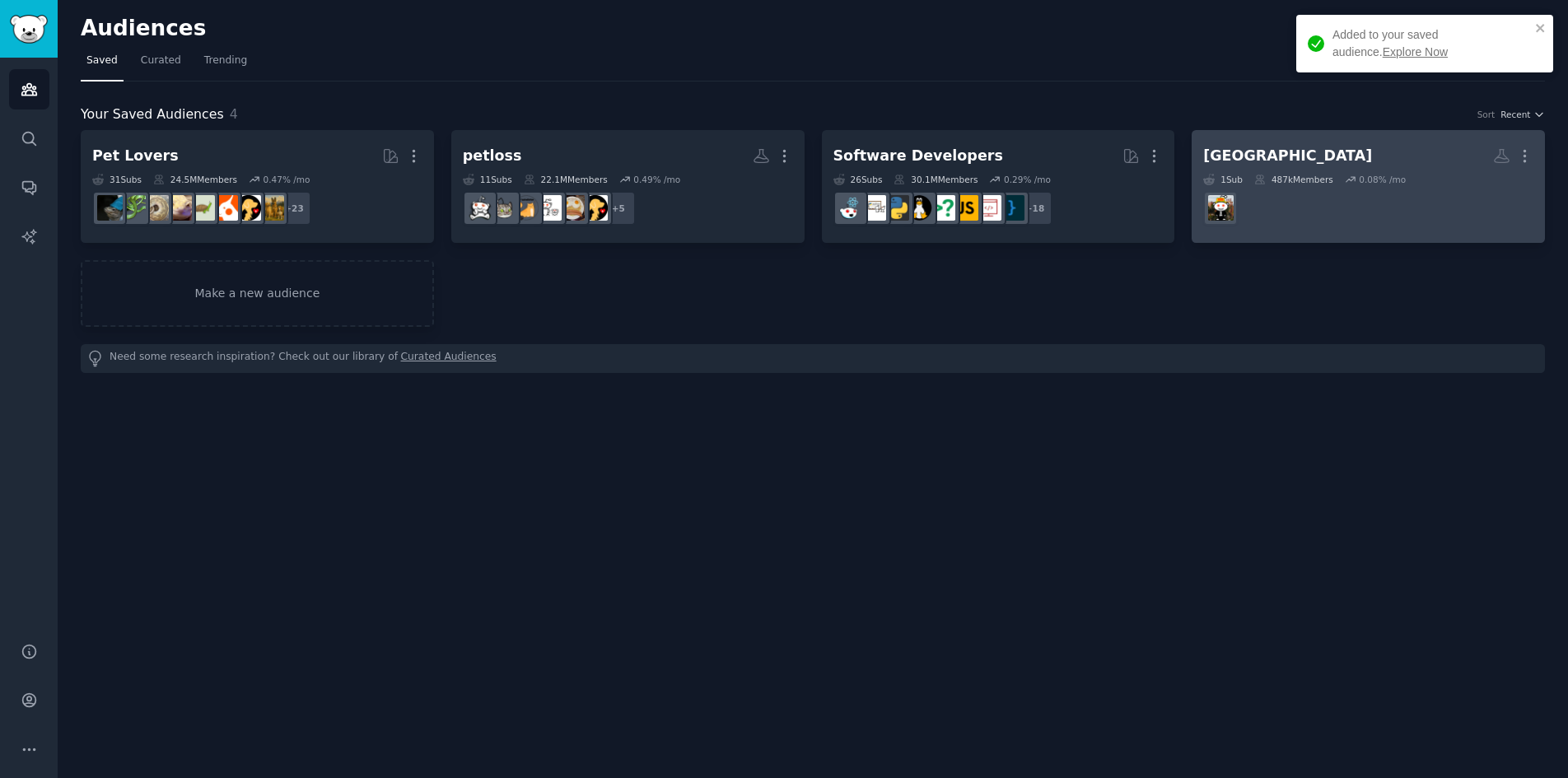
click at [1337, 149] on h2 "brisbane More" at bounding box center [1368, 156] width 330 height 29
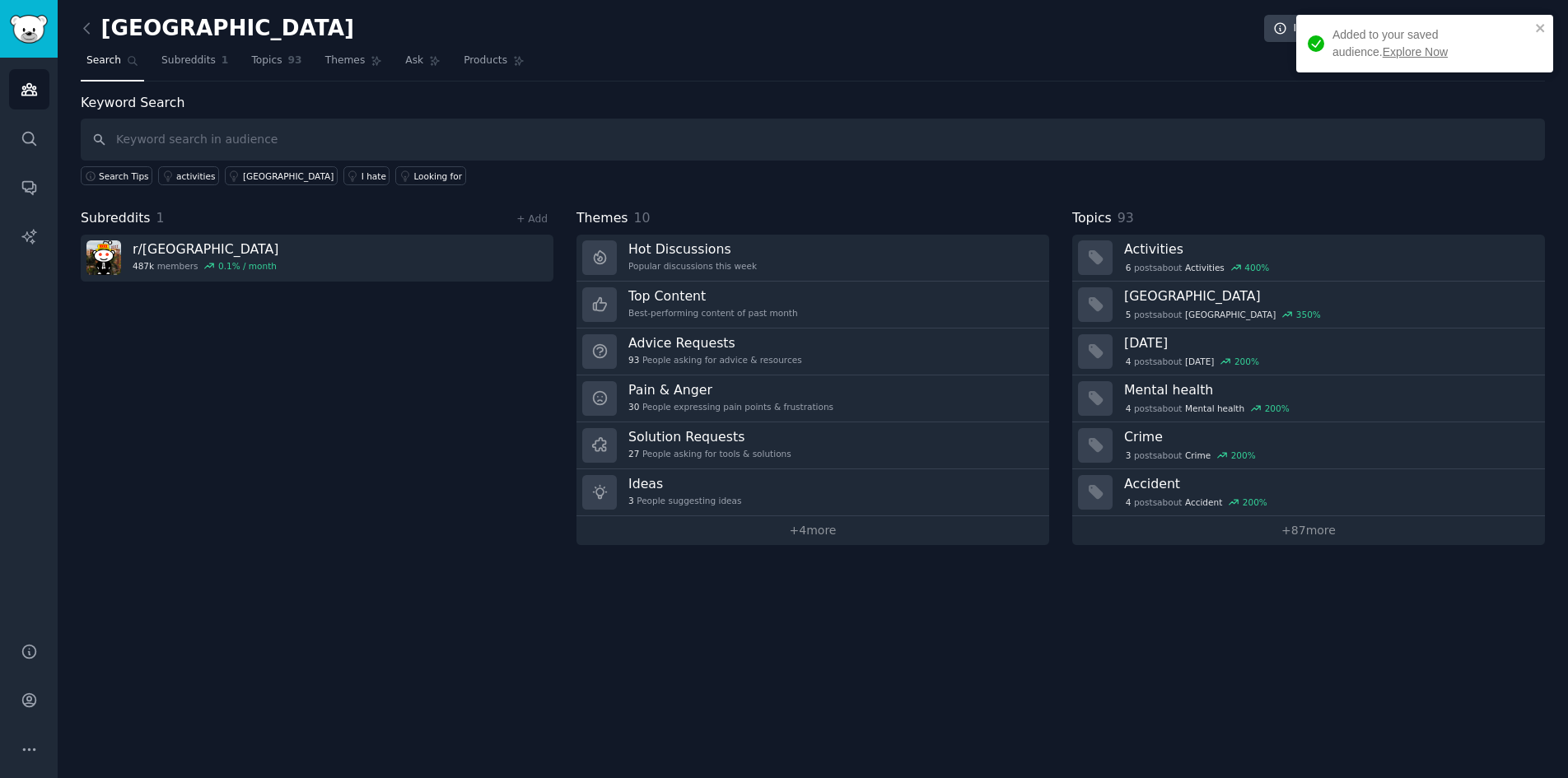
click at [1540, 20] on div "Added to your saved audience. Explore Now" at bounding box center [1424, 43] width 257 height 57
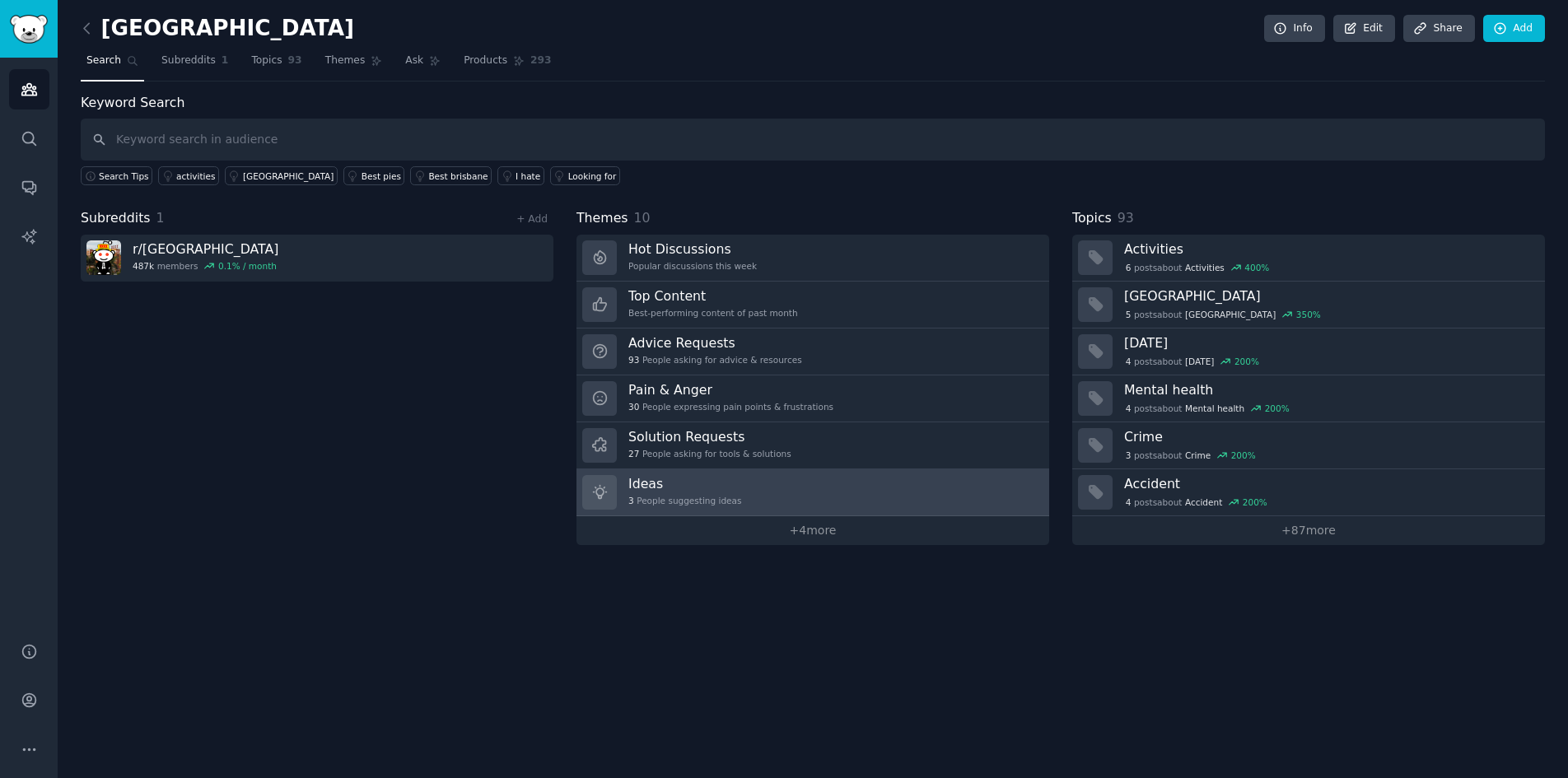
click at [826, 486] on link "Ideas 3 People suggesting ideas" at bounding box center [812, 493] width 473 height 47
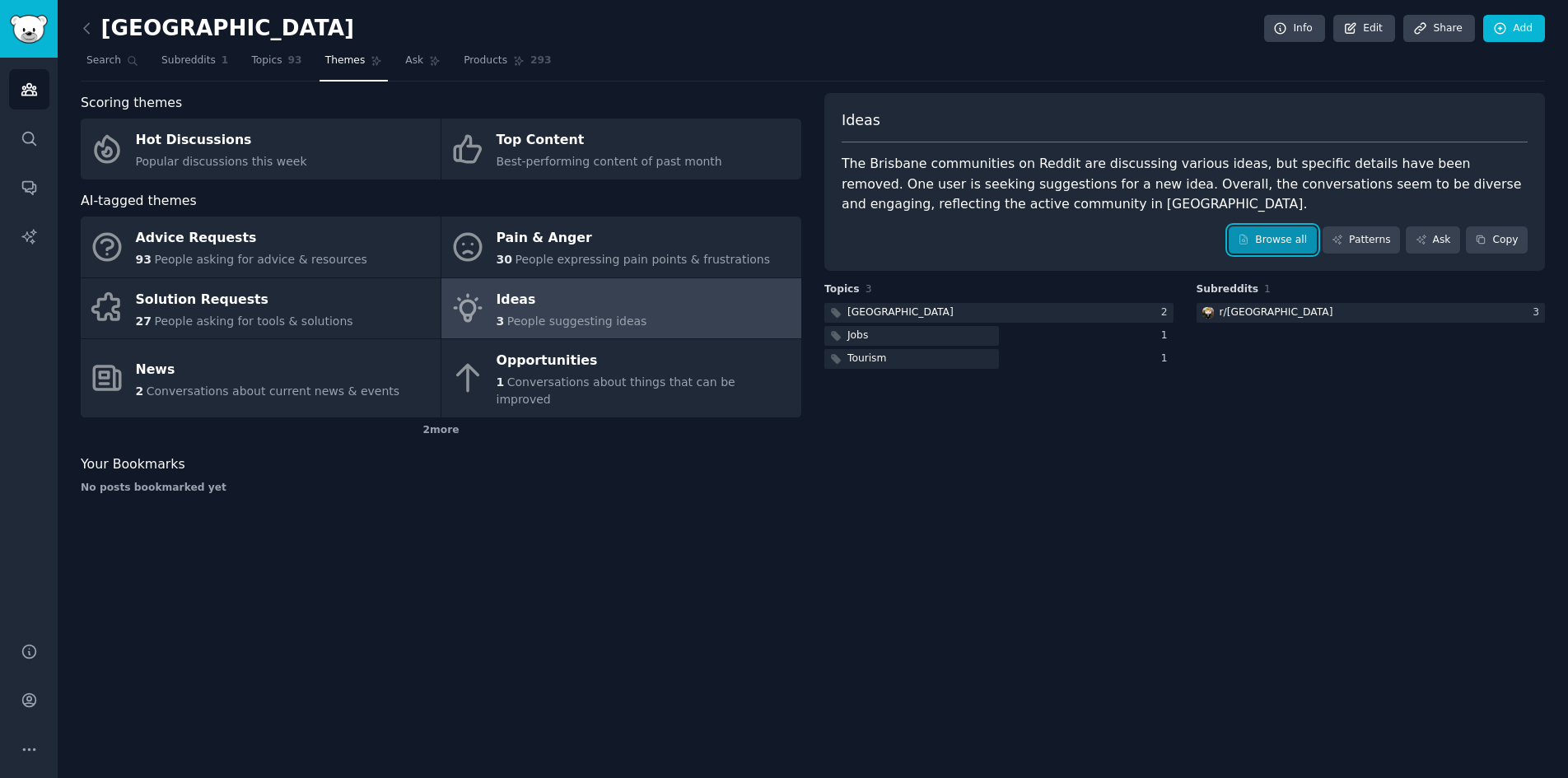
click at [1275, 241] on link "Browse all" at bounding box center [1273, 241] width 88 height 28
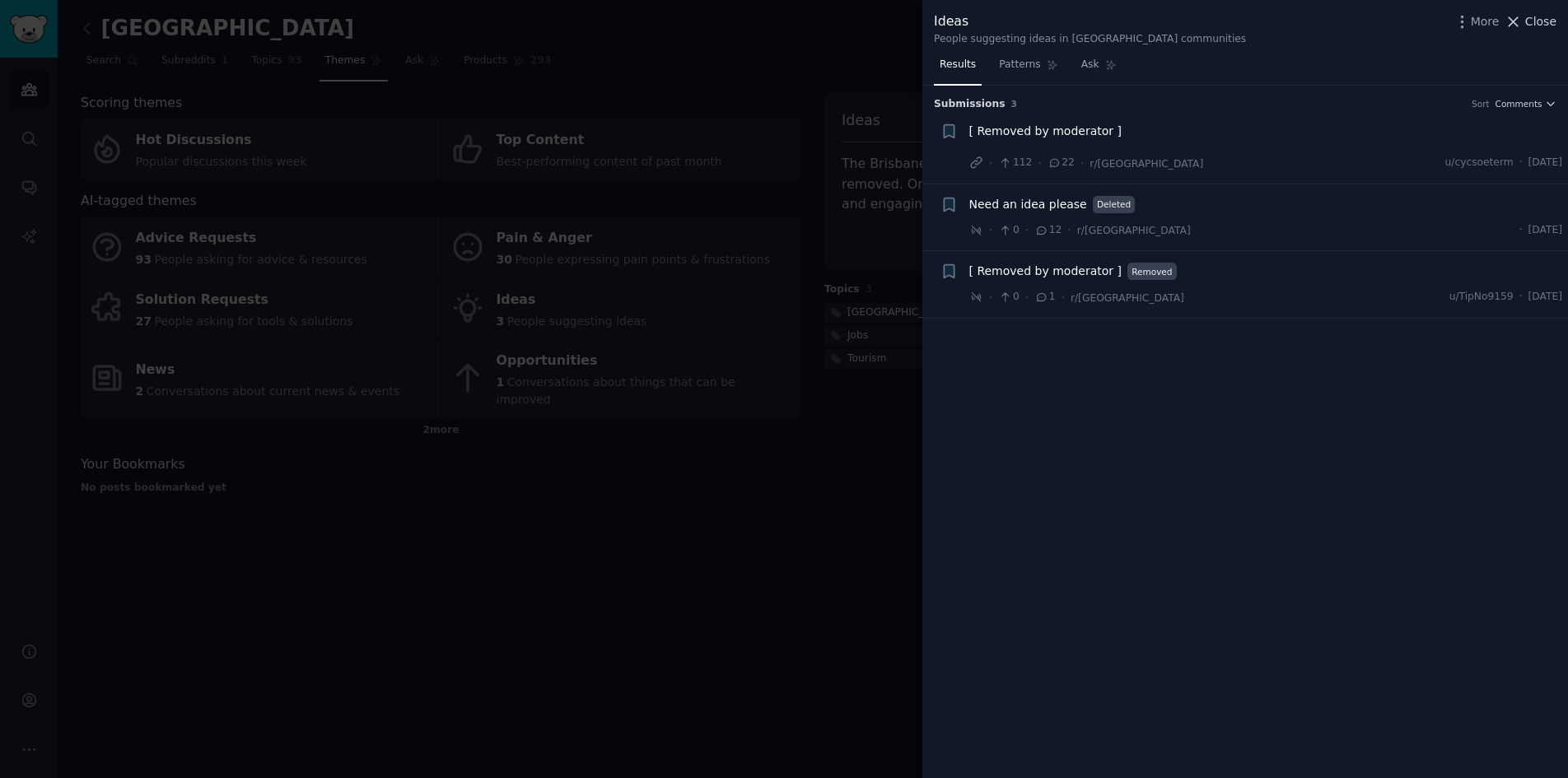
click at [1548, 25] on span "Close" at bounding box center [1541, 22] width 32 height 18
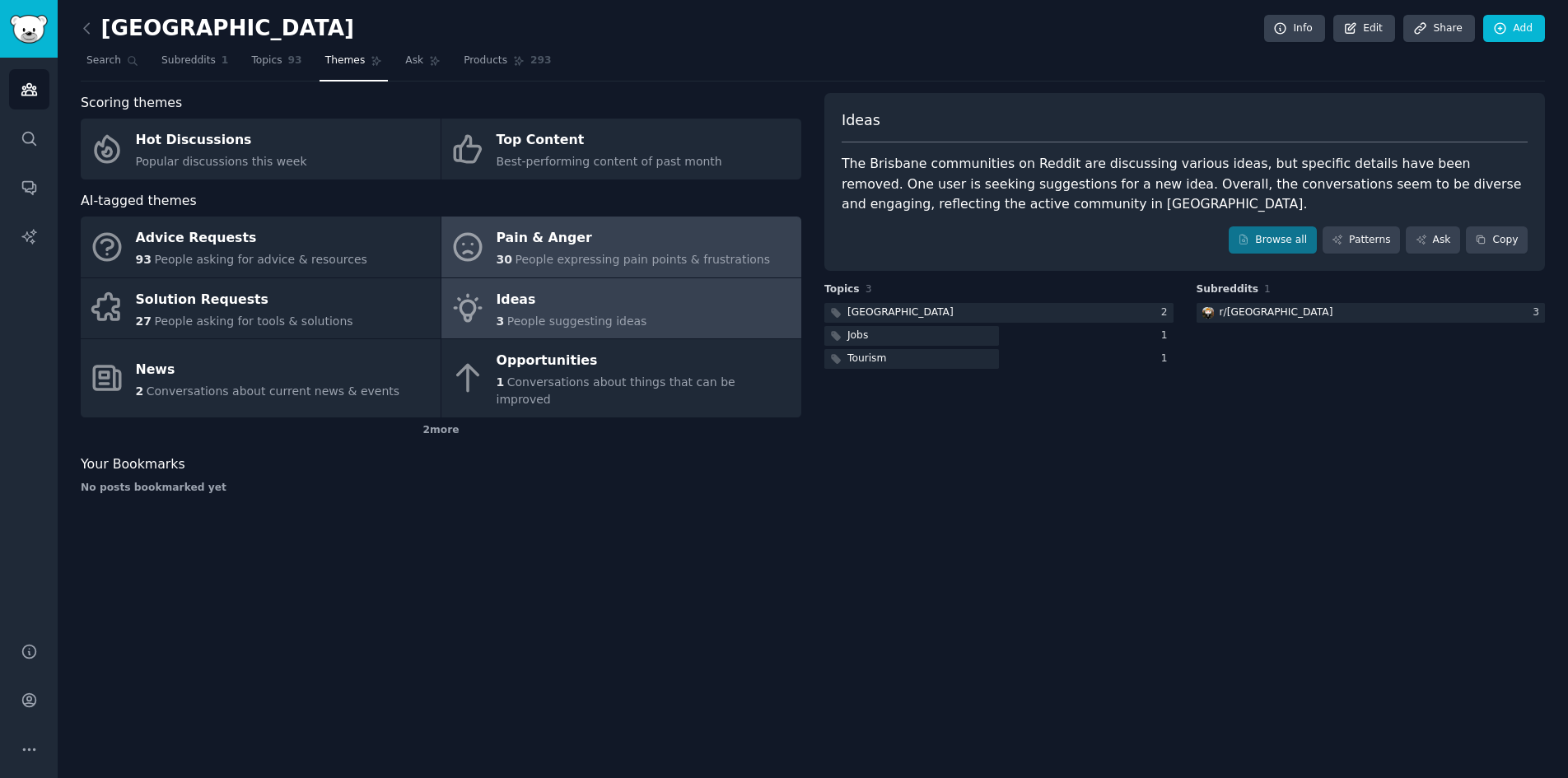
click at [484, 256] on icon at bounding box center [467, 247] width 34 height 34
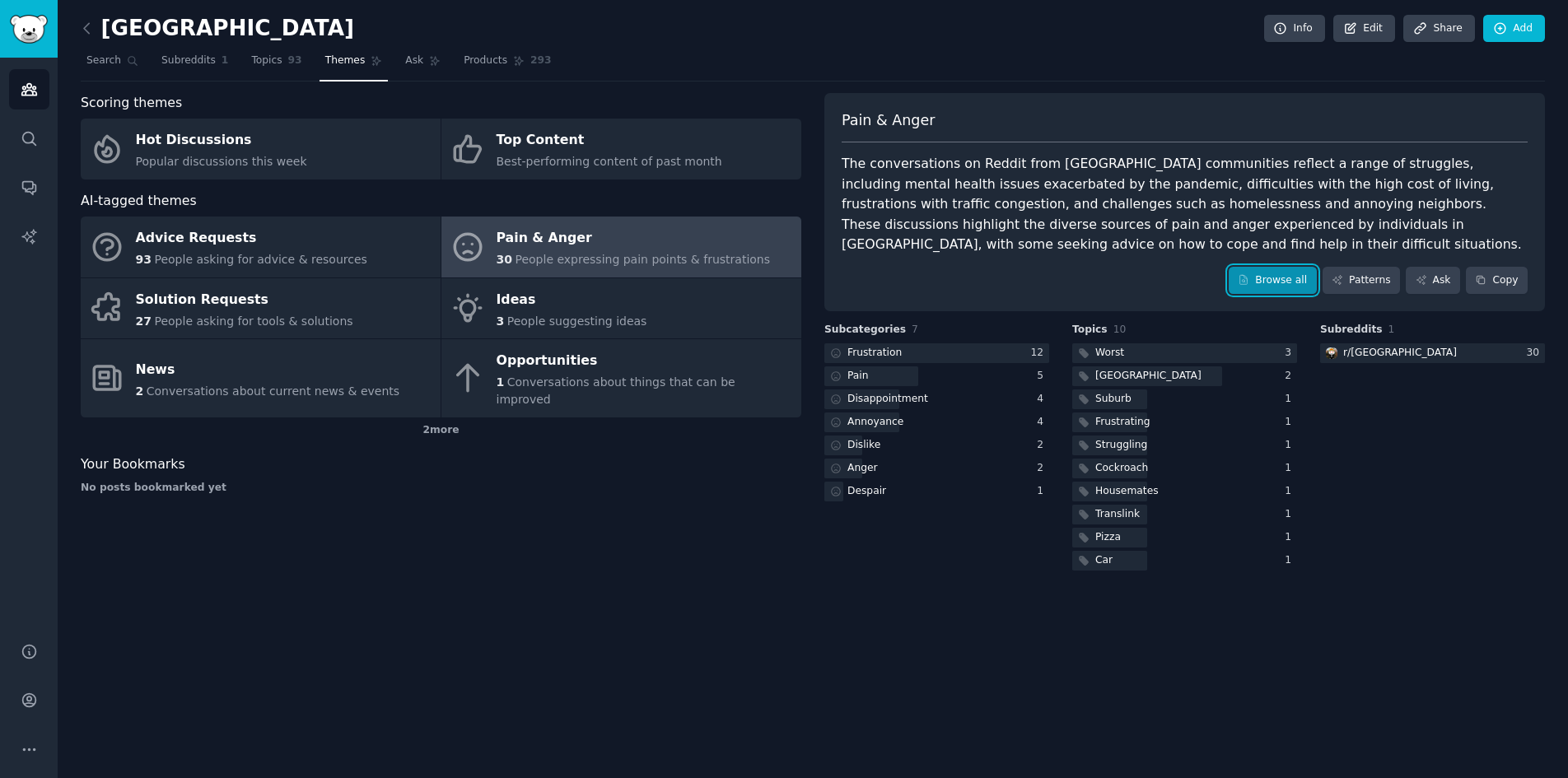
click at [1310, 277] on link "Browse all" at bounding box center [1273, 281] width 88 height 28
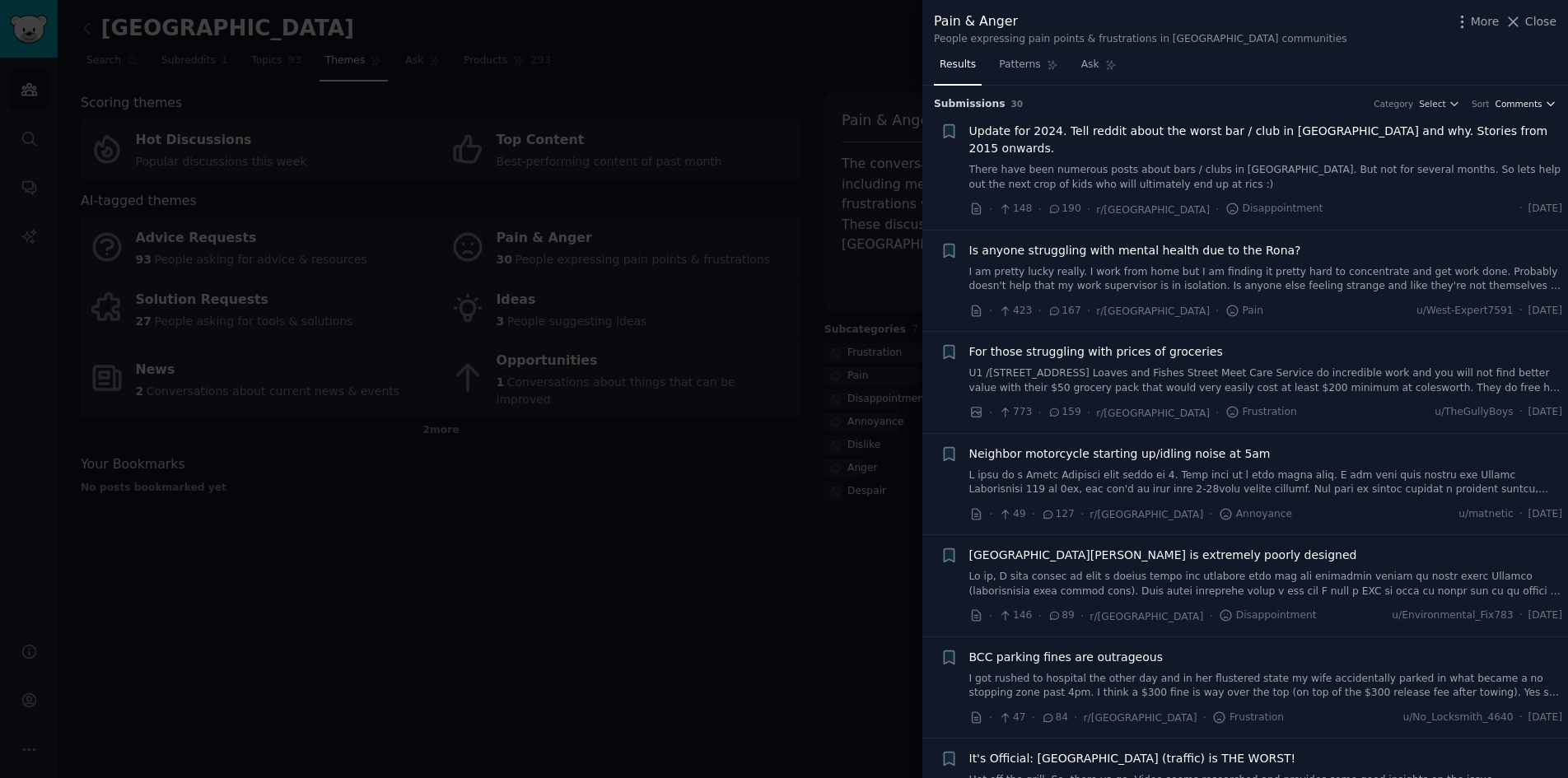
click at [1522, 103] on span "Comments" at bounding box center [1518, 103] width 47 height 11
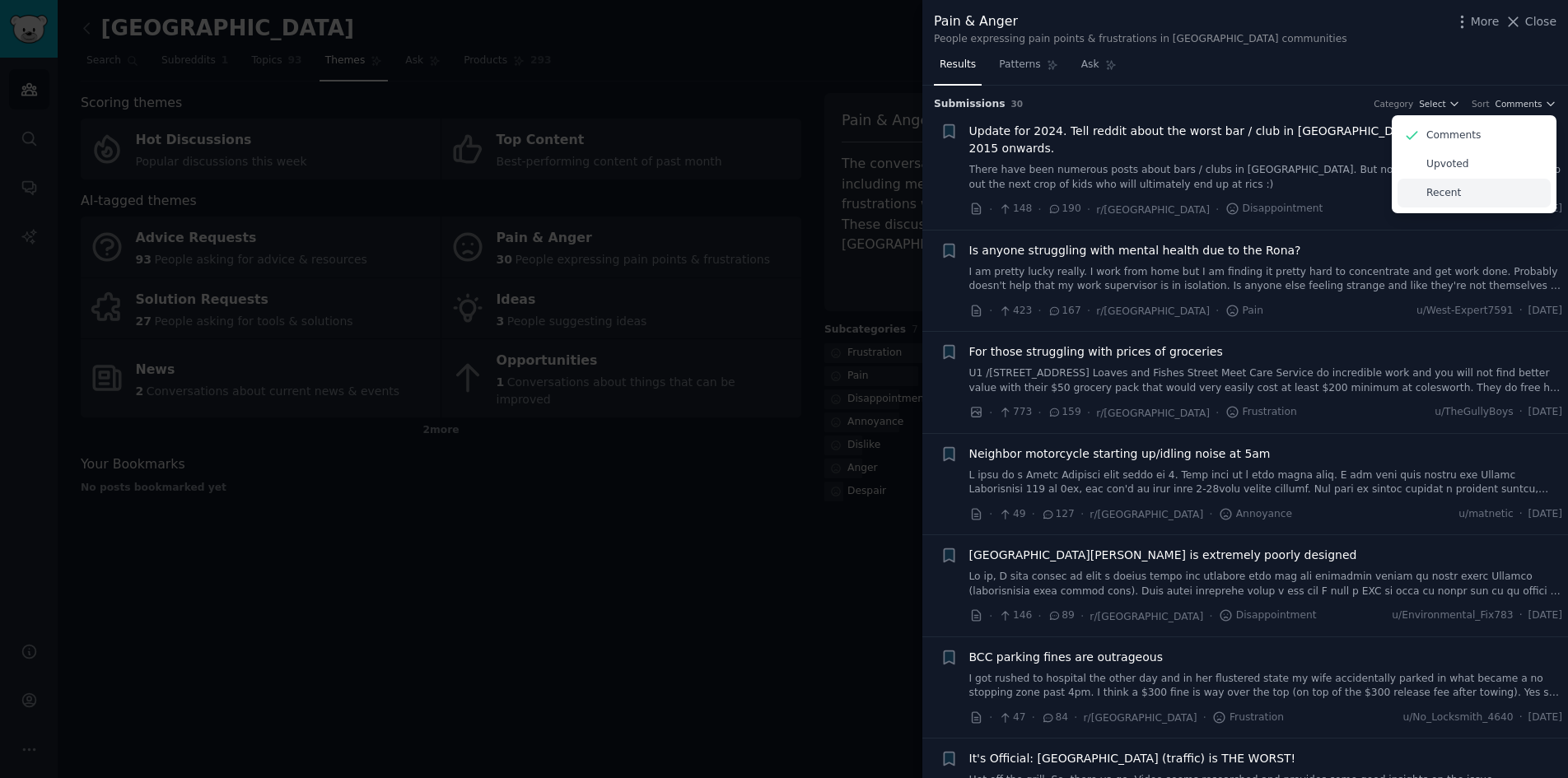
click at [1440, 187] on p "Recent" at bounding box center [1443, 193] width 34 height 15
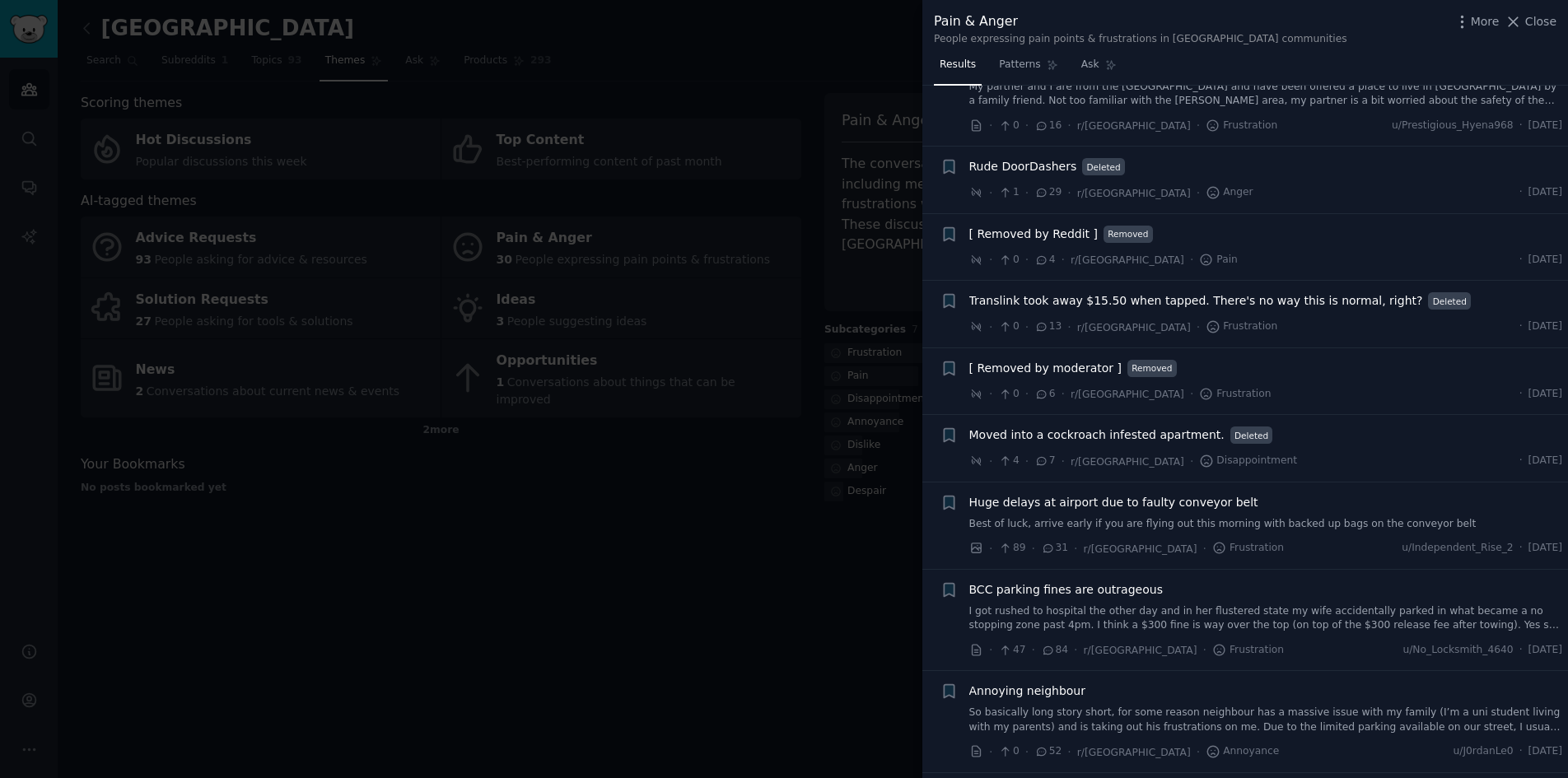
scroll to position [824, 0]
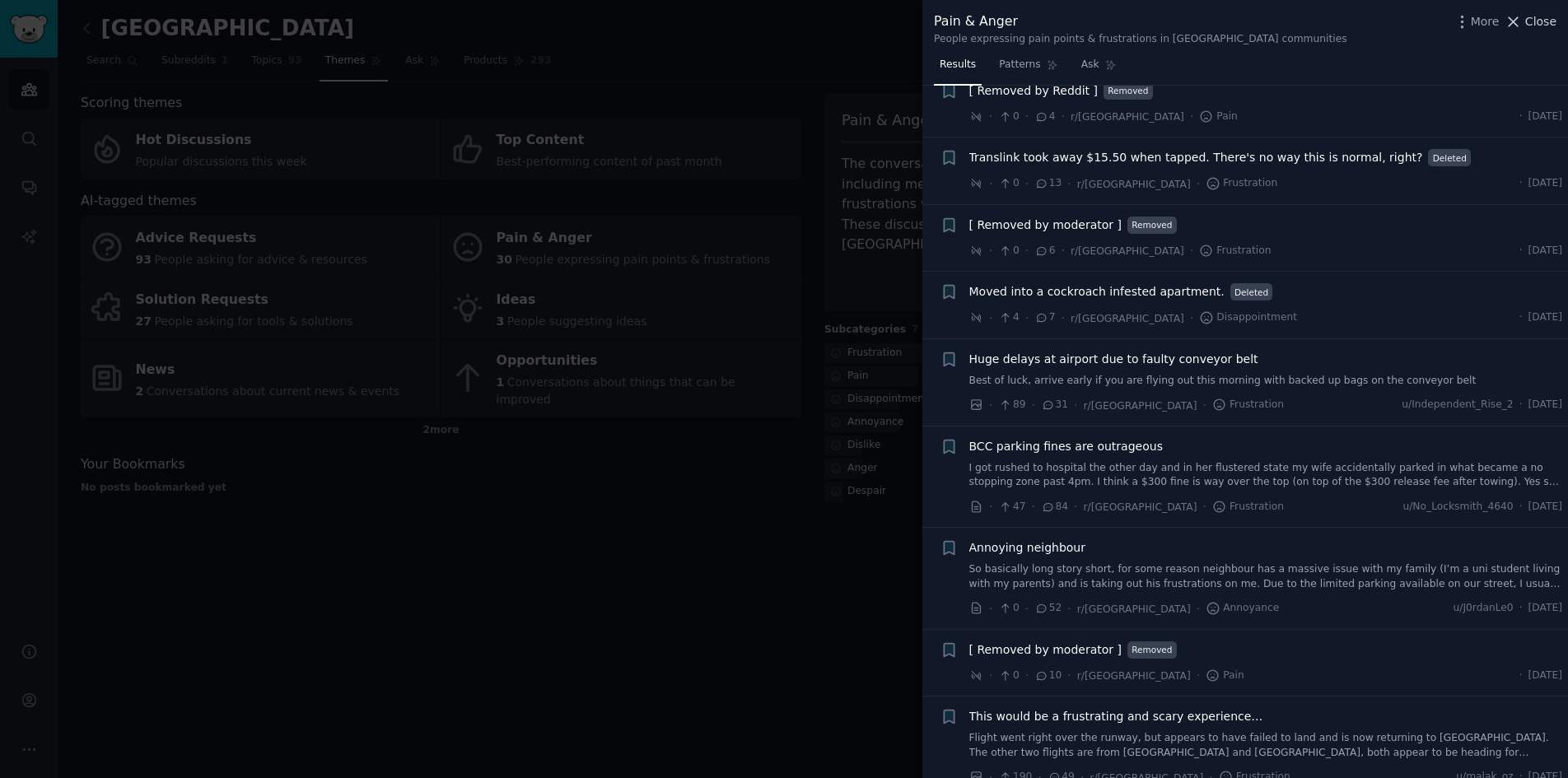
click at [1534, 23] on span "Close" at bounding box center [1541, 22] width 32 height 18
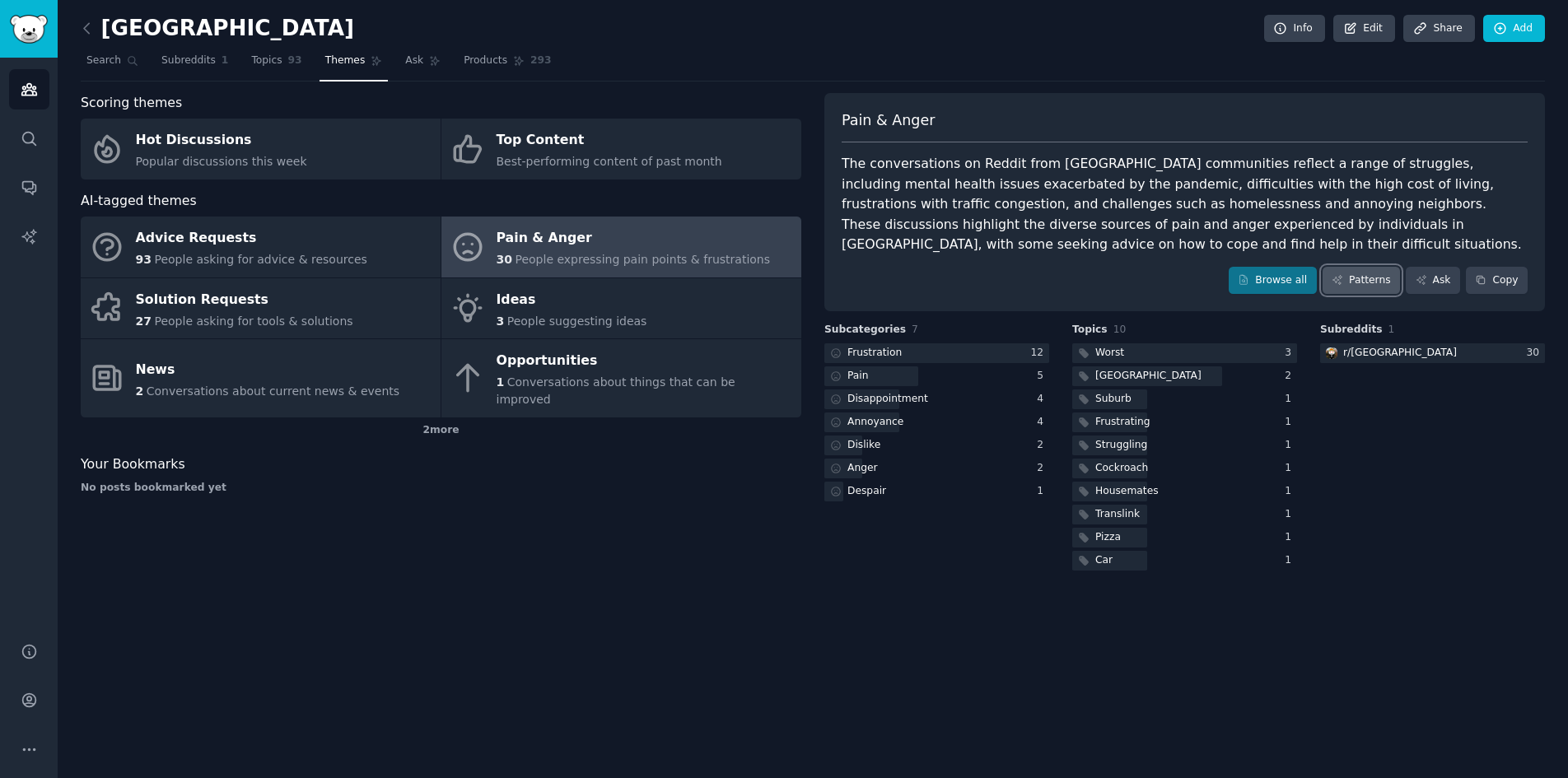
click at [1359, 277] on link "Patterns" at bounding box center [1361, 281] width 78 height 28
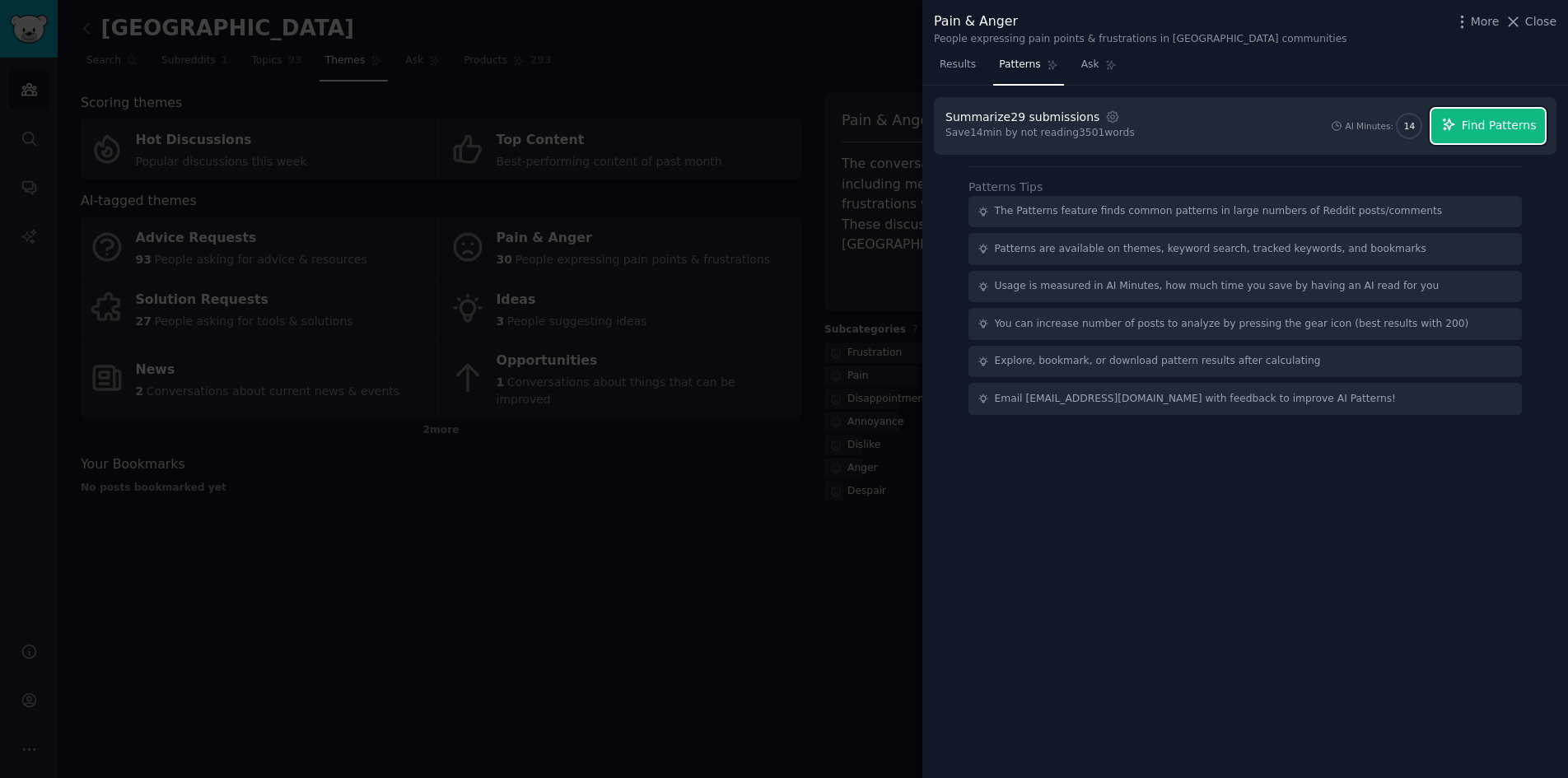
click at [1490, 123] on span "Find Patterns" at bounding box center [1498, 126] width 75 height 18
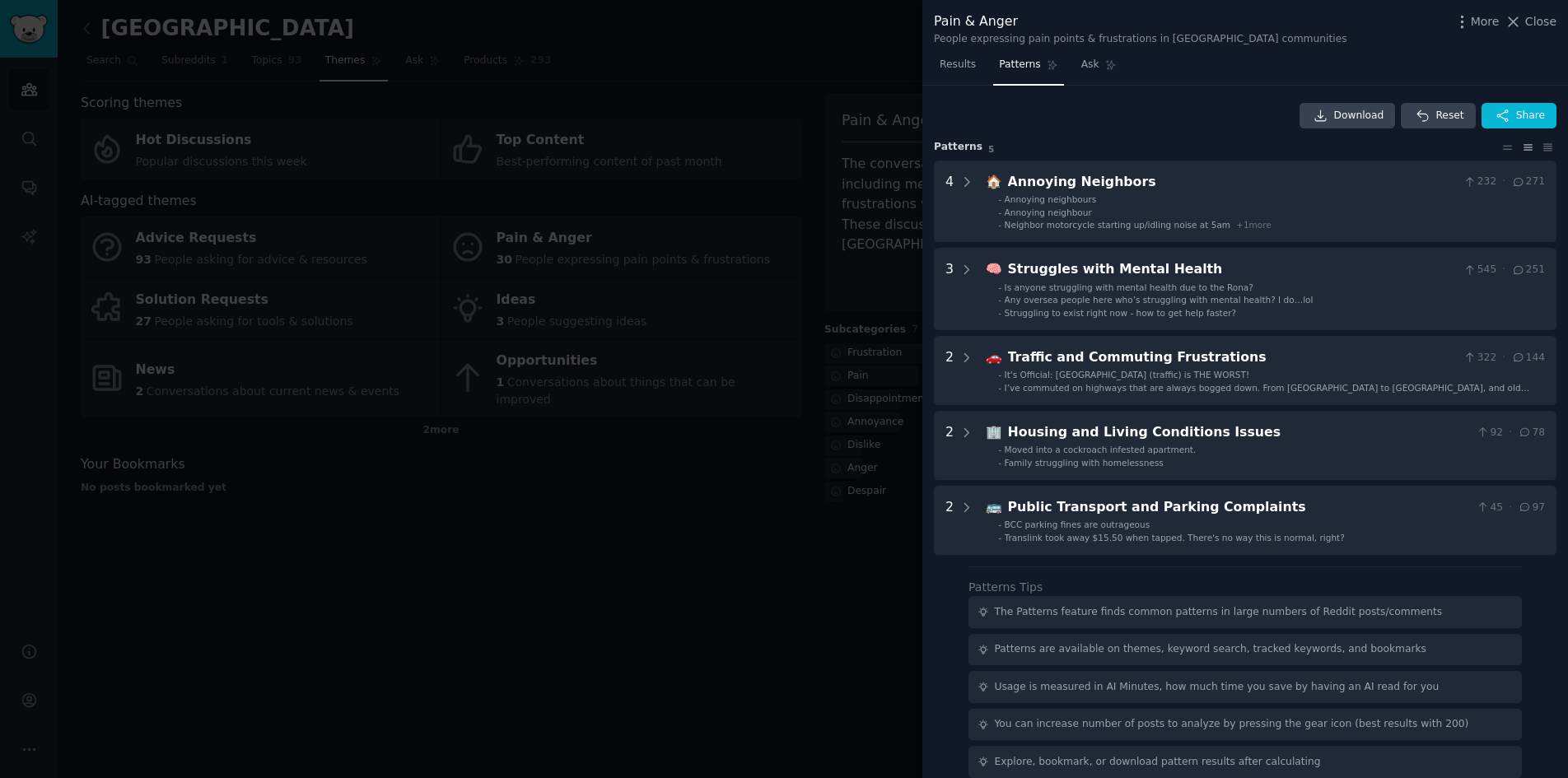
click at [784, 523] on div at bounding box center [784, 389] width 1568 height 778
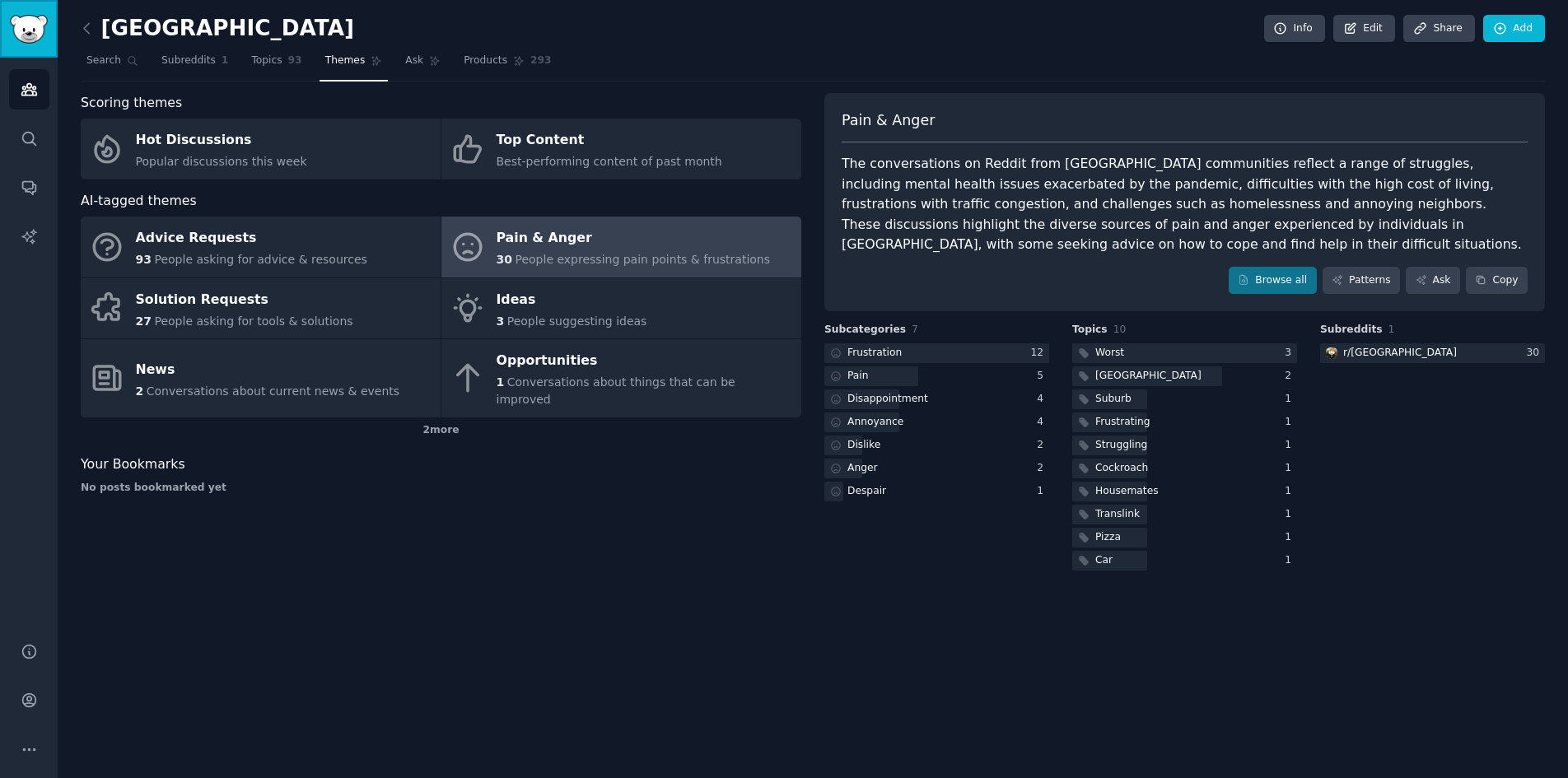
click at [32, 36] on img "Sidebar" at bounding box center [28, 29] width 38 height 29
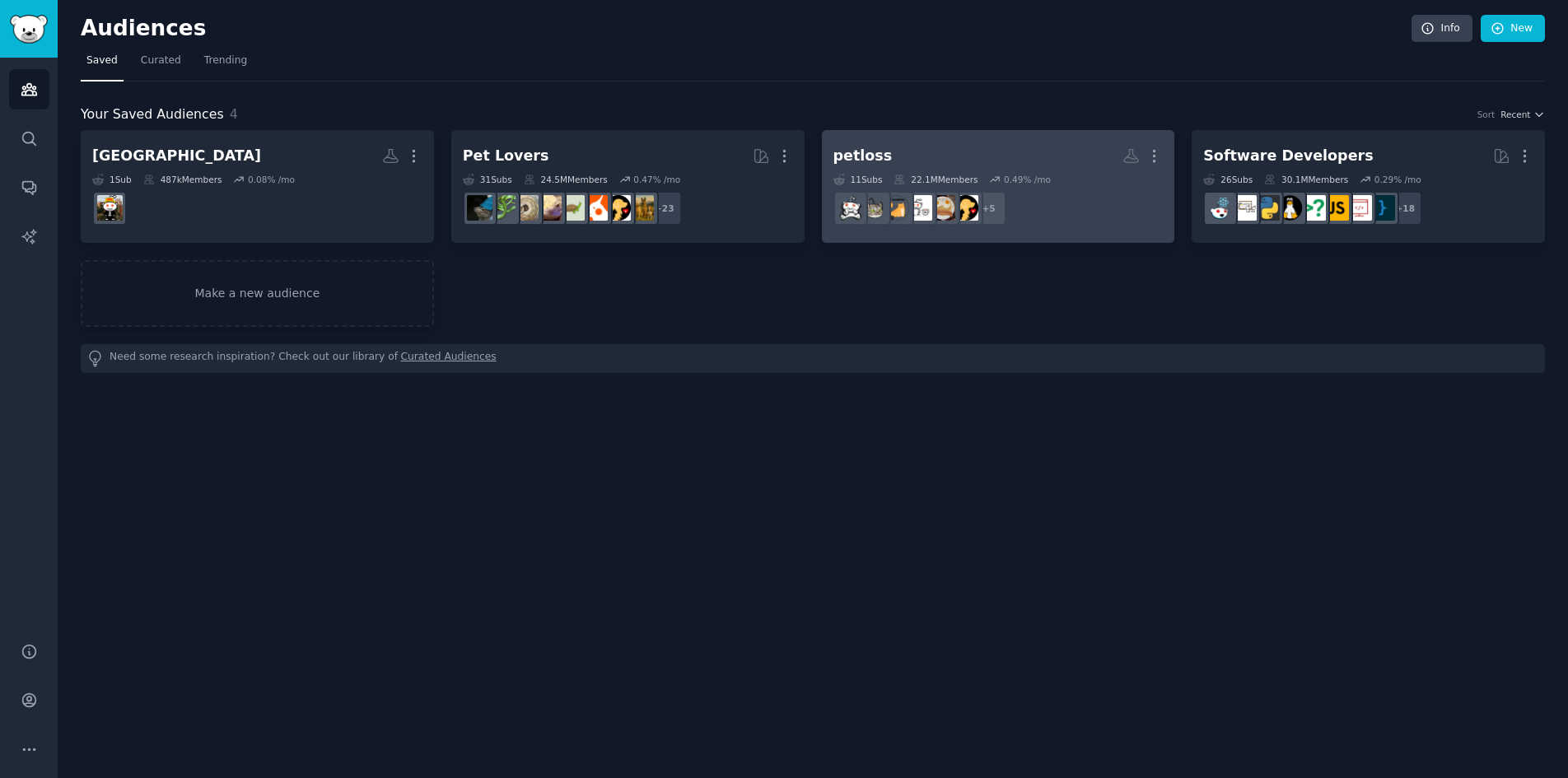
click at [993, 152] on h2 "petloss More" at bounding box center [998, 156] width 330 height 29
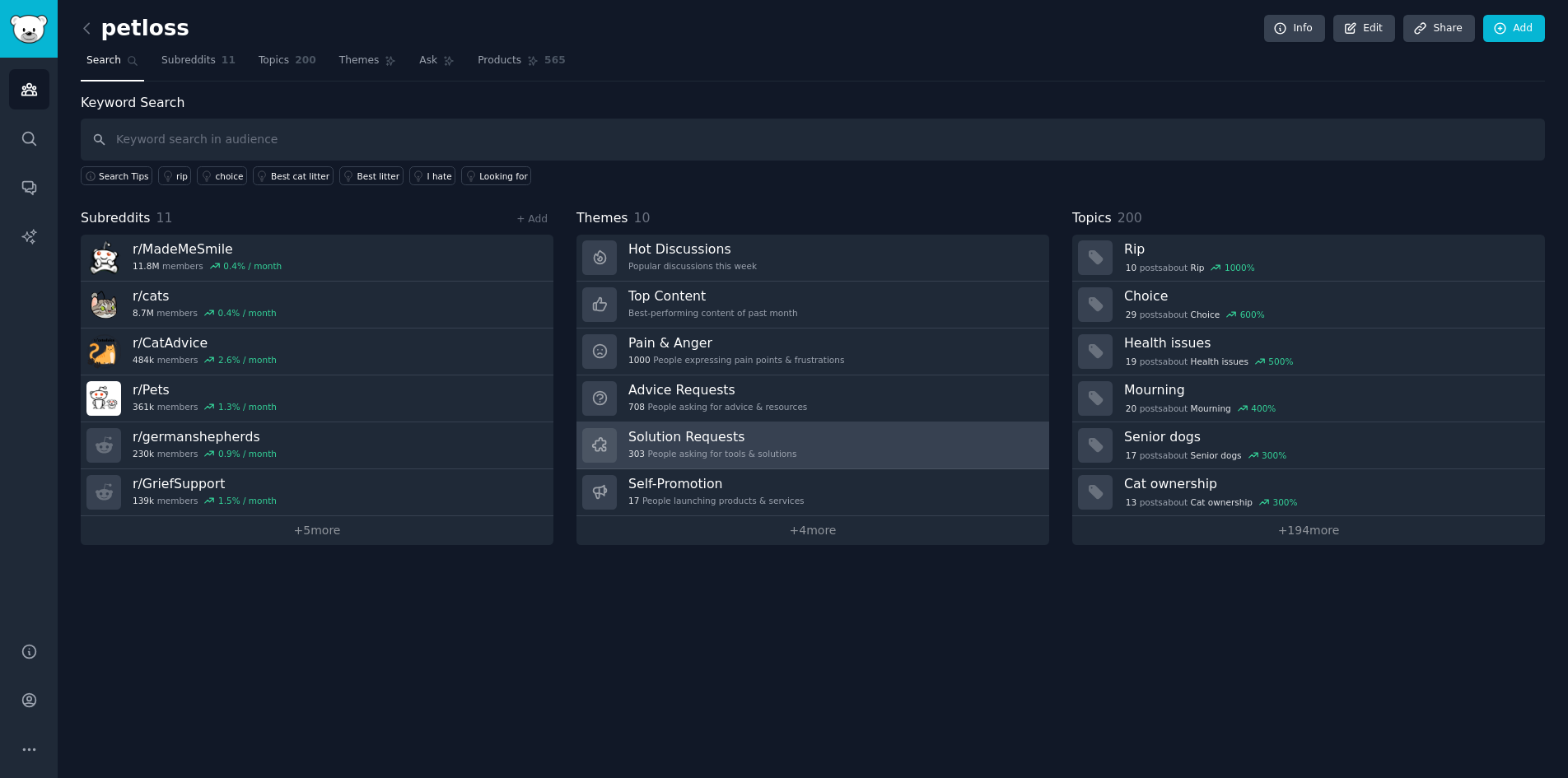
click at [839, 450] on link "Solution Requests 303 People asking for tools & solutions" at bounding box center [812, 445] width 473 height 47
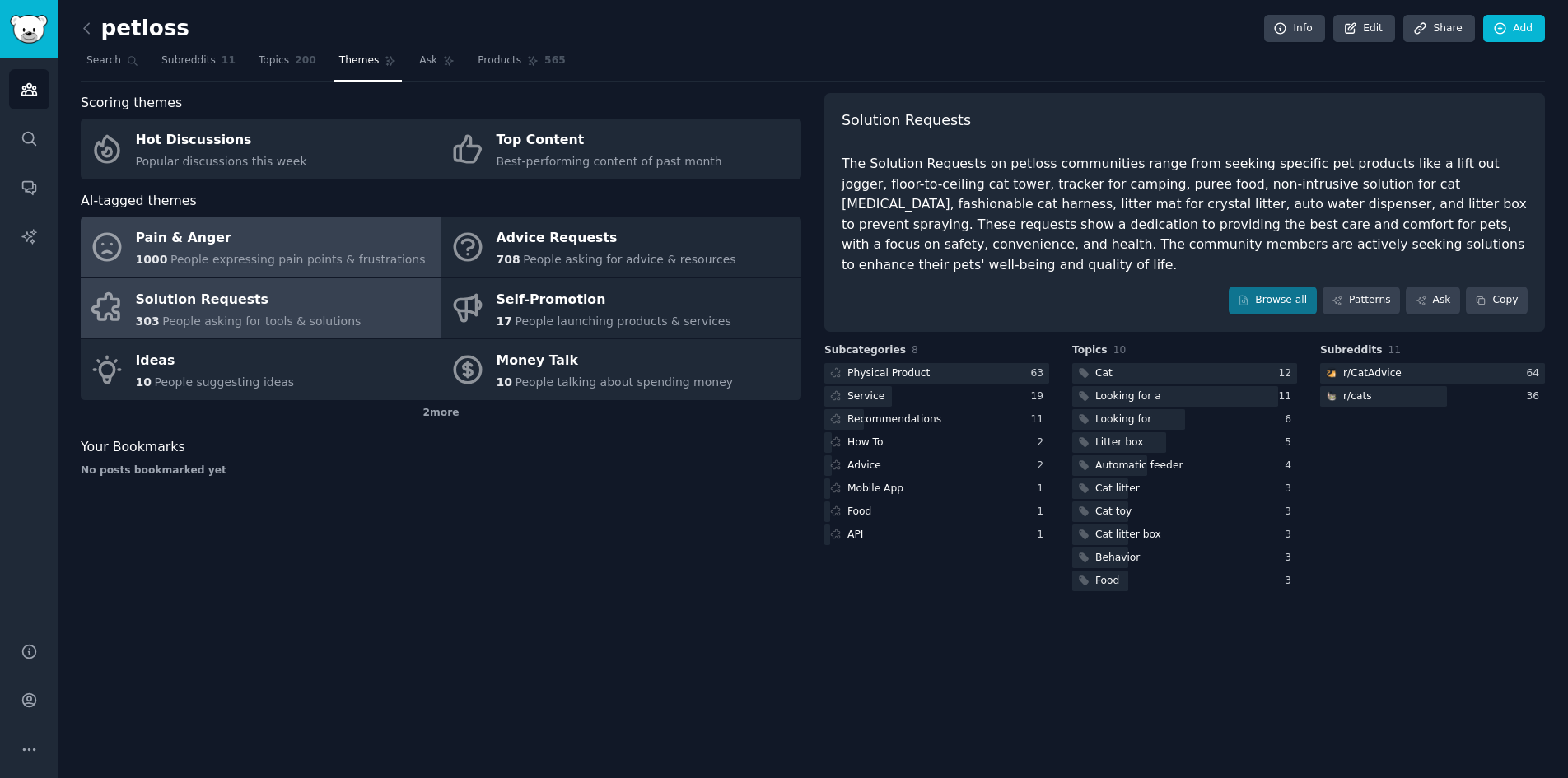
click at [384, 251] on div "1000 People expressing pain points & frustrations" at bounding box center [280, 260] width 290 height 18
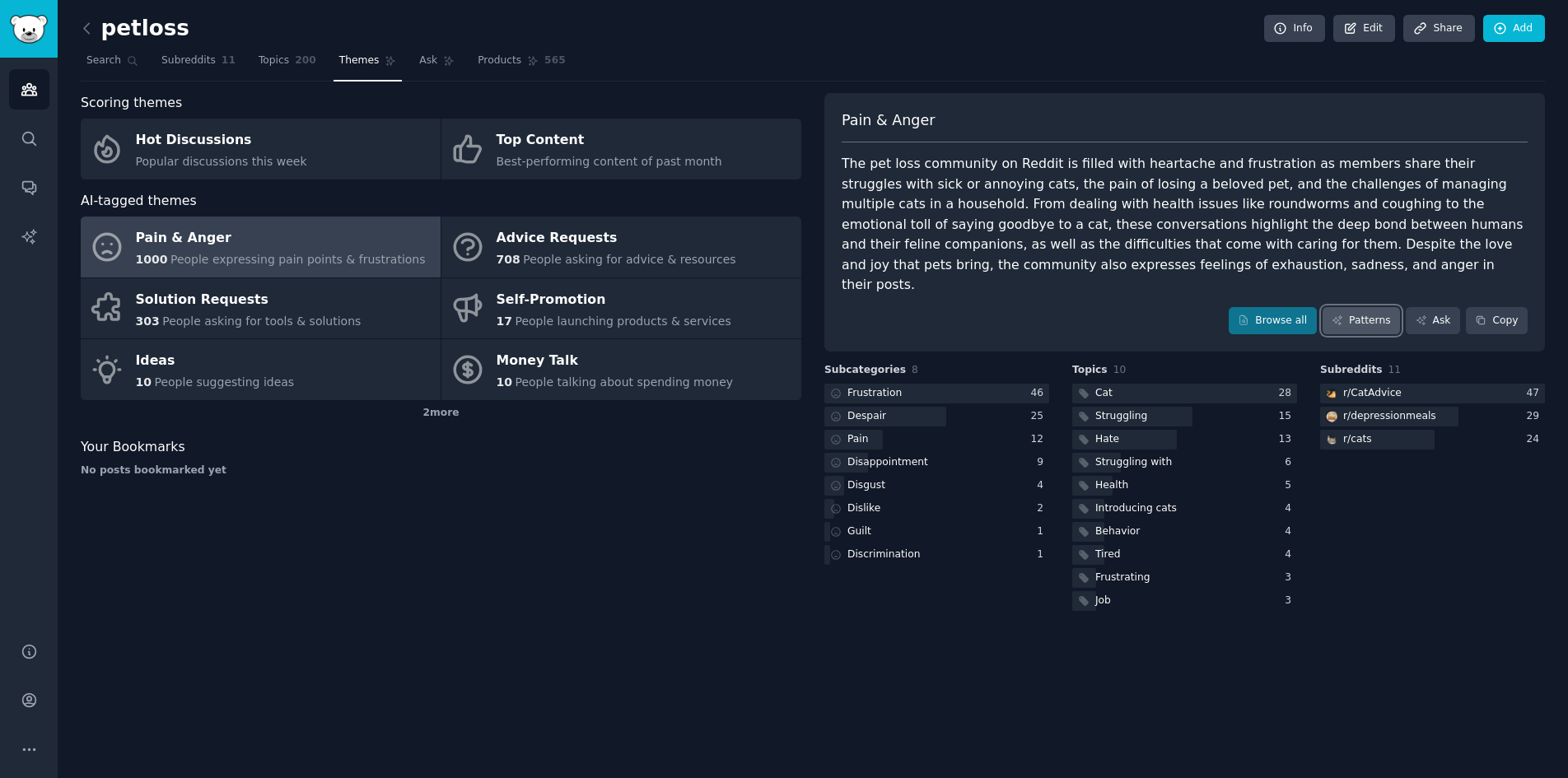
click at [1378, 307] on link "Patterns" at bounding box center [1361, 322] width 78 height 28
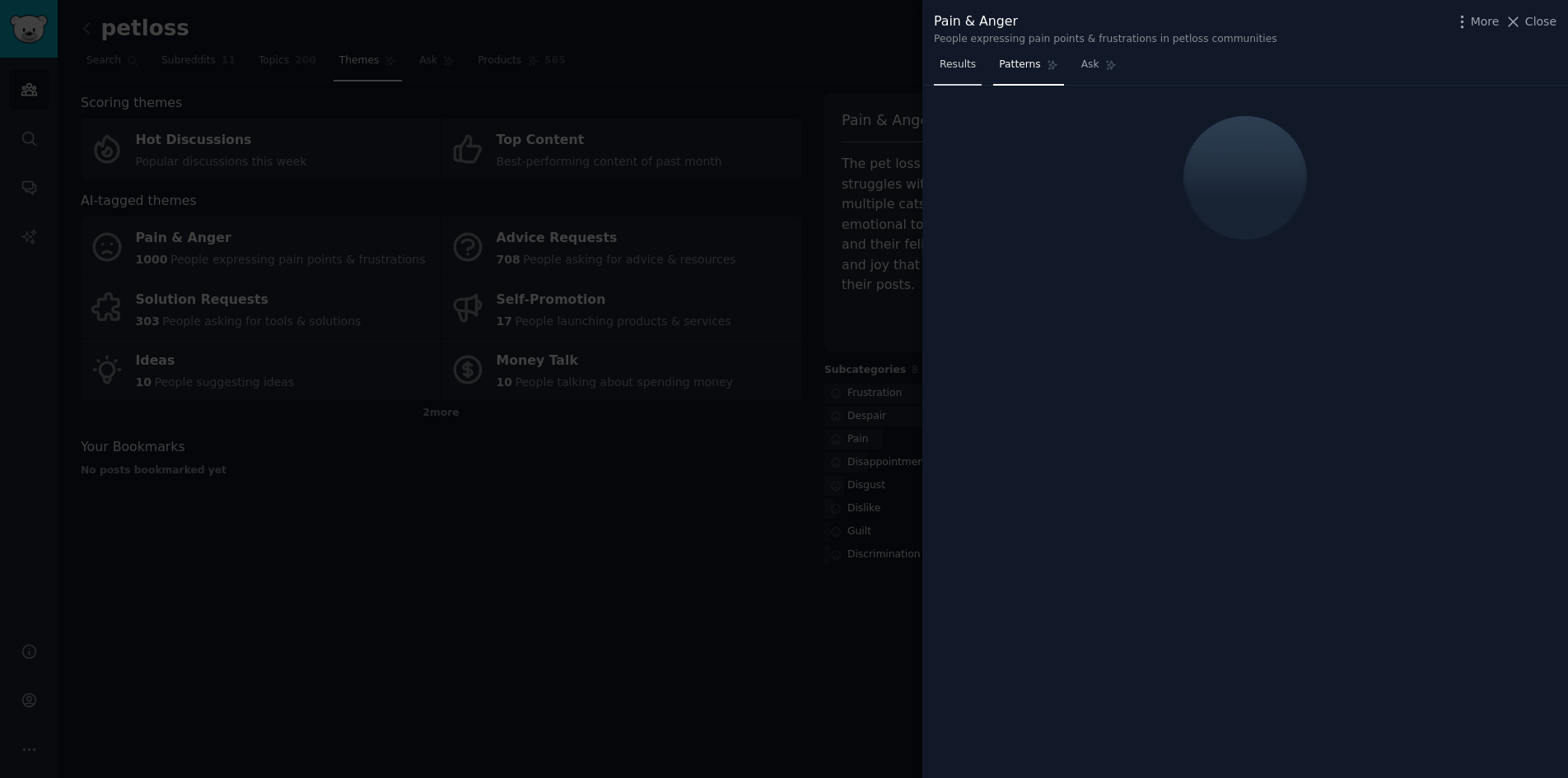
click at [973, 63] on link "Results" at bounding box center [958, 69] width 48 height 33
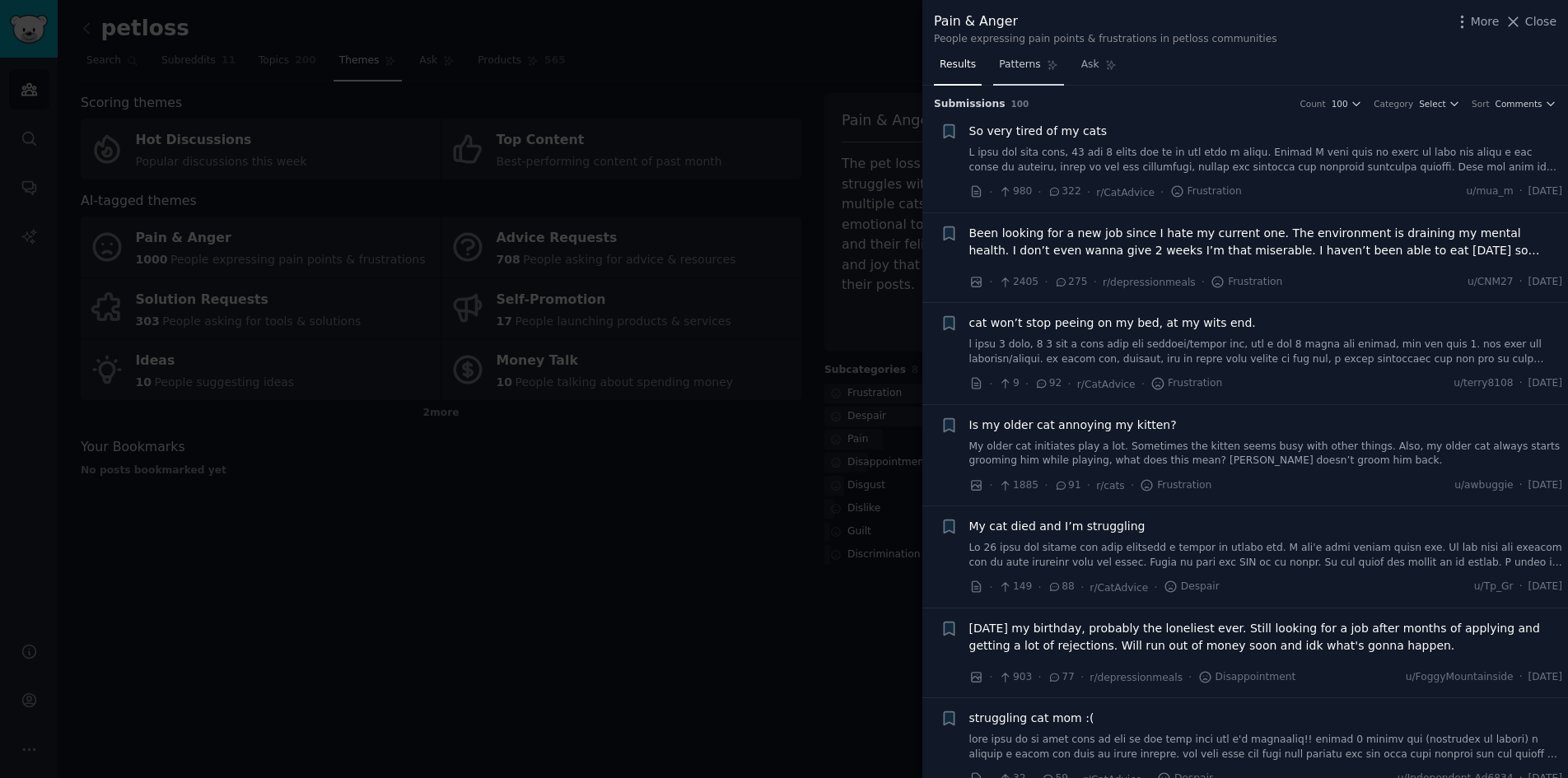
click at [1010, 67] on span "Patterns" at bounding box center [1019, 64] width 41 height 15
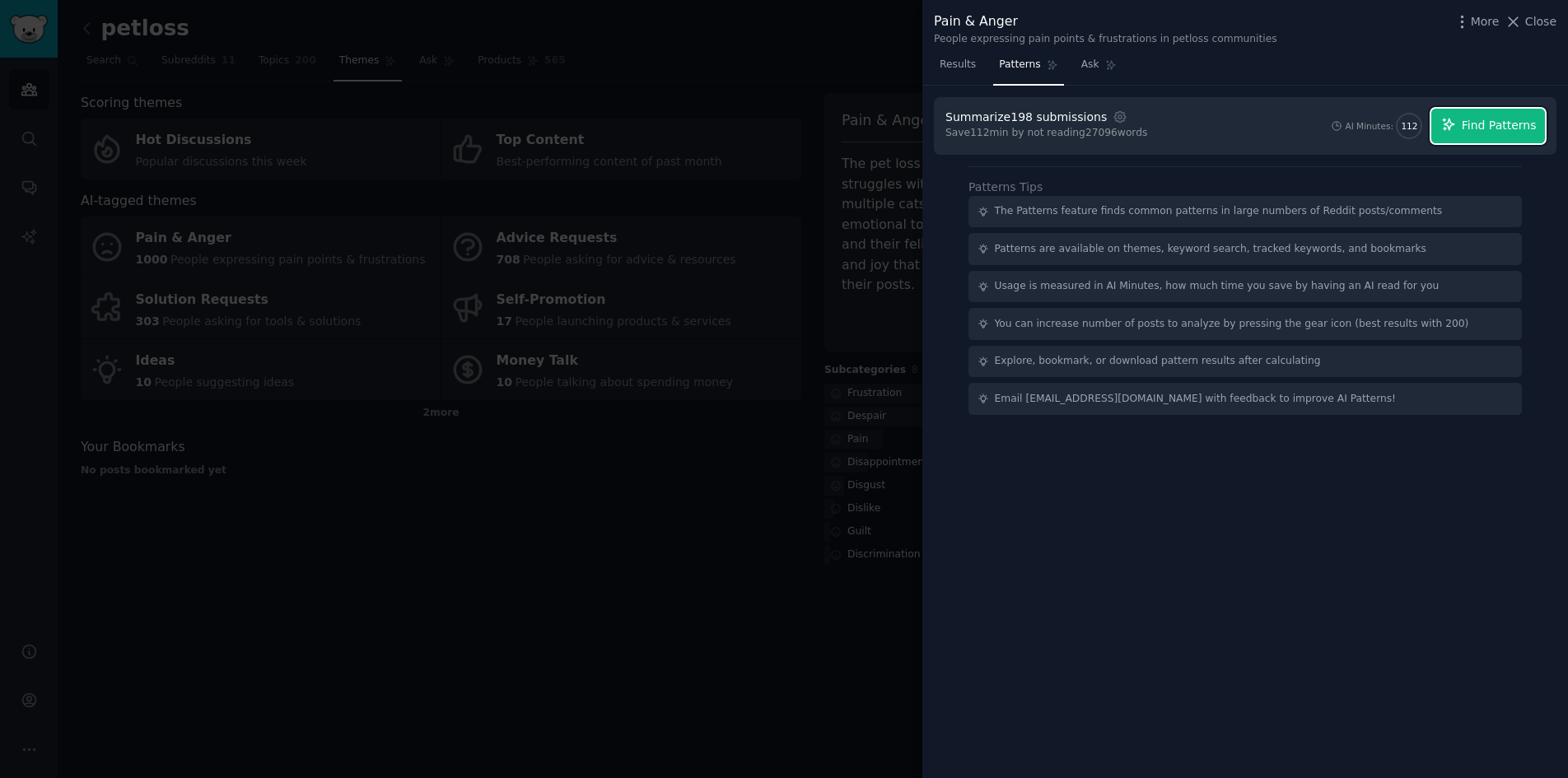
click at [1494, 135] on button "Find Patterns" at bounding box center [1487, 125] width 114 height 34
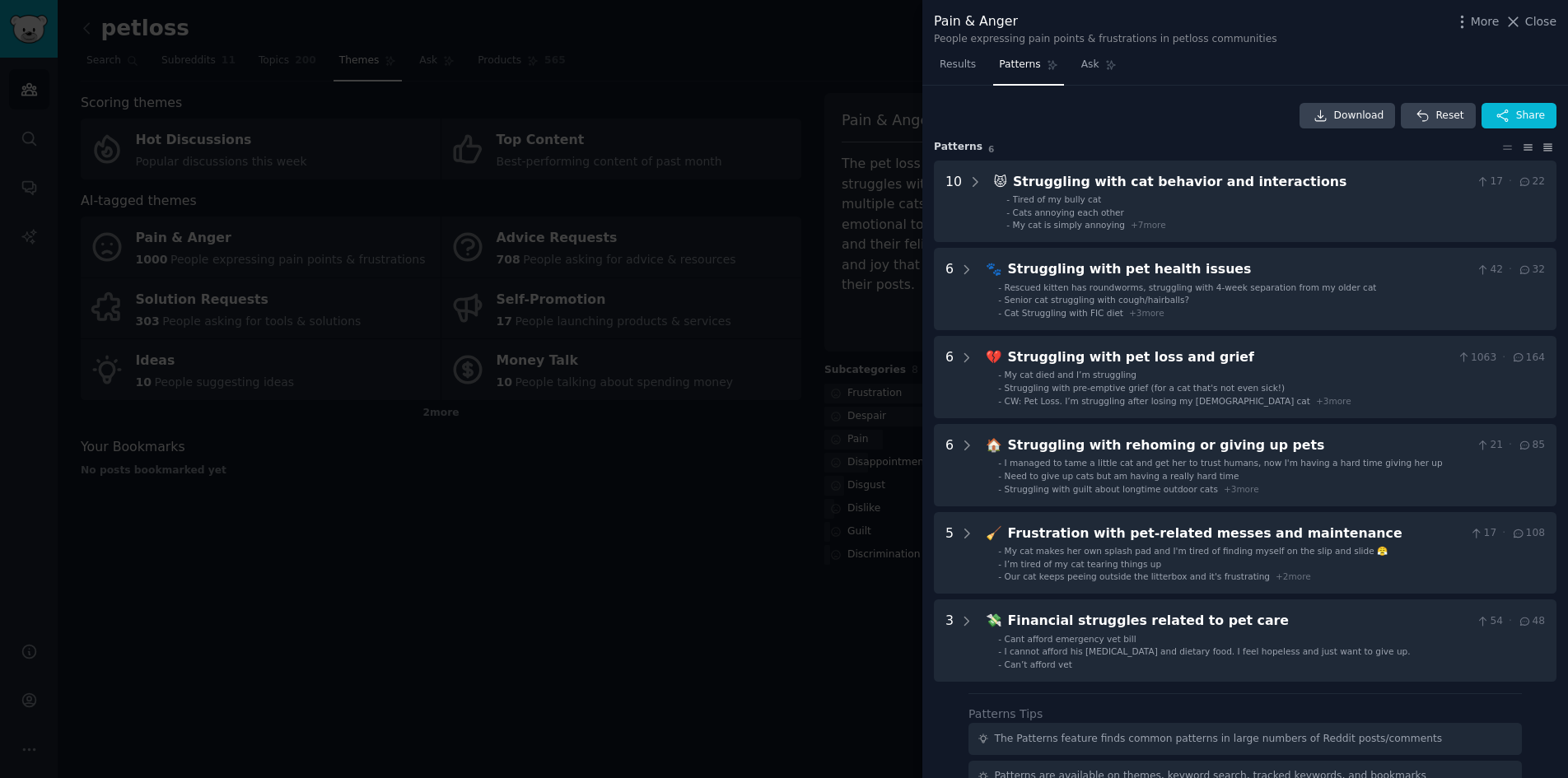
click at [1541, 144] on icon at bounding box center [1548, 147] width 18 height 11
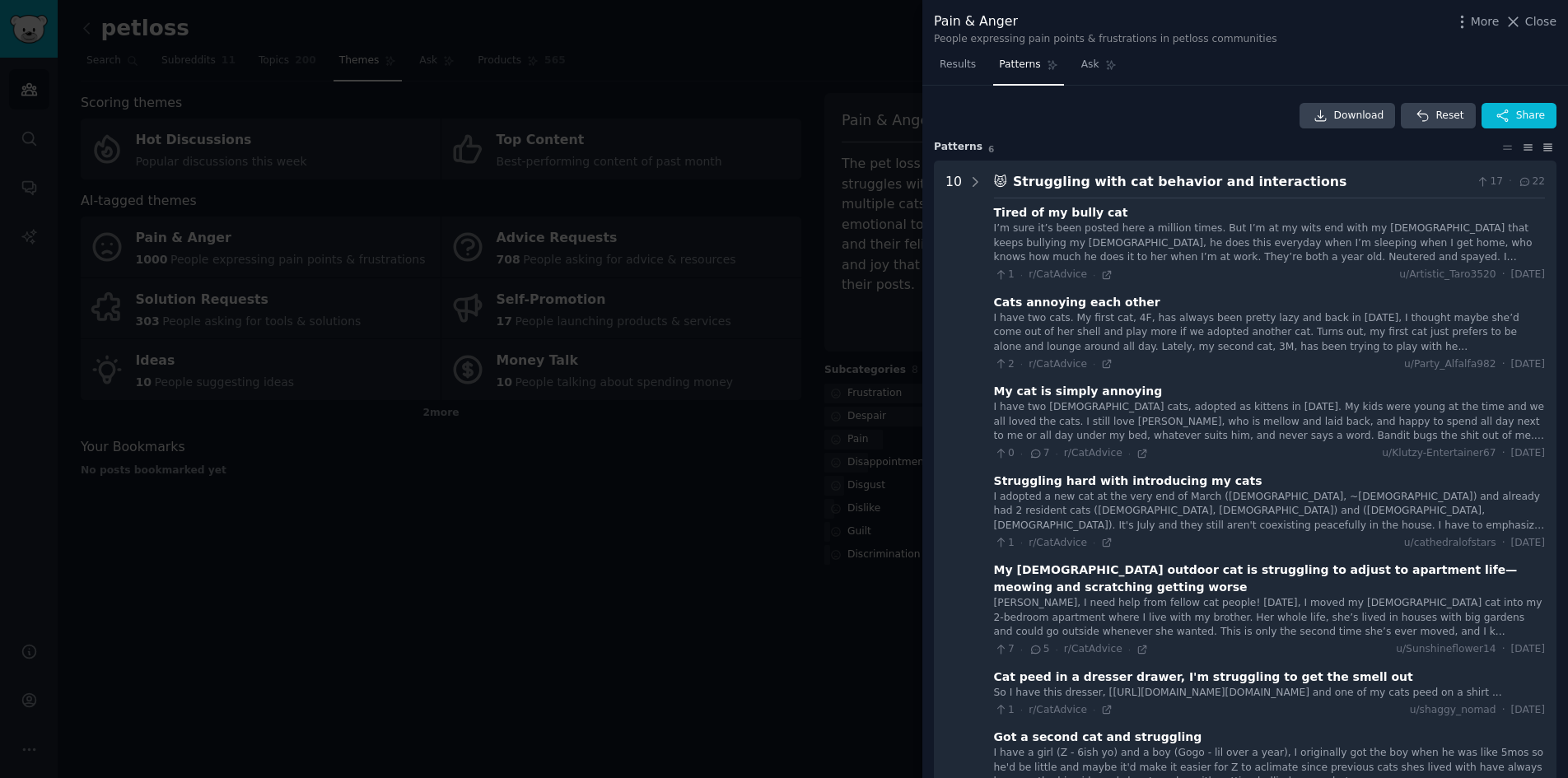
click at [1523, 144] on icon at bounding box center [1527, 147] width 18 height 11
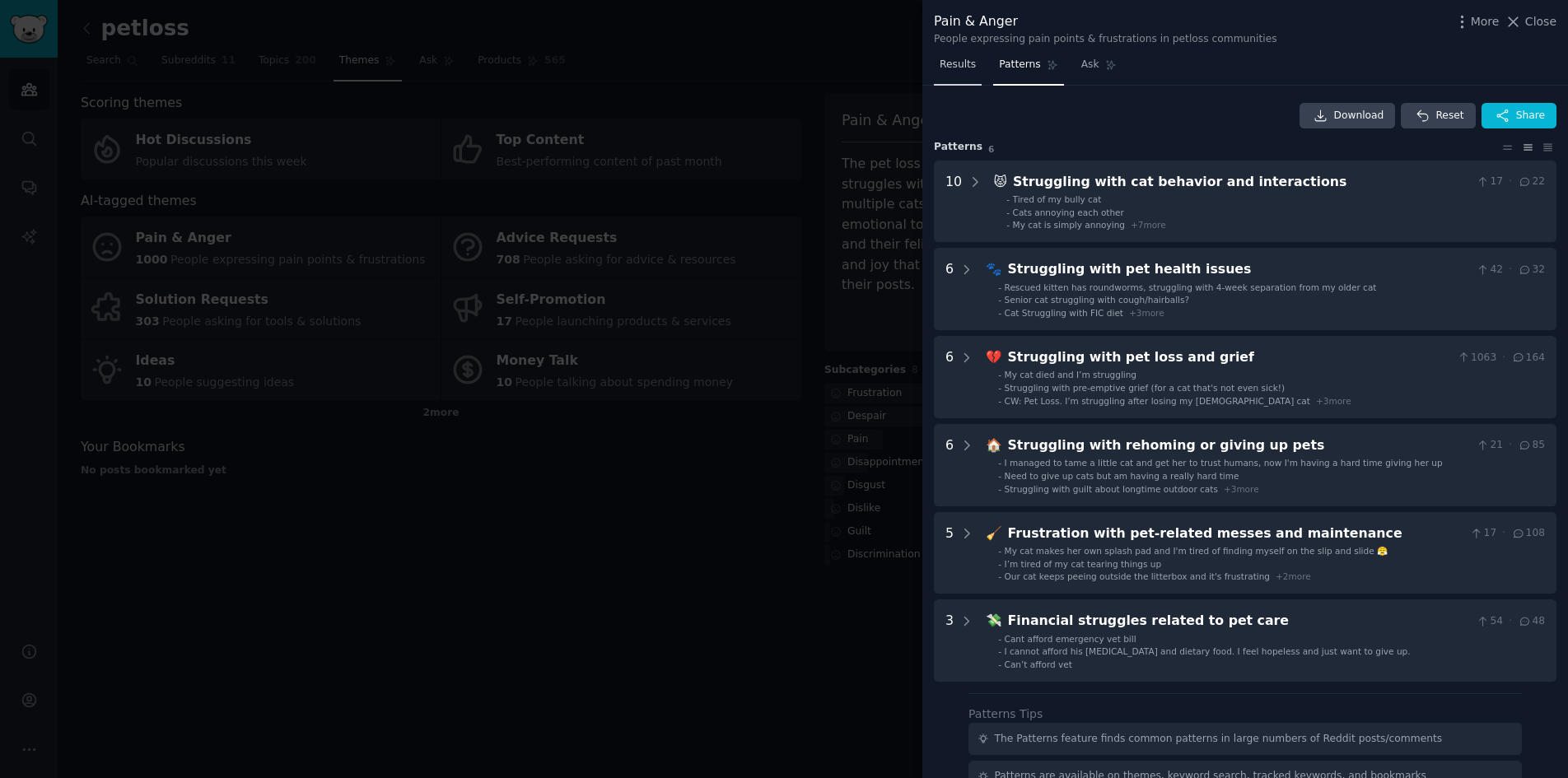
click at [969, 72] on link "Results" at bounding box center [958, 69] width 48 height 33
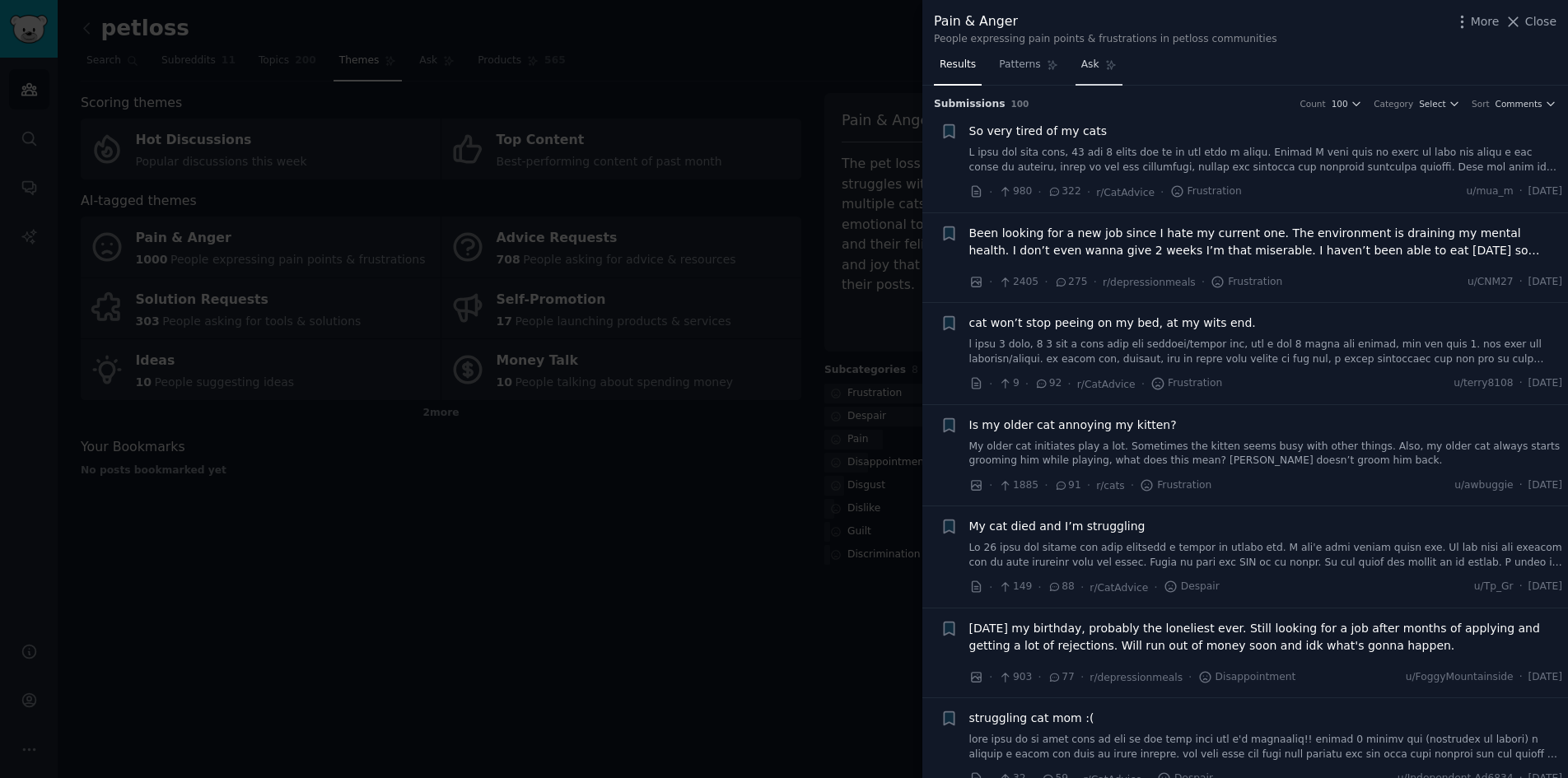
click at [1081, 63] on span "Ask" at bounding box center [1090, 64] width 18 height 15
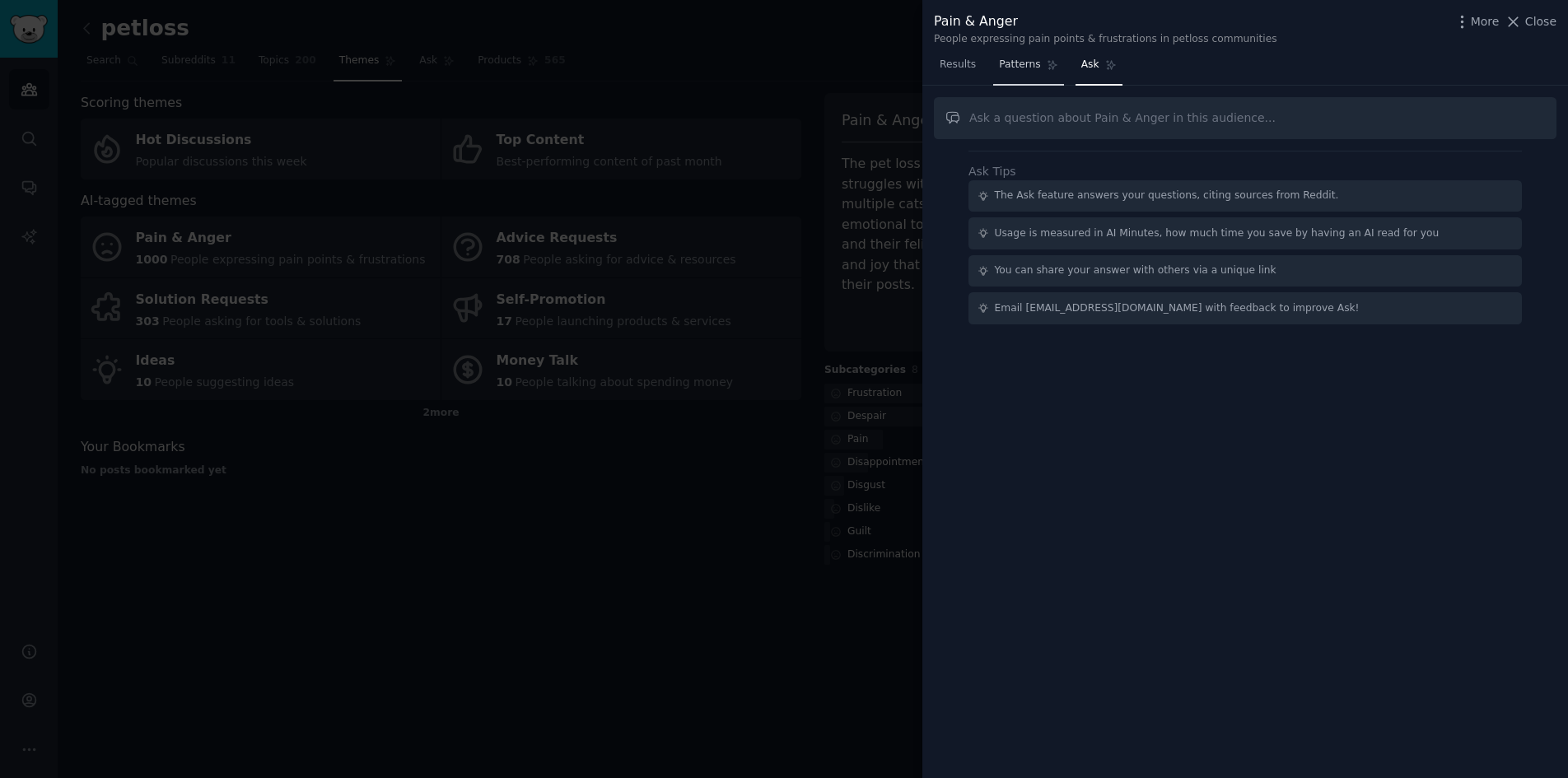
click at [1031, 63] on span "Patterns" at bounding box center [1019, 64] width 41 height 15
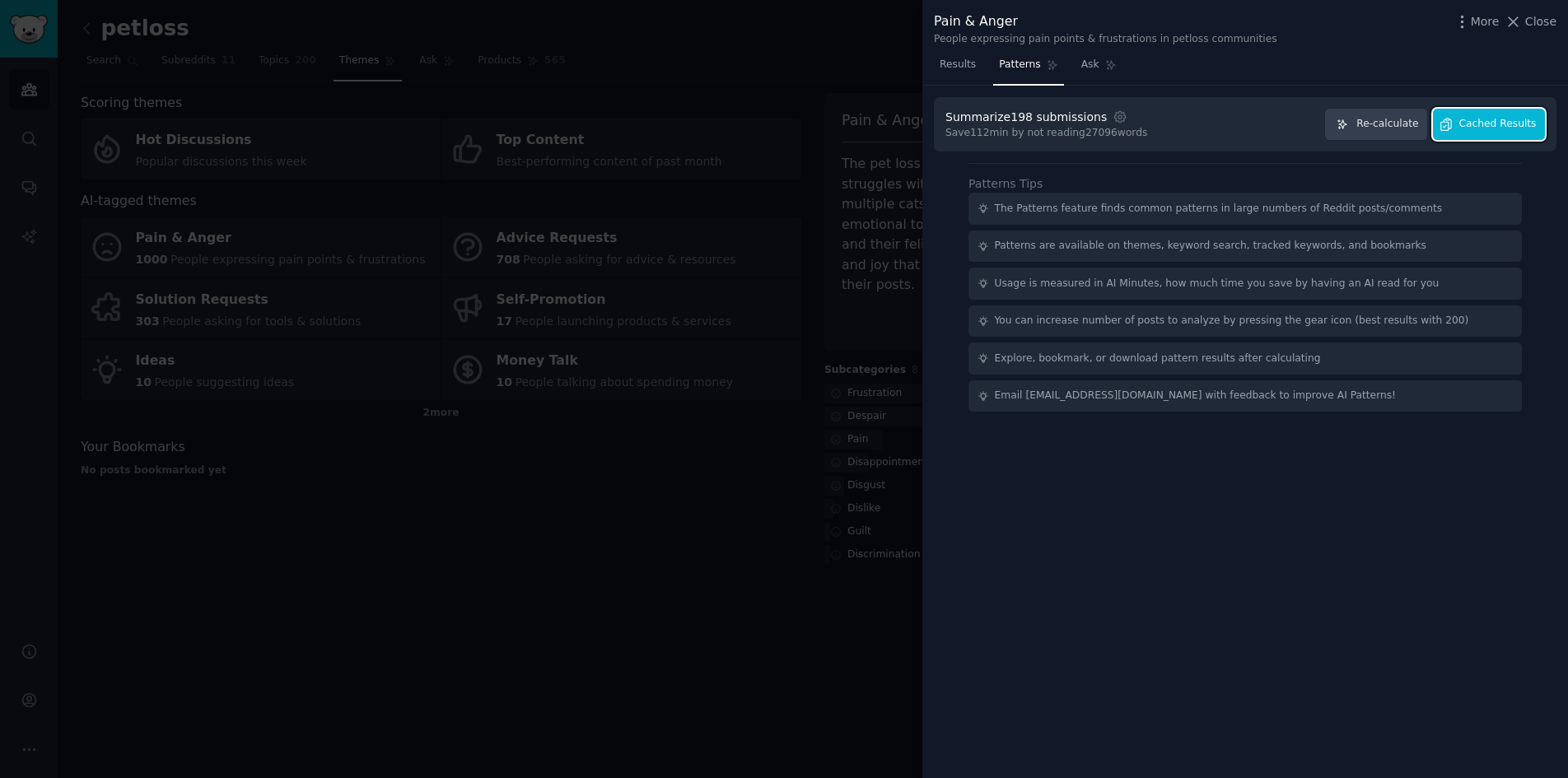
click at [1490, 123] on span "Cached Results" at bounding box center [1498, 124] width 78 height 15
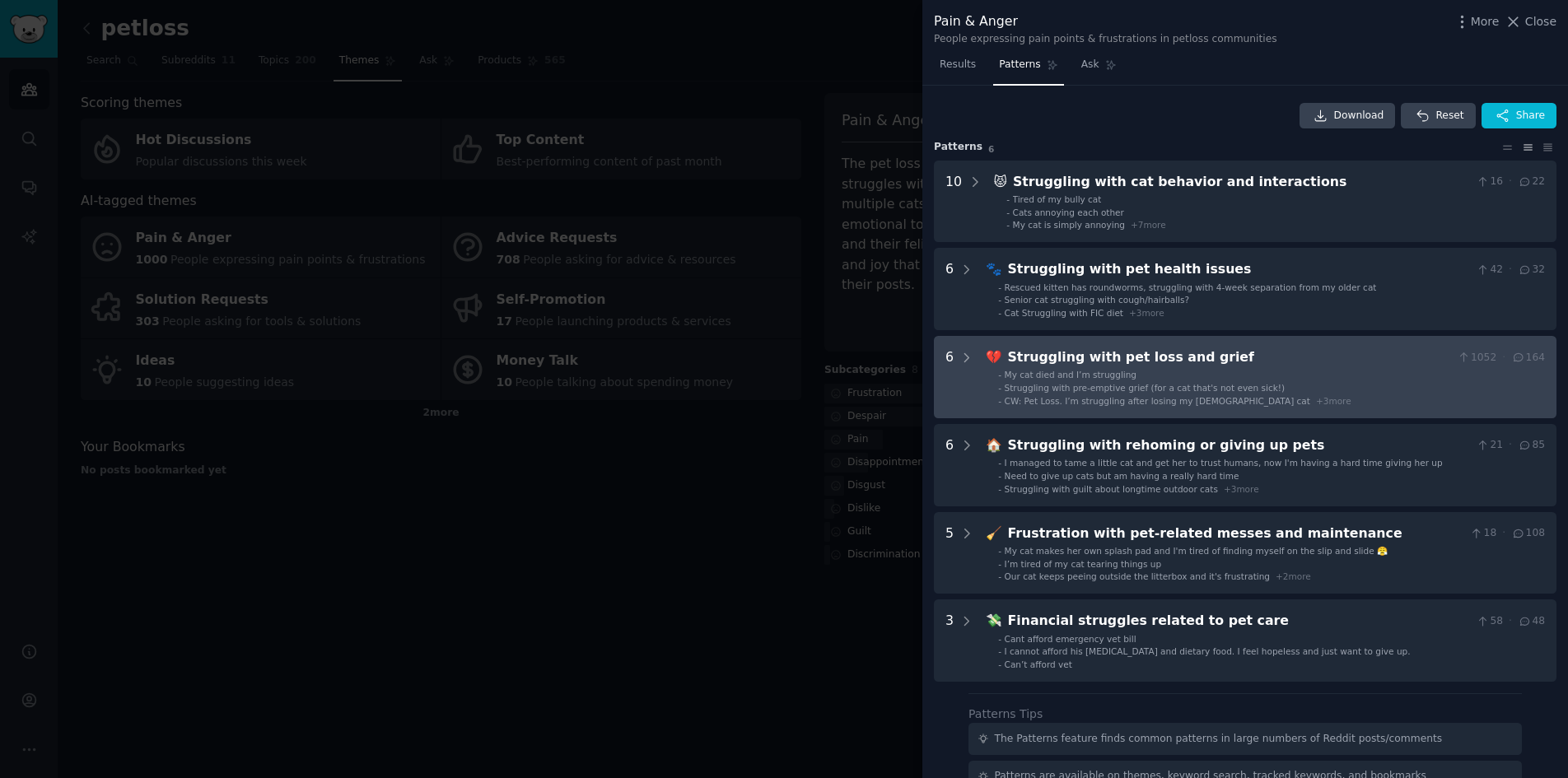
click at [1342, 371] on li "- My cat died and I’m struggling" at bounding box center [1271, 374] width 547 height 11
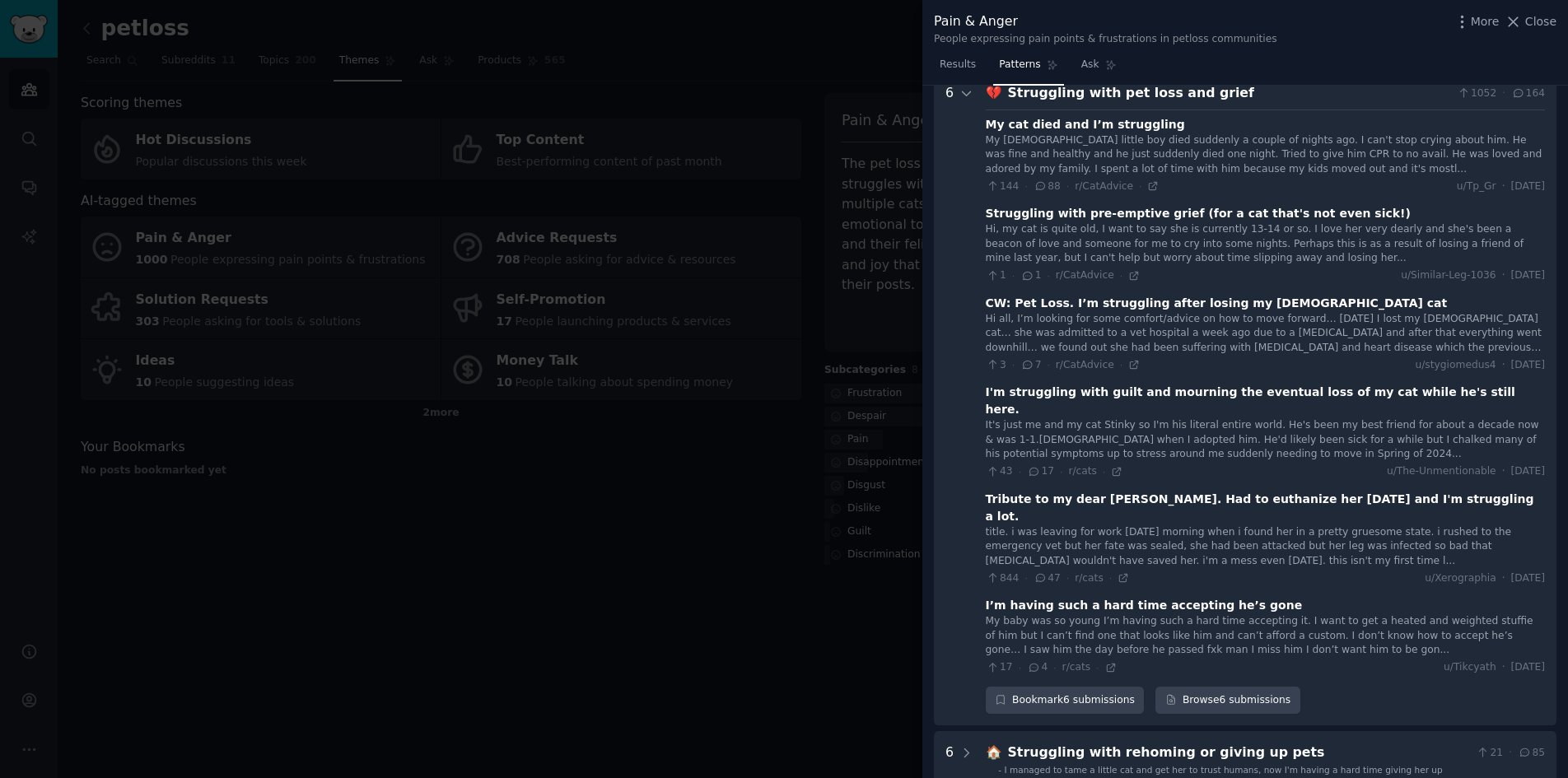
scroll to position [251, 0]
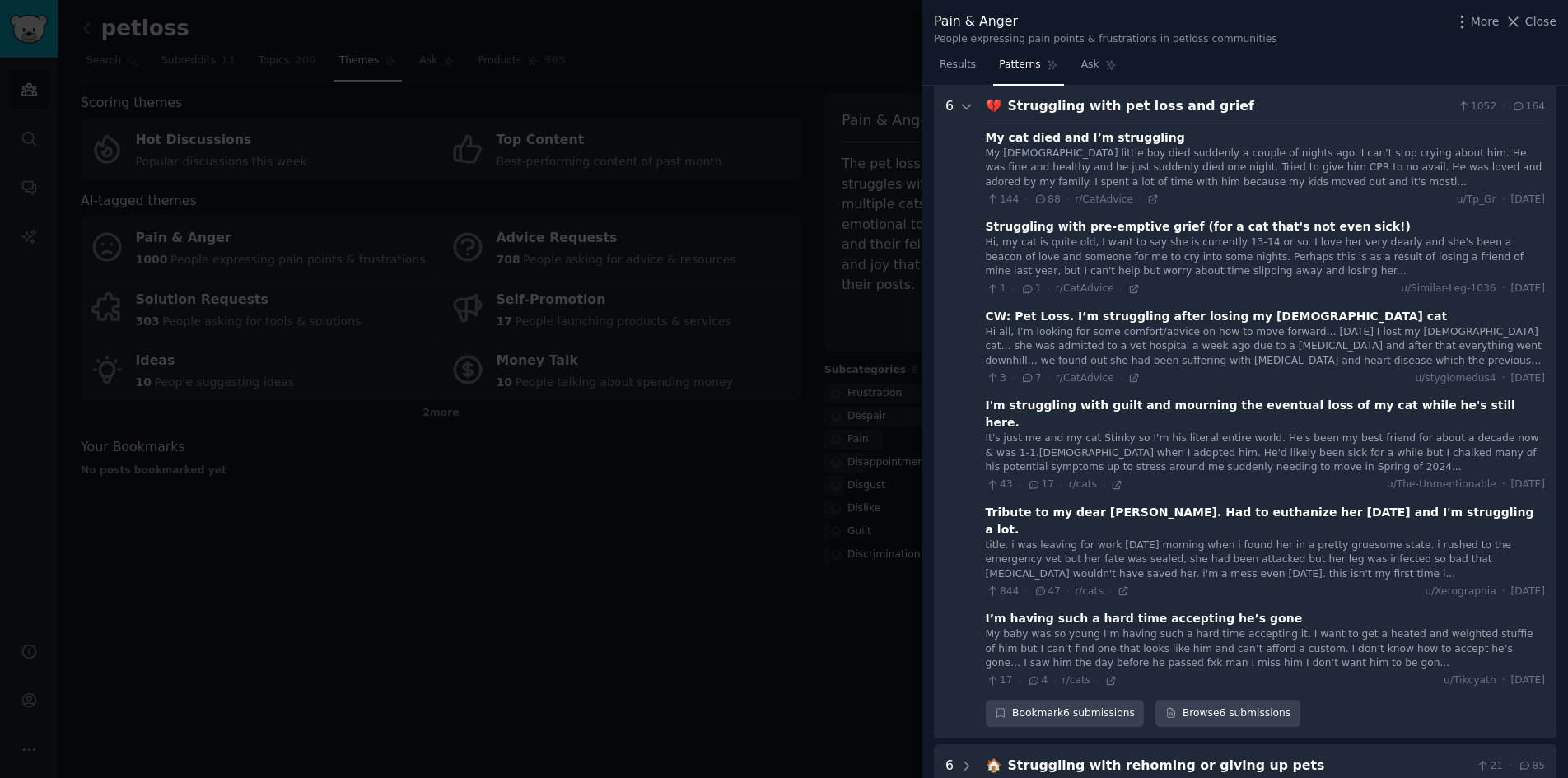
click at [973, 109] on grief "6 💔 Struggling with pet loss and grief 1052 · 164 My cat died and I’m strugglin…" at bounding box center [1245, 411] width 623 height 654
click at [966, 107] on icon at bounding box center [966, 107] width 8 height 4
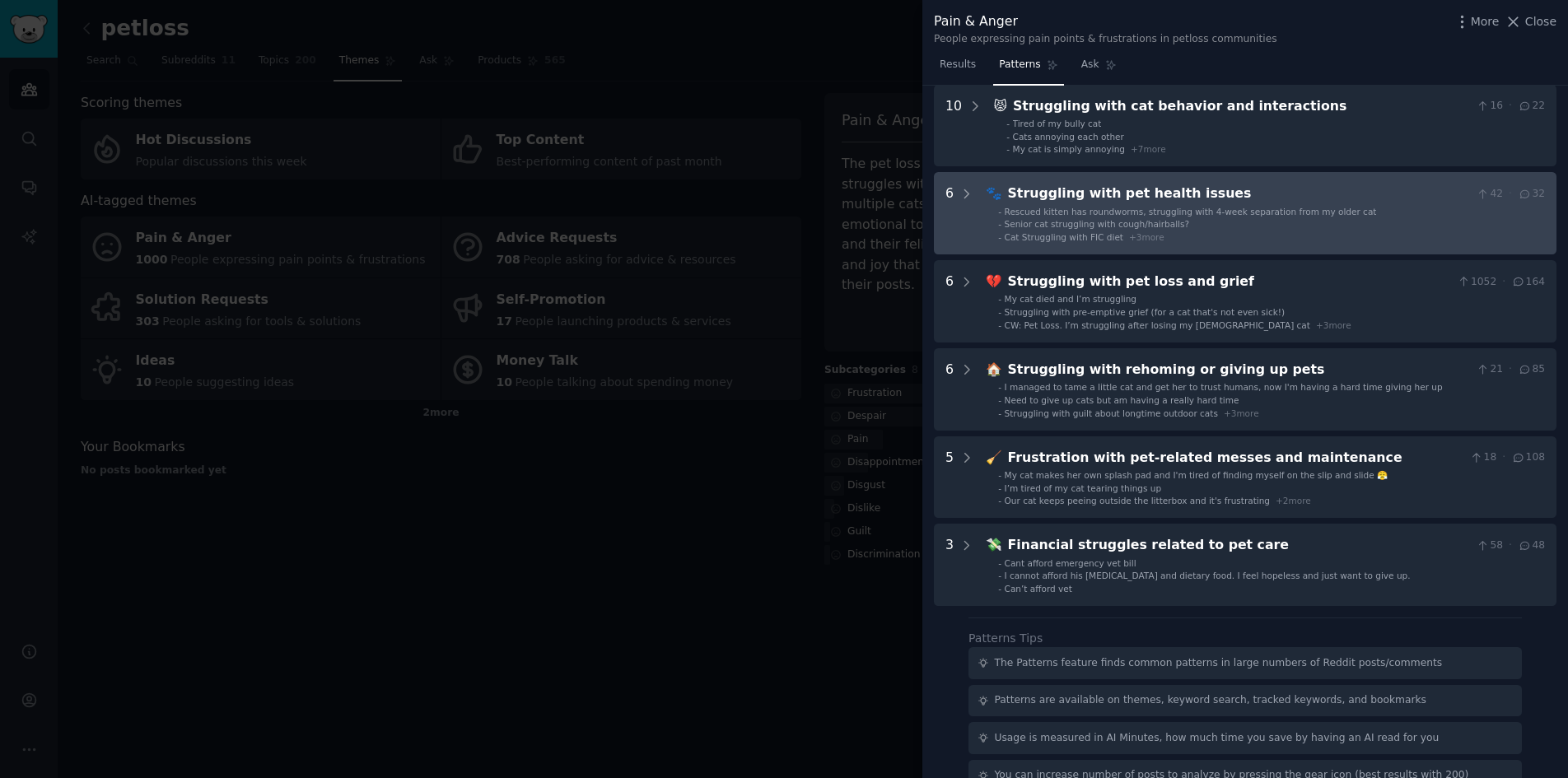
scroll to position [17, 0]
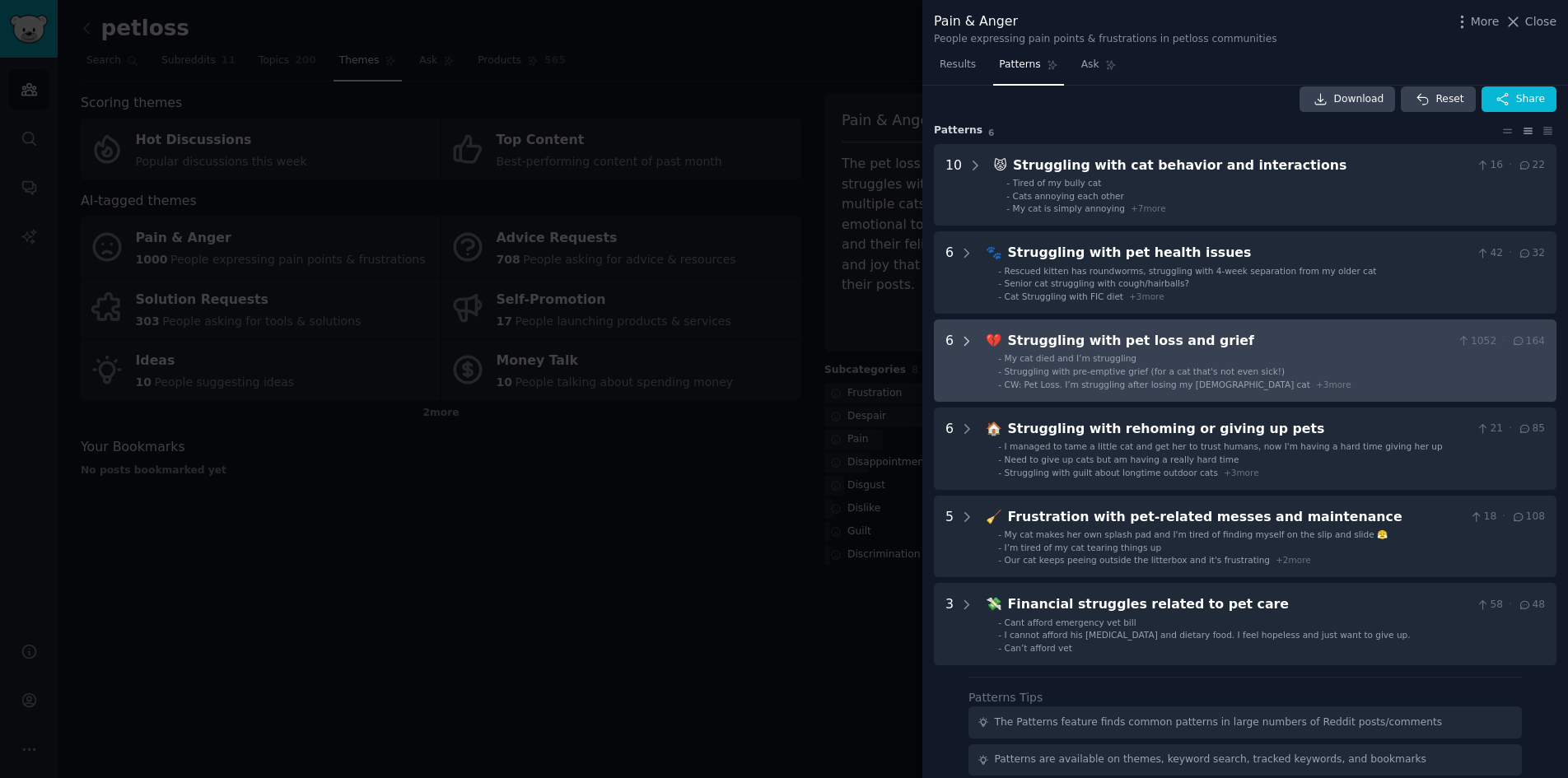
click at [965, 344] on icon at bounding box center [966, 340] width 4 height 8
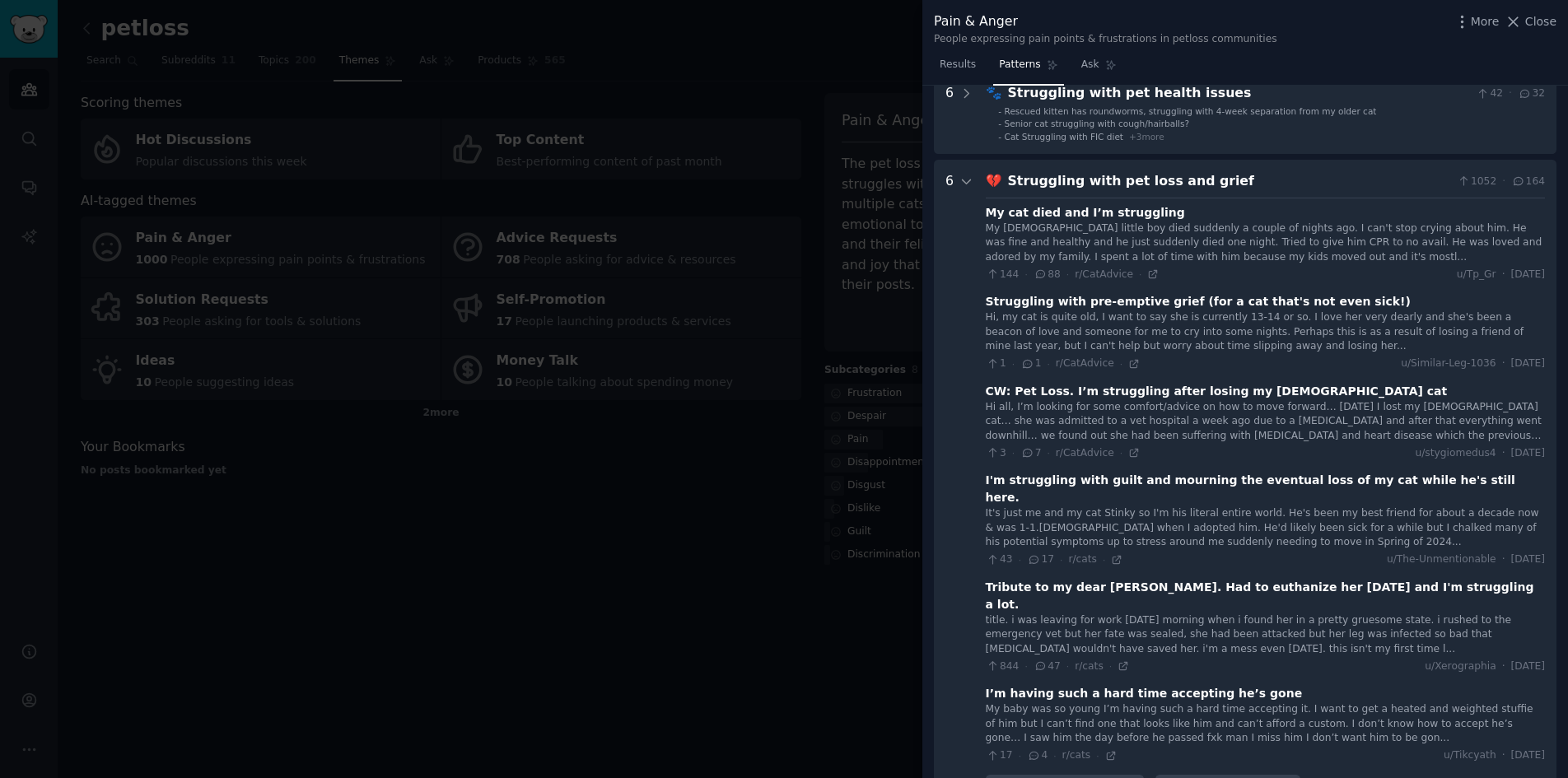
scroll to position [169, 0]
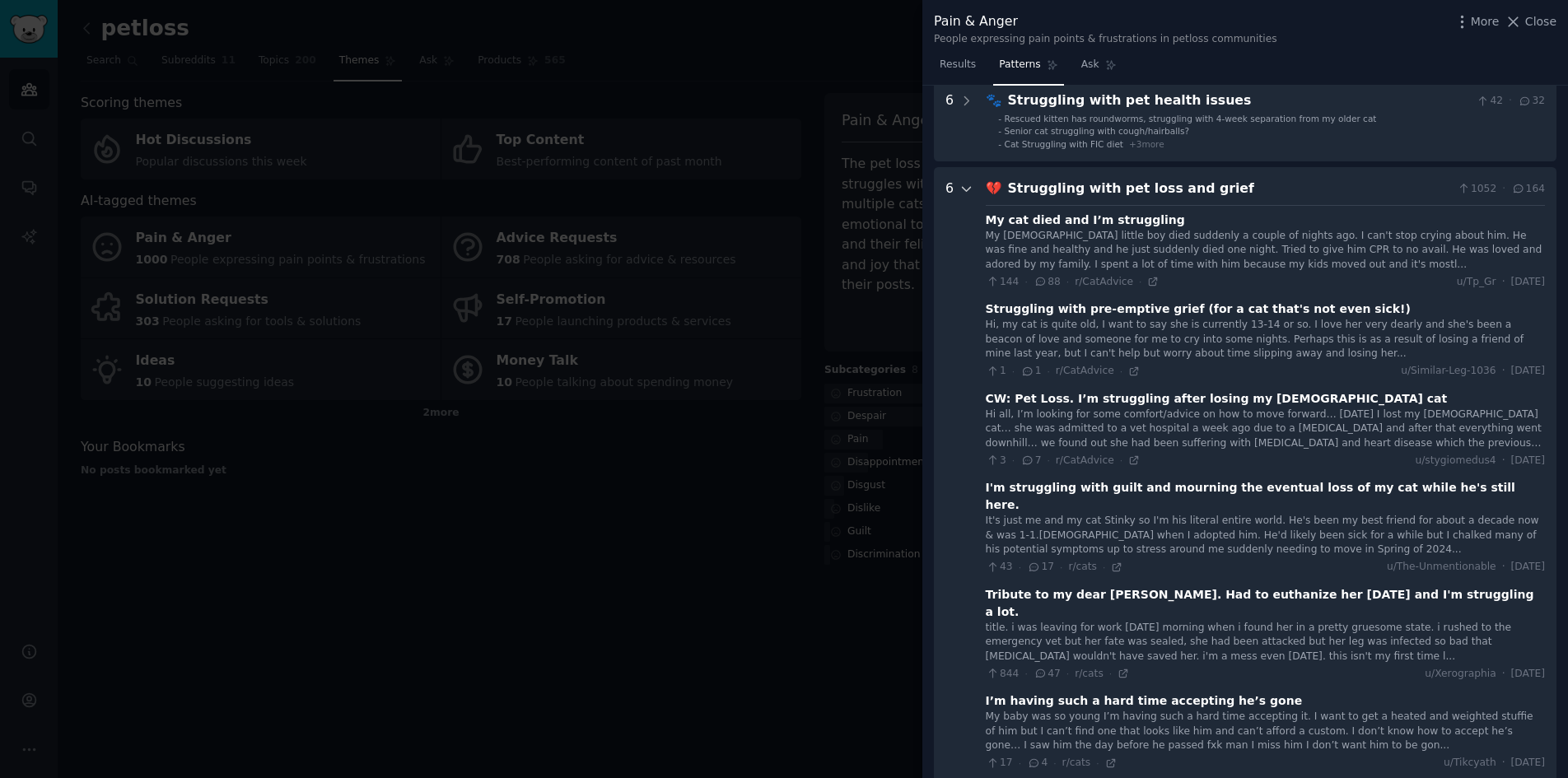
click at [959, 196] on div at bounding box center [966, 494] width 15 height 631
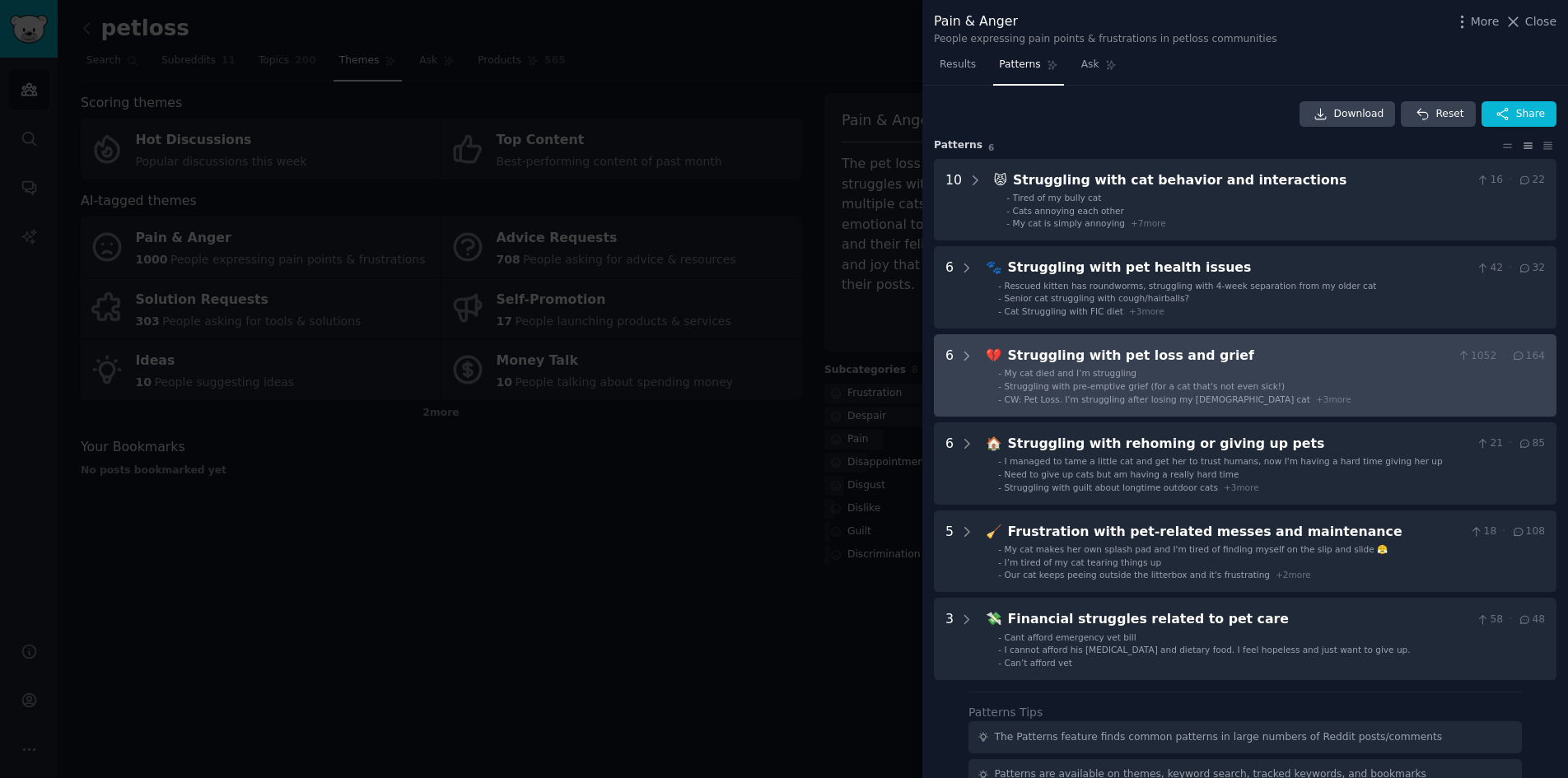
scroll to position [0, 0]
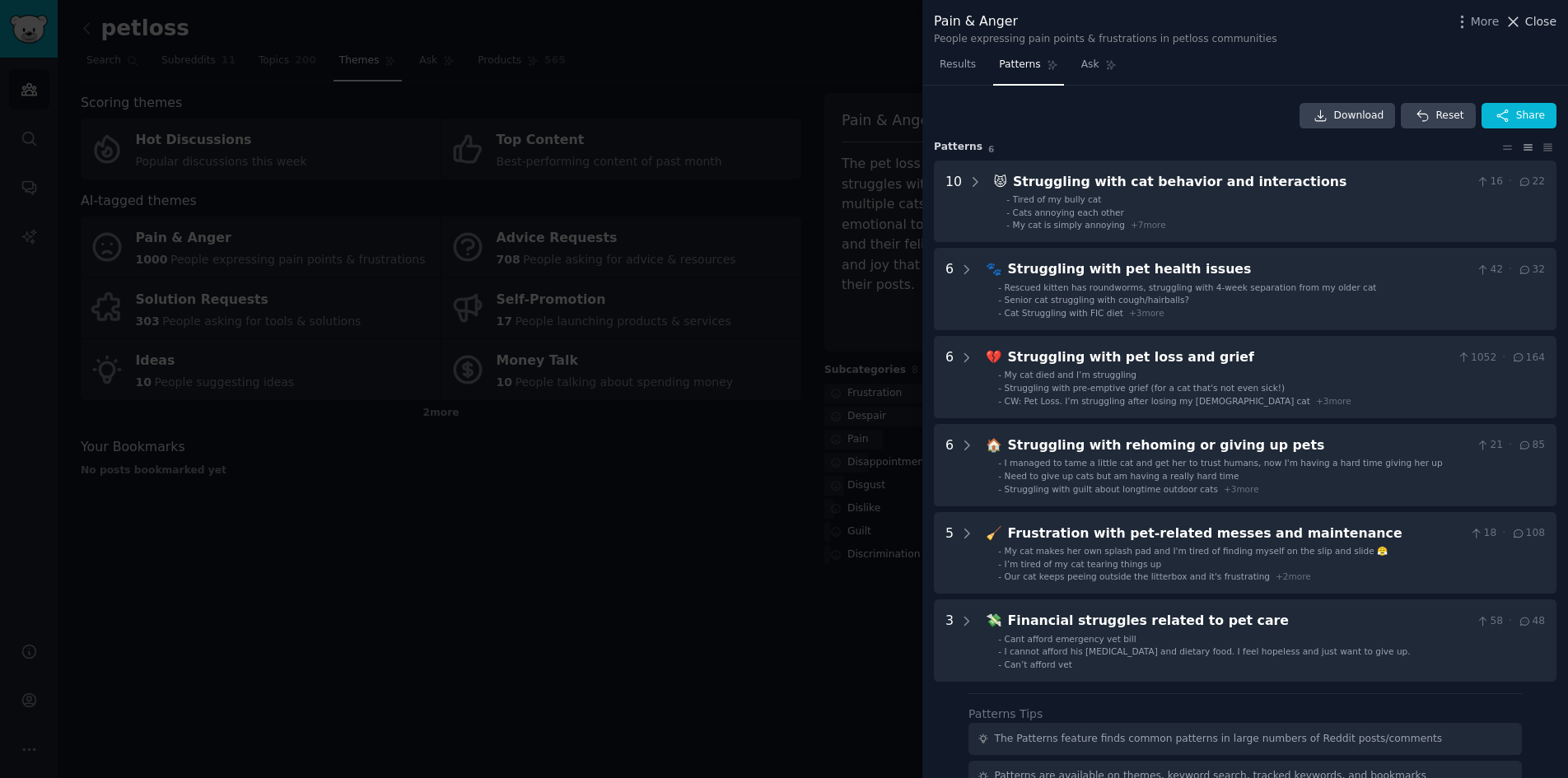
click at [1544, 26] on span "Close" at bounding box center [1541, 22] width 32 height 18
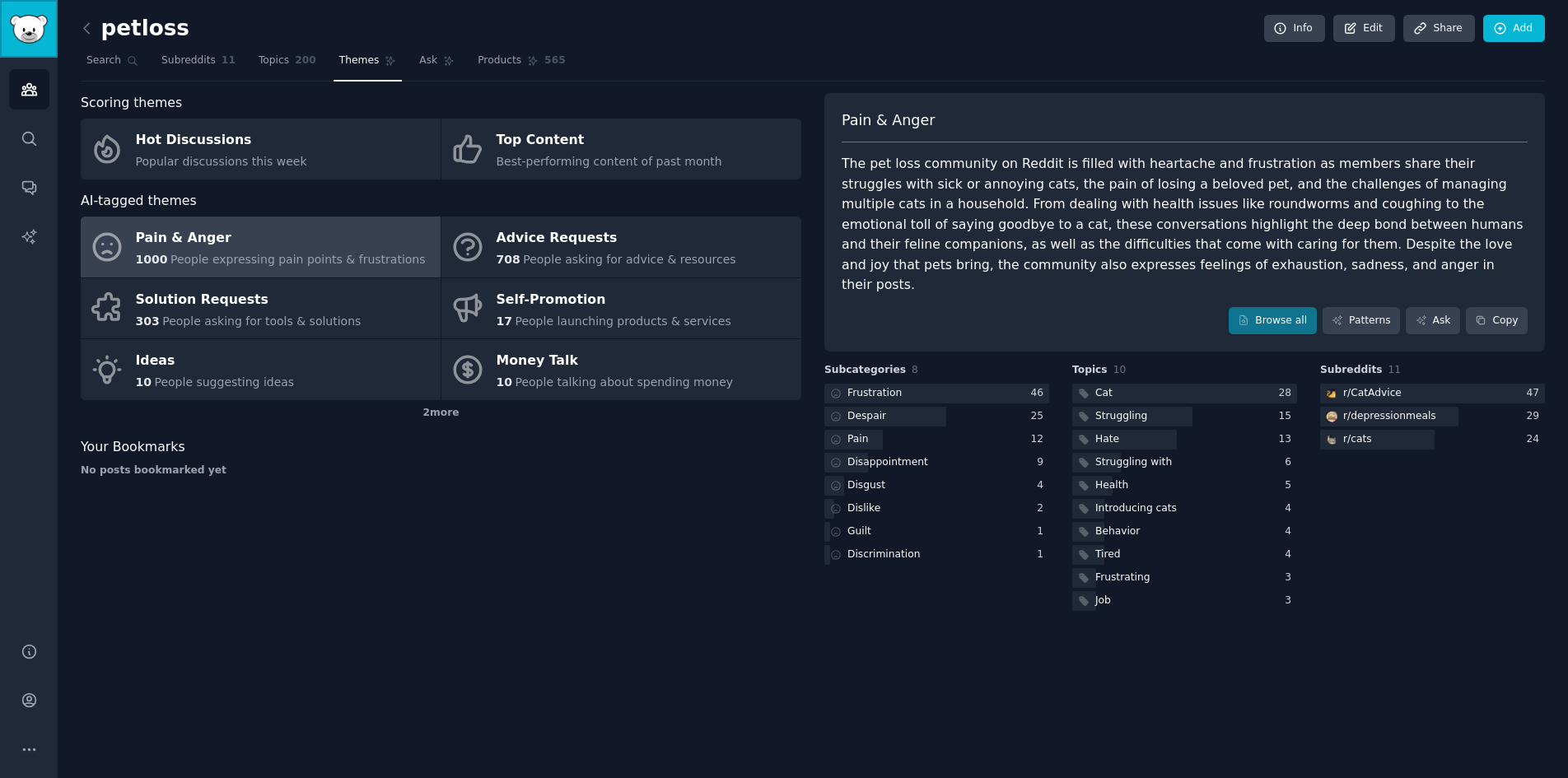
click at [23, 33] on img "Sidebar" at bounding box center [28, 29] width 38 height 29
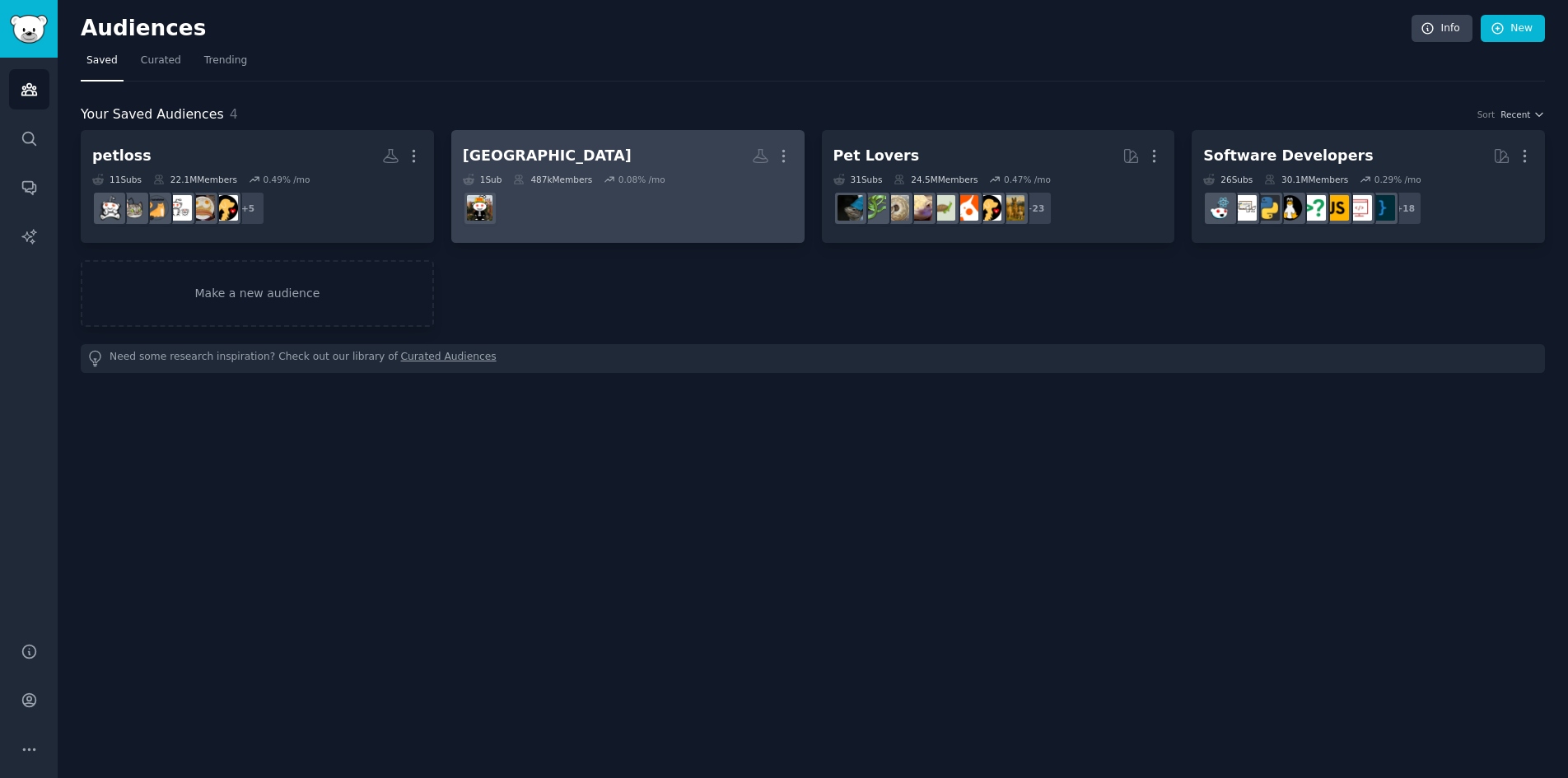
click at [546, 201] on dd "r/brisbane" at bounding box center [627, 208] width 330 height 46
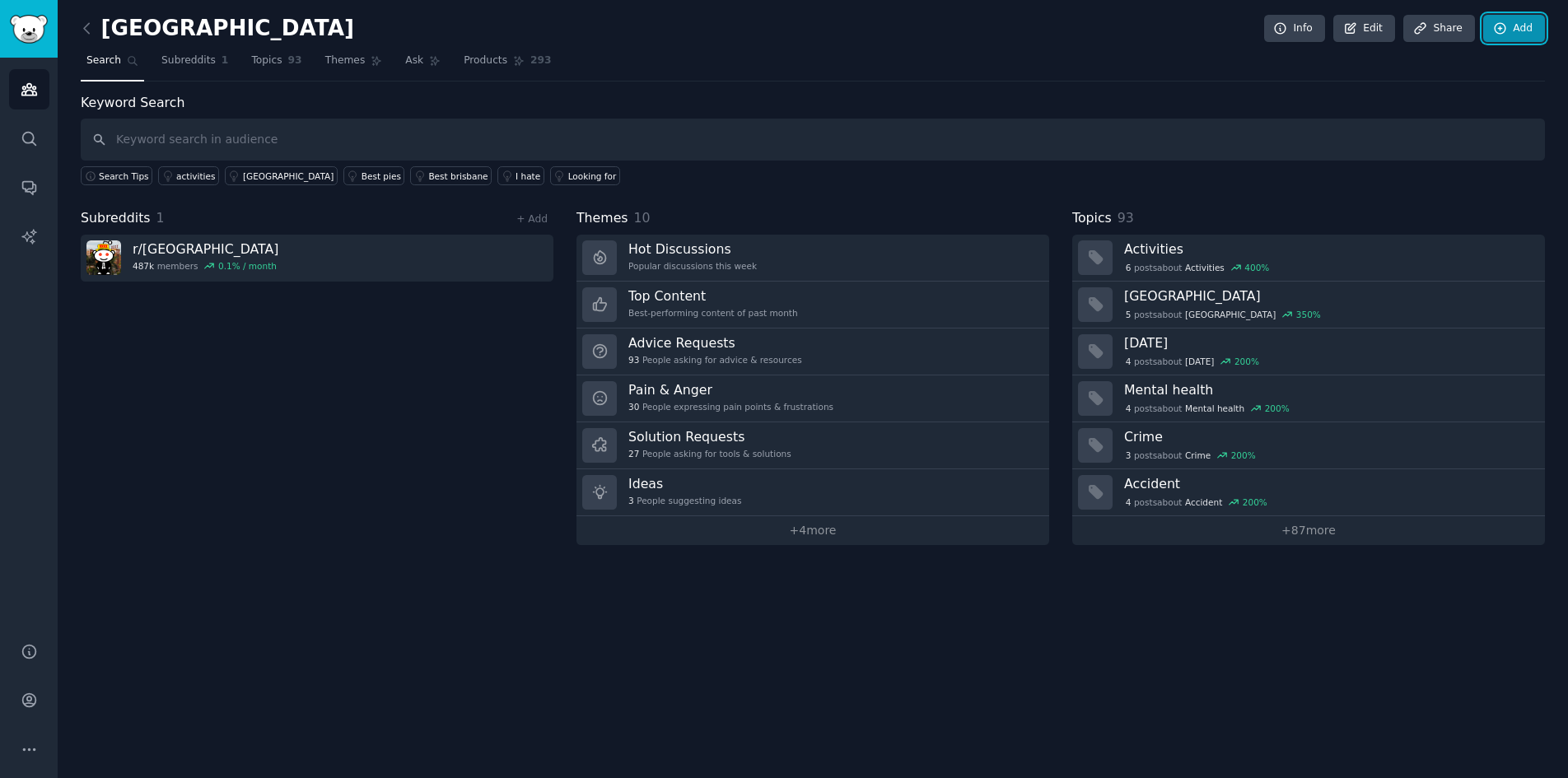
click at [1514, 36] on link "Add" at bounding box center [1513, 29] width 62 height 28
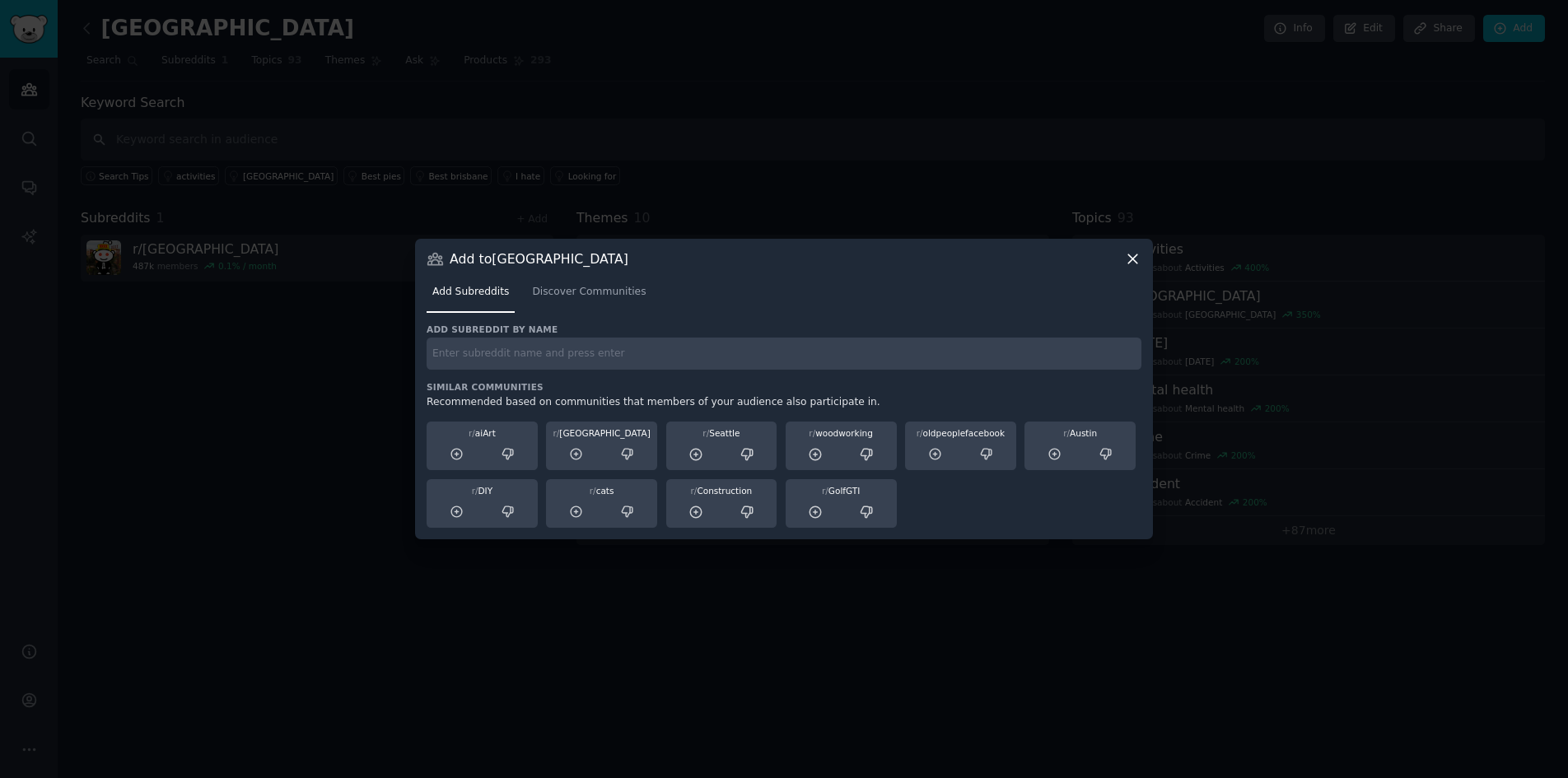
click at [910, 362] on input "text" at bounding box center [783, 353] width 714 height 32
type input "brisbane"
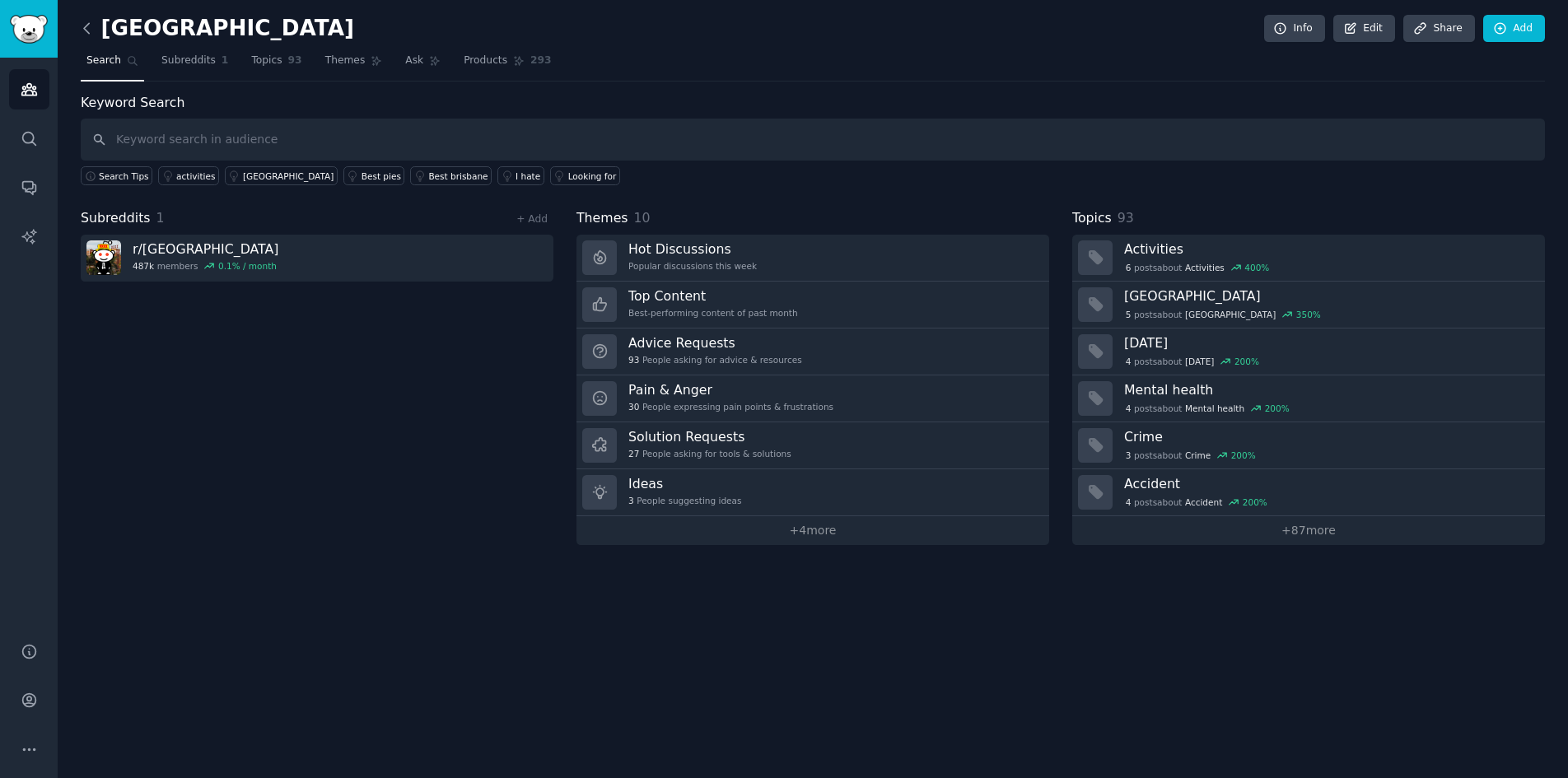
click at [88, 21] on icon at bounding box center [87, 28] width 18 height 18
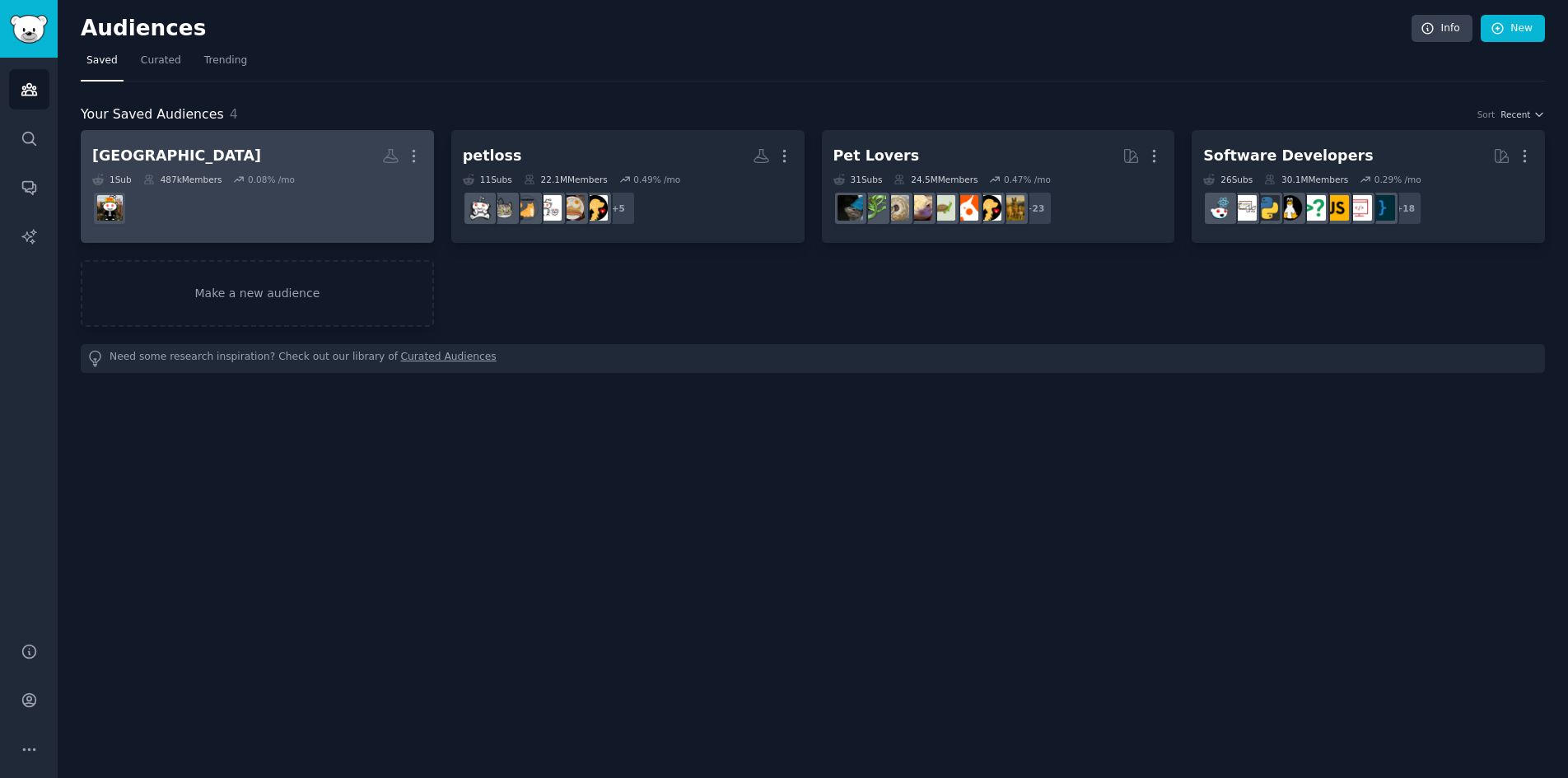
click at [220, 211] on dd at bounding box center [257, 208] width 330 height 46
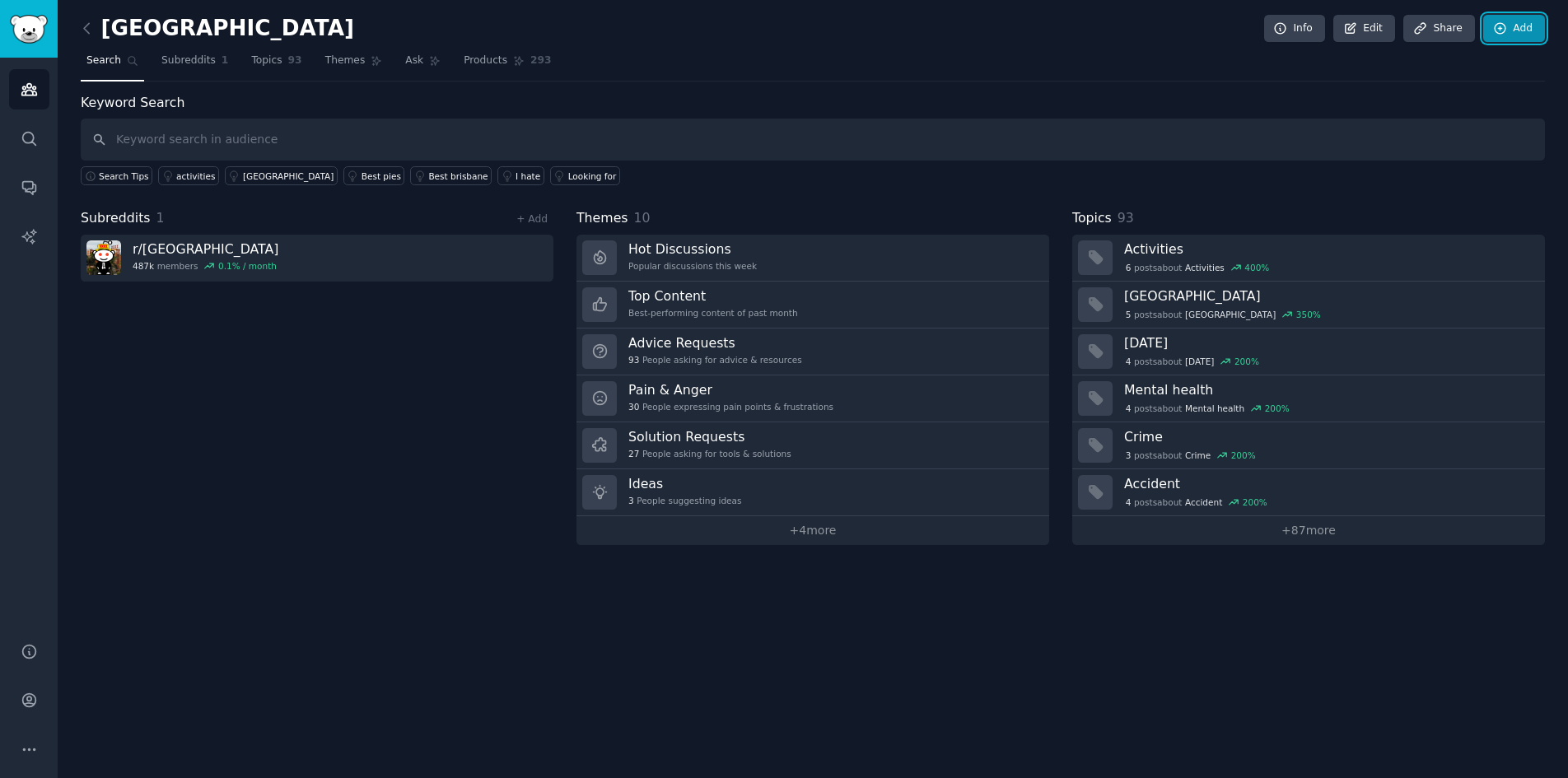
click at [1528, 34] on link "Add" at bounding box center [1513, 29] width 62 height 28
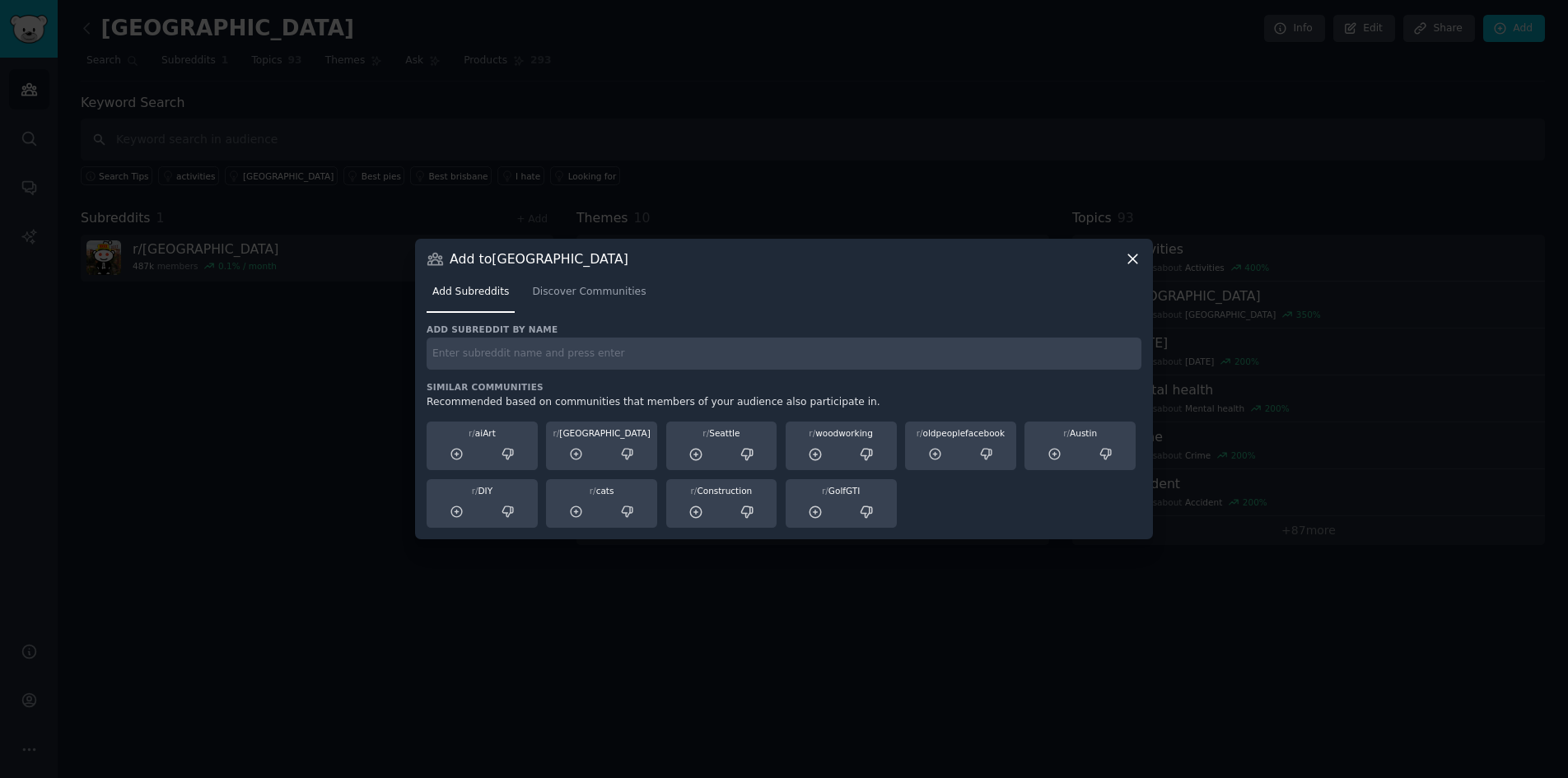
click at [616, 345] on input "text" at bounding box center [783, 353] width 714 height 32
type input "brisbane"
click at [600, 280] on link "Discover Communities" at bounding box center [588, 296] width 125 height 33
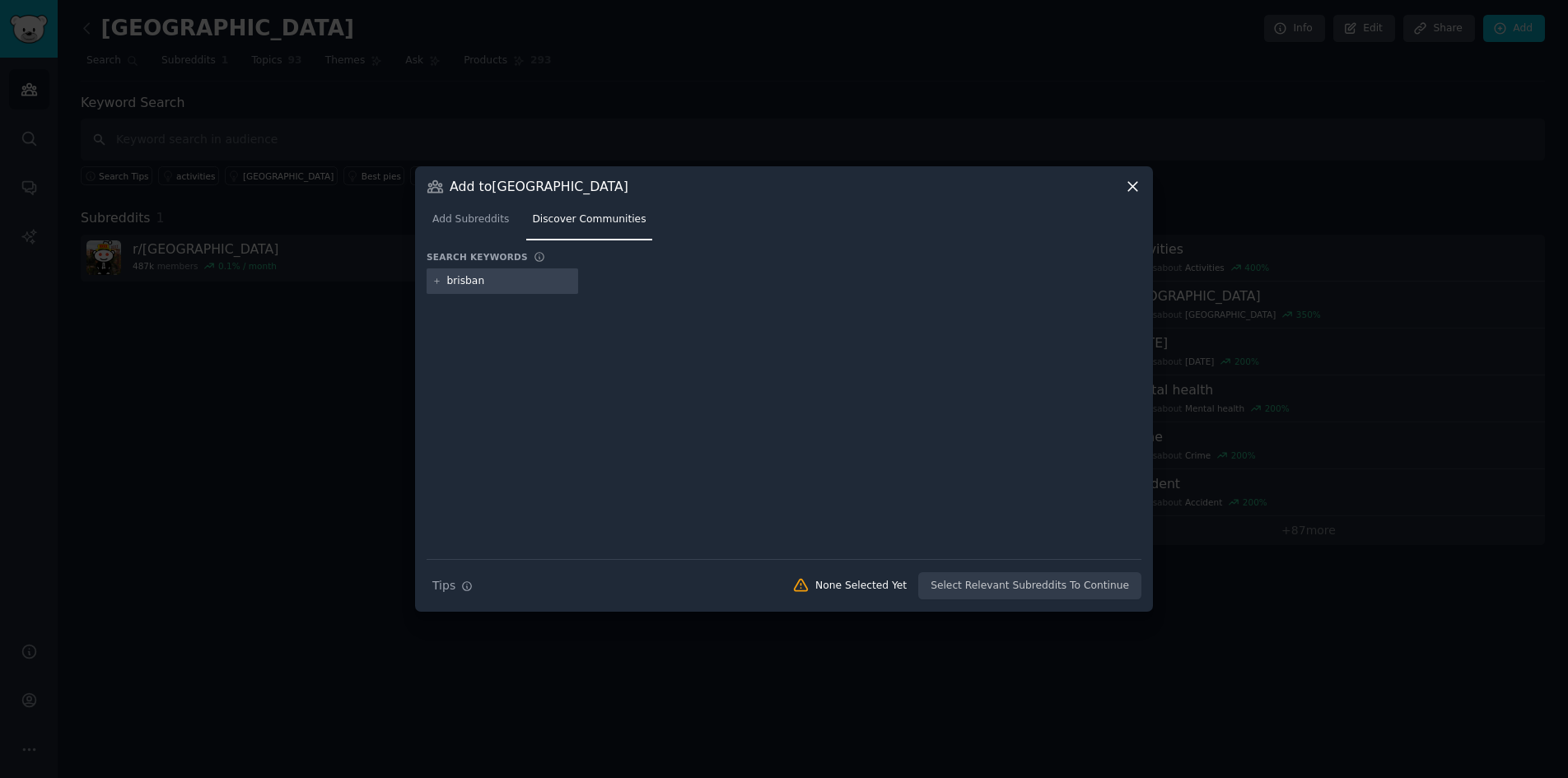
type input "brisbane"
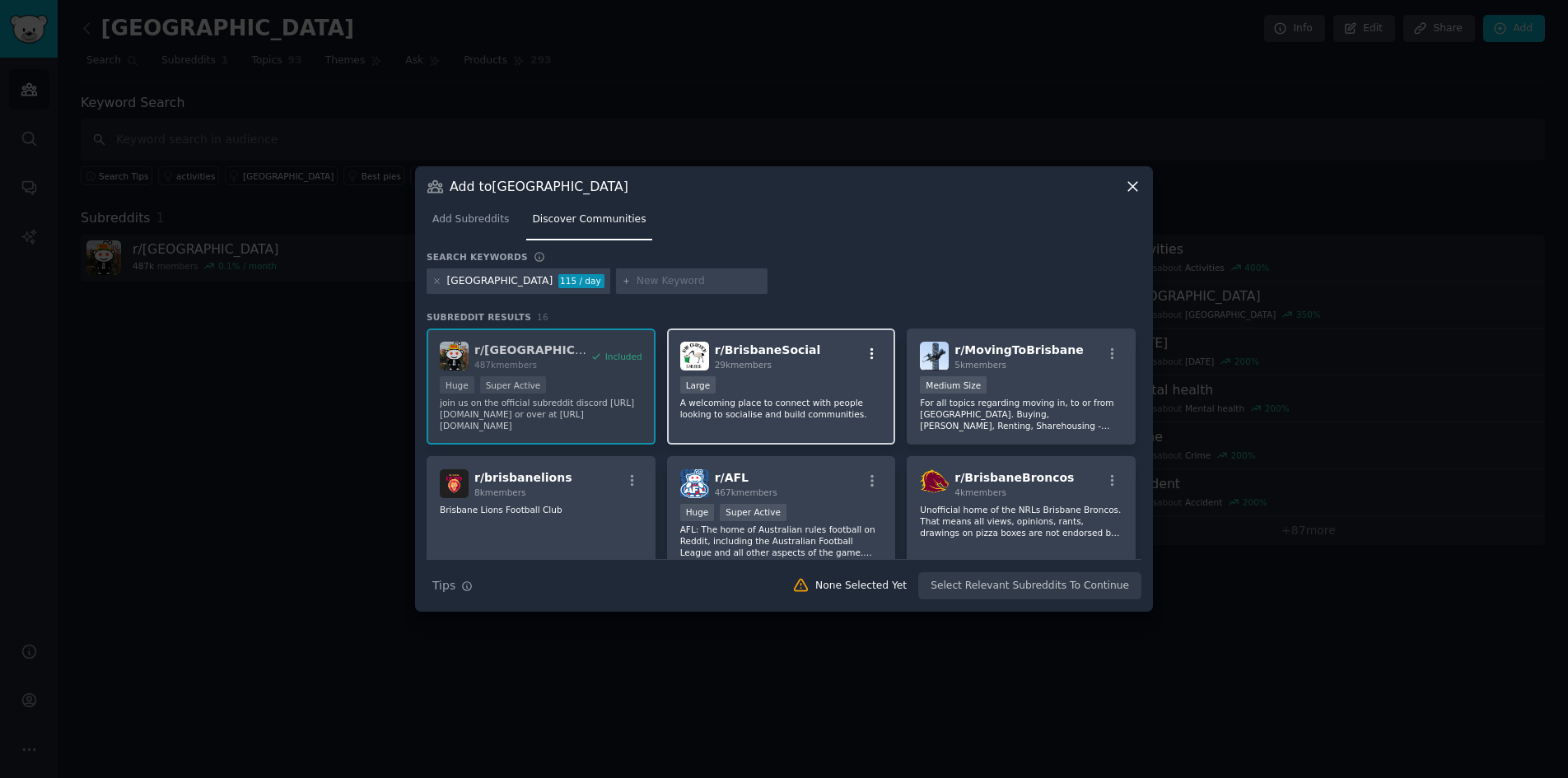
click at [869, 352] on icon "button" at bounding box center [871, 353] width 15 height 15
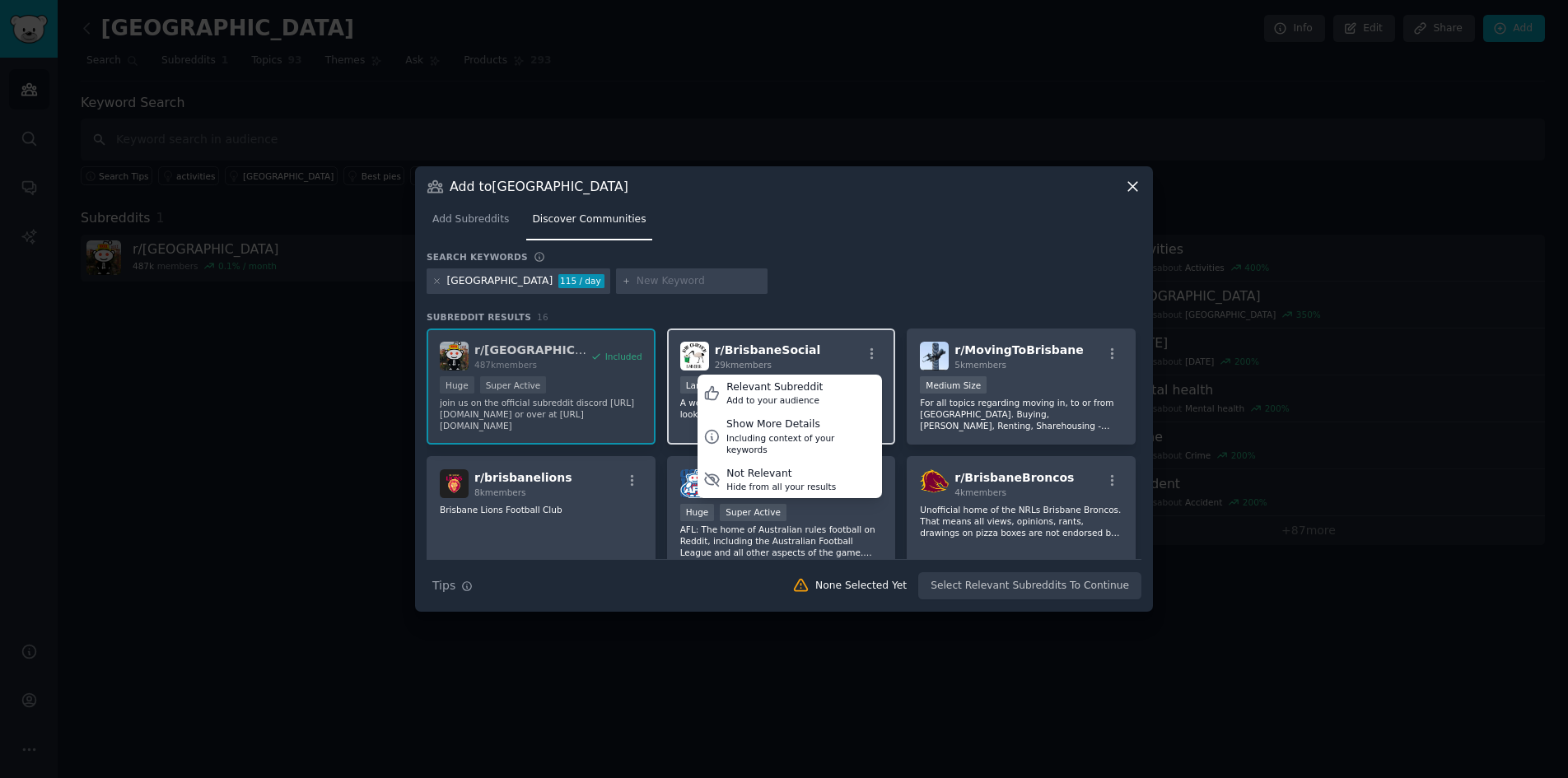
click at [817, 341] on div "r/ BrisbaneSocial 29k members Relevant Subreddit Add to your audience Show More…" at bounding box center [781, 387] width 229 height 116
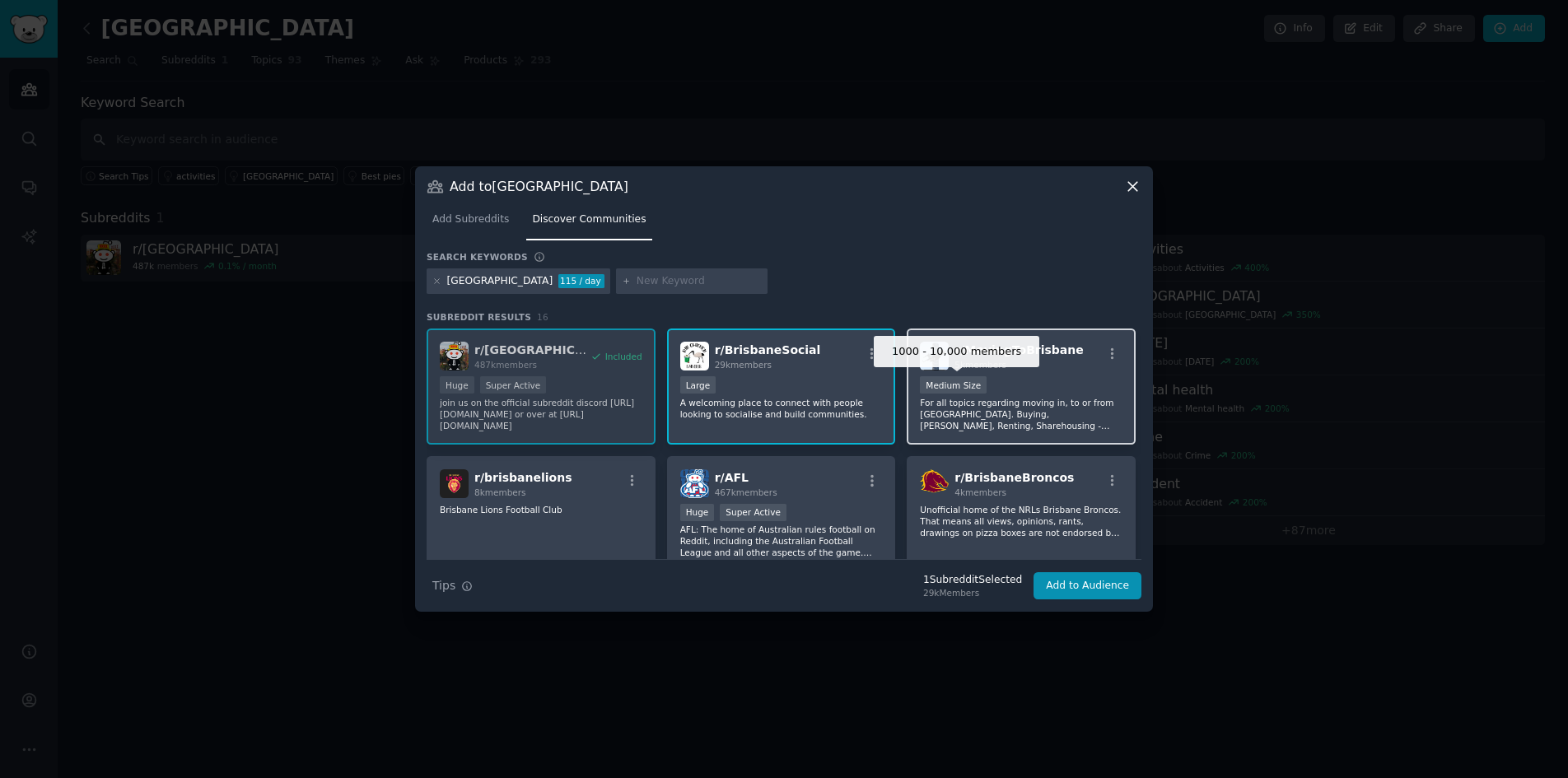
click at [979, 382] on div "1000 - 10,000 members Medium Size" at bounding box center [1021, 386] width 203 height 20
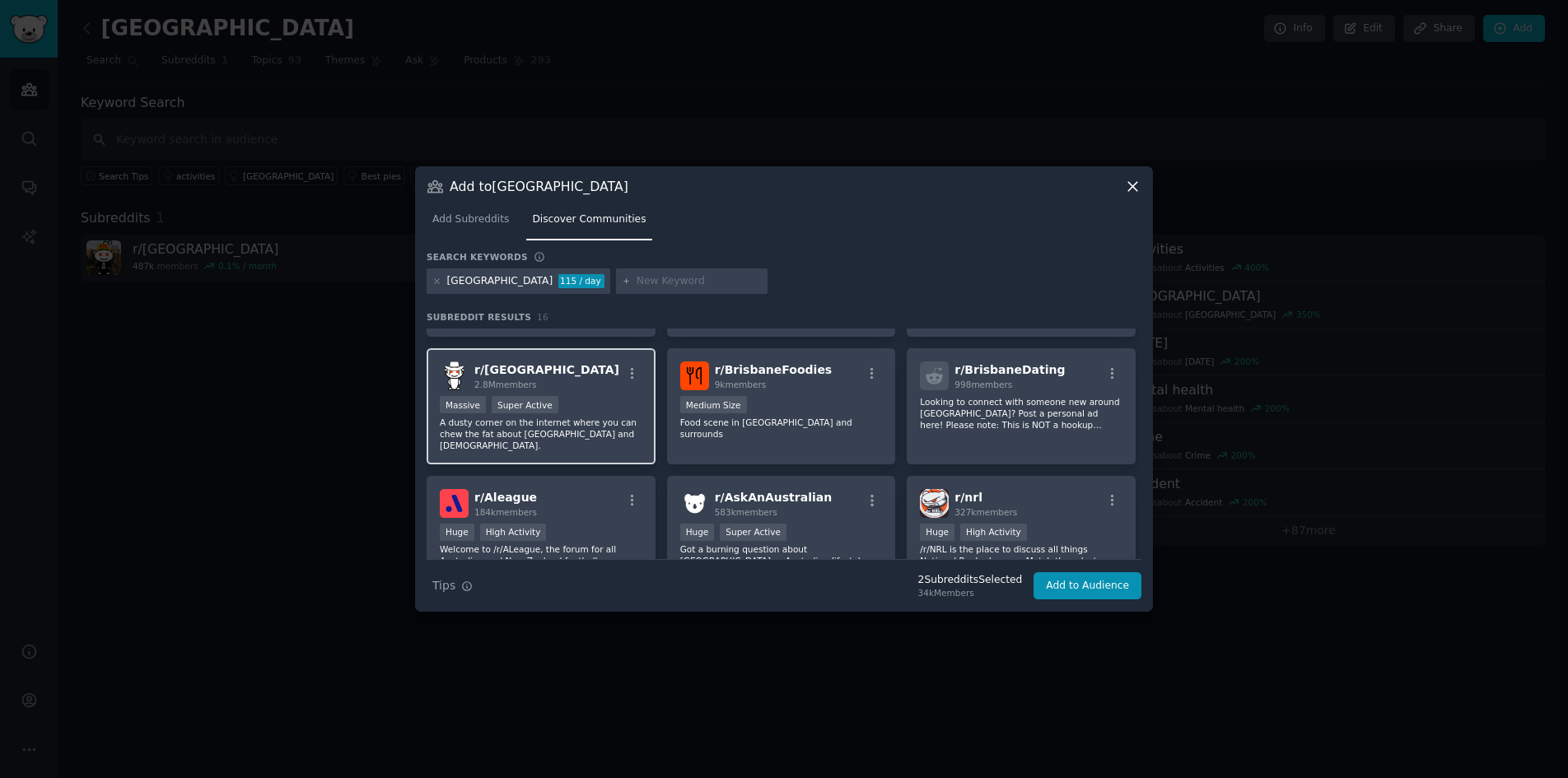
scroll to position [247, 0]
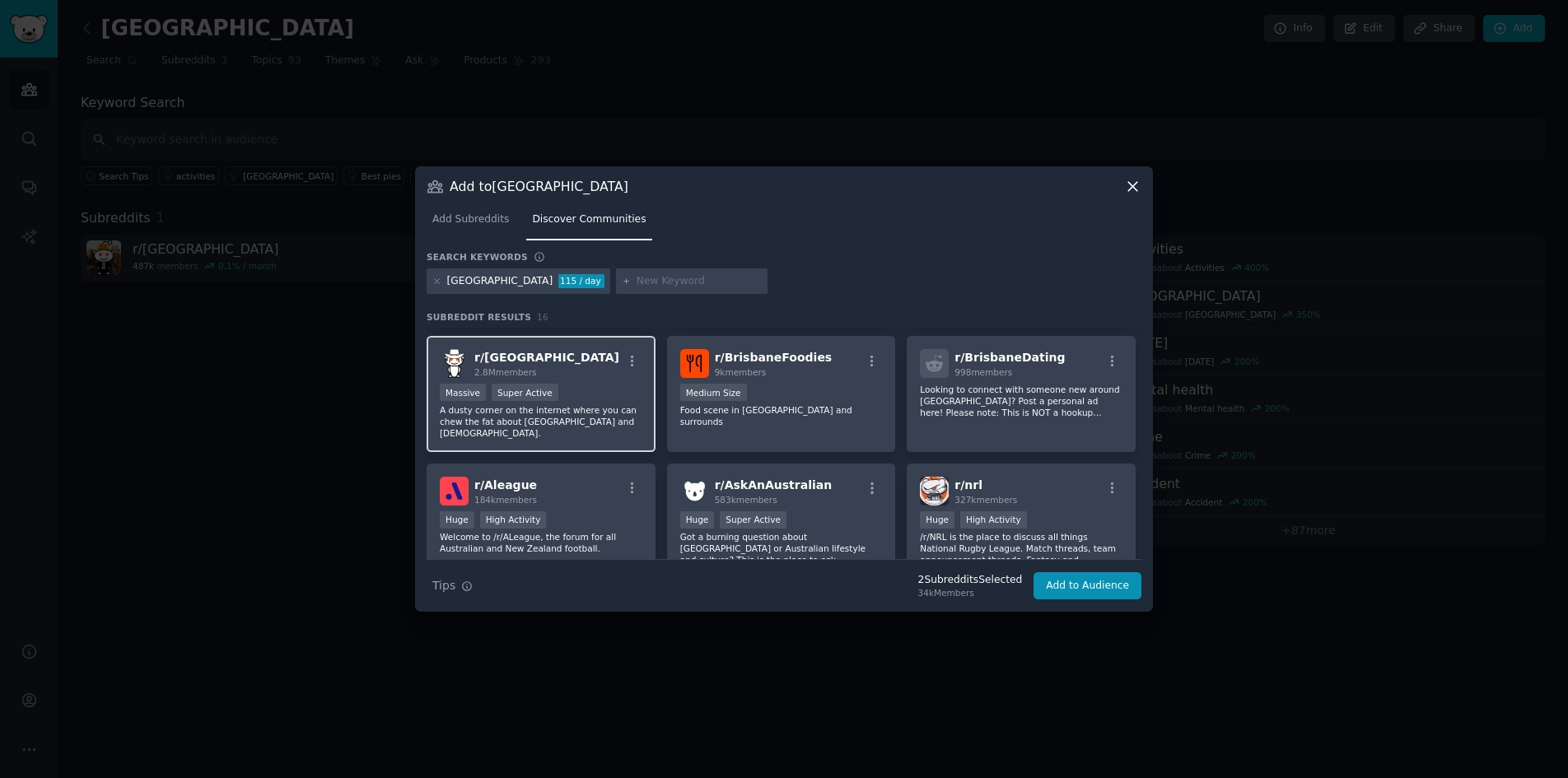
click at [597, 393] on div "Massive Super Active" at bounding box center [541, 394] width 203 height 20
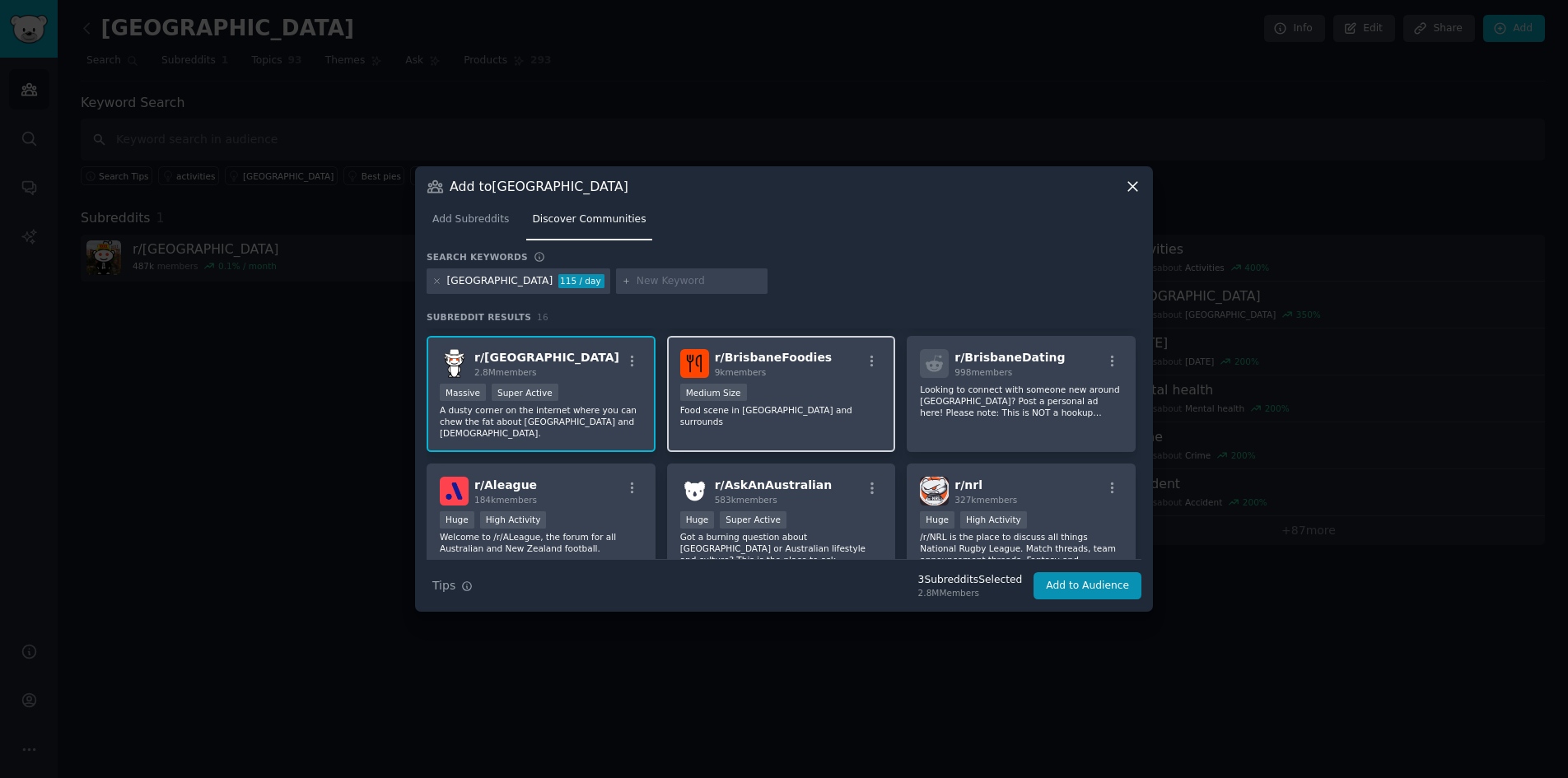
click at [821, 418] on div "r/ BrisbaneFoodies 9k members Medium Size Food scene in Brisbane and surrounds" at bounding box center [781, 394] width 229 height 116
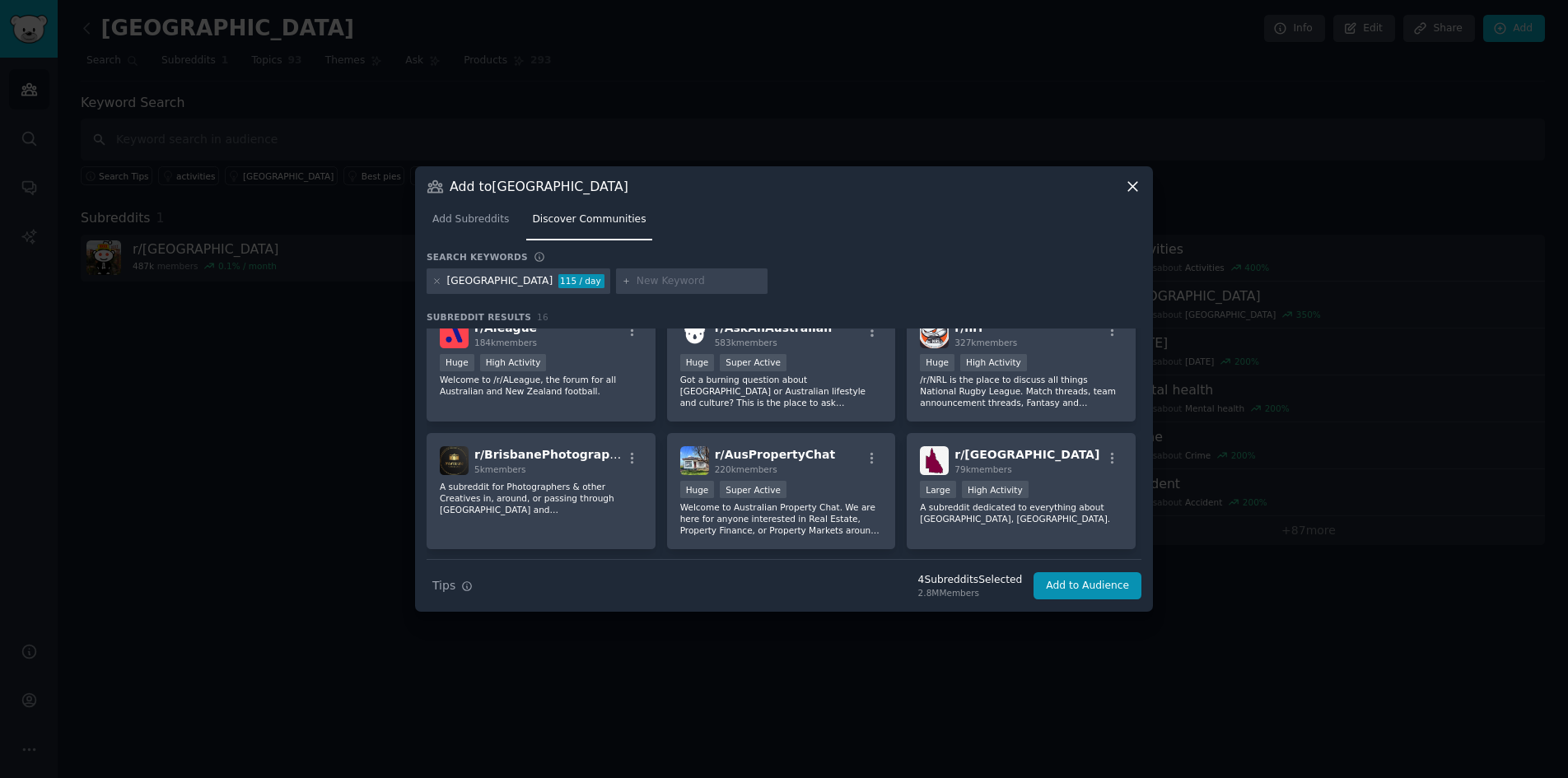
scroll to position [411, 0]
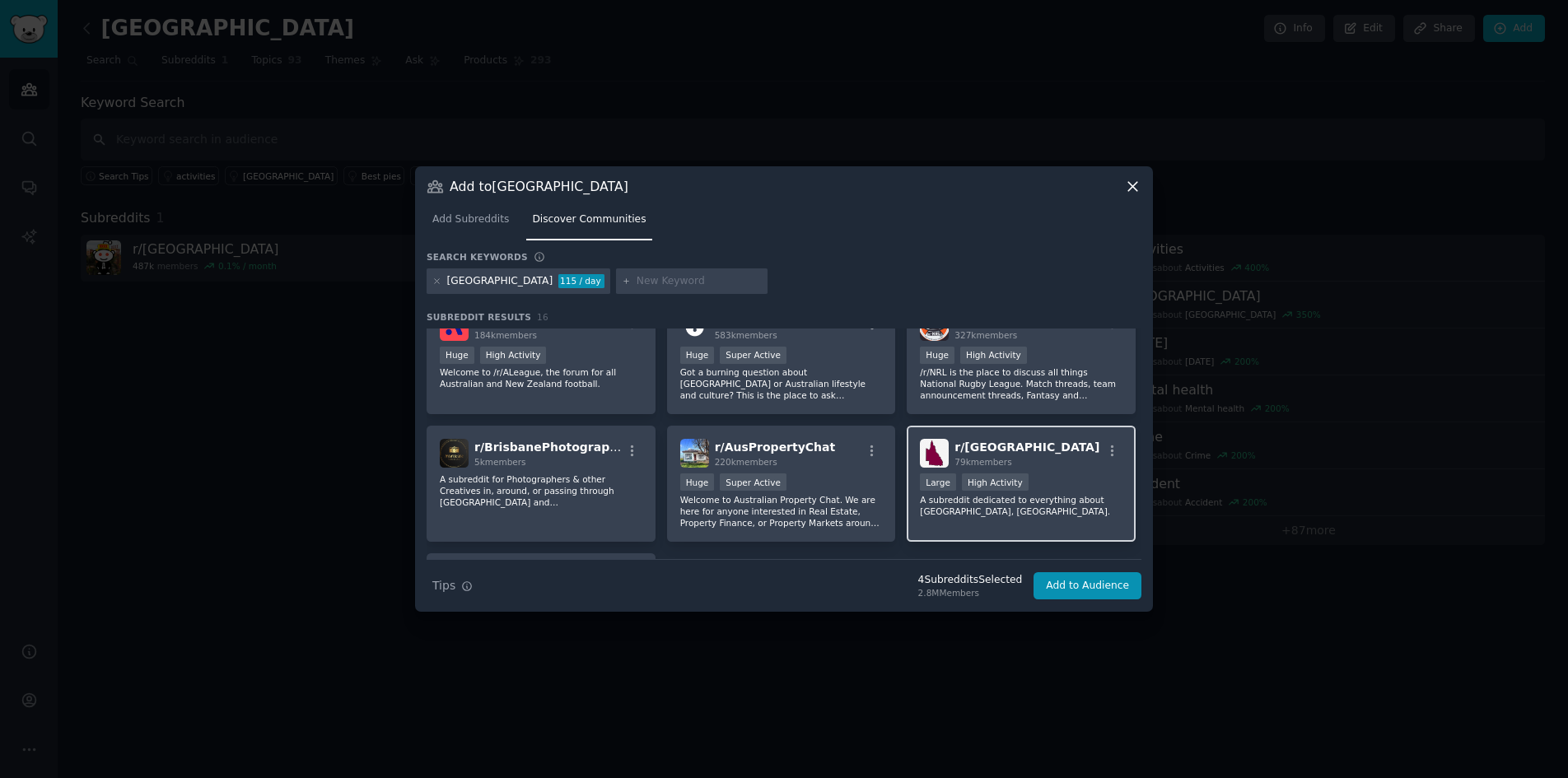
click at [1054, 473] on div ">= 80th percentile for submissions / day Large High Activity" at bounding box center [1021, 483] width 203 height 20
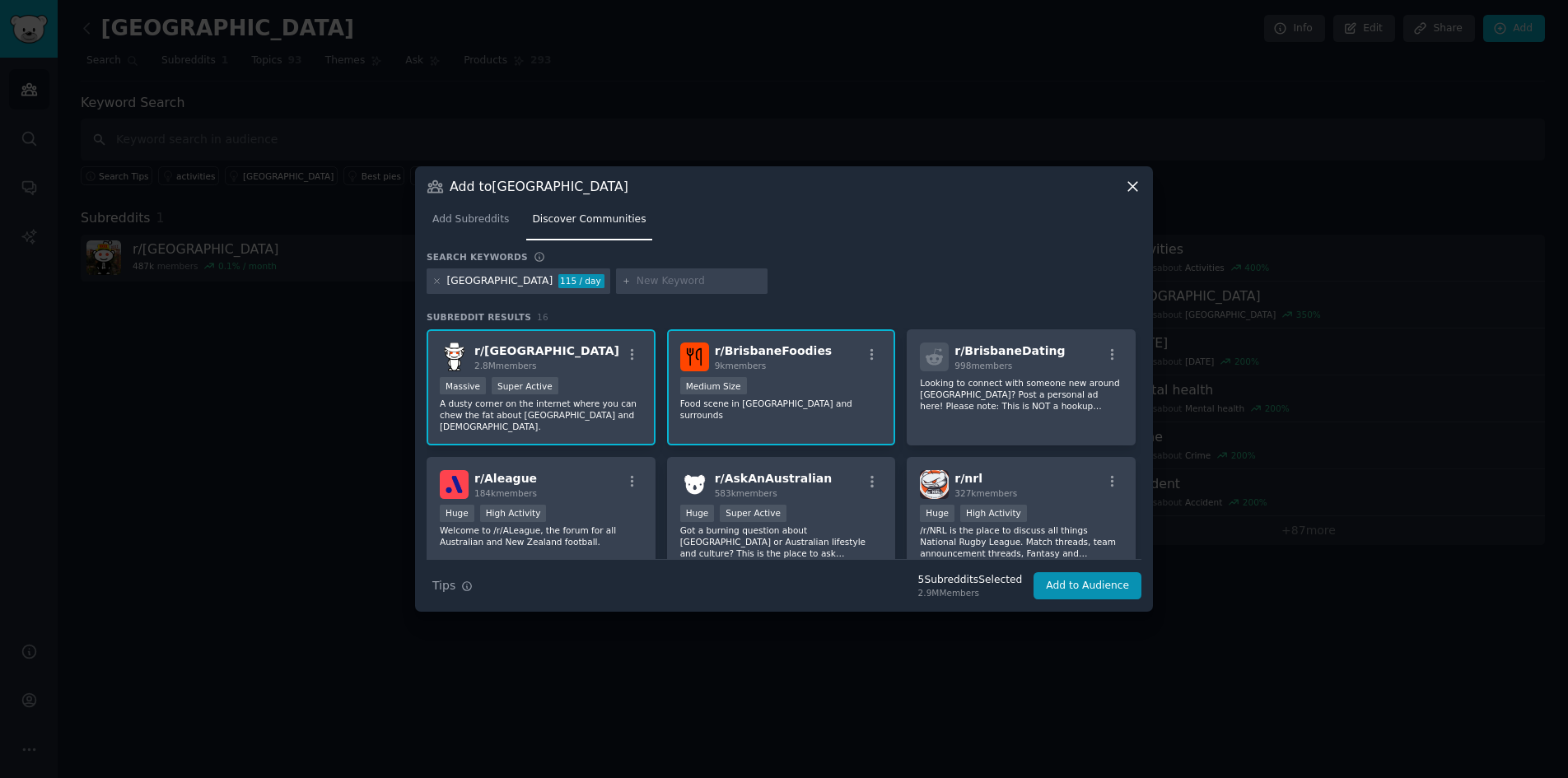
scroll to position [0, 0]
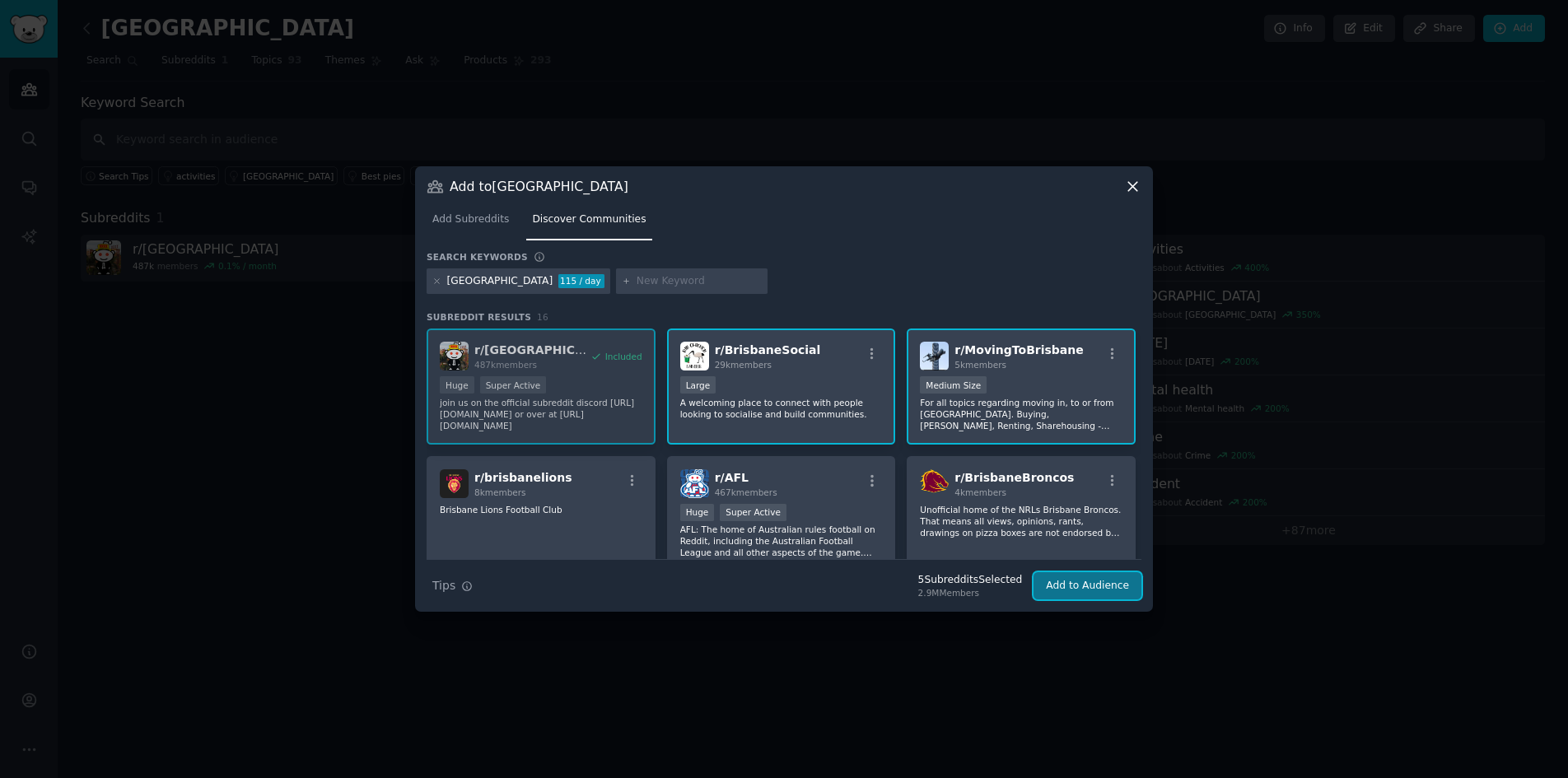
click at [1077, 588] on button "Add to Audience" at bounding box center [1087, 587] width 107 height 28
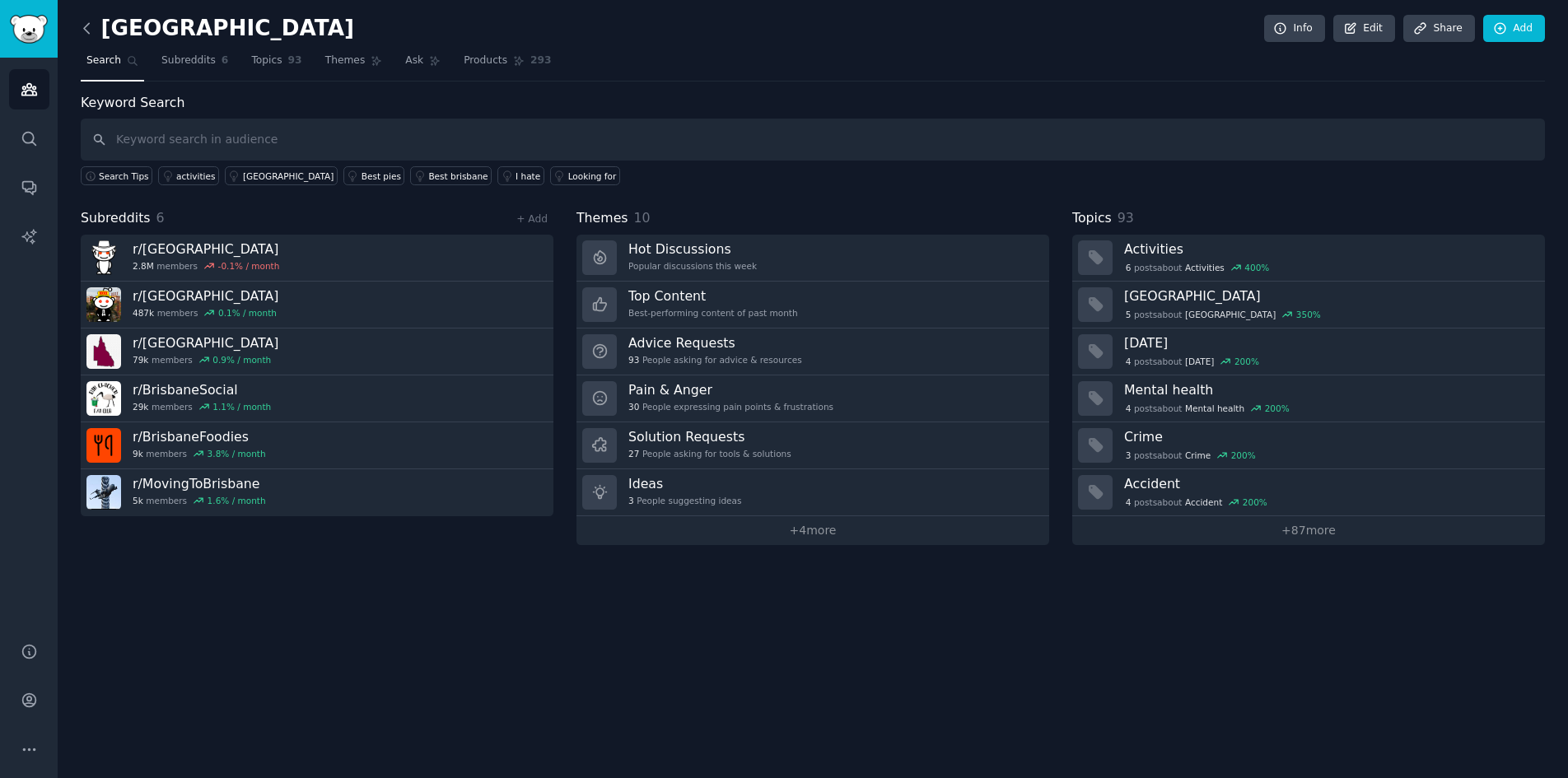
click at [85, 25] on icon at bounding box center [87, 28] width 18 height 18
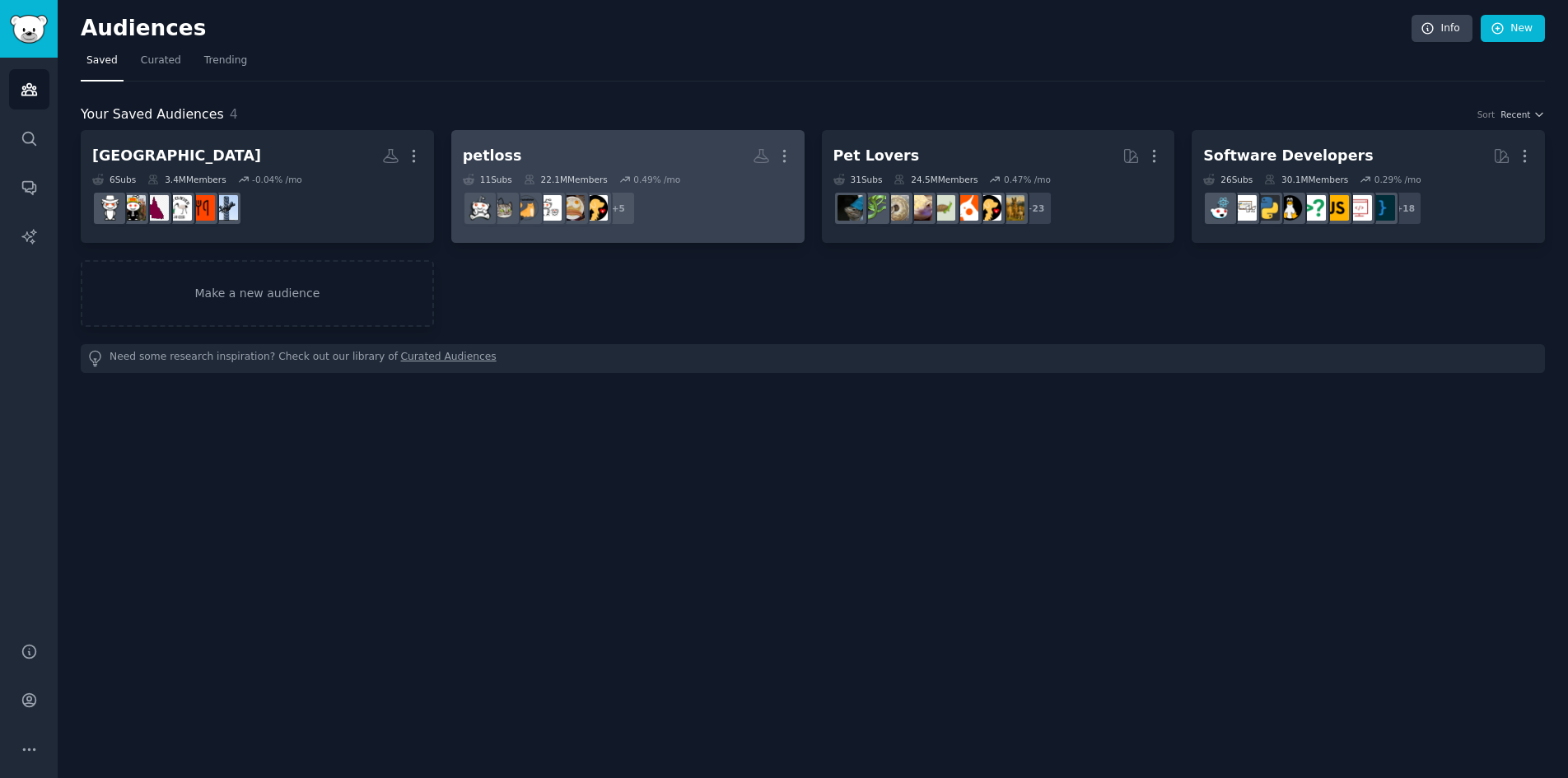
click at [716, 215] on dd "r/widowers, r/seniordogs, r/Petloss, r/GriefSupport, r/germanshepherds + 5" at bounding box center [627, 208] width 330 height 46
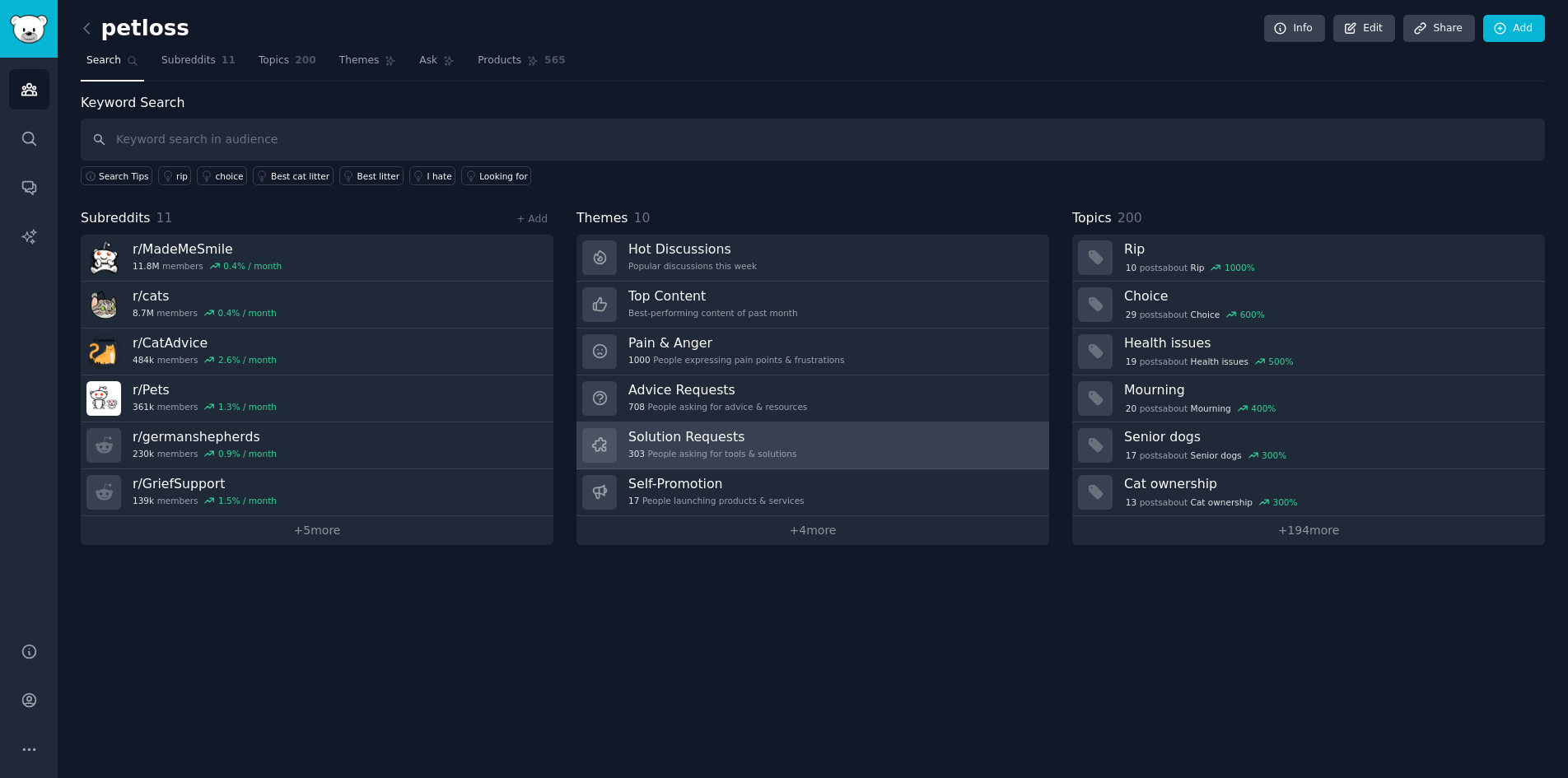
click at [771, 433] on h3 "Solution Requests" at bounding box center [712, 437] width 168 height 18
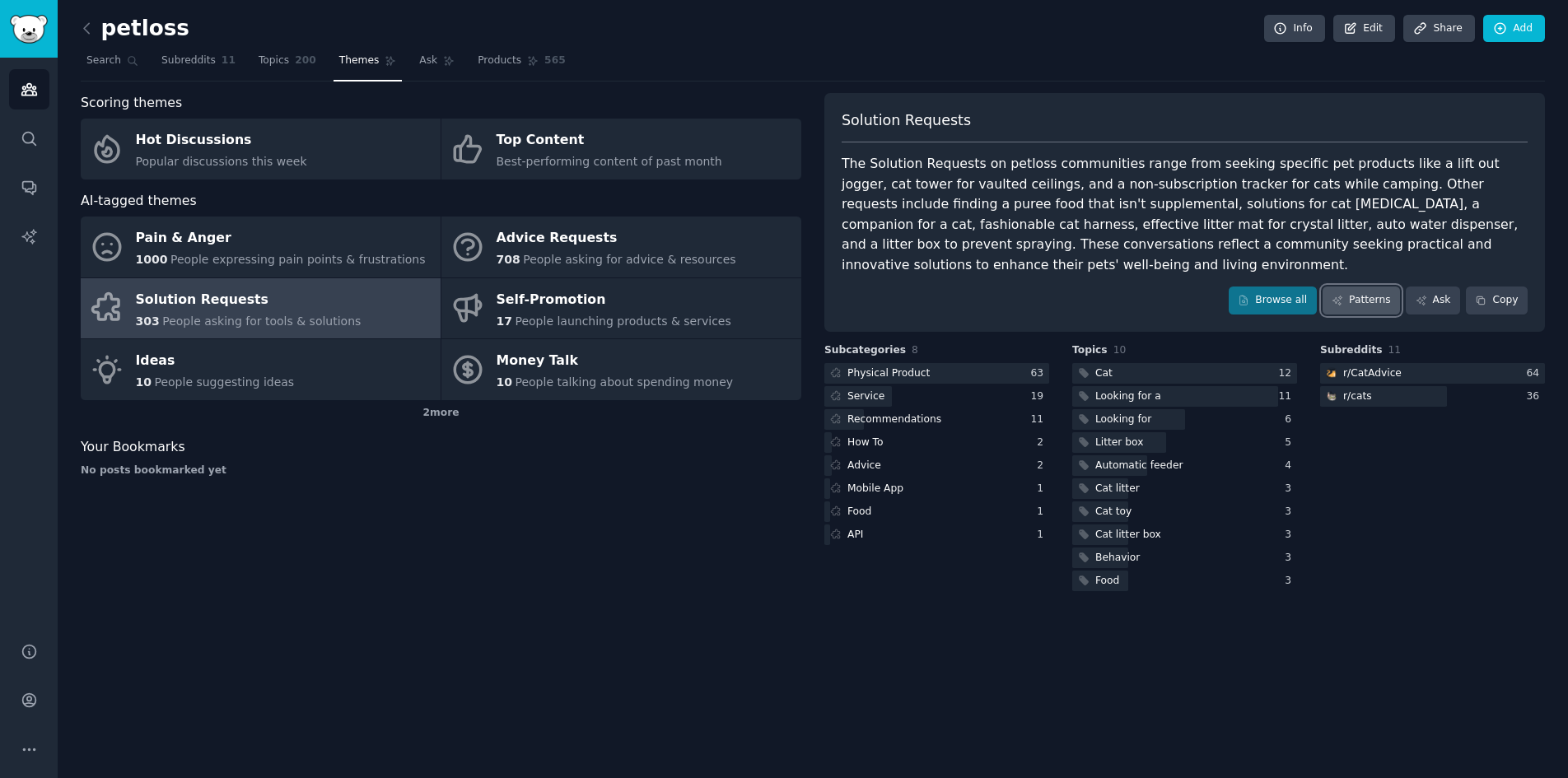
click at [1365, 286] on link "Patterns" at bounding box center [1361, 300] width 78 height 28
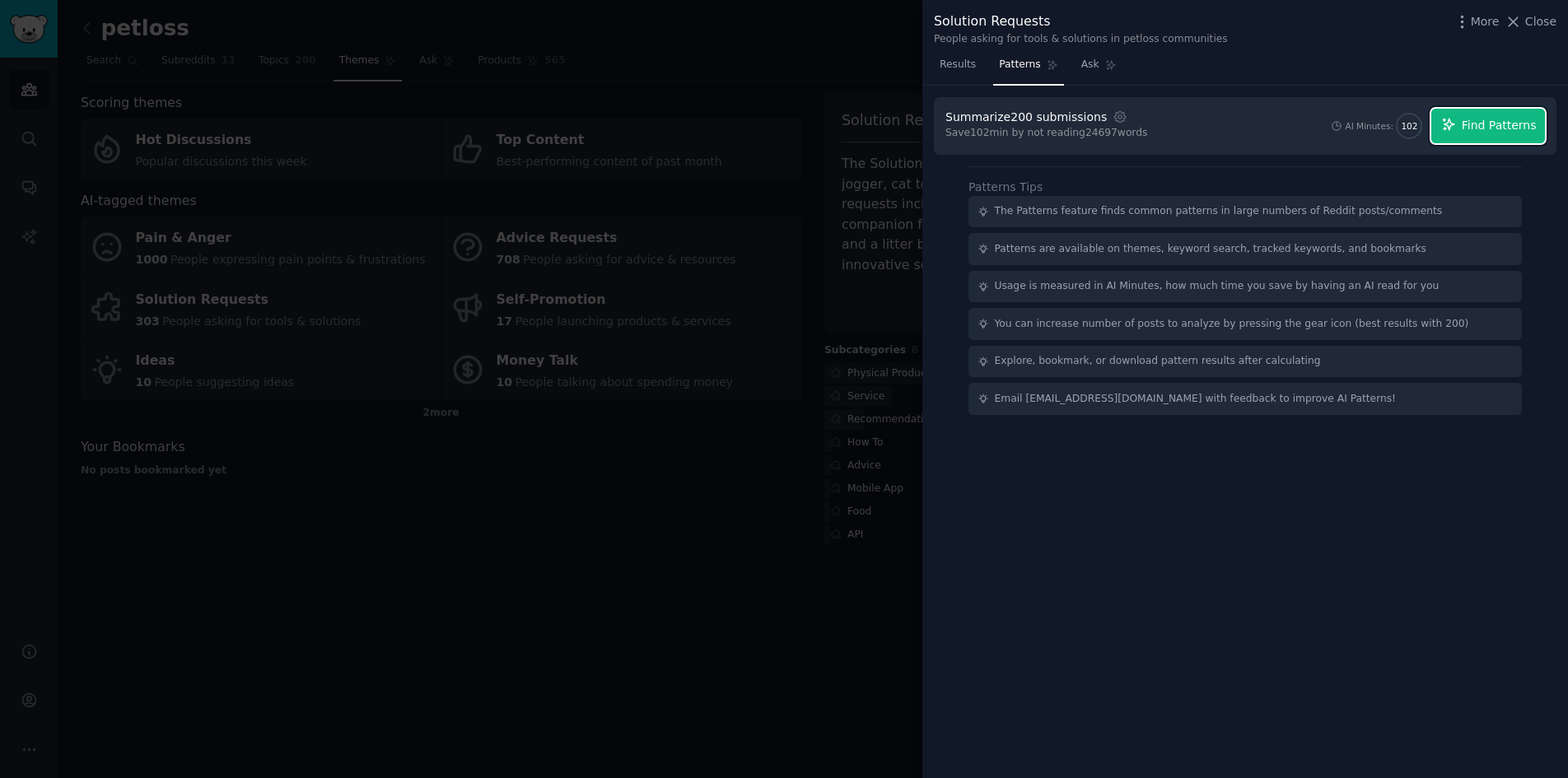
click at [1513, 130] on span "Find Patterns" at bounding box center [1498, 126] width 75 height 18
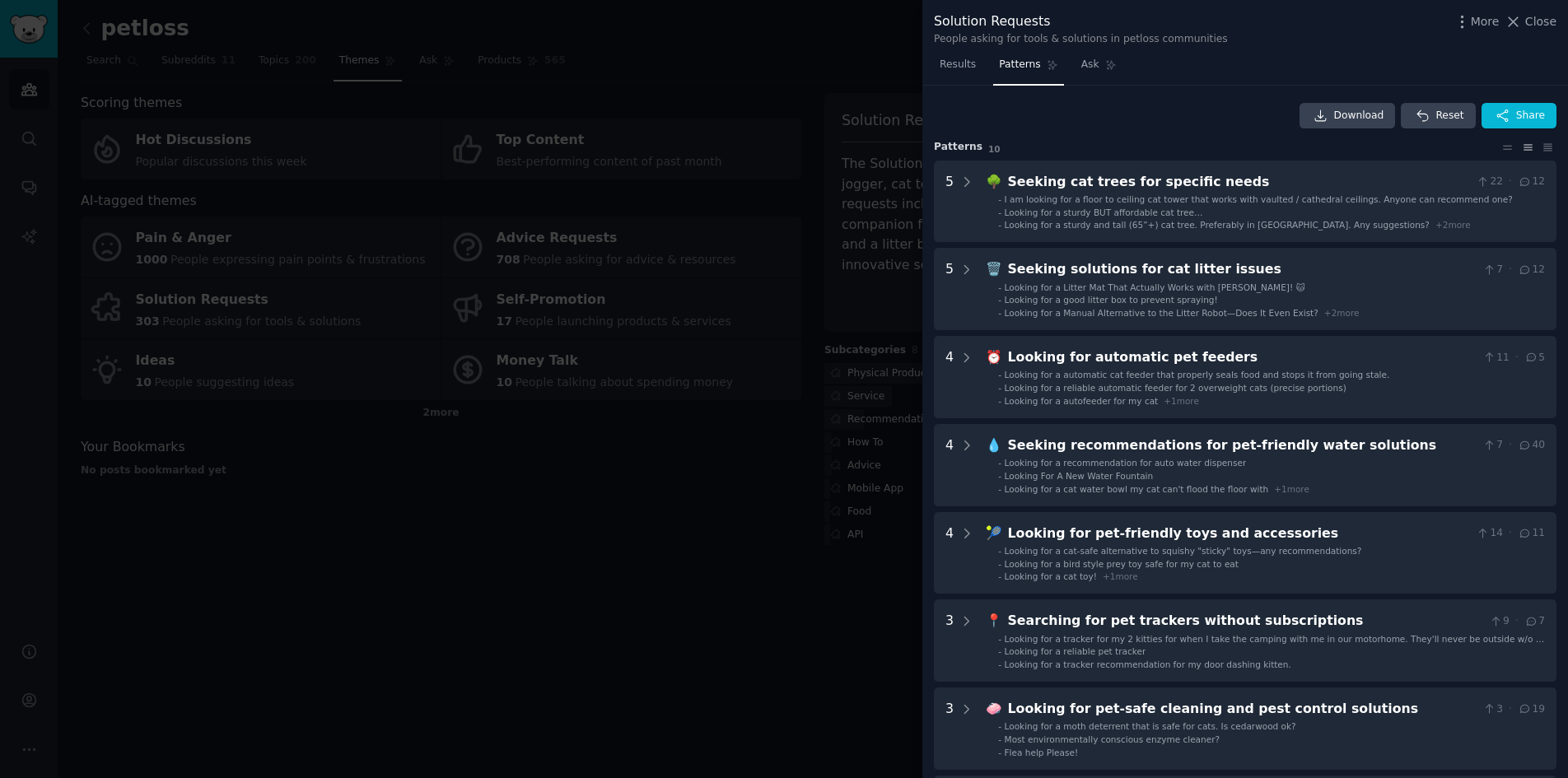
drag, startPoint x: 817, startPoint y: 244, endPoint x: 697, endPoint y: 196, distance: 129.2
click at [816, 244] on div at bounding box center [784, 389] width 1568 height 778
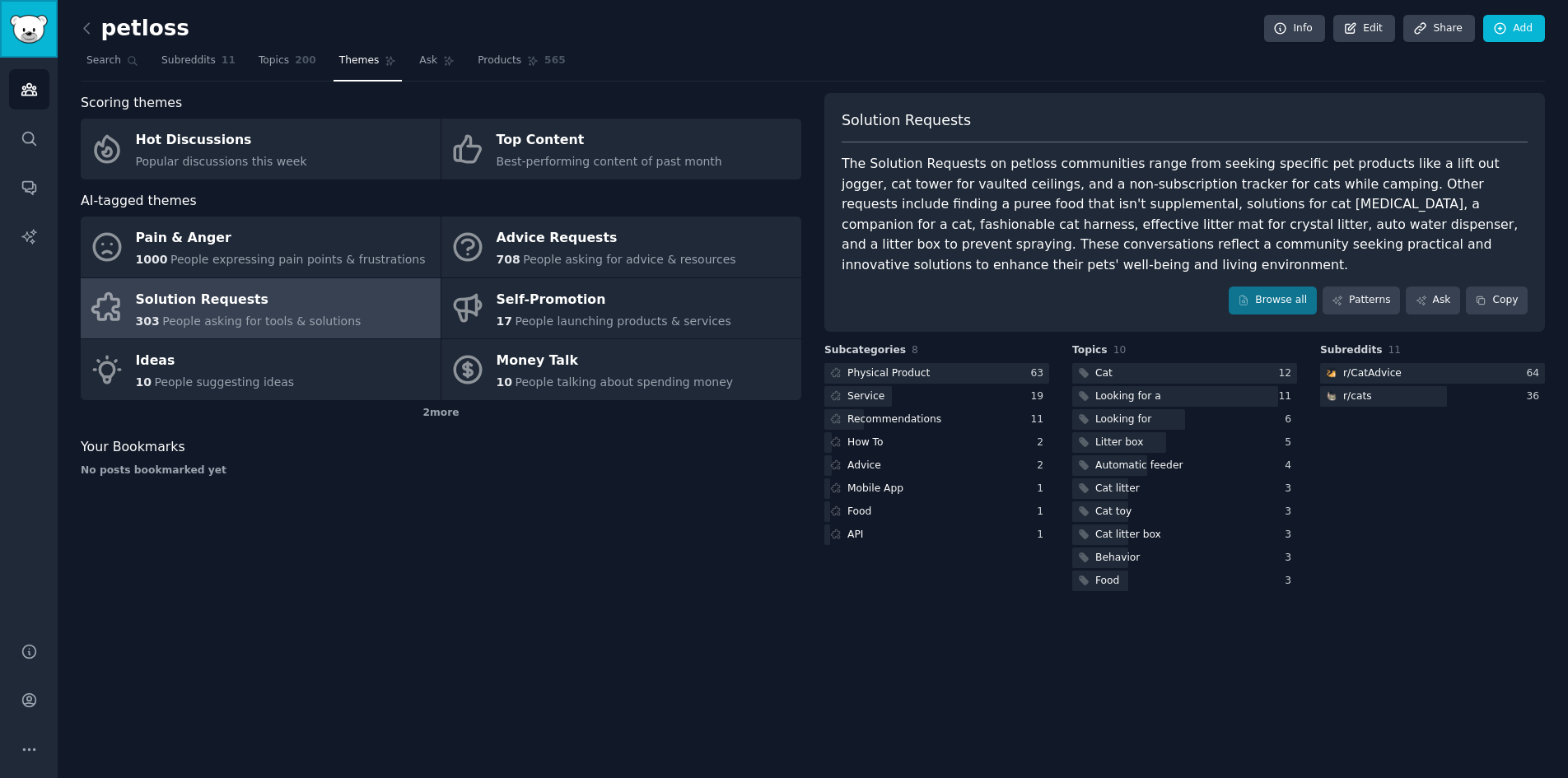
click at [24, 19] on img "Sidebar" at bounding box center [28, 29] width 38 height 29
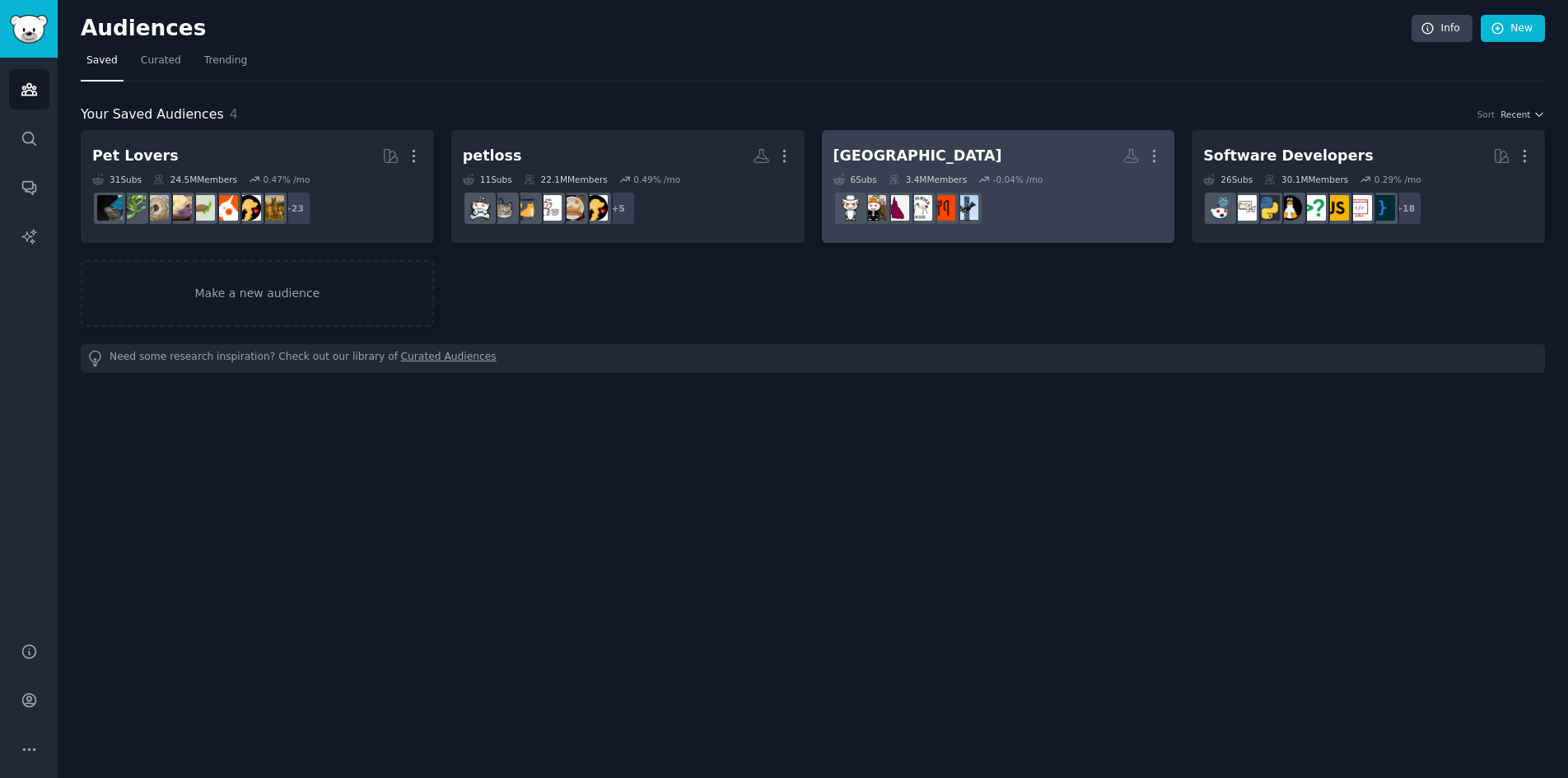
click at [965, 172] on div "brisbane More 6 Sub s 3.4M Members -0.04 % /mo" at bounding box center [998, 187] width 330 height 90
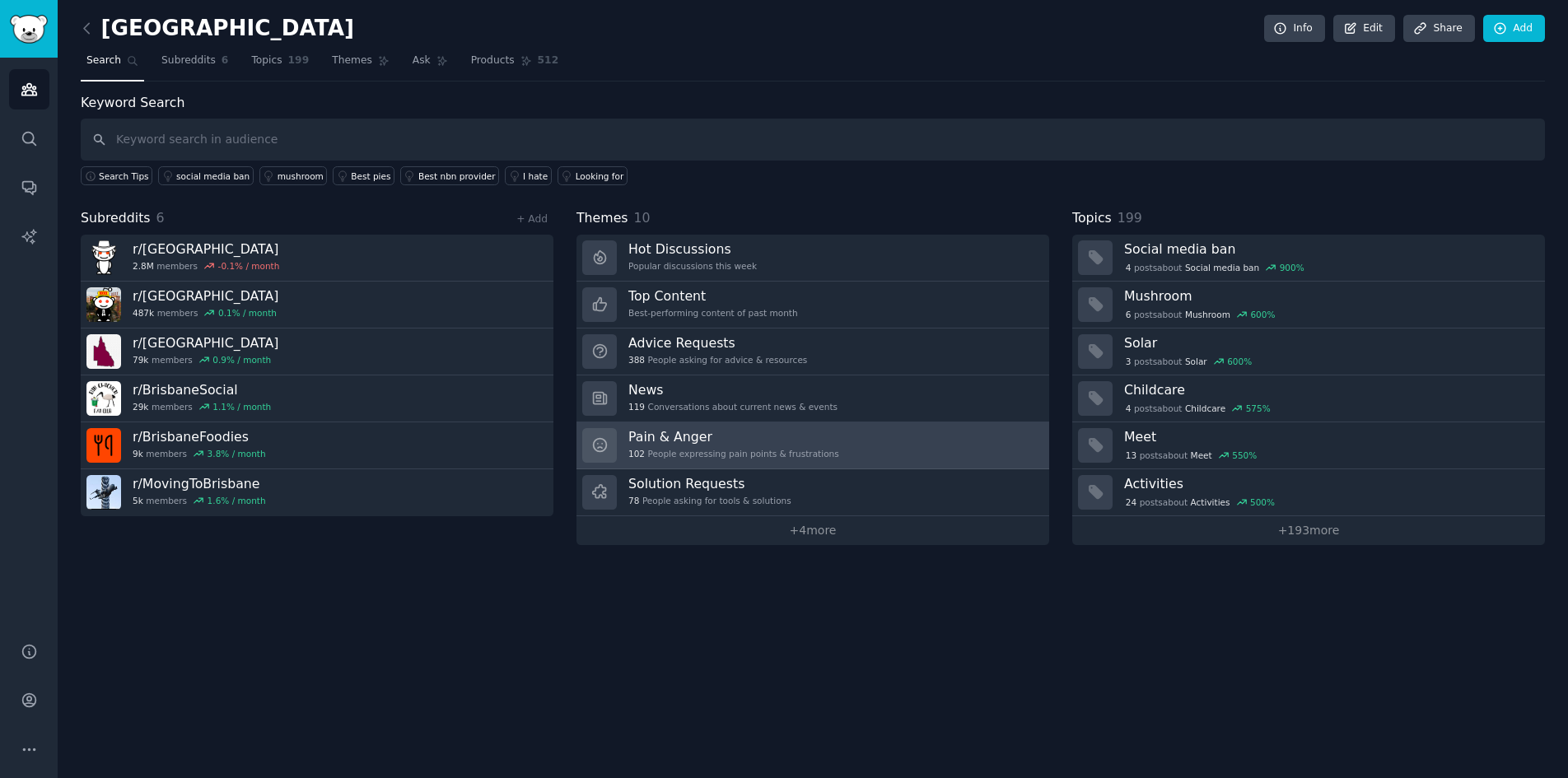
click at [782, 444] on h3 "Pain & Anger" at bounding box center [733, 437] width 211 height 18
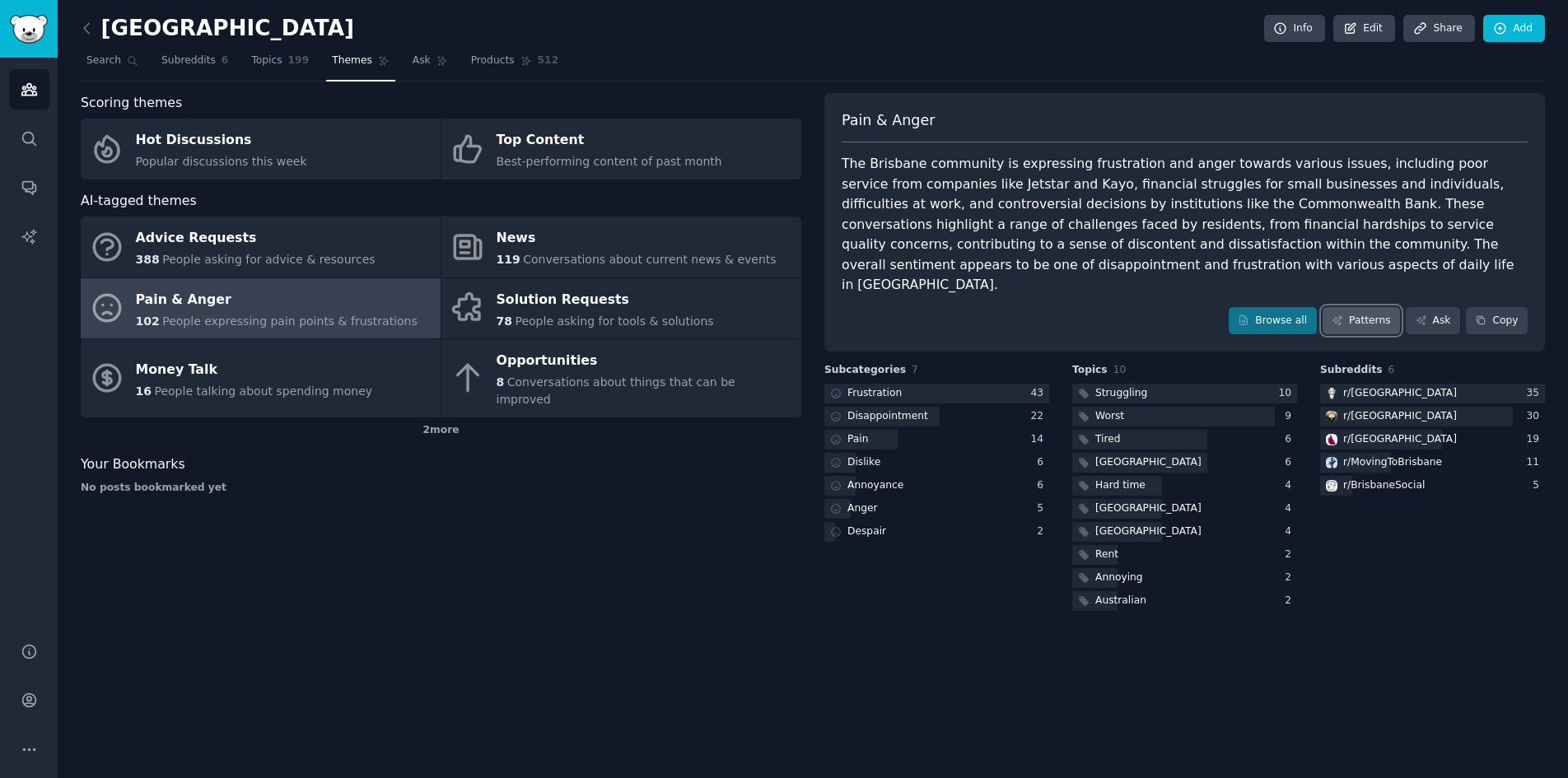
click at [1355, 307] on link "Patterns" at bounding box center [1361, 322] width 78 height 28
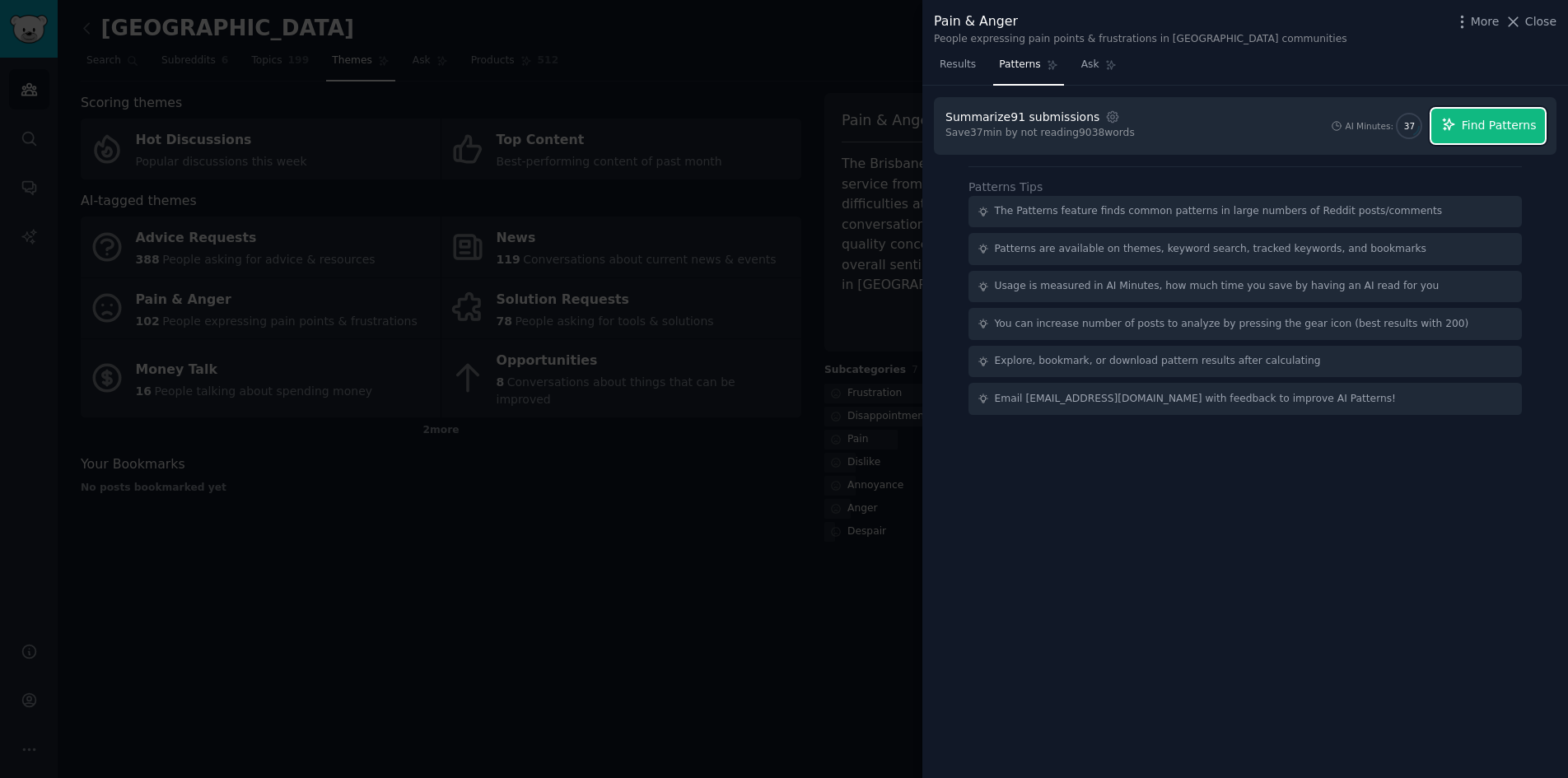
click at [1506, 120] on span "Find Patterns" at bounding box center [1498, 126] width 75 height 18
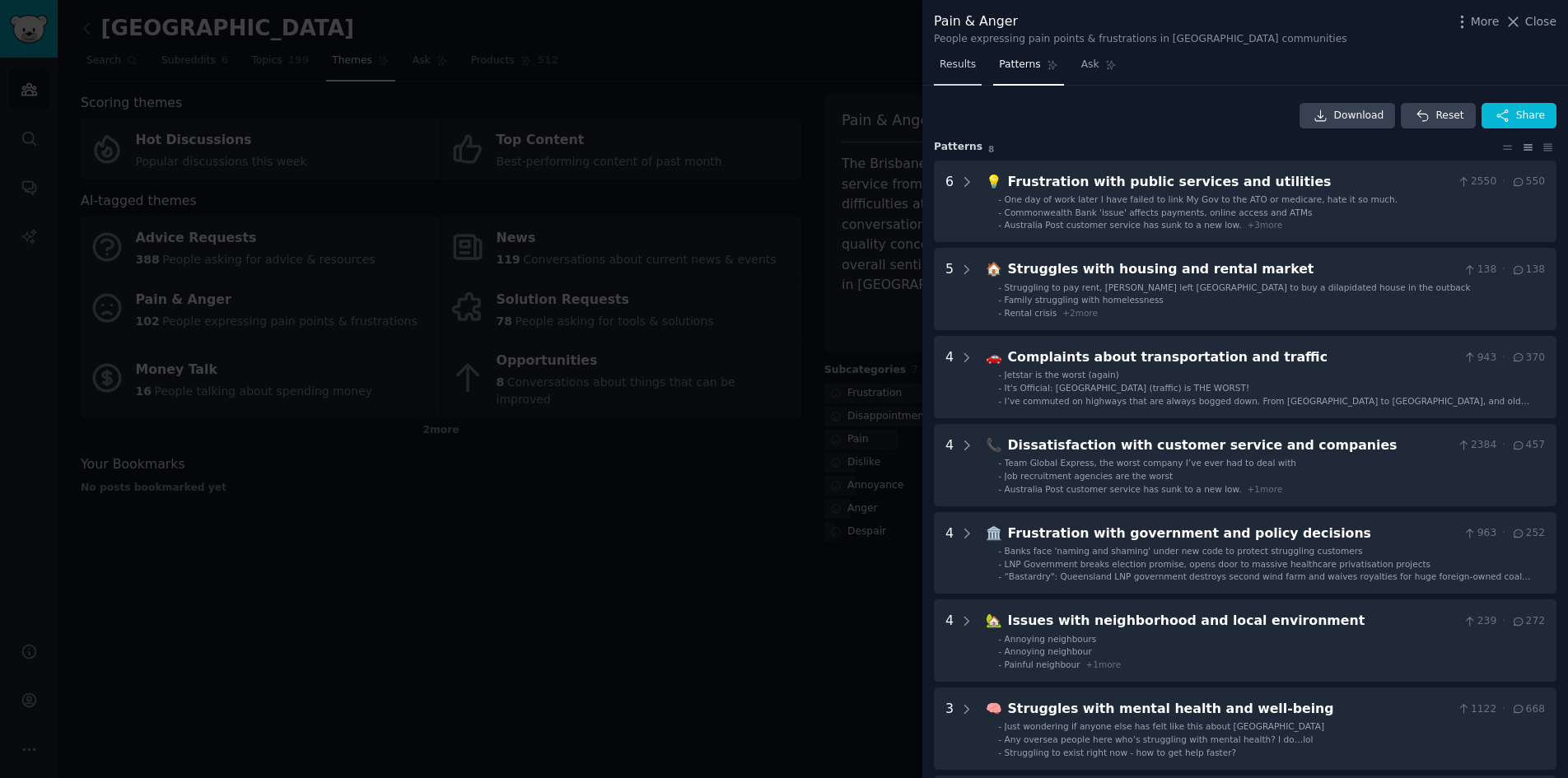
click at [945, 68] on span "Results" at bounding box center [957, 64] width 36 height 15
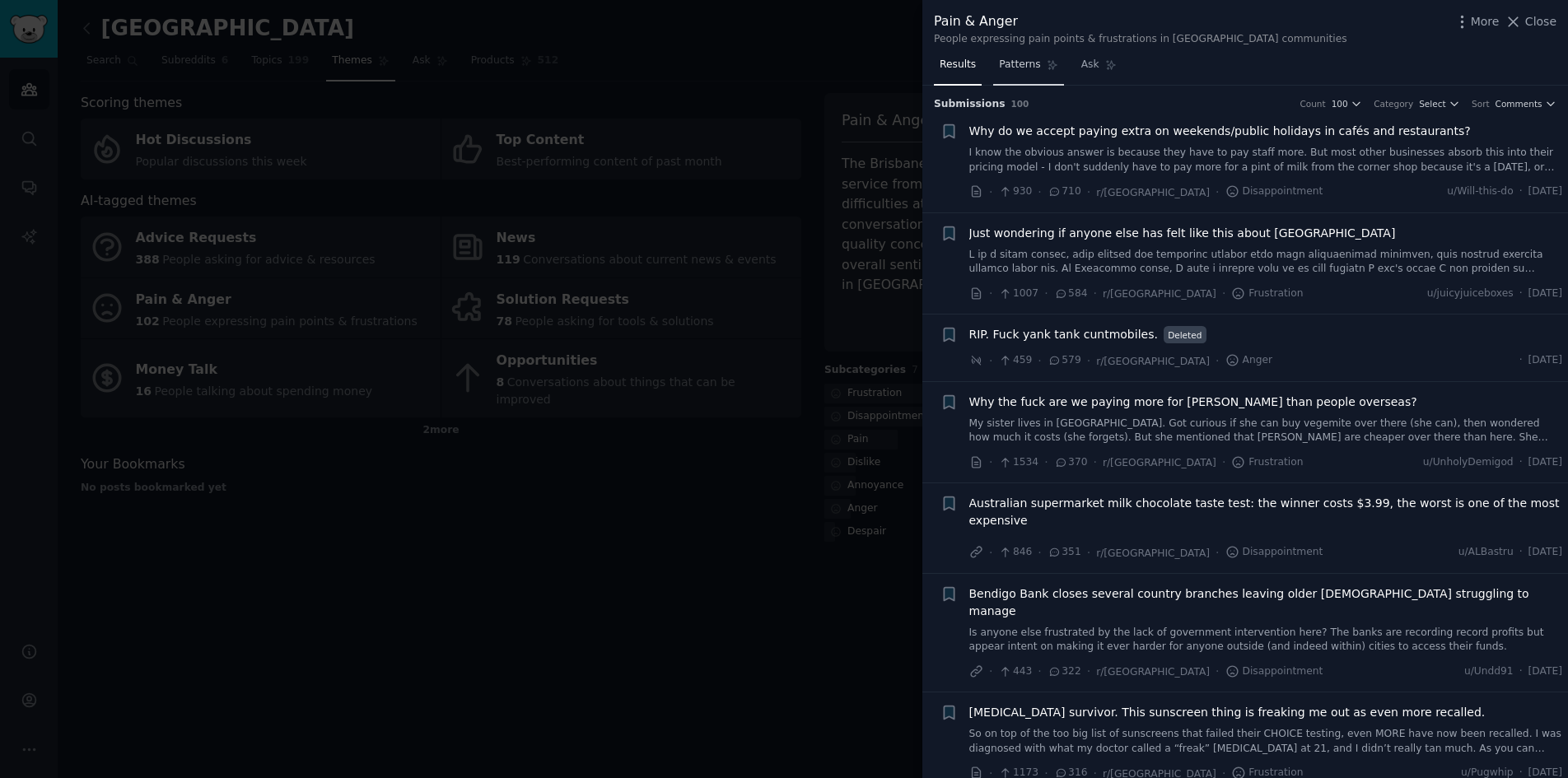
click at [1017, 74] on link "Patterns" at bounding box center [1027, 69] width 70 height 33
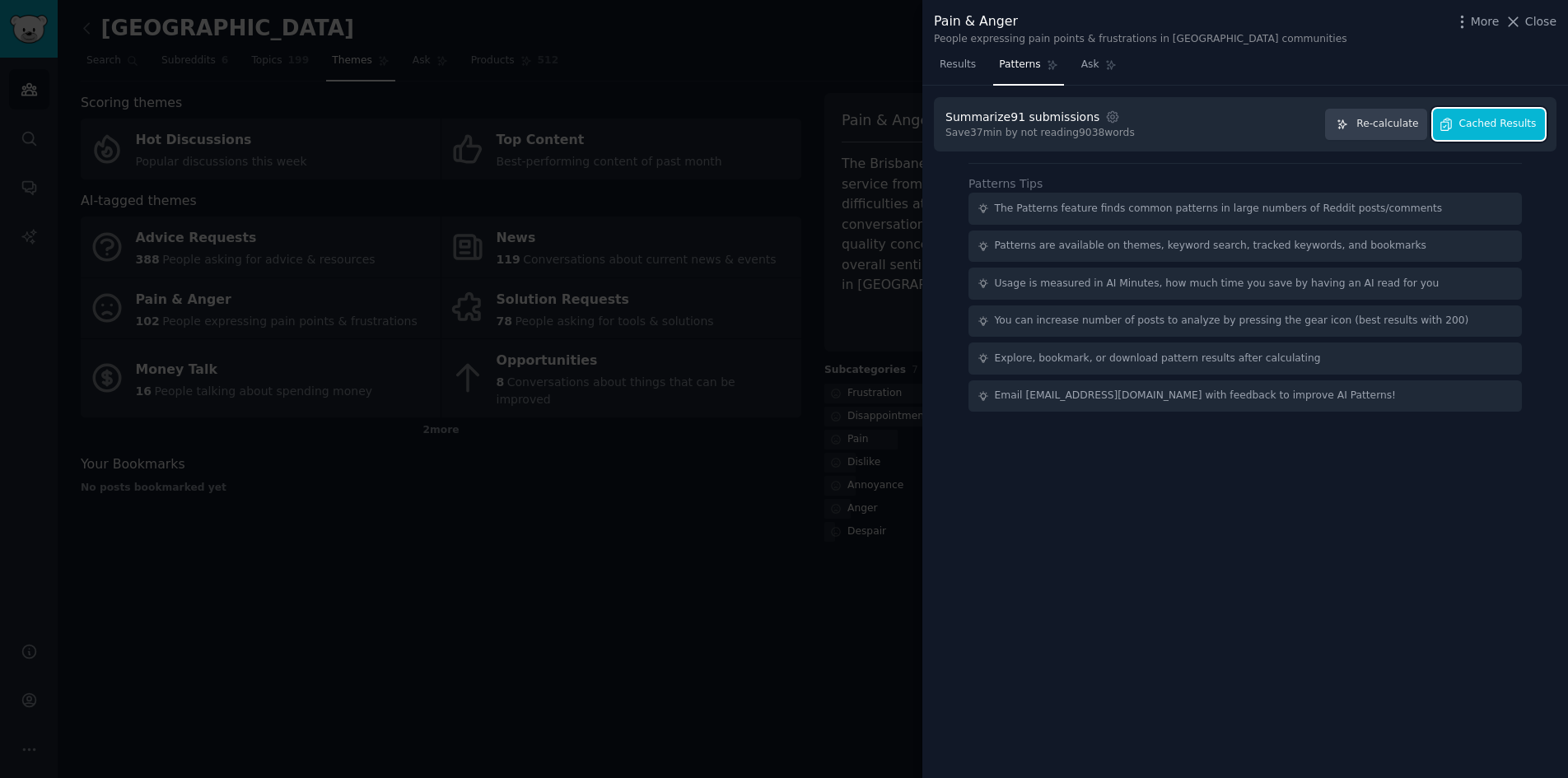
click at [1474, 125] on span "Cached Results" at bounding box center [1498, 124] width 78 height 15
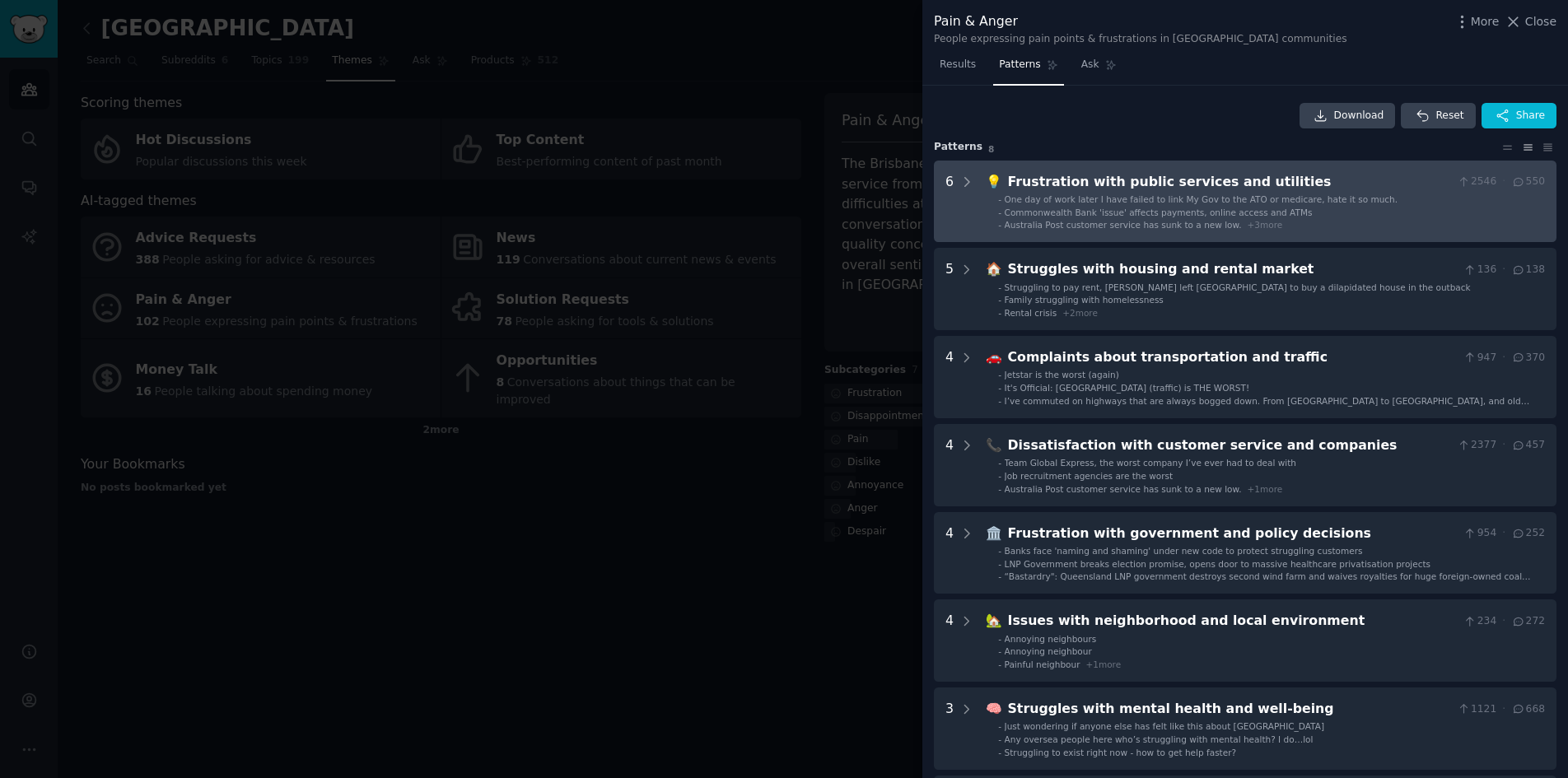
click at [1291, 195] on span "One day of work later I have failed to link My Gov to the ATO or medicare, hate…" at bounding box center [1201, 199] width 394 height 10
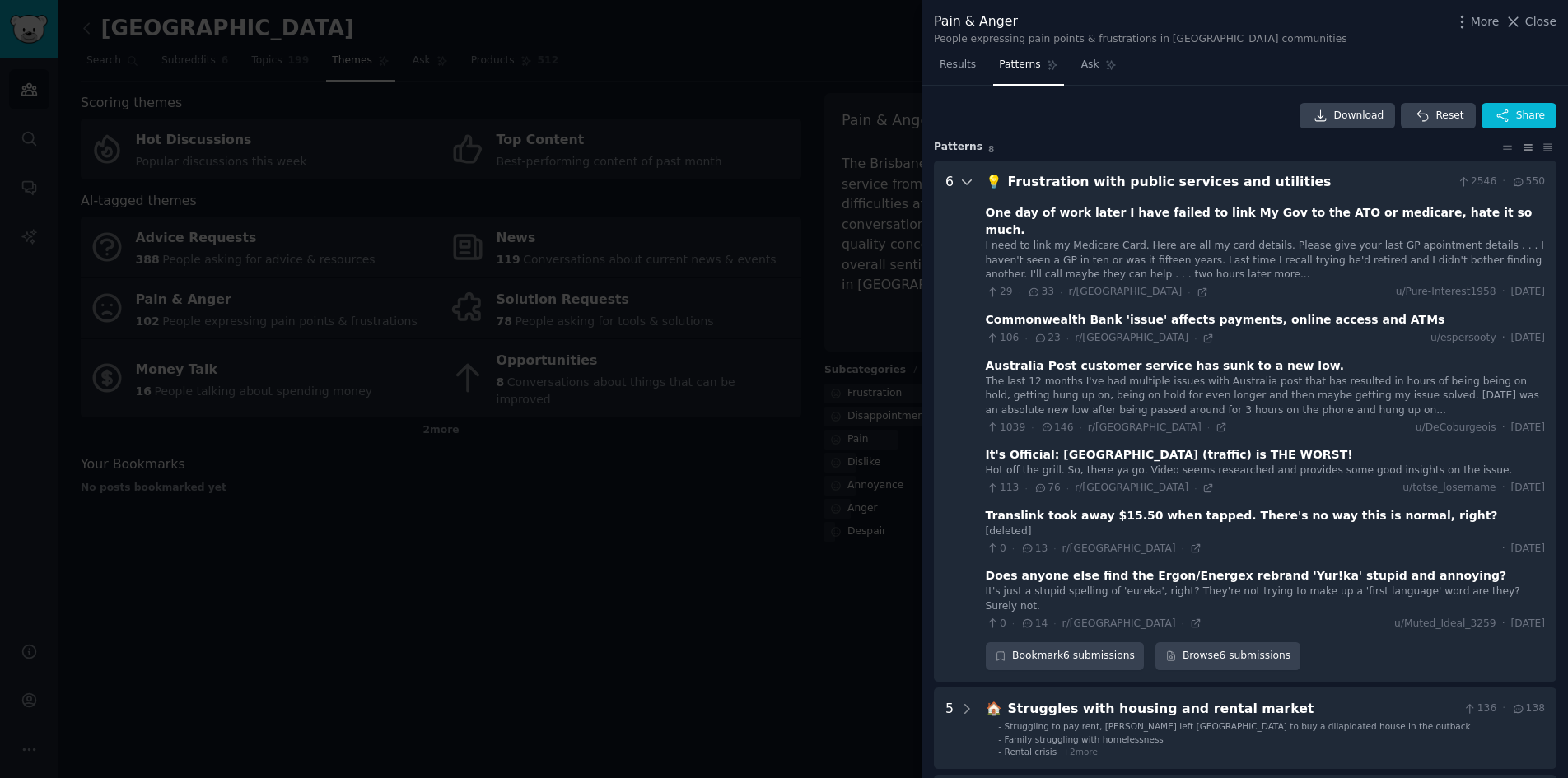
click at [964, 182] on icon at bounding box center [966, 182] width 15 height 15
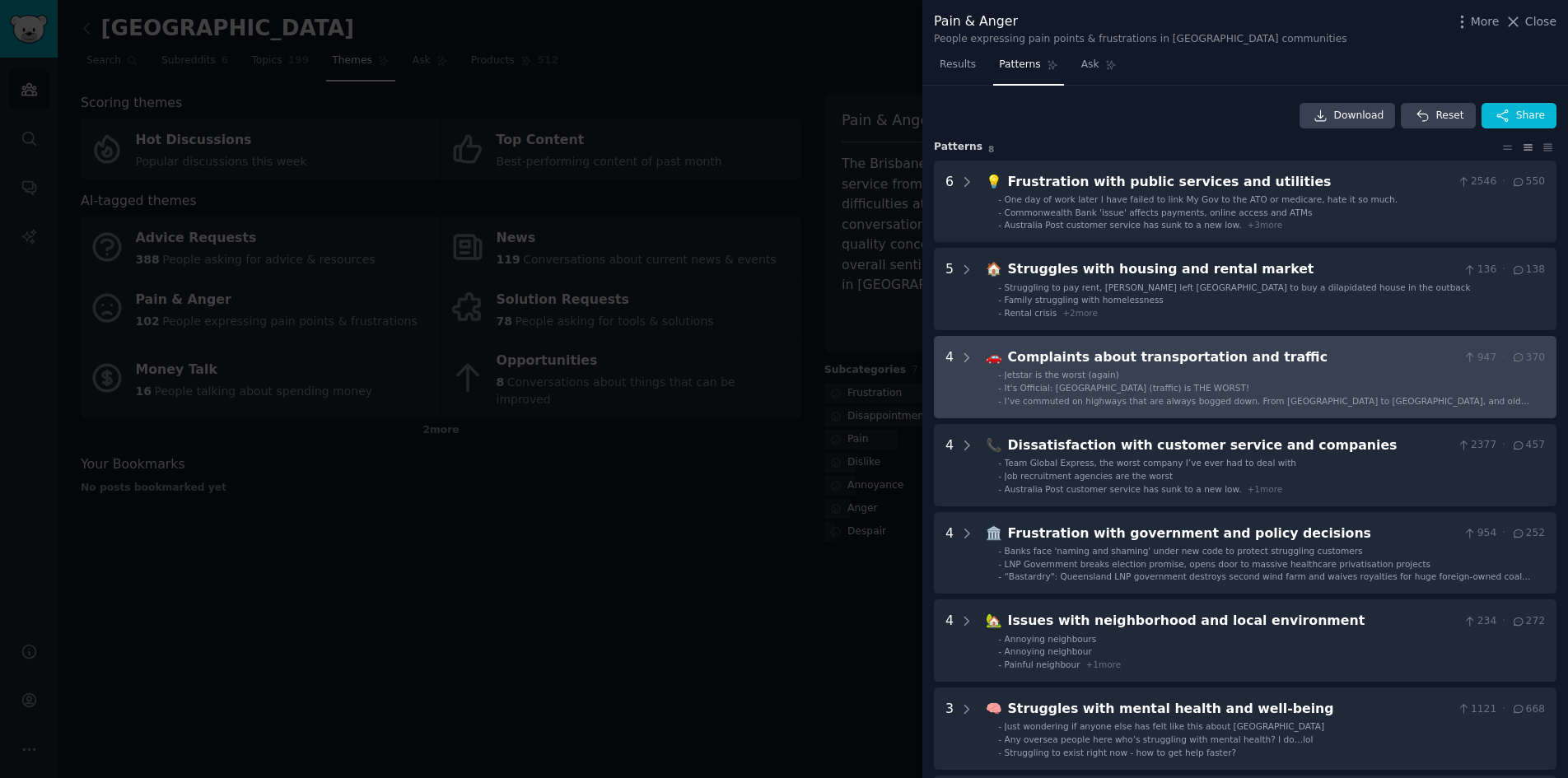
click at [956, 384] on div "4" at bounding box center [959, 376] width 29 height 59
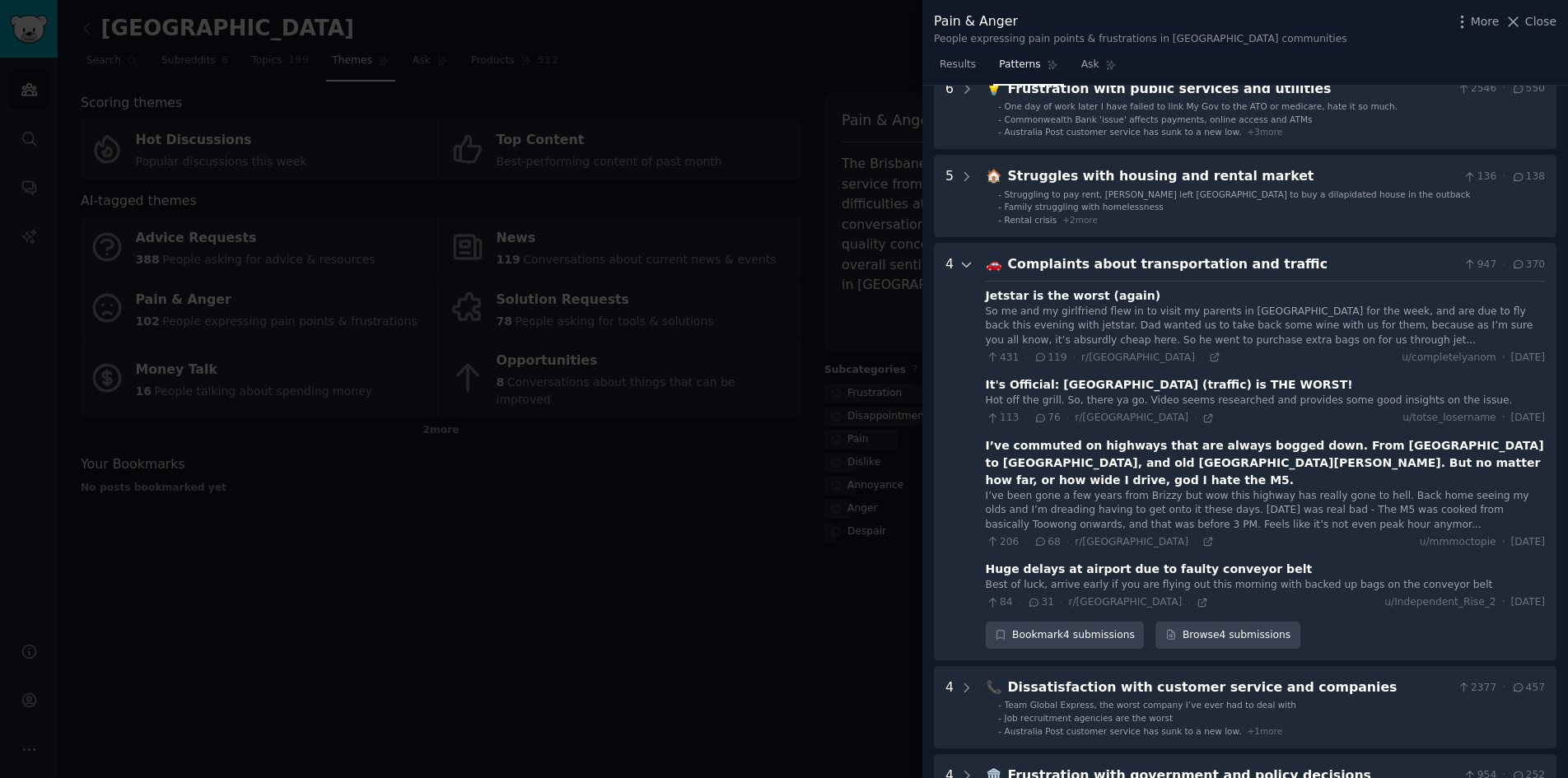
scroll to position [86, 0]
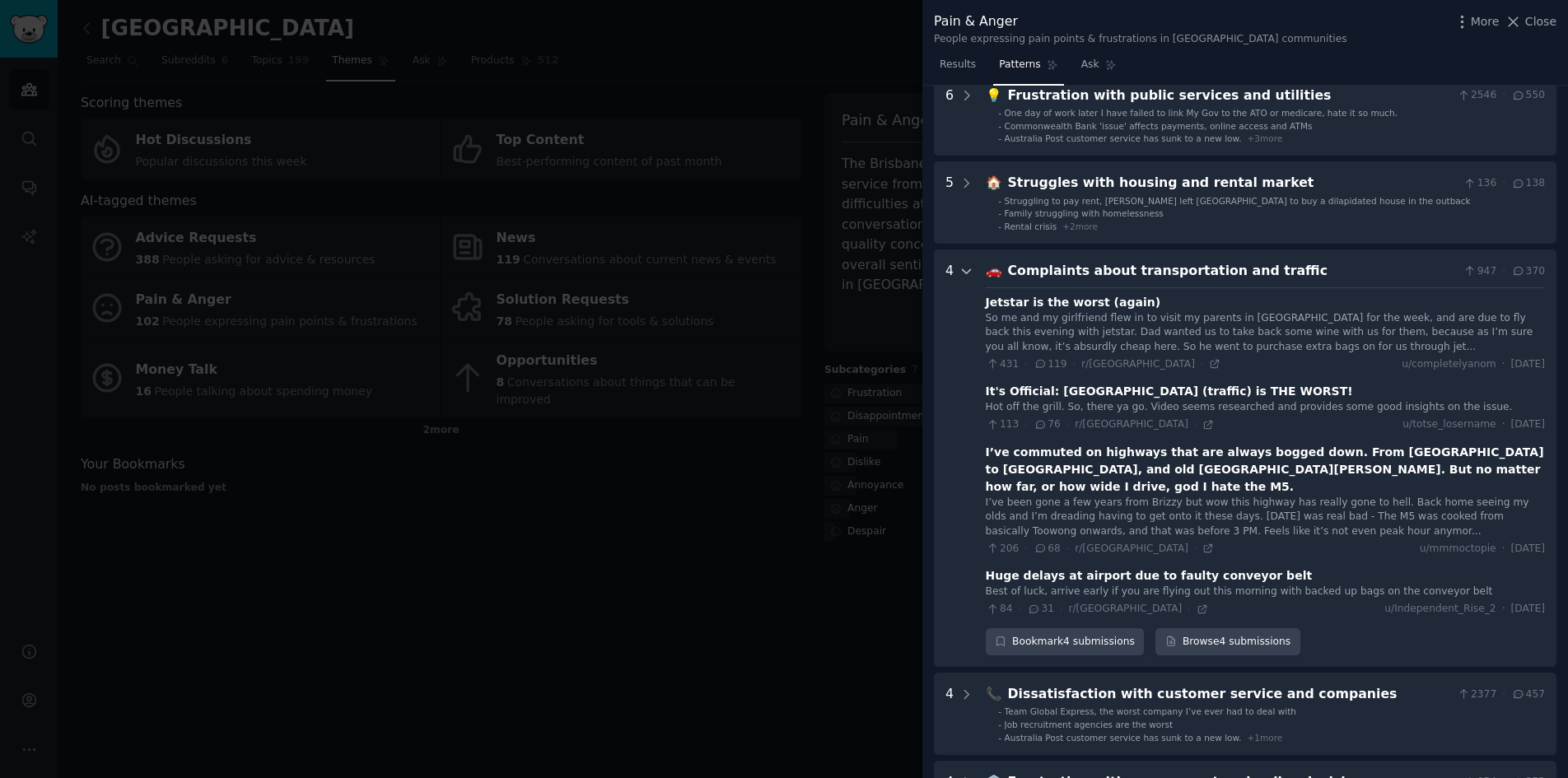
click at [966, 279] on div at bounding box center [966, 458] width 15 height 395
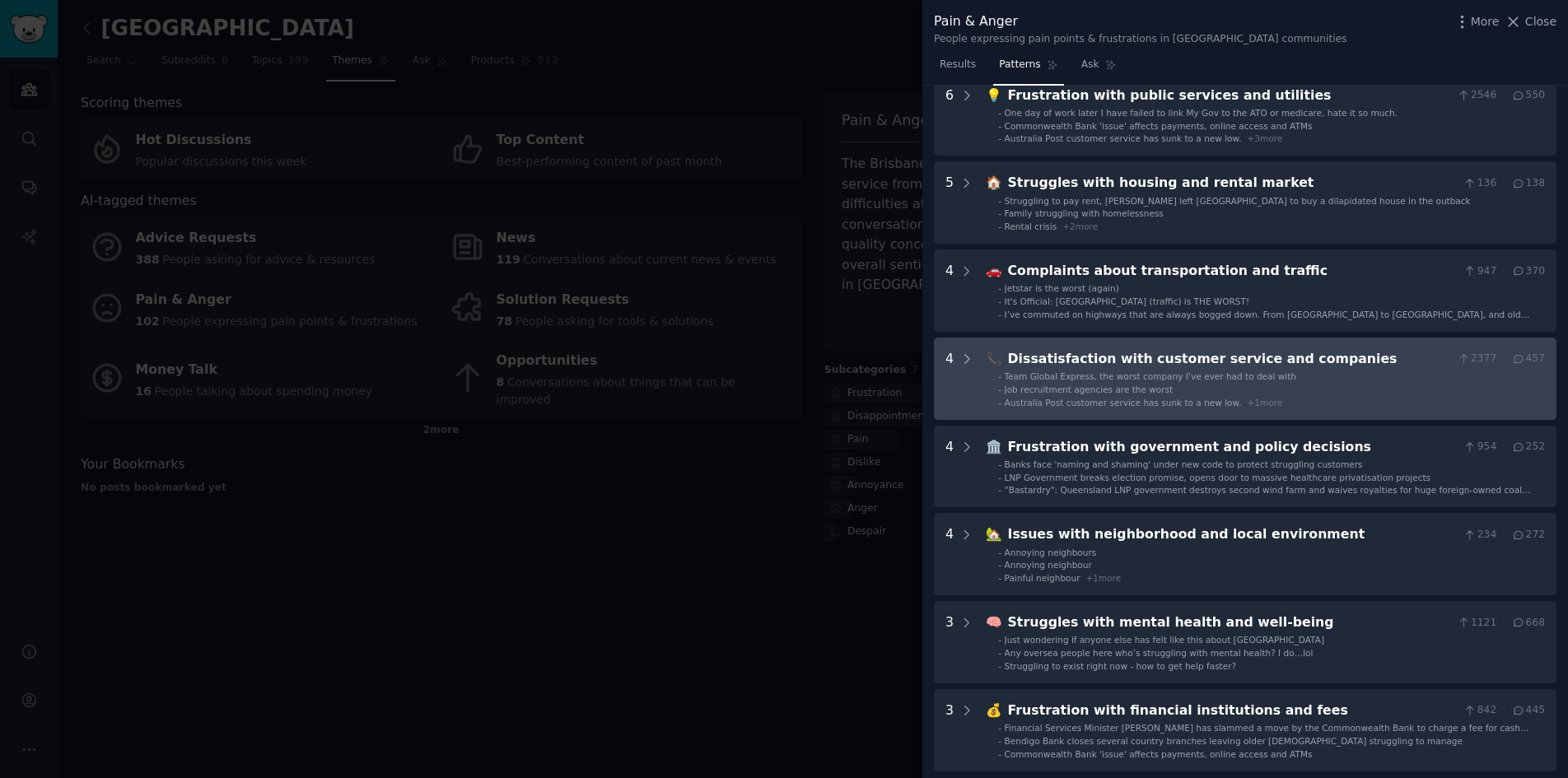
click at [975, 382] on companies "4 📞 Dissatisfaction with customer service and companies 2377 · 457 - Team Globa…" at bounding box center [1245, 378] width 623 height 82
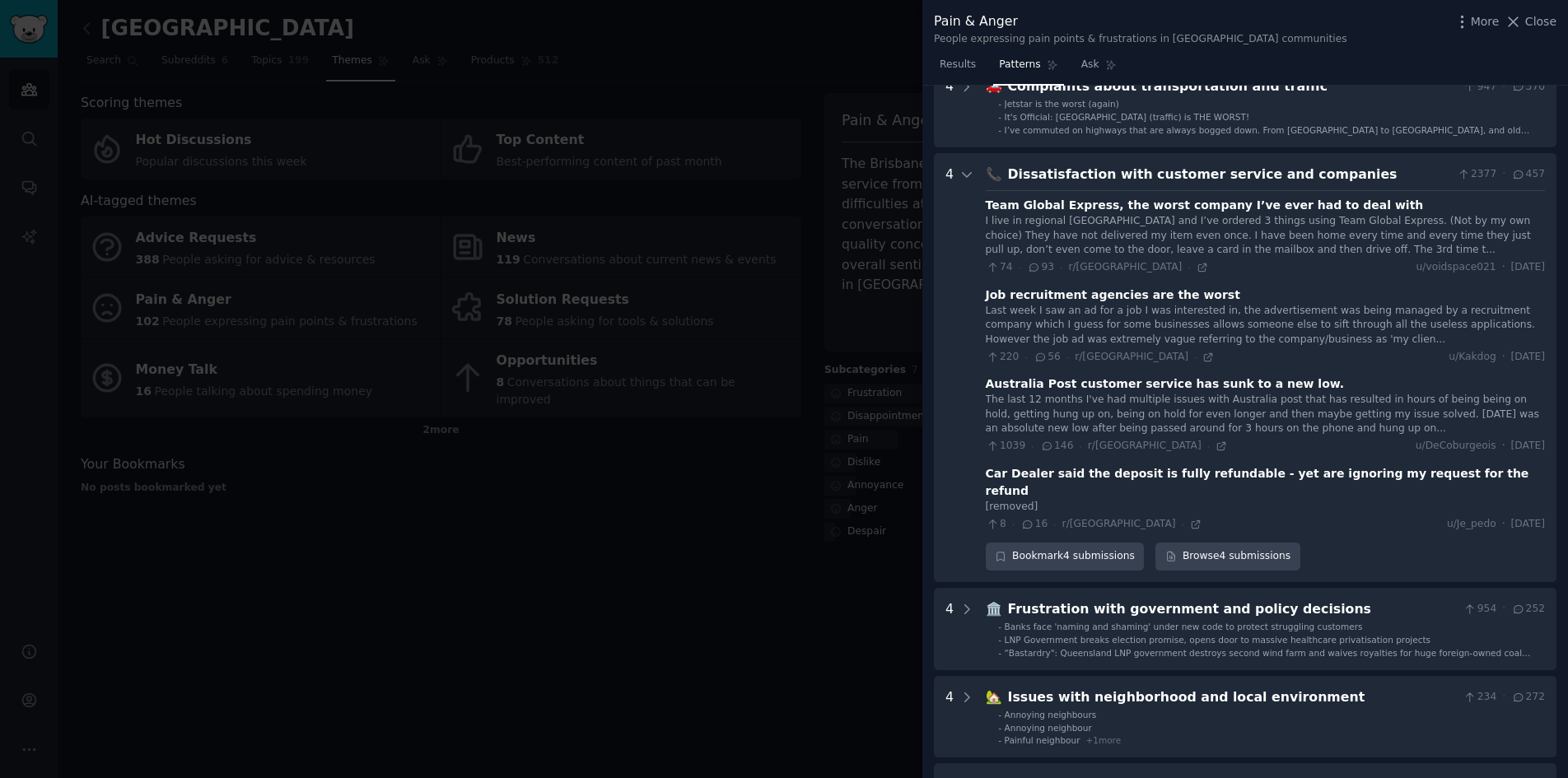
scroll to position [256, 0]
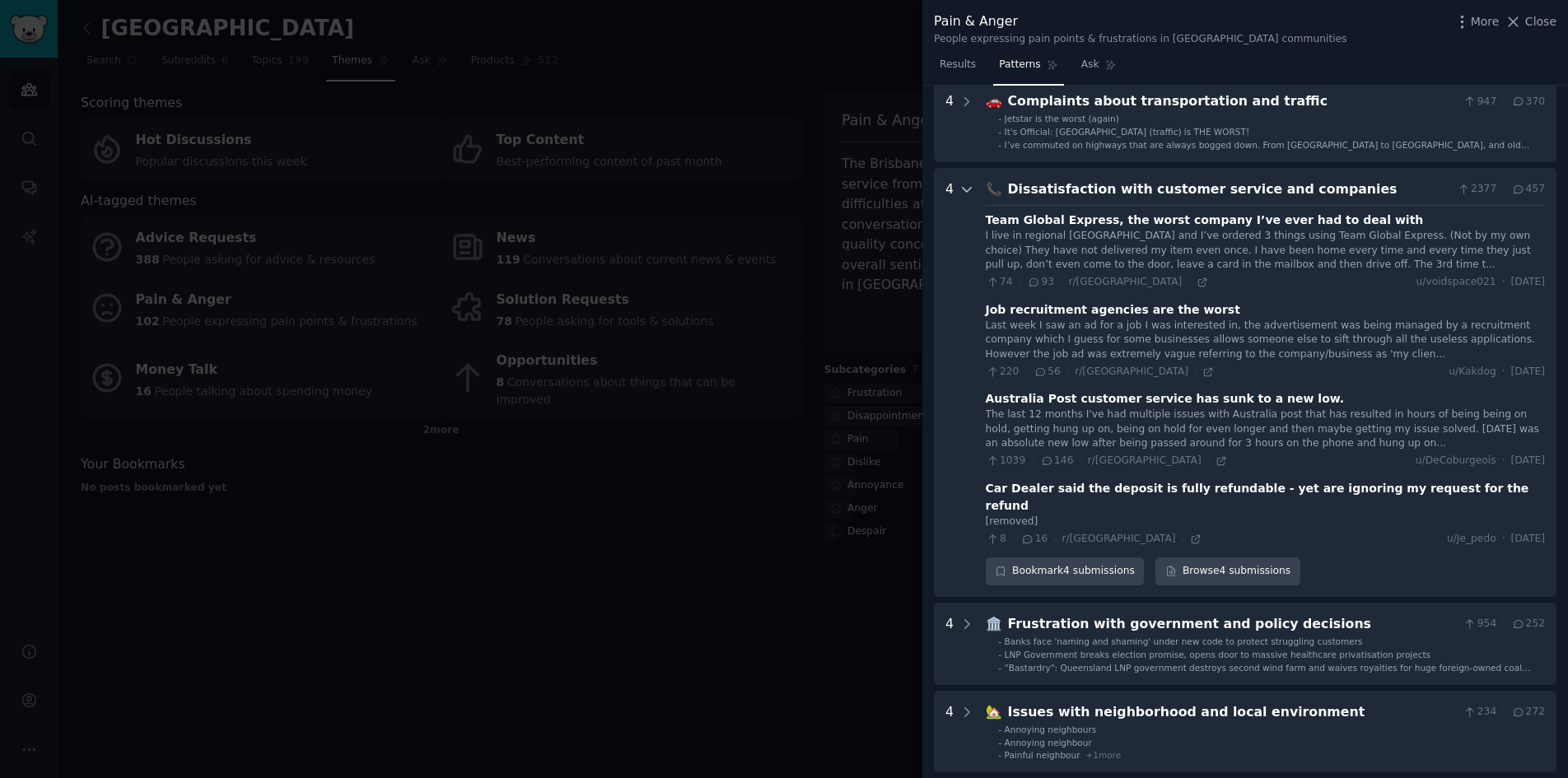
click at [961, 196] on icon at bounding box center [966, 189] width 15 height 15
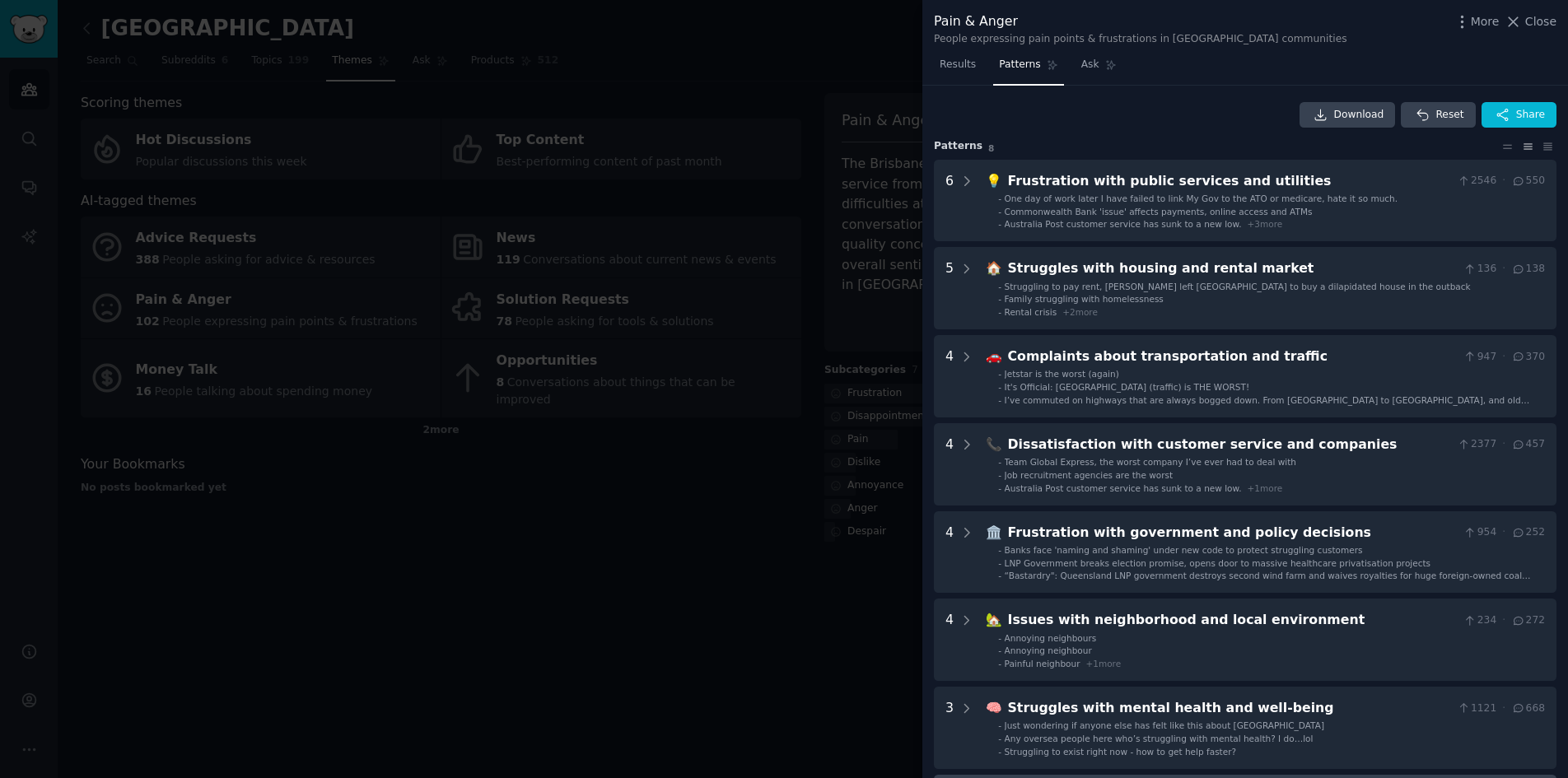
scroll to position [0, 0]
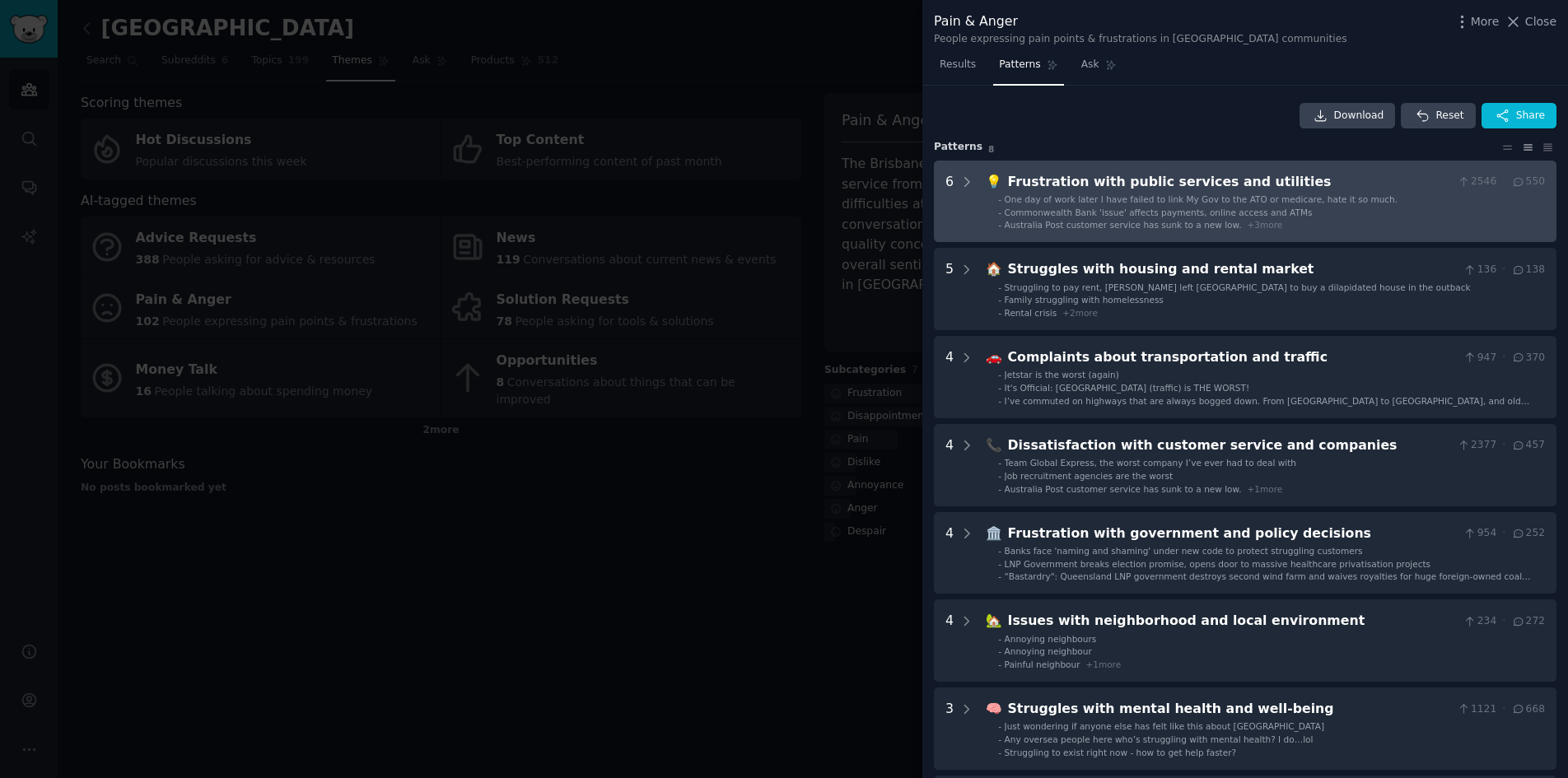
click at [1122, 220] on span "Australia Post customer service has sunk to a new low." at bounding box center [1122, 225] width 237 height 10
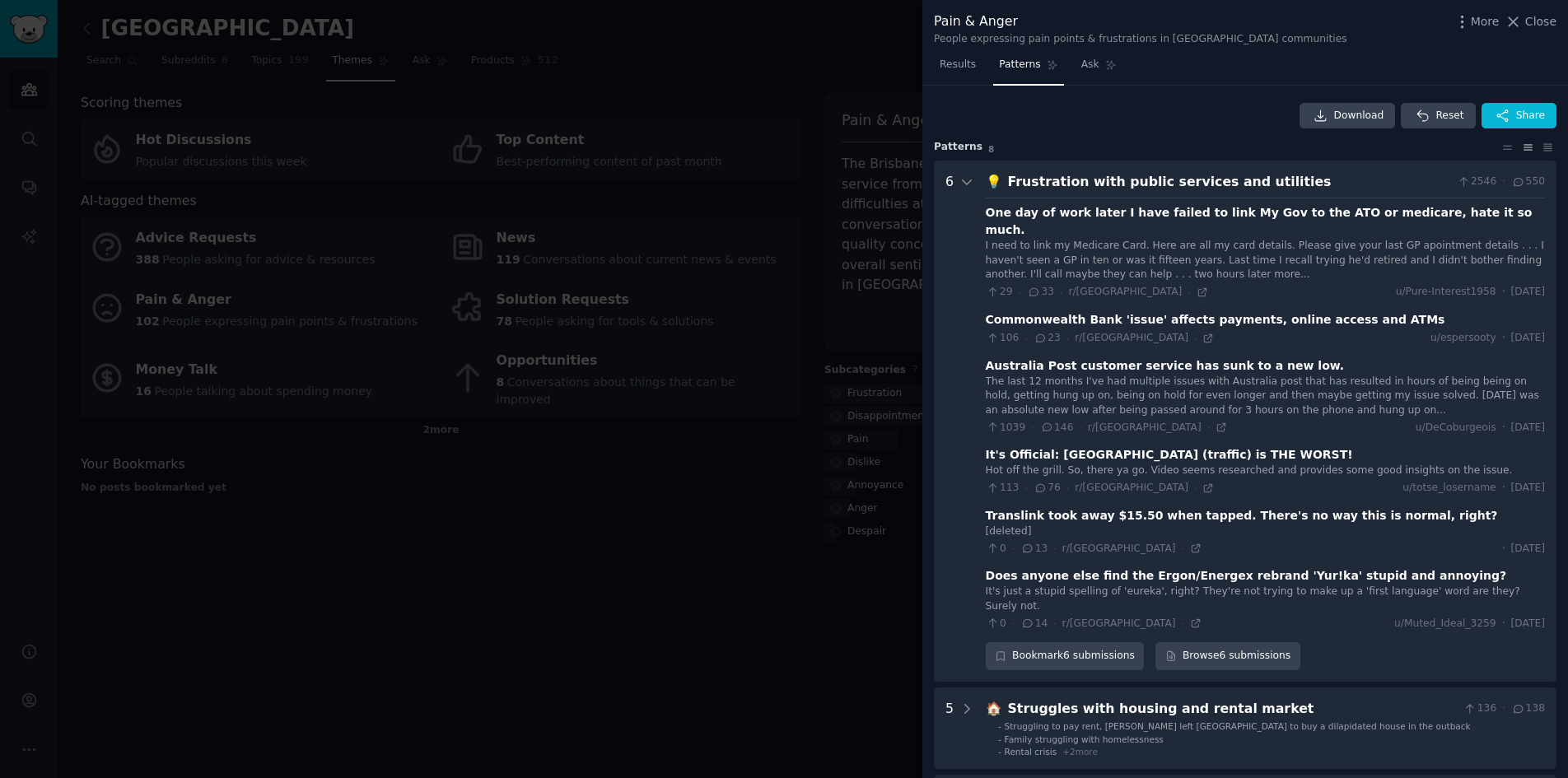
scroll to position [75, 0]
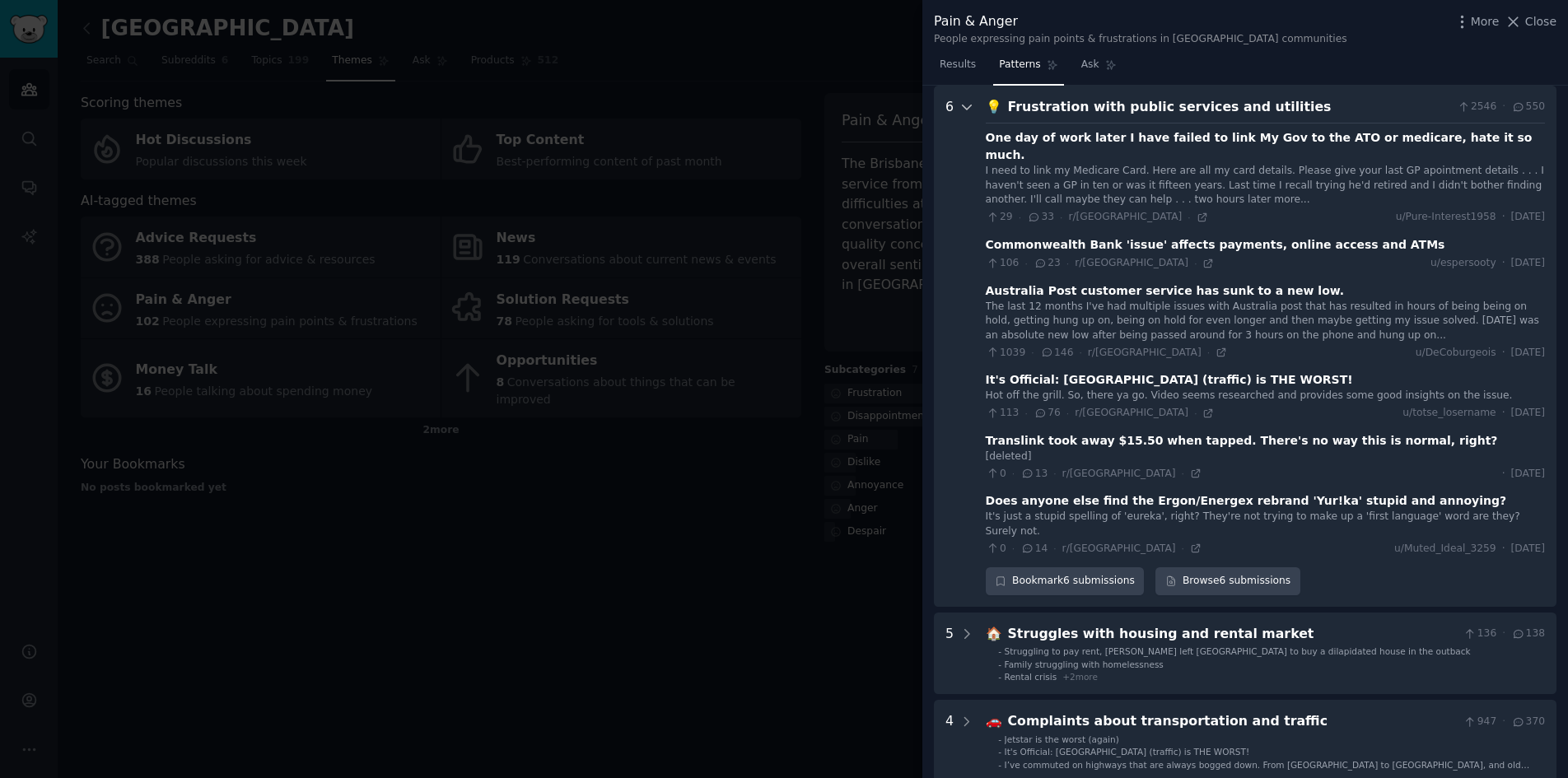
click at [965, 136] on div at bounding box center [966, 345] width 15 height 498
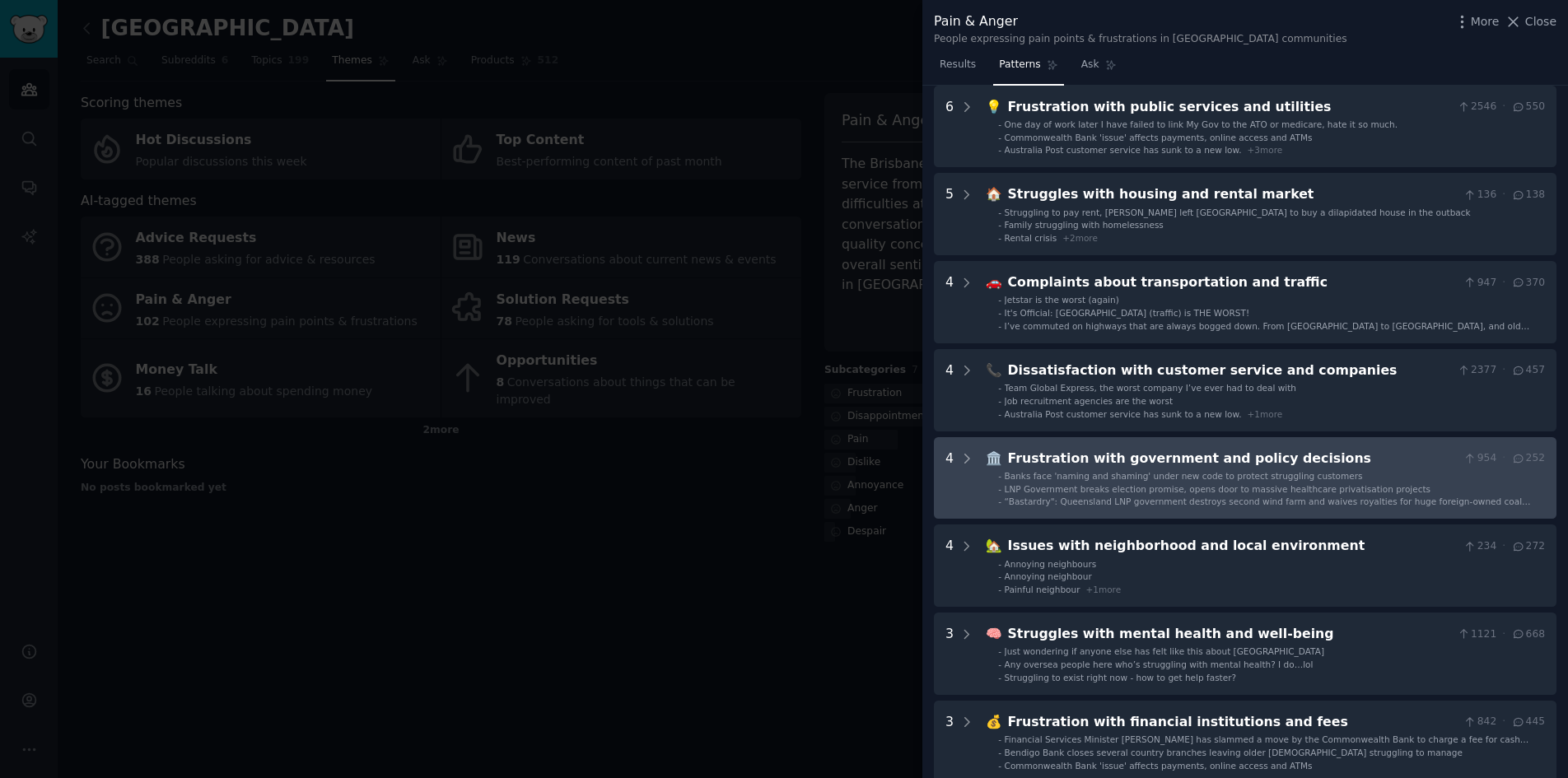
click at [986, 462] on span "🏛️" at bounding box center [994, 458] width 17 height 16
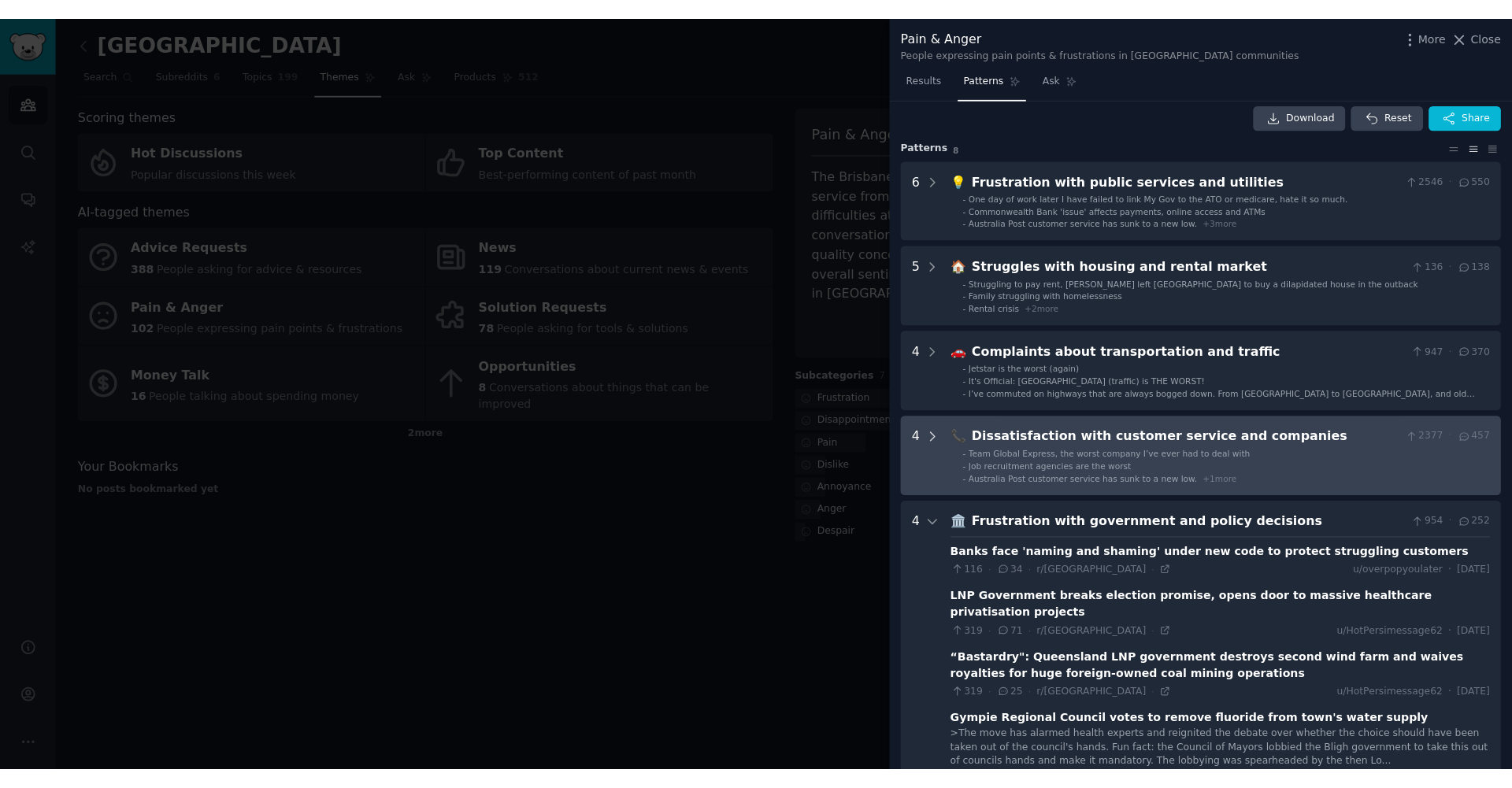
scroll to position [0, 0]
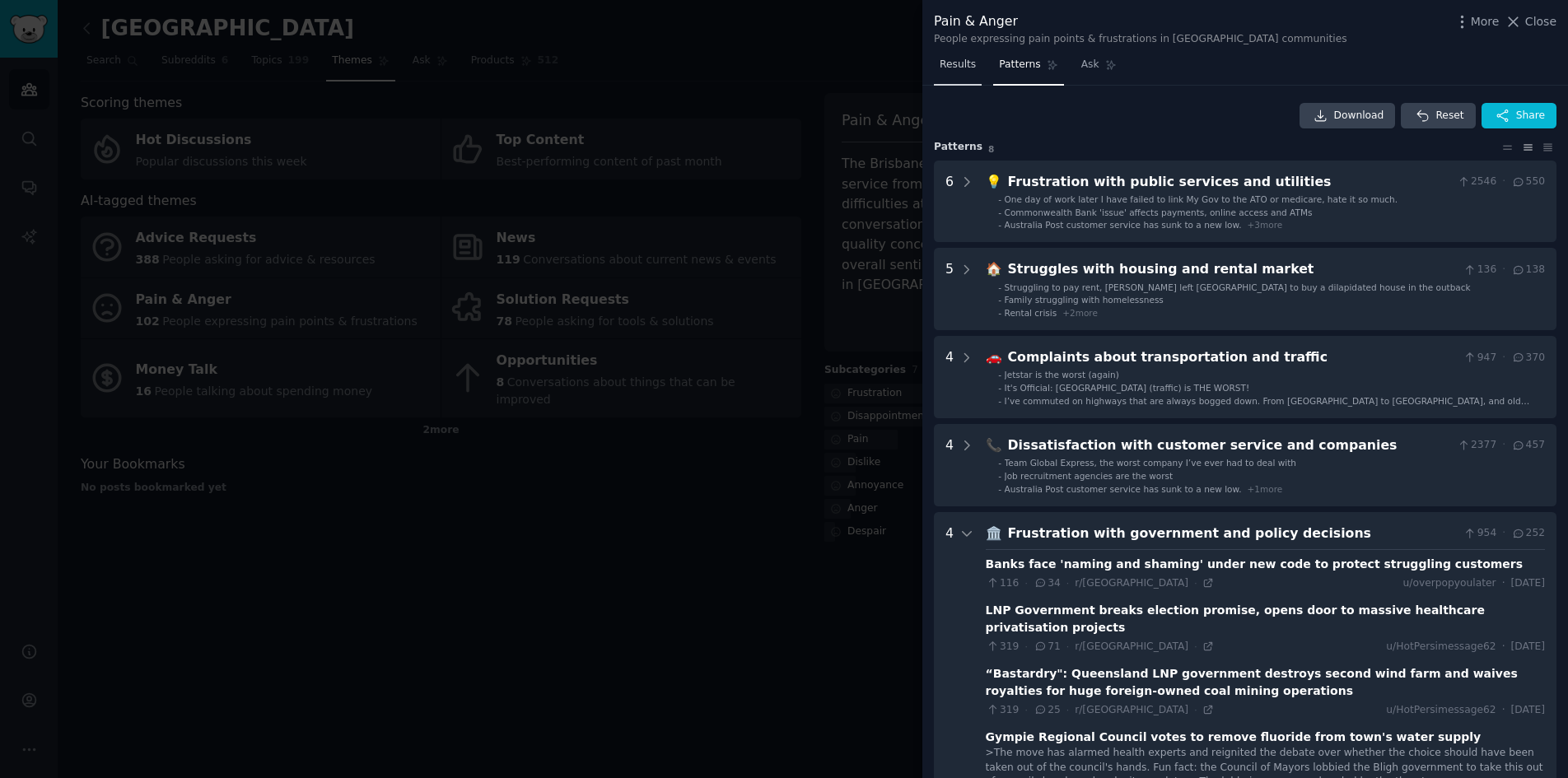
click at [959, 74] on link "Results" at bounding box center [958, 69] width 48 height 33
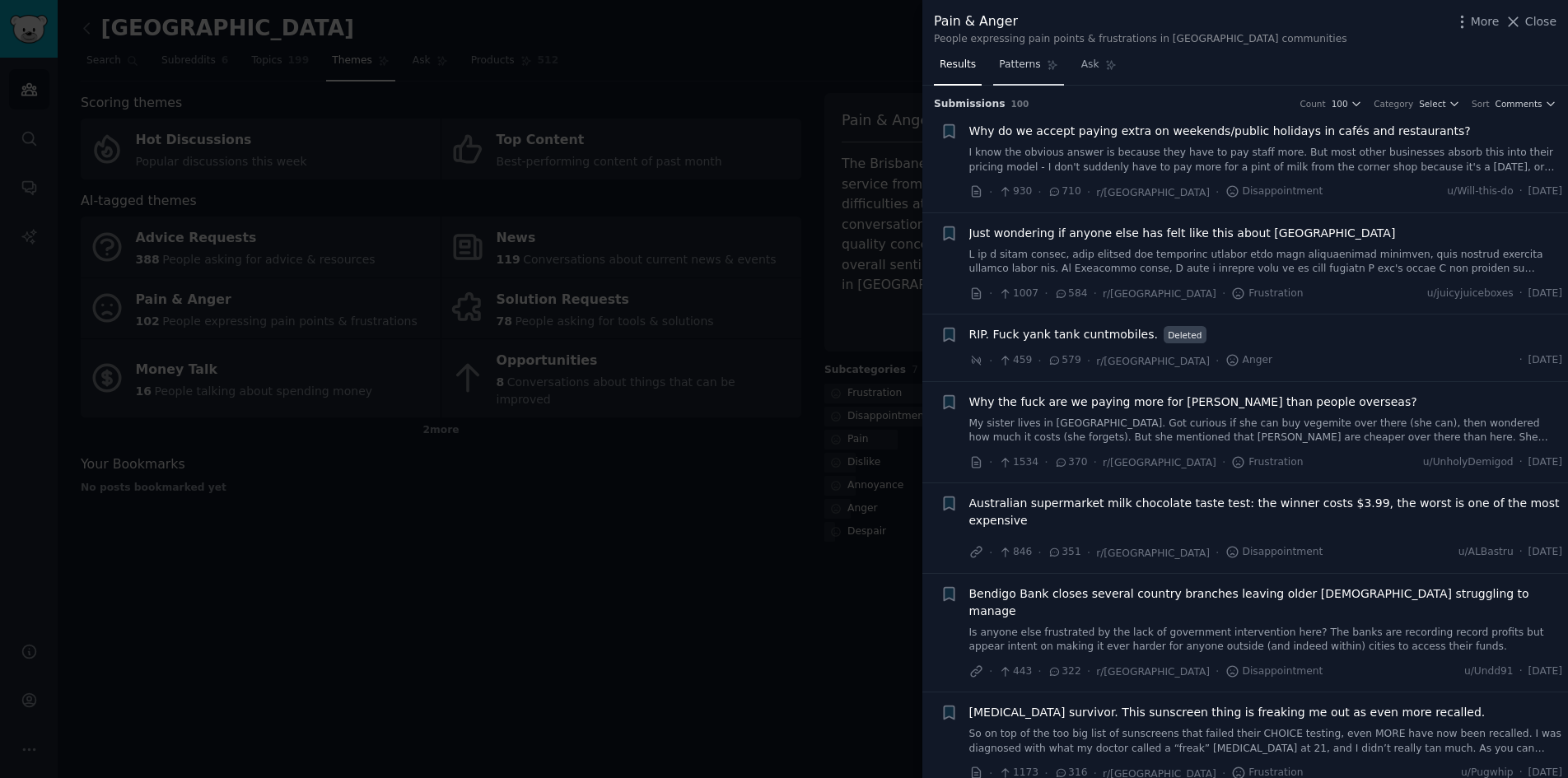
click at [1029, 67] on span "Patterns" at bounding box center [1019, 64] width 41 height 15
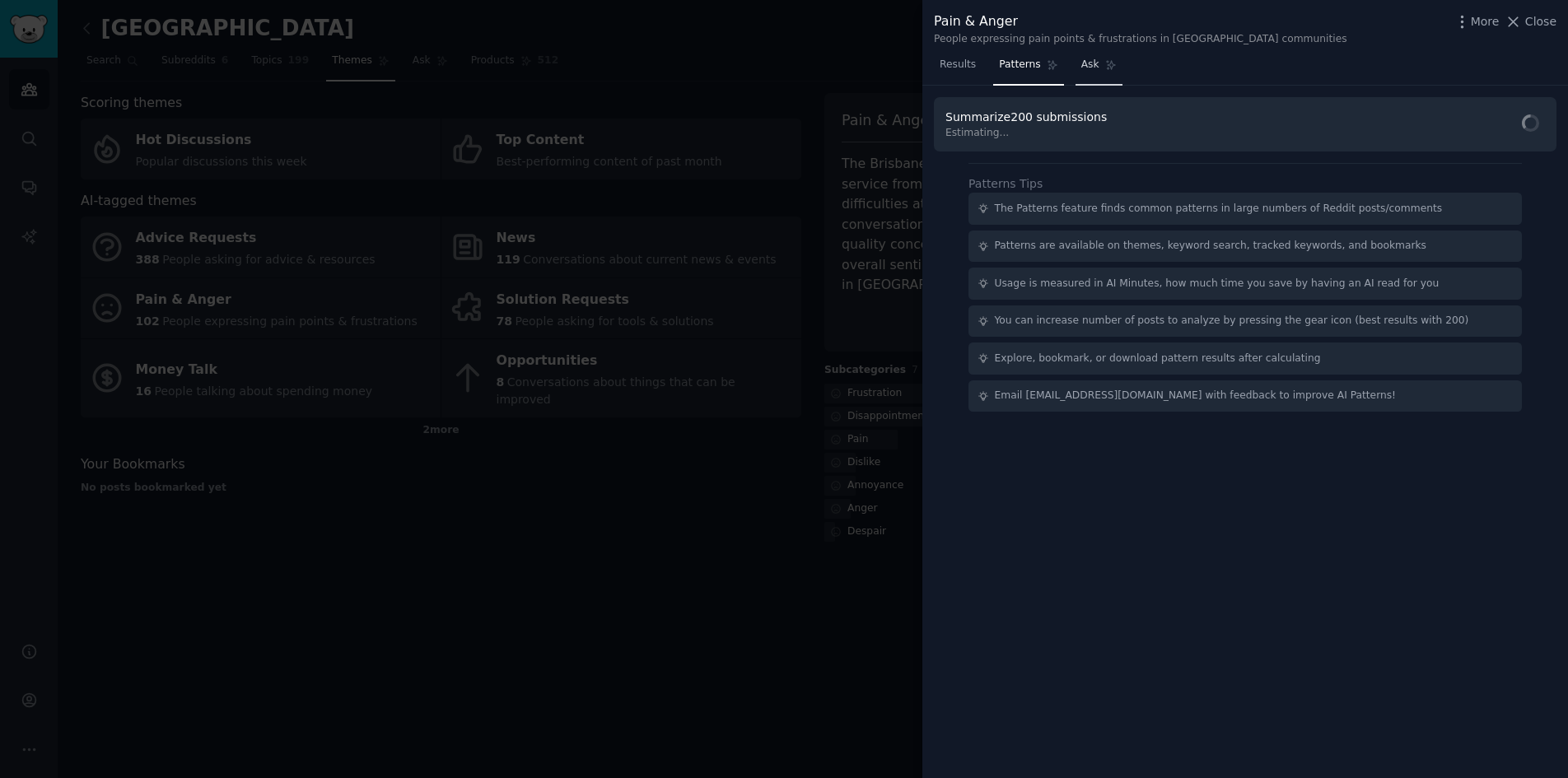
click at [1083, 65] on span "Ask" at bounding box center [1090, 64] width 18 height 15
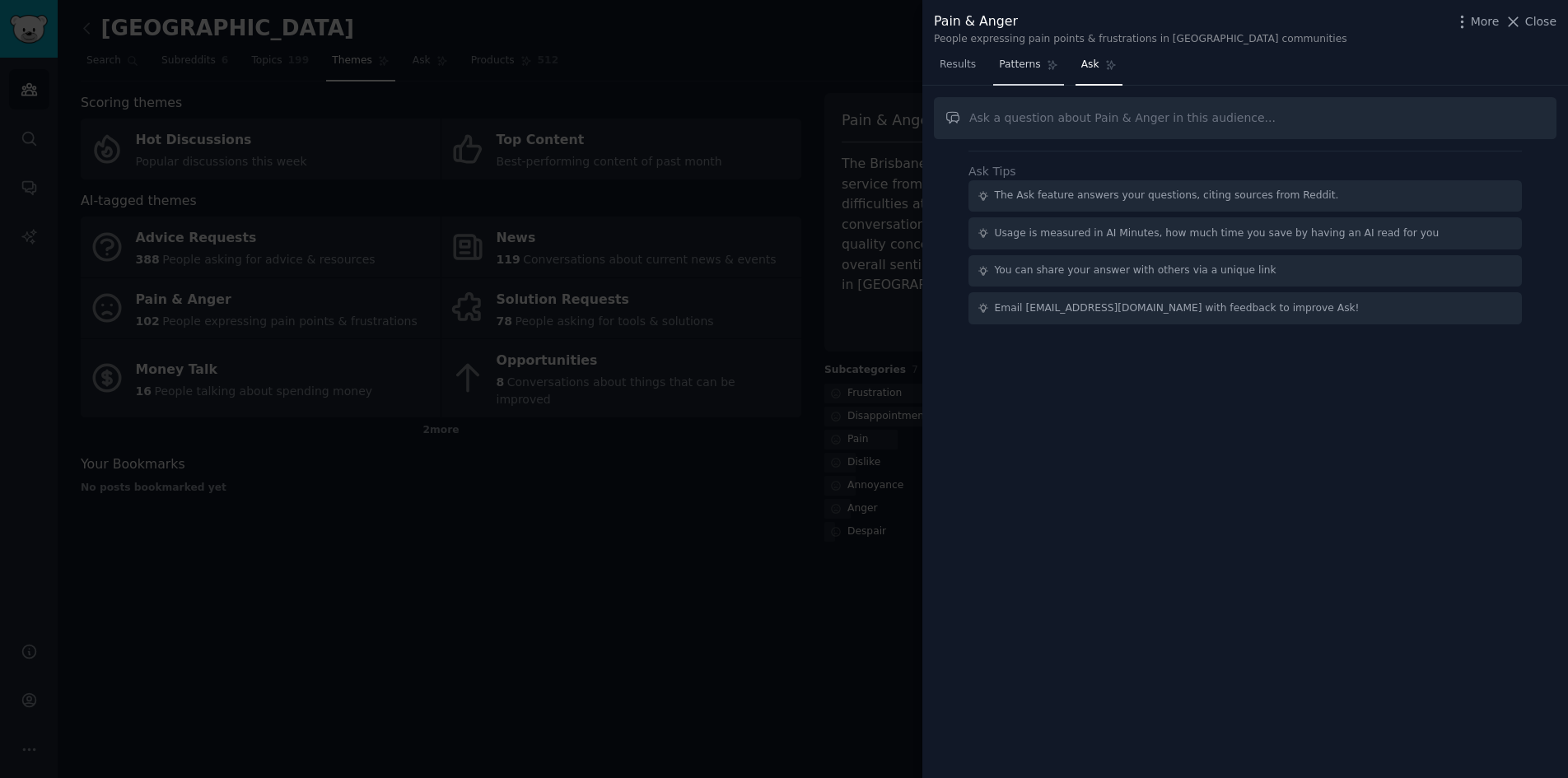
click at [1033, 61] on link "Patterns" at bounding box center [1027, 69] width 70 height 33
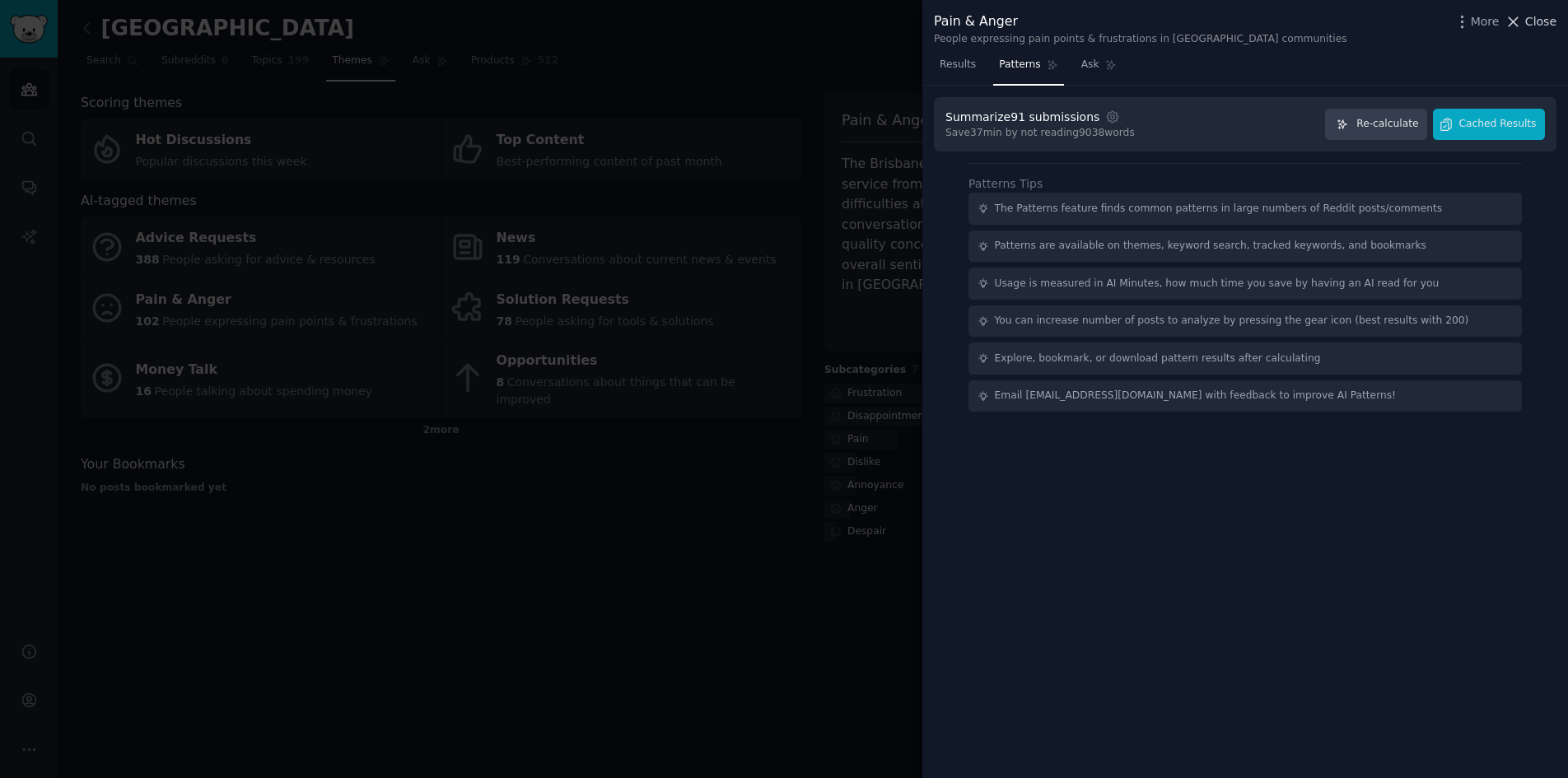
click at [1534, 28] on span "Close" at bounding box center [1541, 22] width 32 height 18
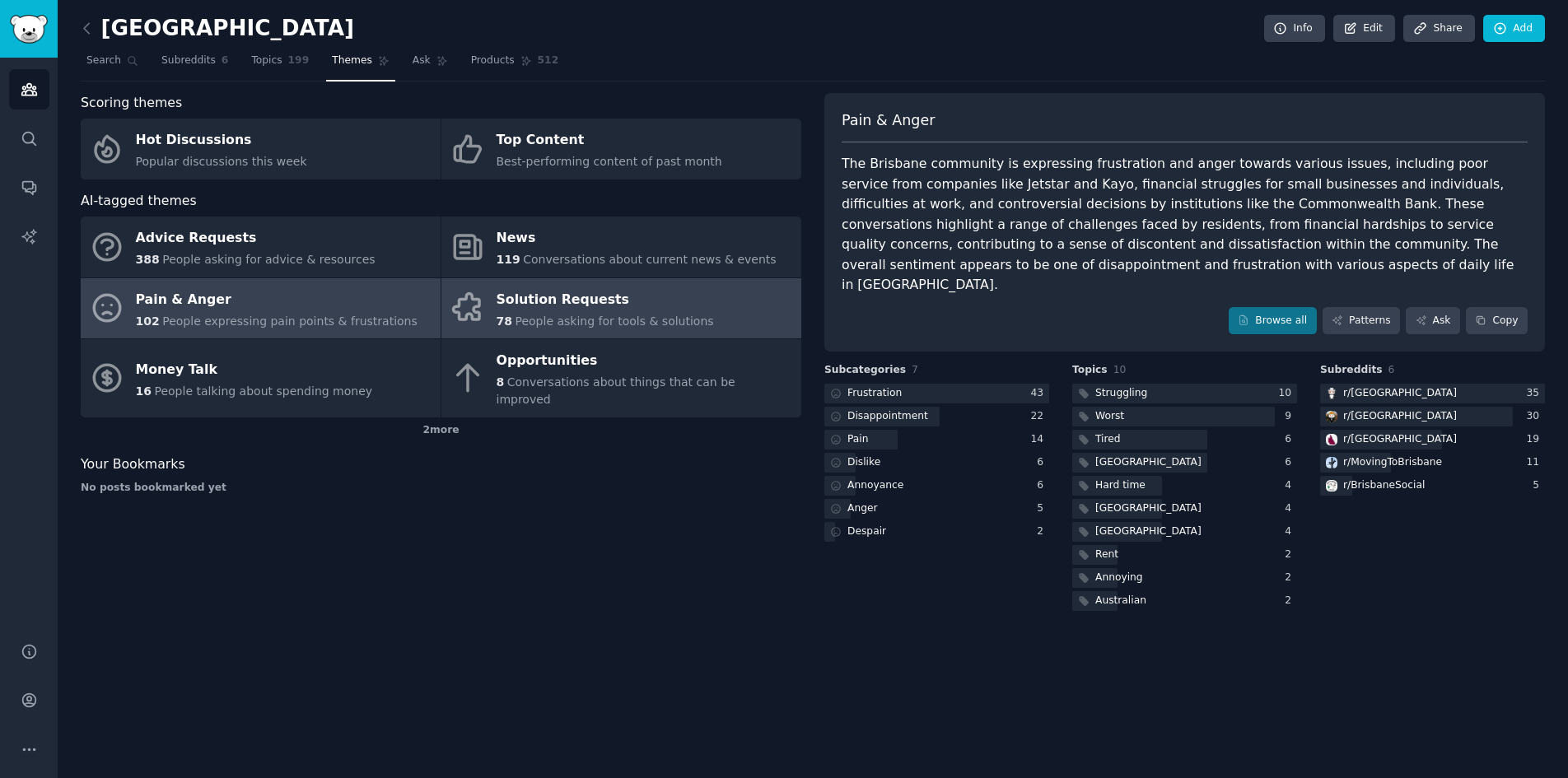
click at [616, 300] on div "Solution Requests" at bounding box center [605, 300] width 218 height 26
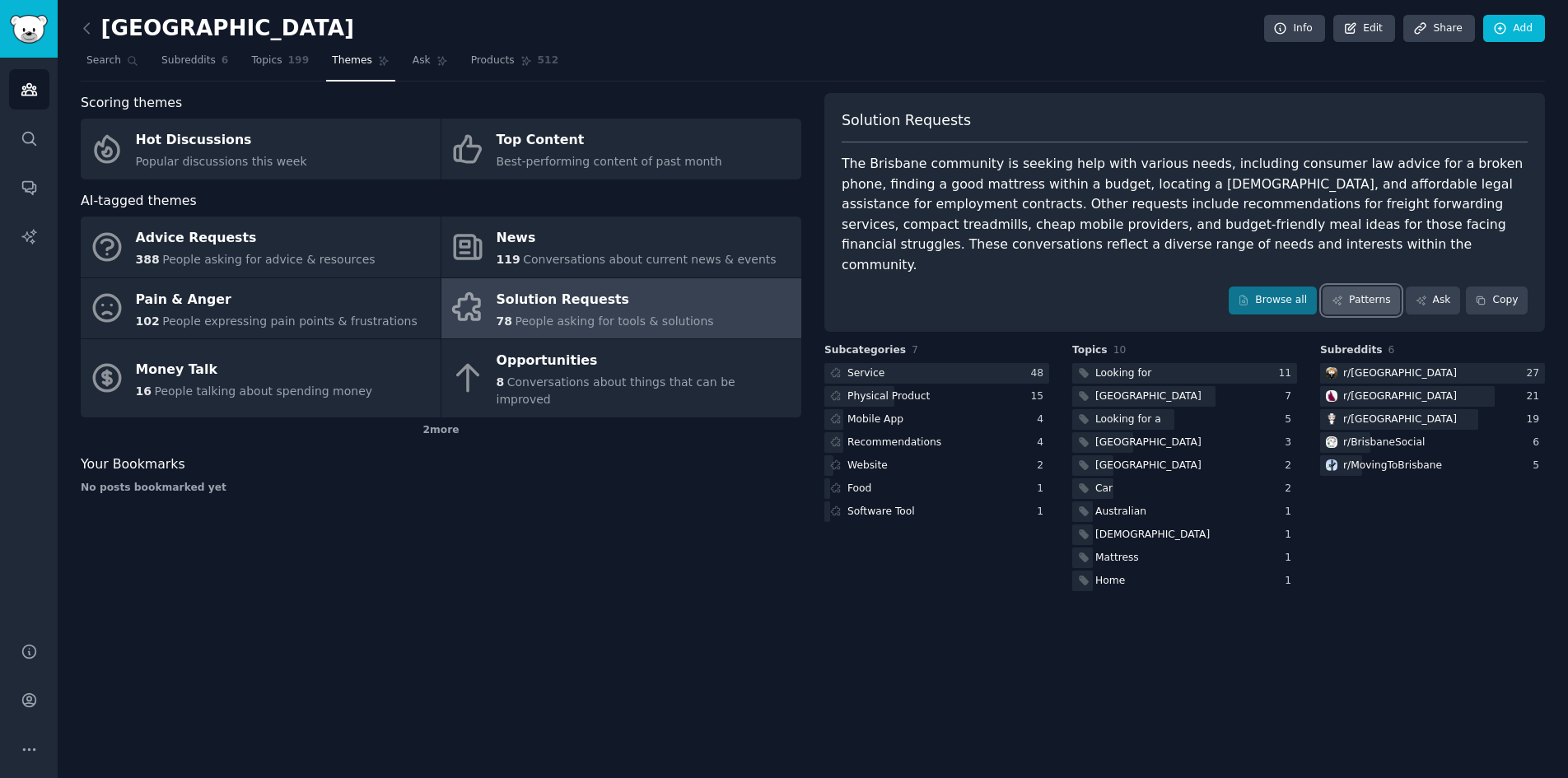
click at [1362, 290] on link "Patterns" at bounding box center [1361, 300] width 78 height 28
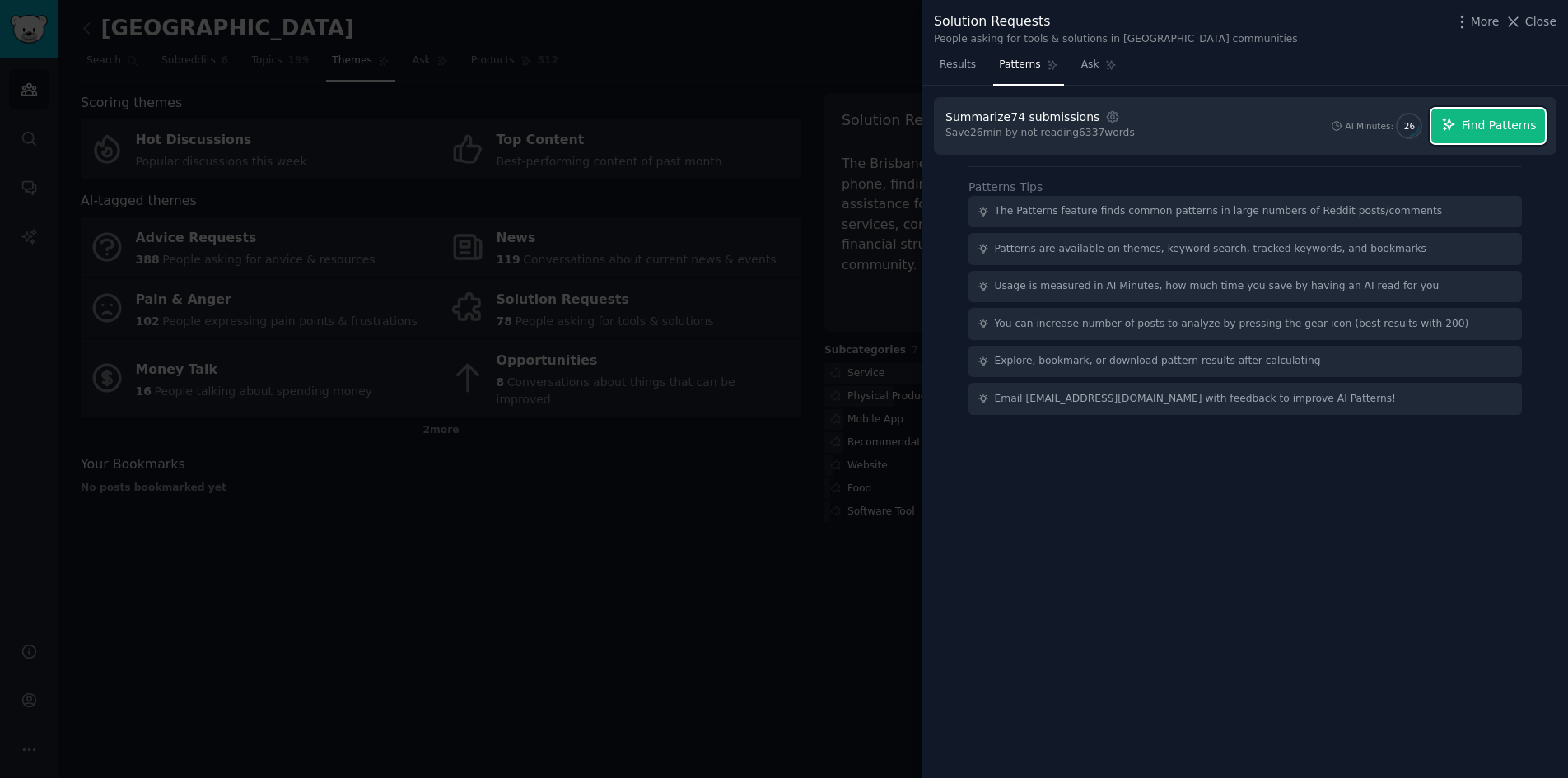
click at [1476, 122] on span "Find Patterns" at bounding box center [1498, 126] width 75 height 18
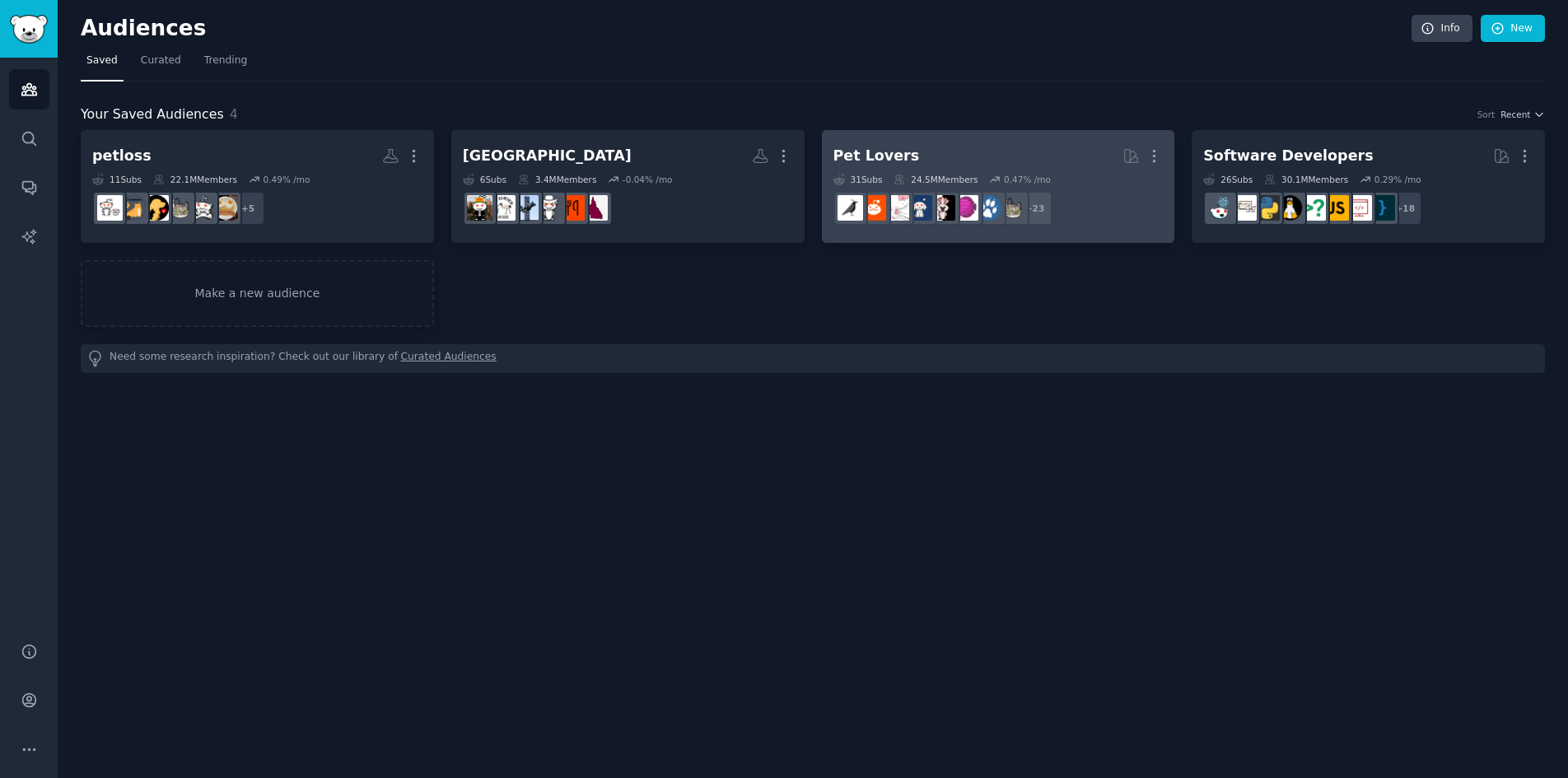
click at [1069, 159] on h2 "Pet Lovers More" at bounding box center [998, 156] width 330 height 29
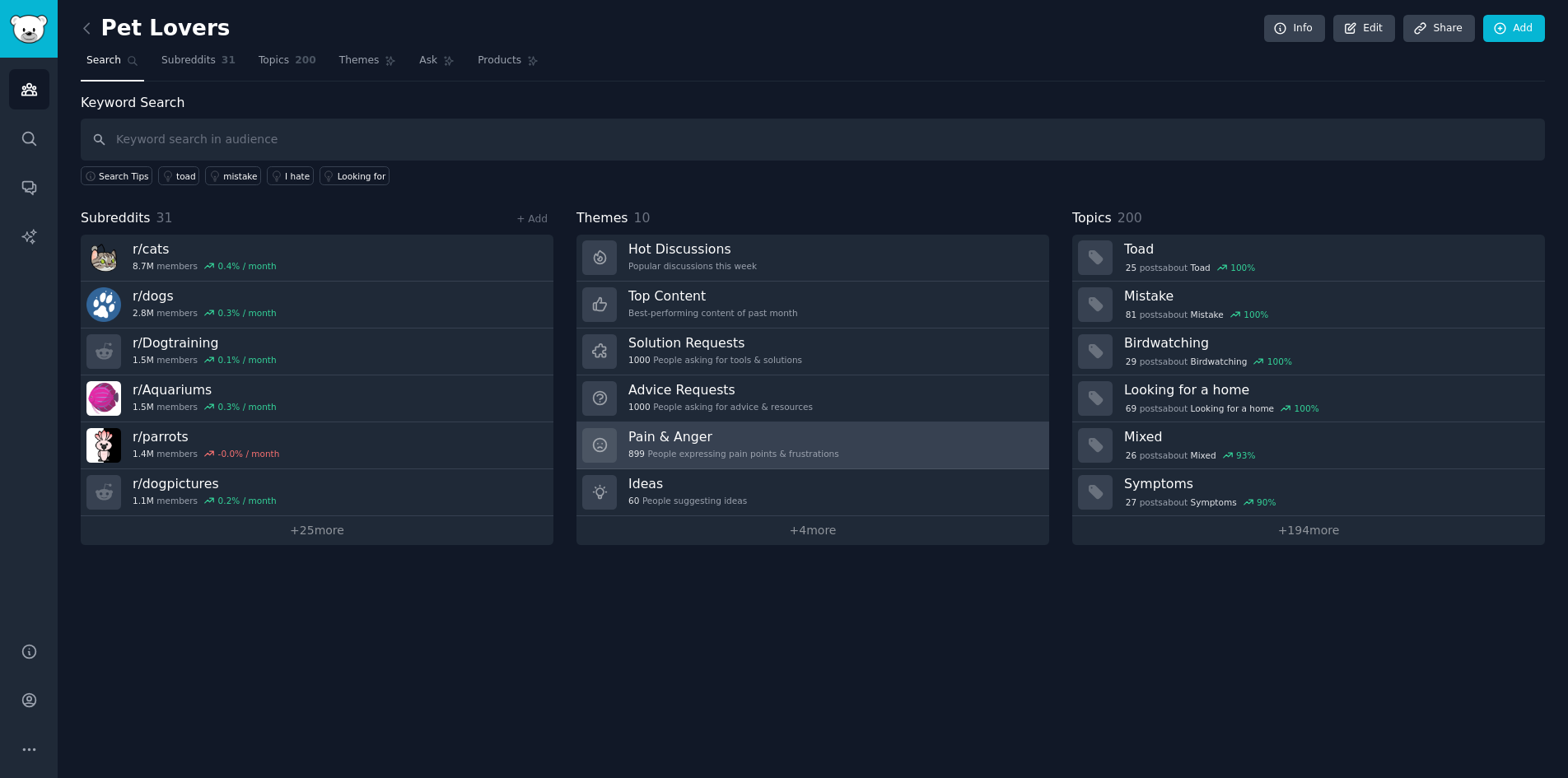
click at [817, 431] on link "Pain & Anger 899 People expressing pain points & frustrations" at bounding box center [812, 445] width 473 height 47
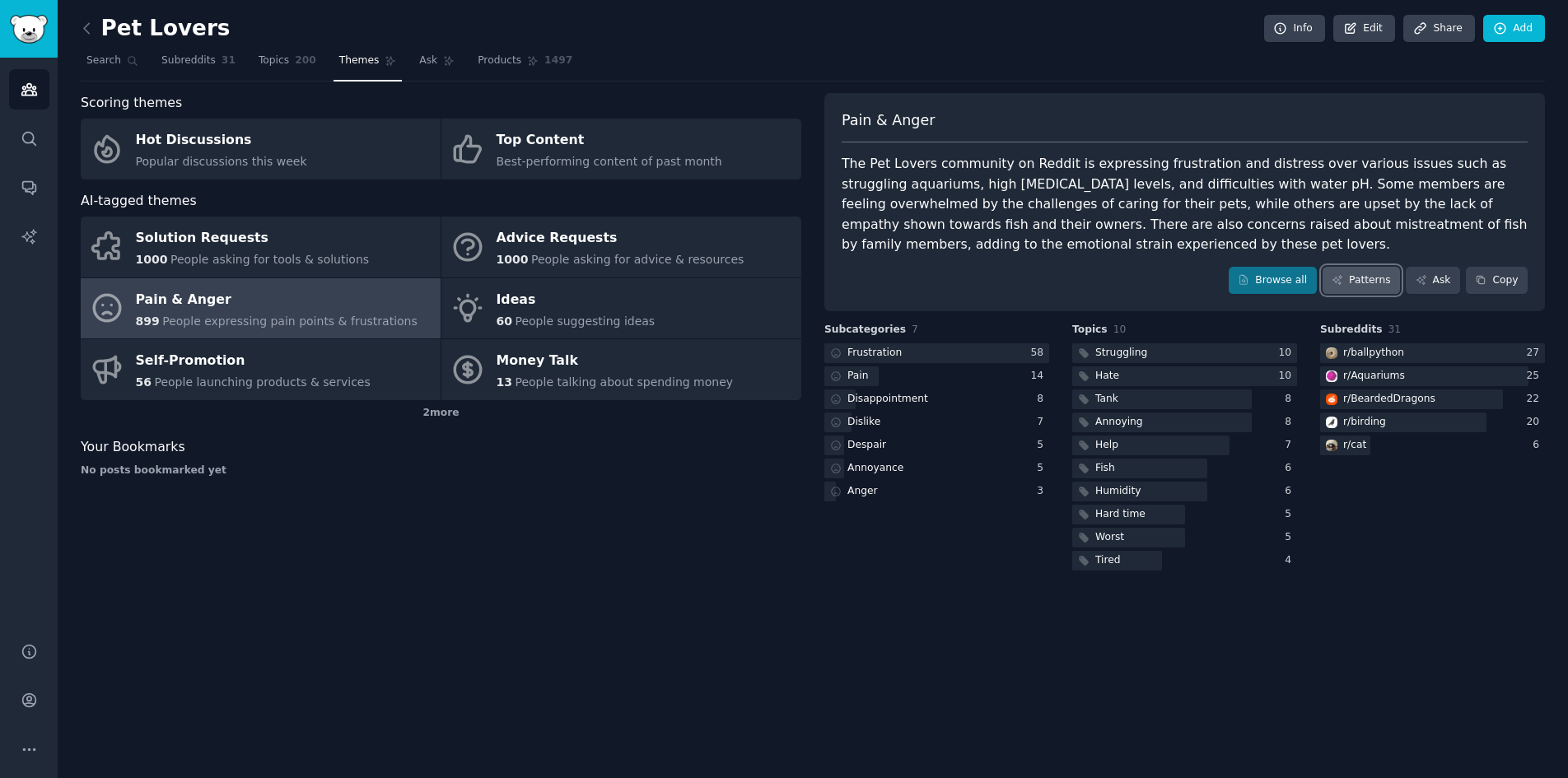
click at [1365, 278] on link "Patterns" at bounding box center [1361, 281] width 78 height 28
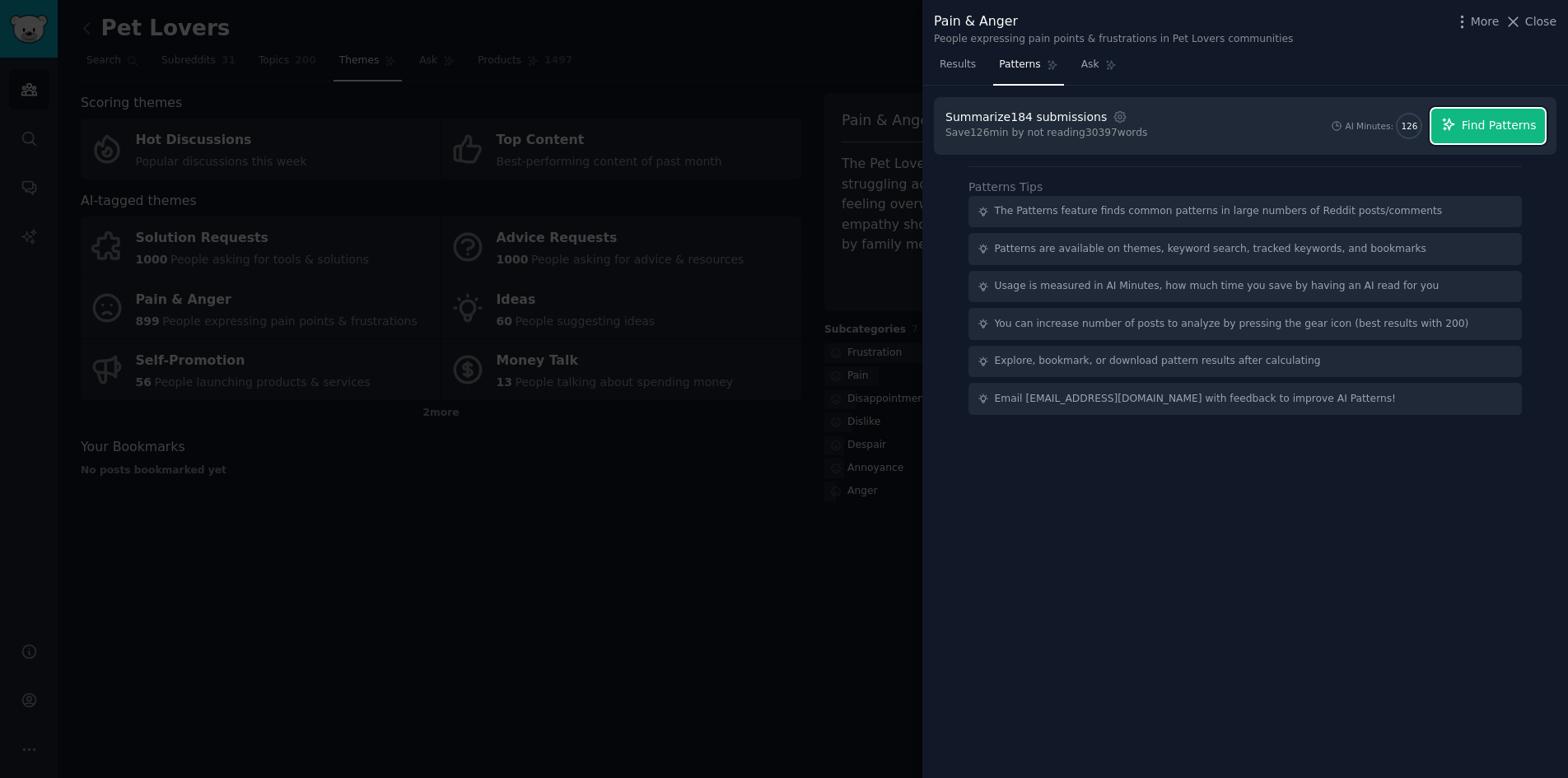
click at [1477, 120] on span "Find Patterns" at bounding box center [1498, 126] width 75 height 18
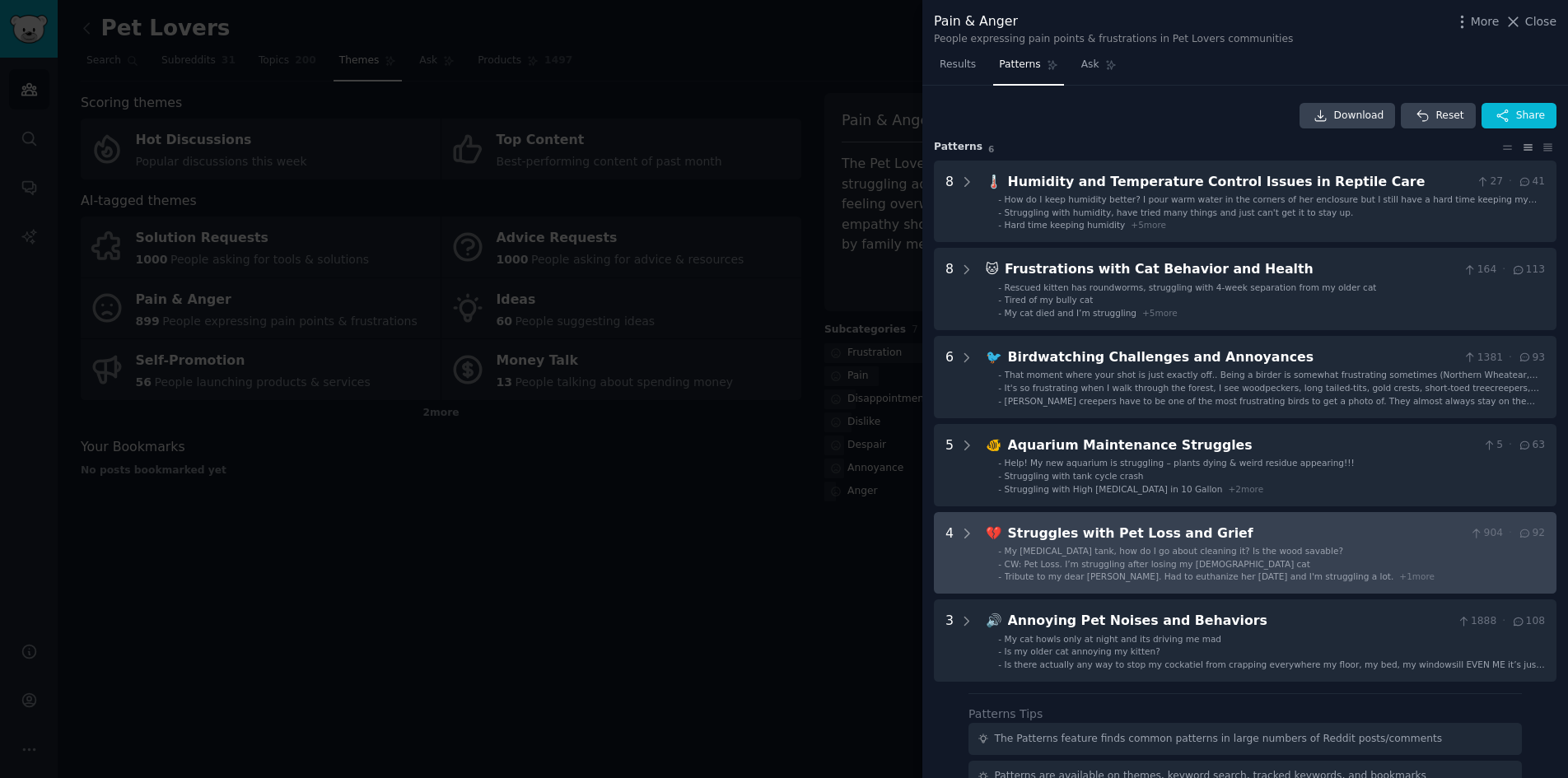
click at [1115, 556] on span "My depression tank, how do I go about cleaning it? Is the wood savable?" at bounding box center [1173, 551] width 338 height 10
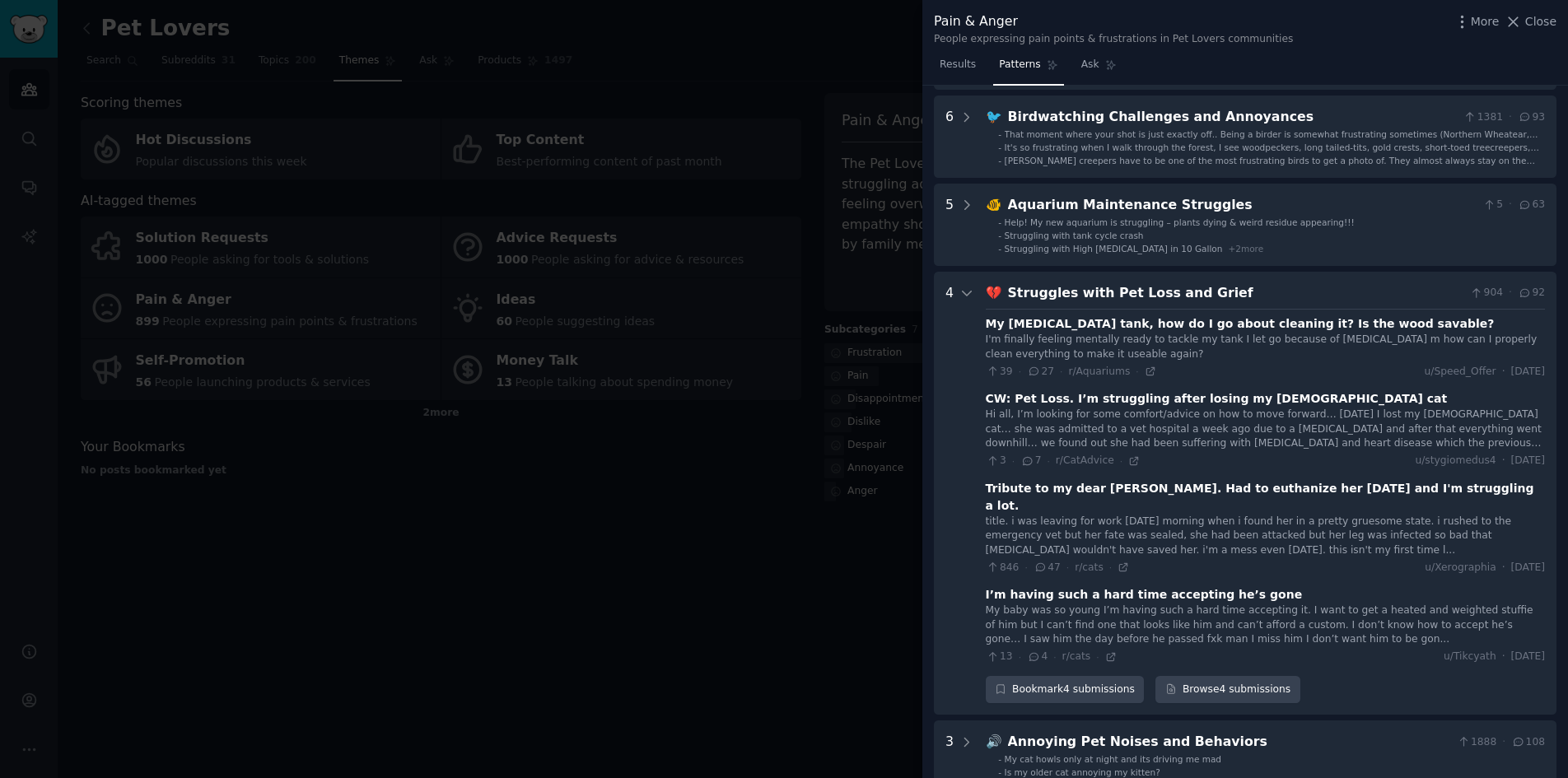
scroll to position [180, 0]
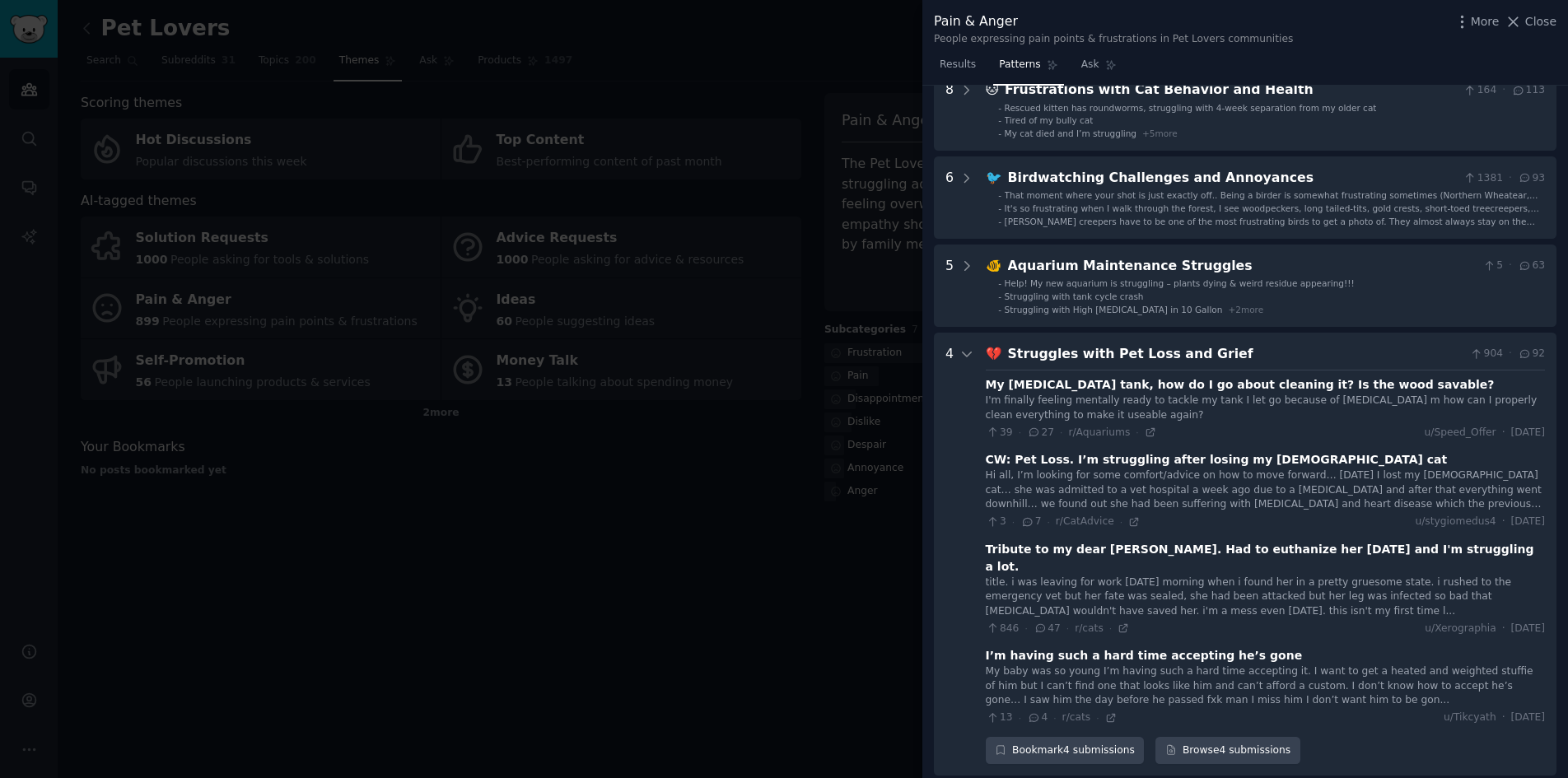
click at [794, 545] on div at bounding box center [784, 389] width 1568 height 778
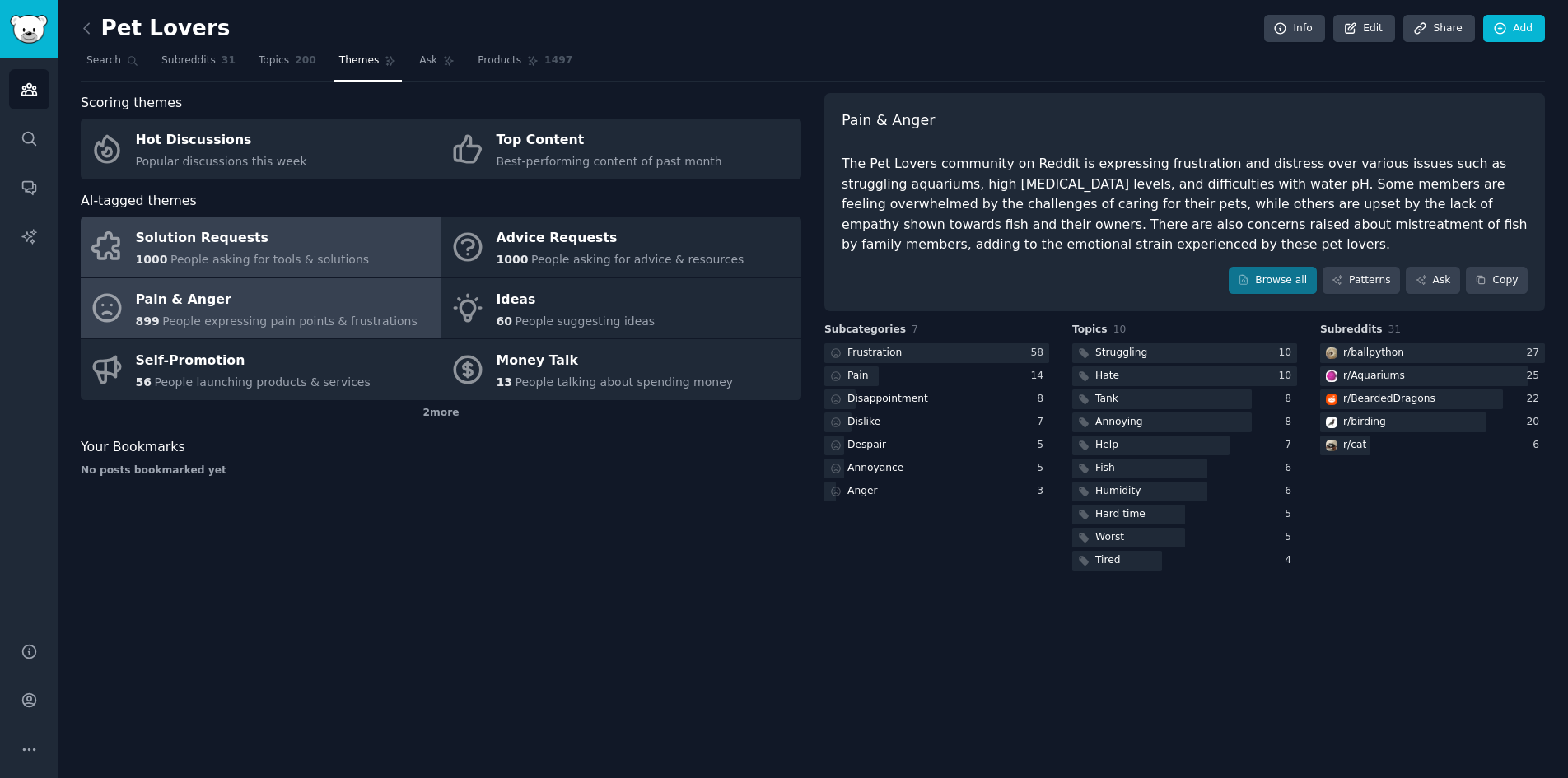
click at [344, 266] on link "Solution Requests 1000 People asking for tools & solutions" at bounding box center [261, 247] width 359 height 61
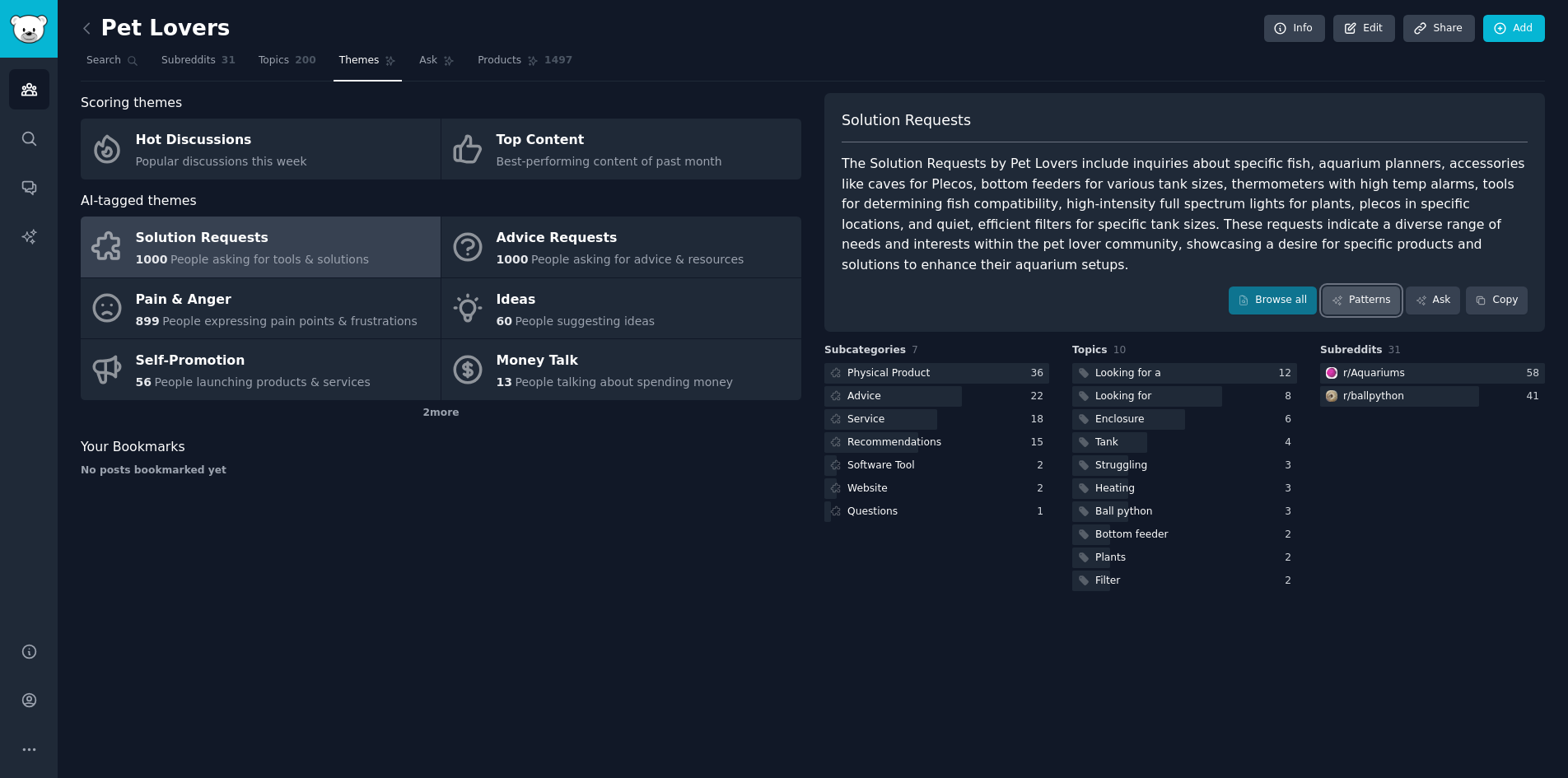
click at [1374, 286] on link "Patterns" at bounding box center [1361, 300] width 78 height 28
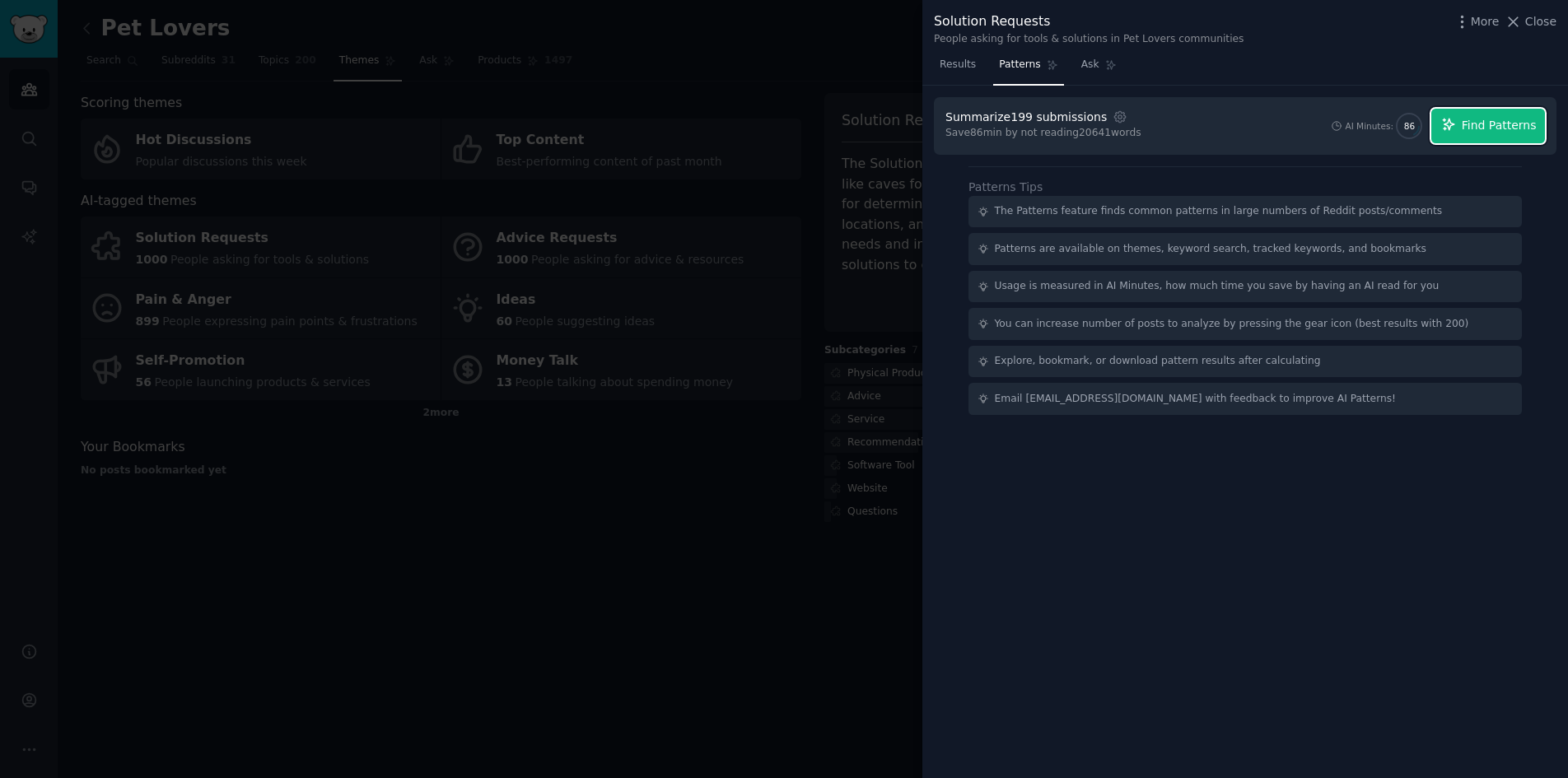
click at [1511, 124] on span "Find Patterns" at bounding box center [1498, 126] width 75 height 18
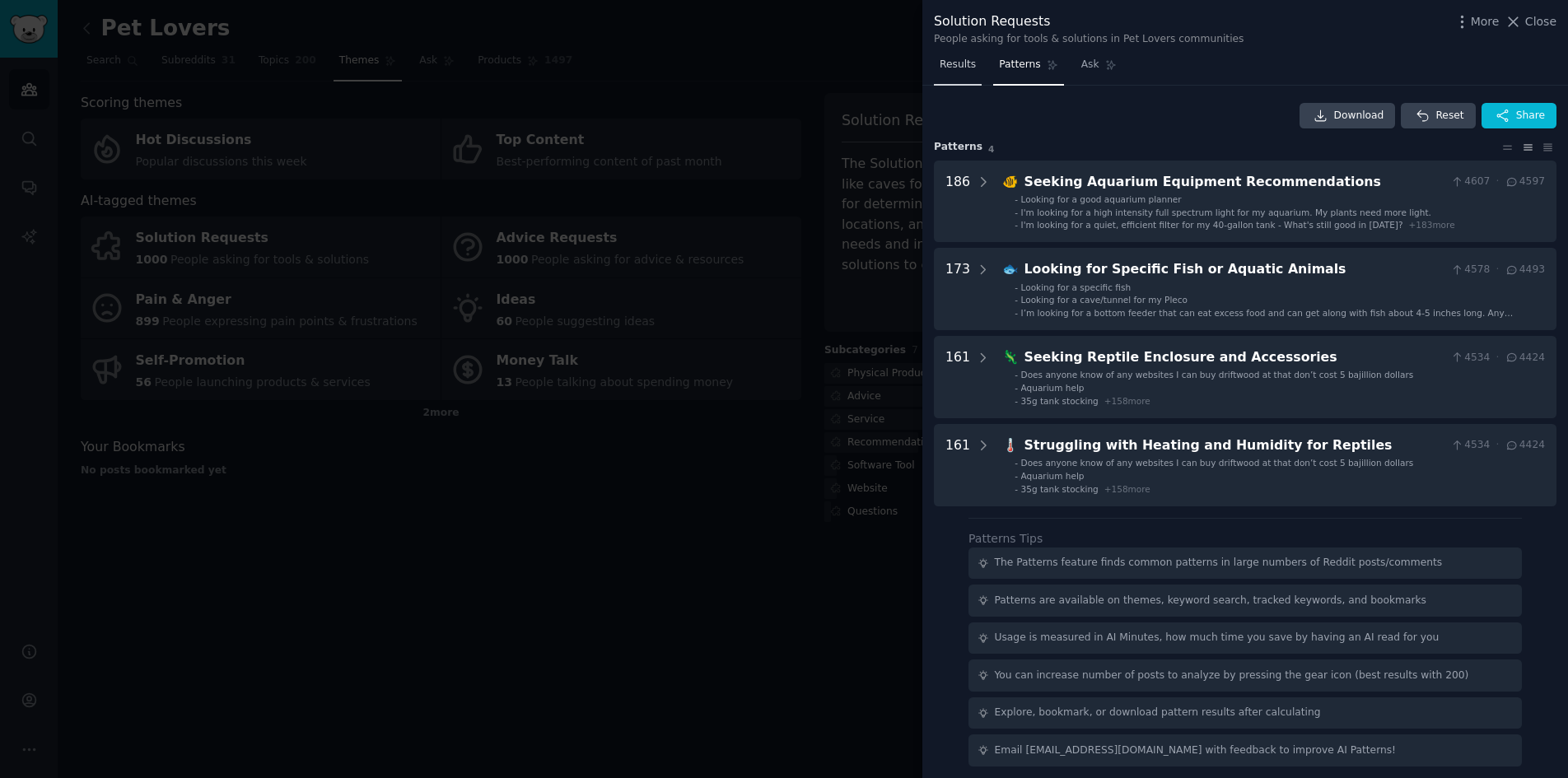
click at [944, 59] on span "Results" at bounding box center [957, 64] width 36 height 15
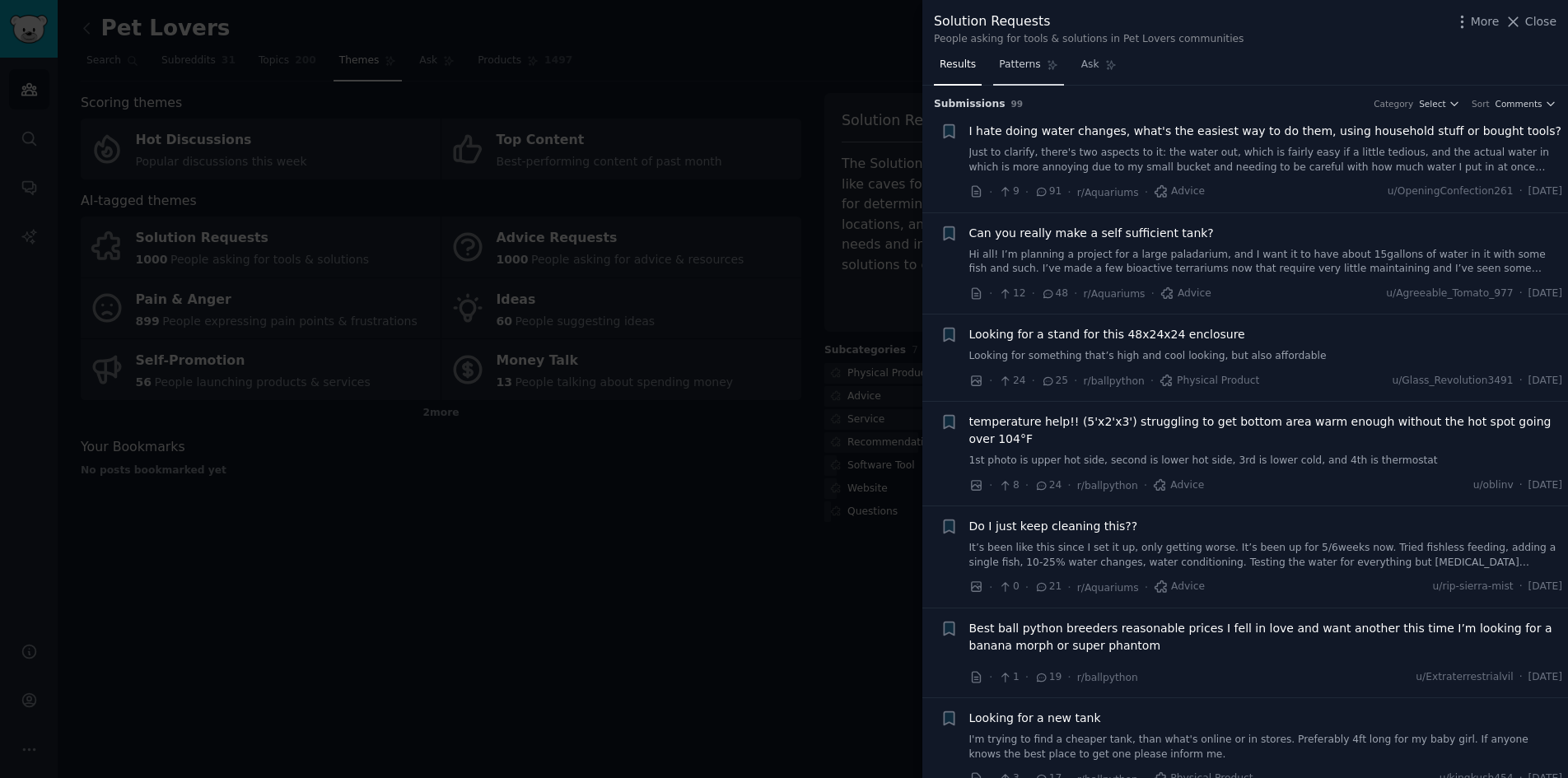
click at [1017, 72] on link "Patterns" at bounding box center [1027, 69] width 70 height 33
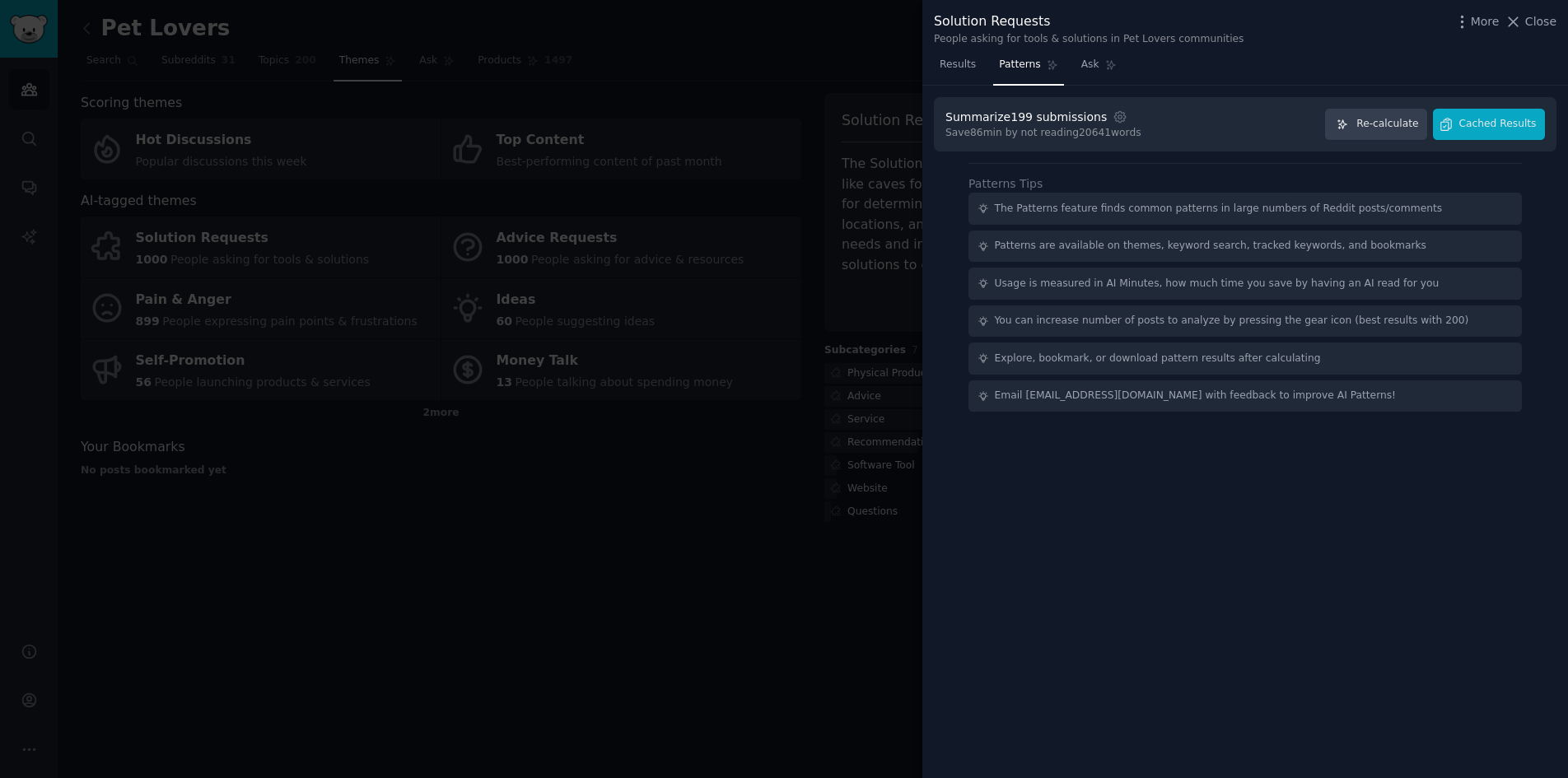
click at [751, 537] on div at bounding box center [784, 389] width 1568 height 778
